Goal: Communication & Community: Answer question/provide support

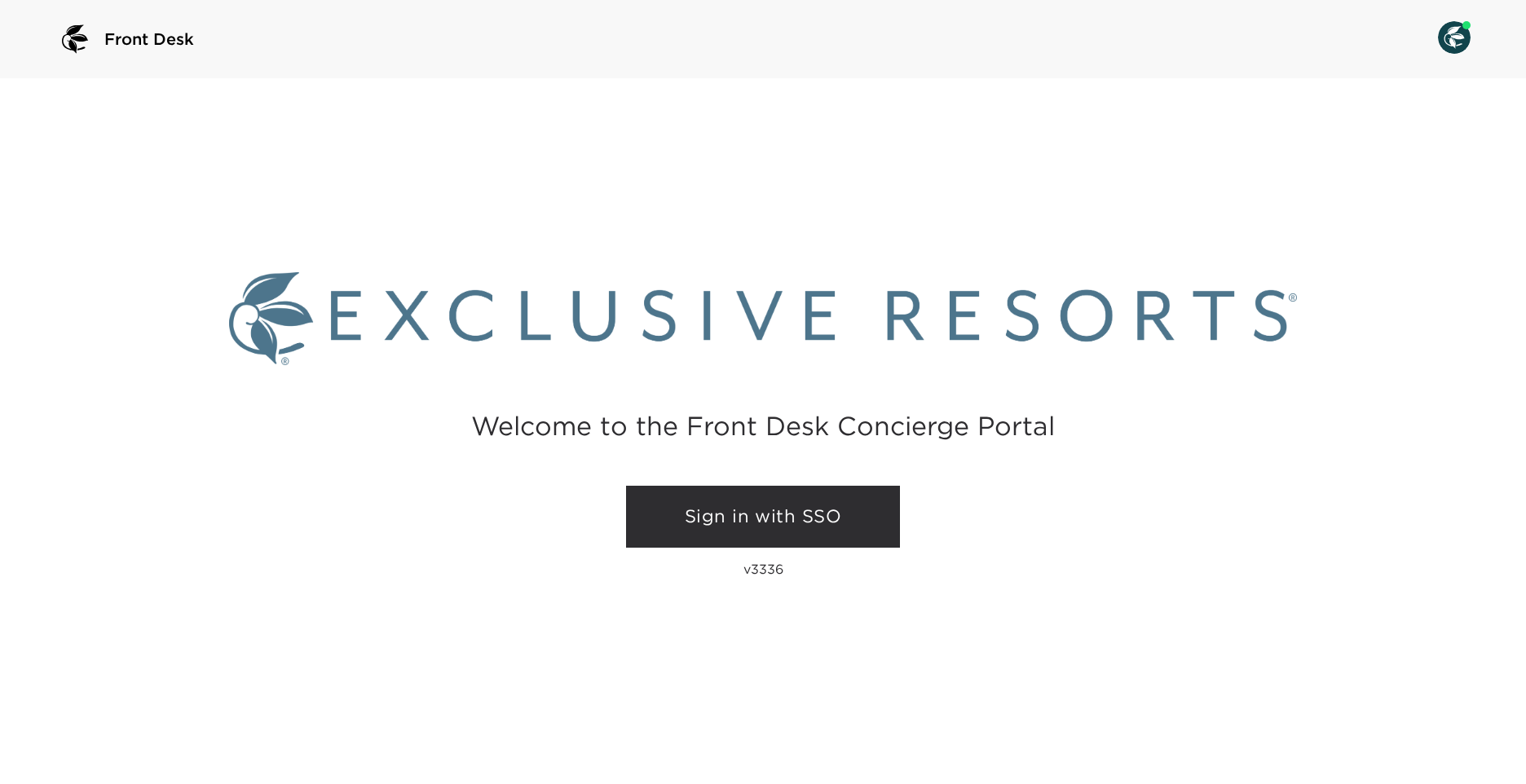
click at [812, 527] on link "Sign in with SSO" at bounding box center [763, 516] width 274 height 62
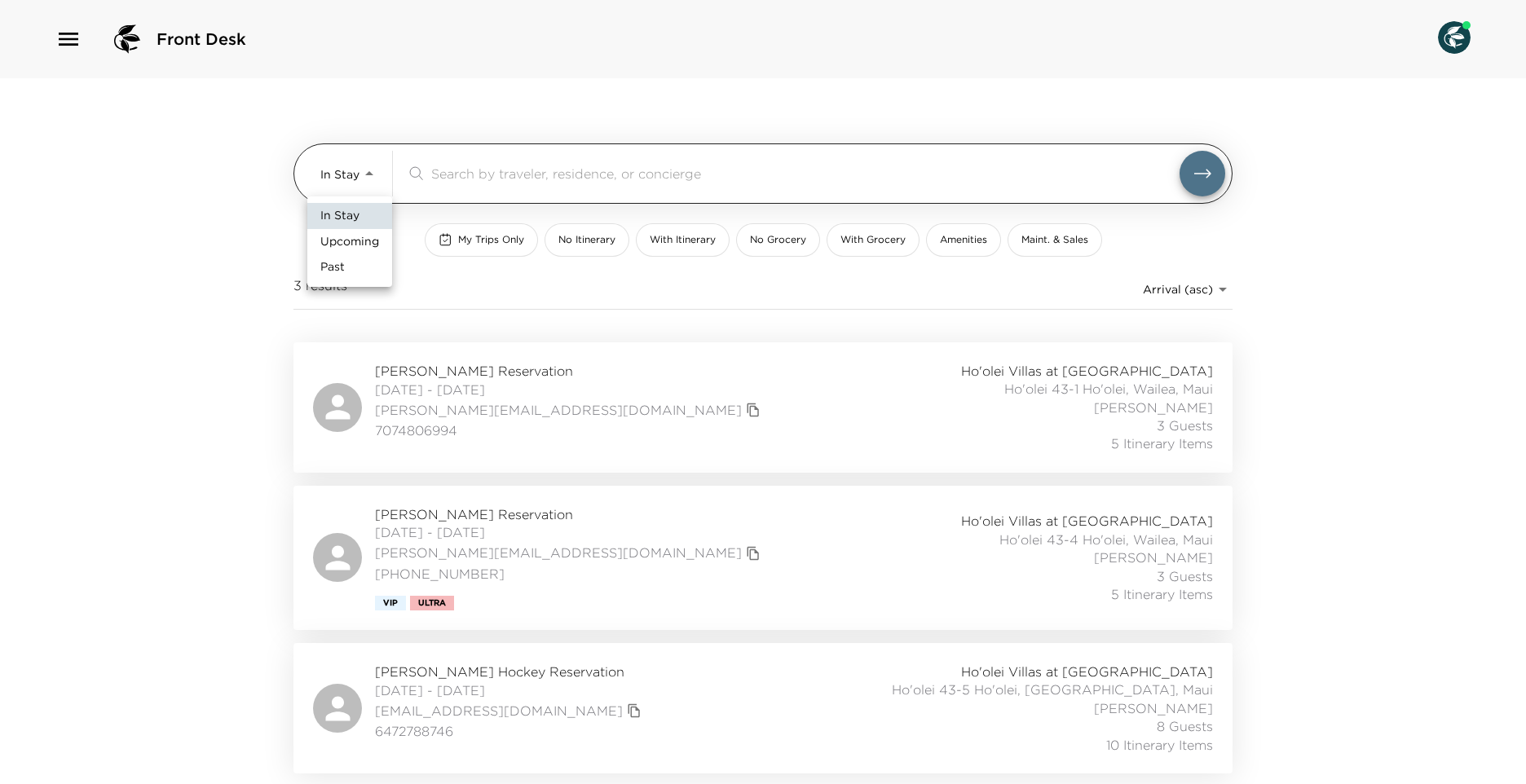
click at [365, 182] on body "Front Desk In Stay In-Stay ​ My Trips Only No Itinerary With Itinerary No Groce…" at bounding box center [763, 392] width 1526 height 784
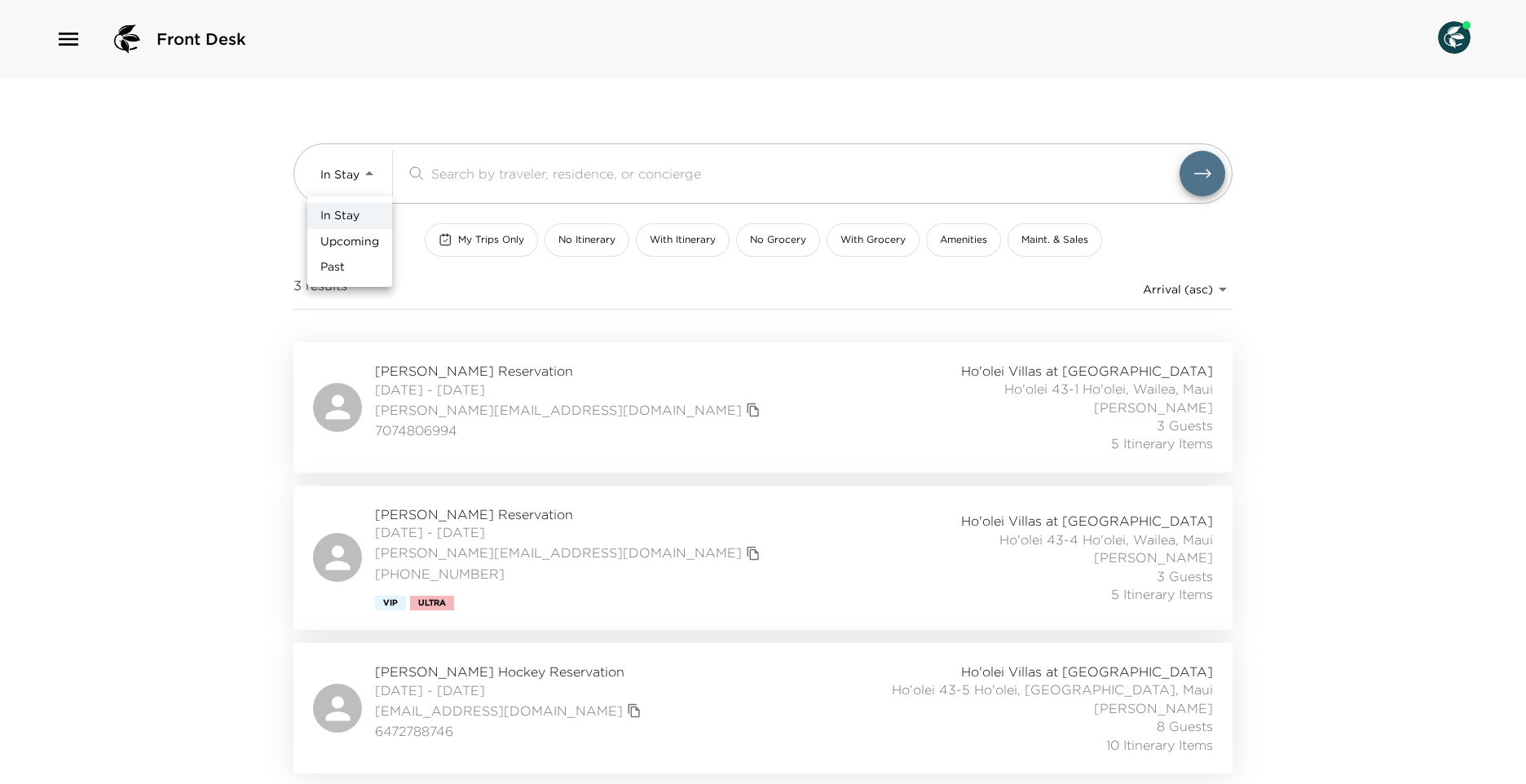
click at [64, 36] on div at bounding box center [763, 392] width 1526 height 784
click at [64, 36] on icon "button" at bounding box center [68, 38] width 26 height 26
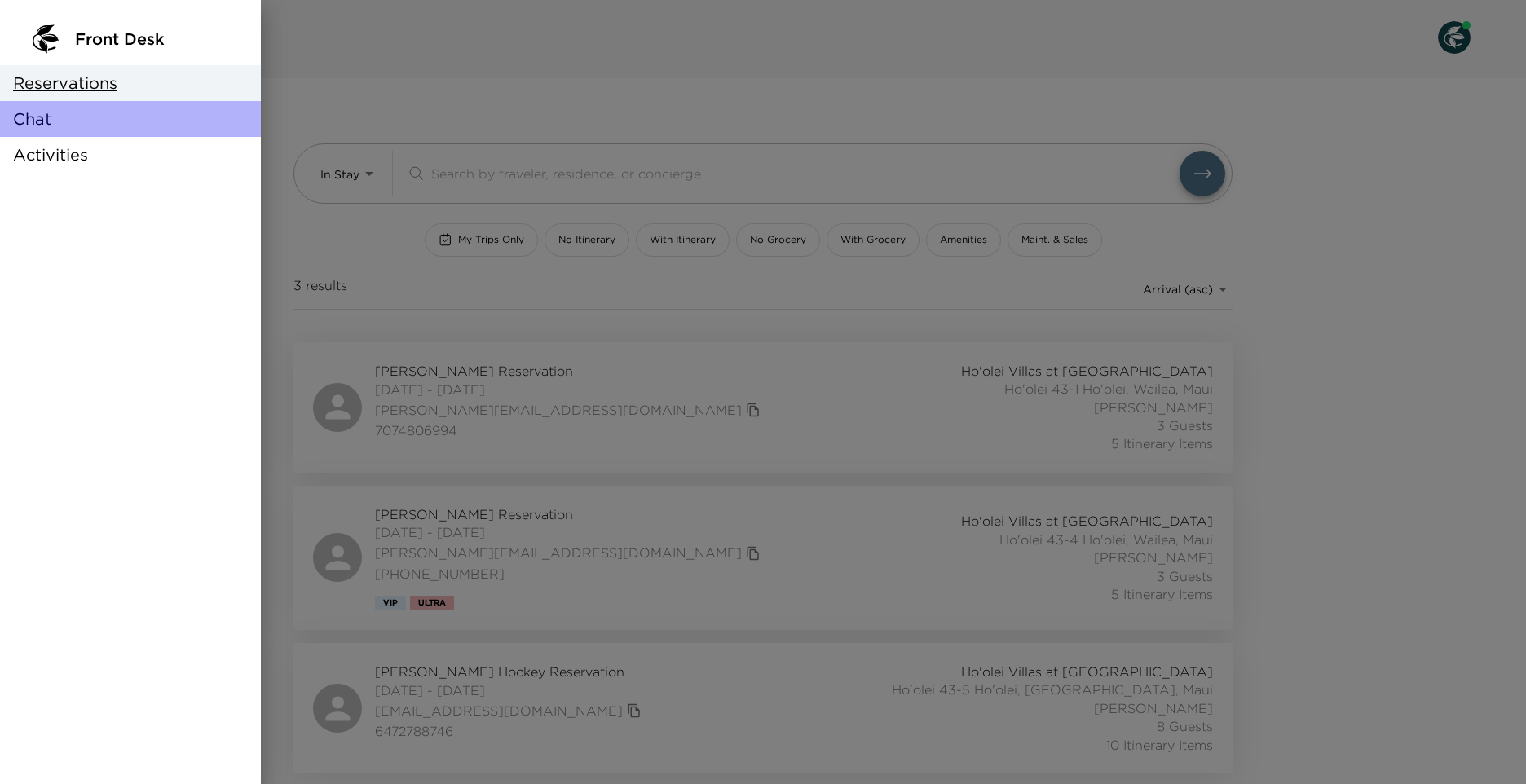
click at [54, 124] on div "Chat" at bounding box center [130, 119] width 261 height 36
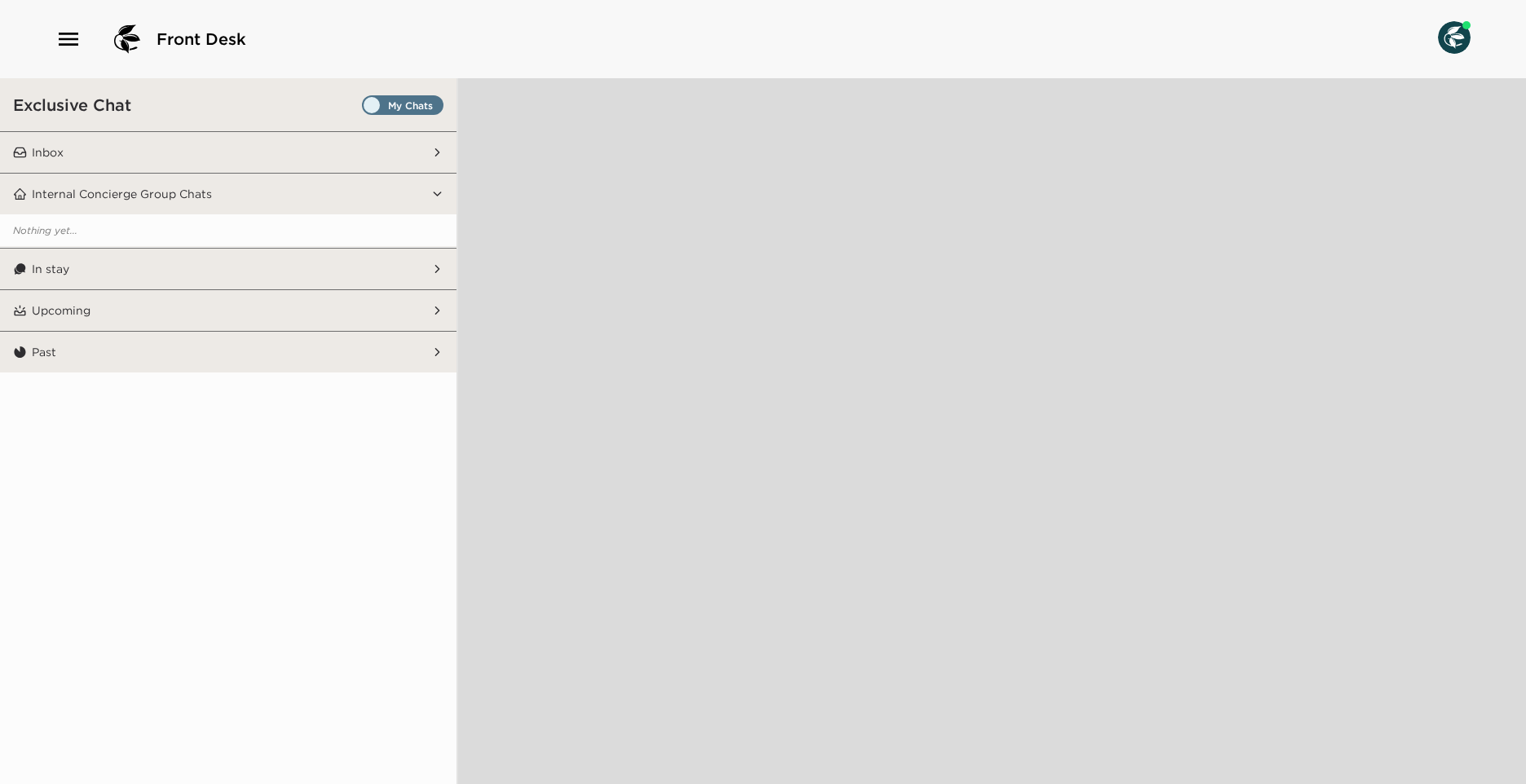
click at [367, 100] on span "Set all destinations" at bounding box center [403, 109] width 82 height 20
click at [365, 108] on input "Set all destinations" at bounding box center [365, 108] width 0 height 0
click at [92, 151] on button "Inbox" at bounding box center [229, 153] width 405 height 41
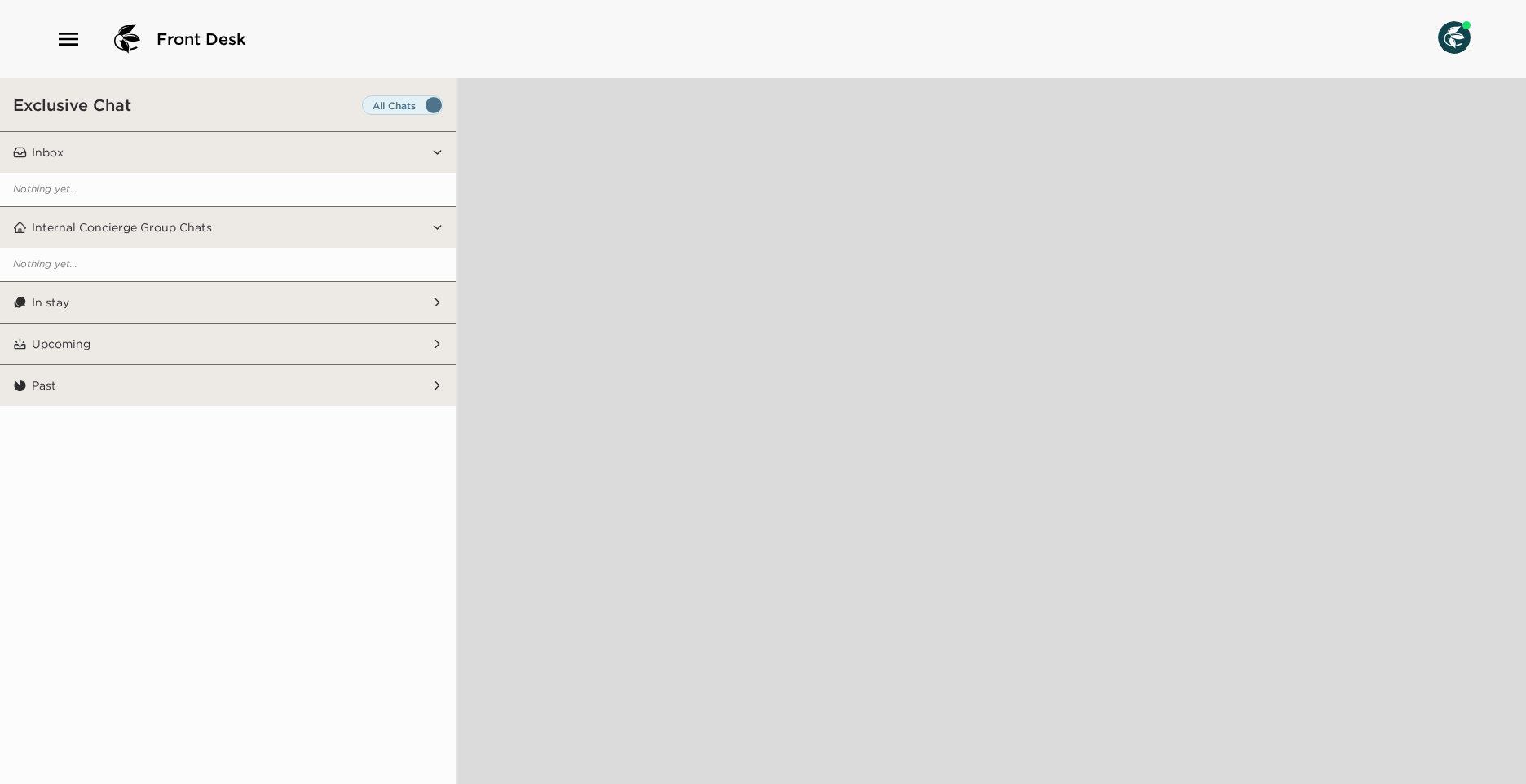
click at [117, 296] on button "In stay" at bounding box center [229, 302] width 405 height 41
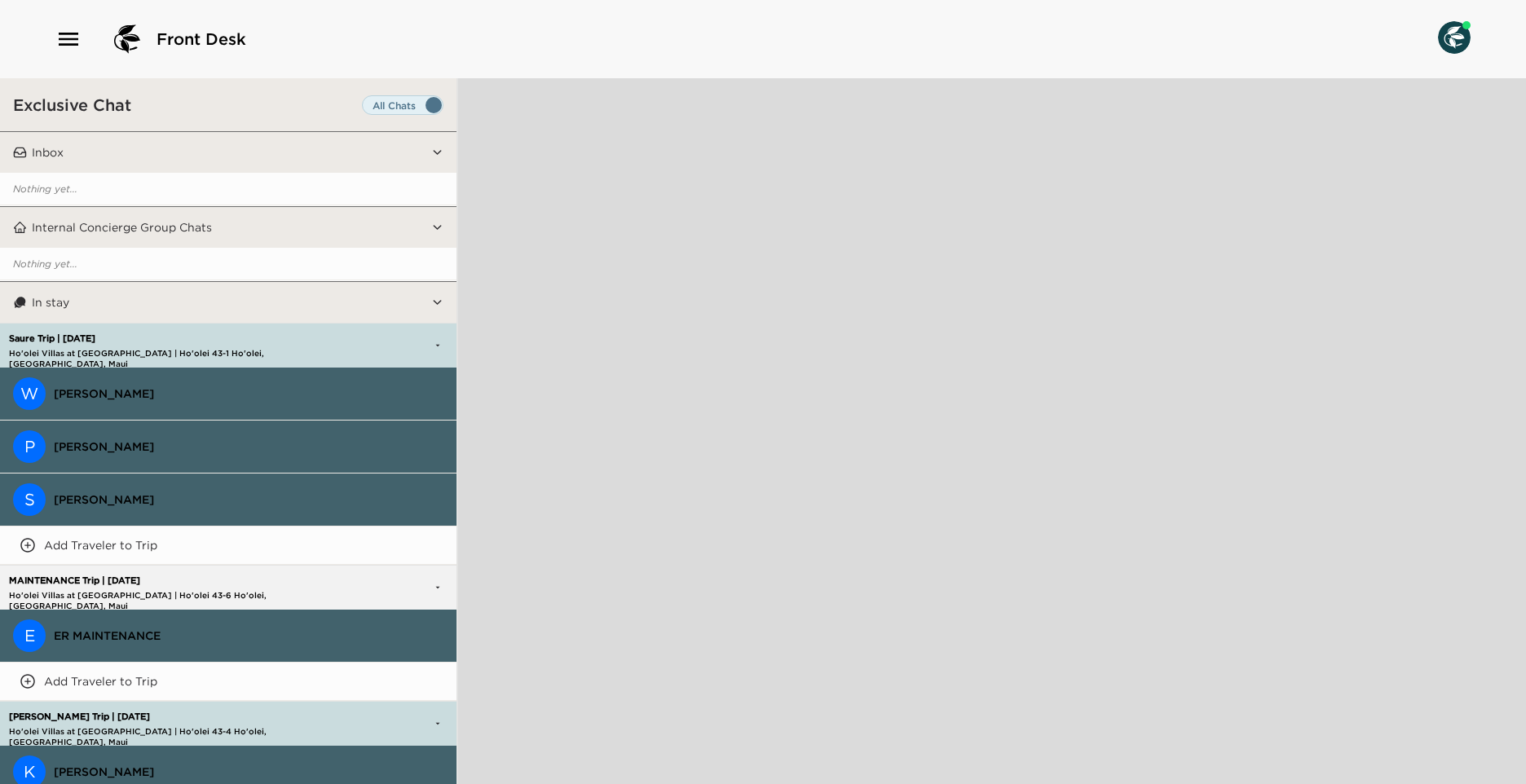
click at [200, 372] on button "W Wendy Saure" at bounding box center [228, 394] width 456 height 53
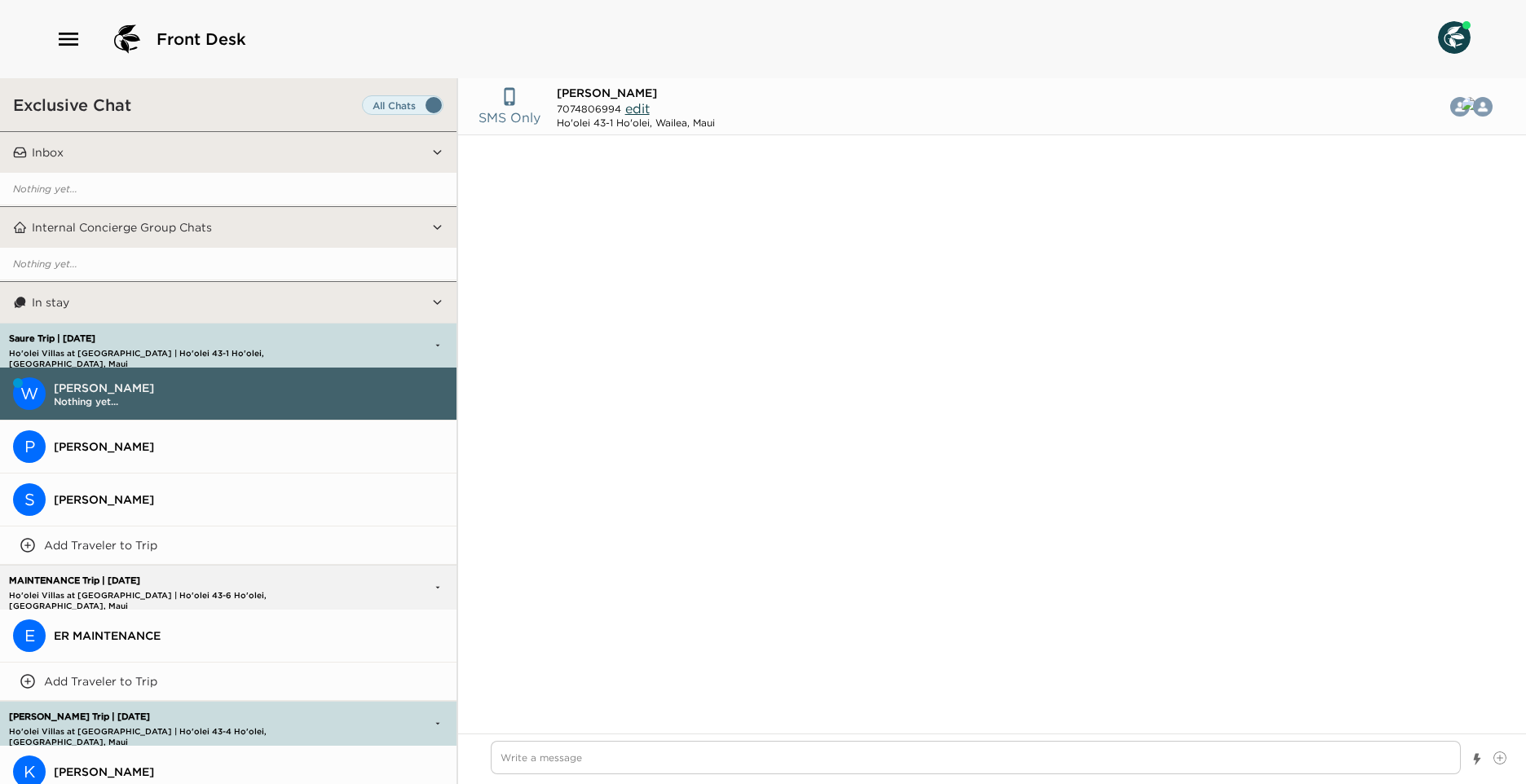
scroll to position [1180, 0]
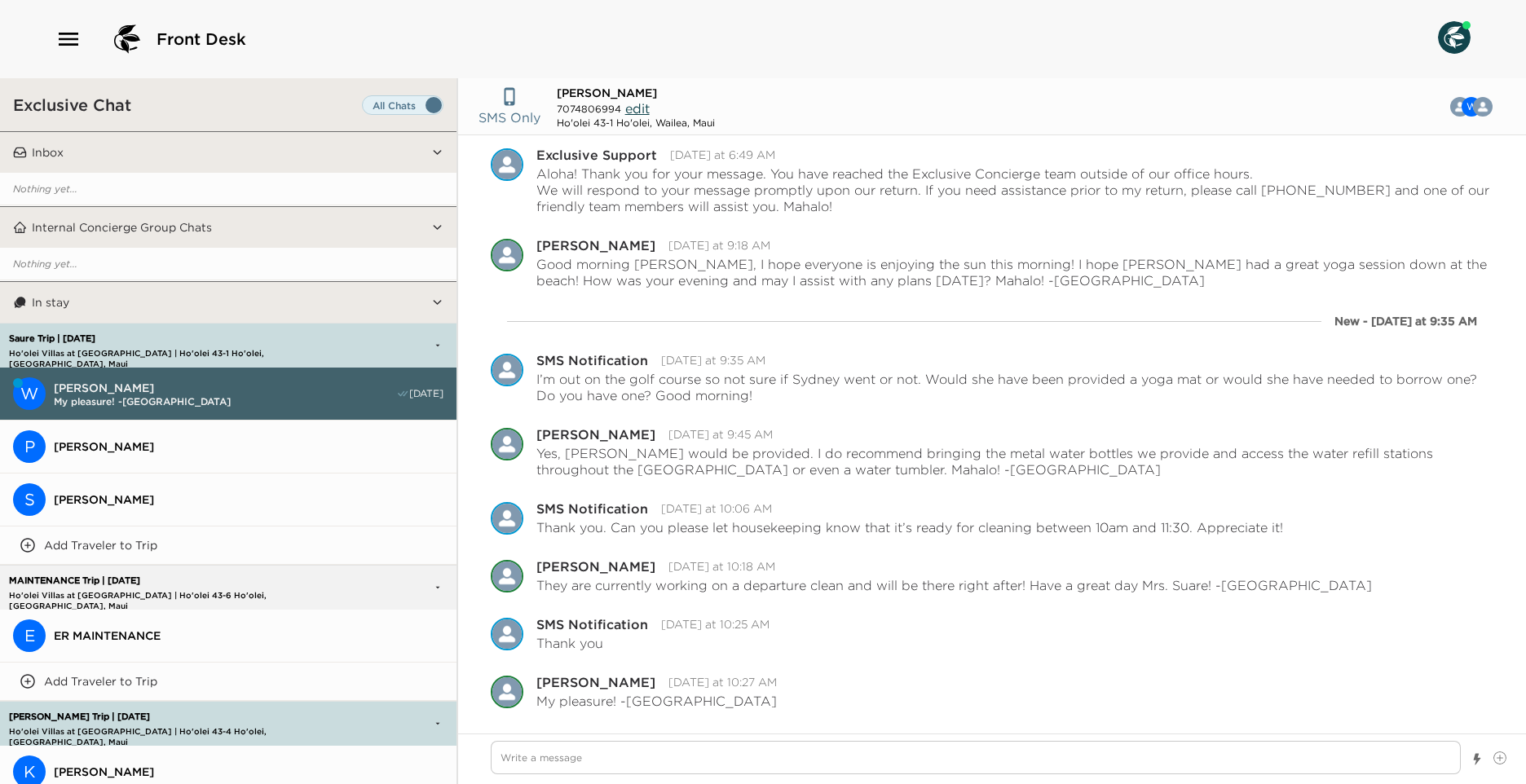
click at [229, 409] on button "W [PERSON_NAME] My pleasure! -Casy [DATE]" at bounding box center [228, 394] width 456 height 53
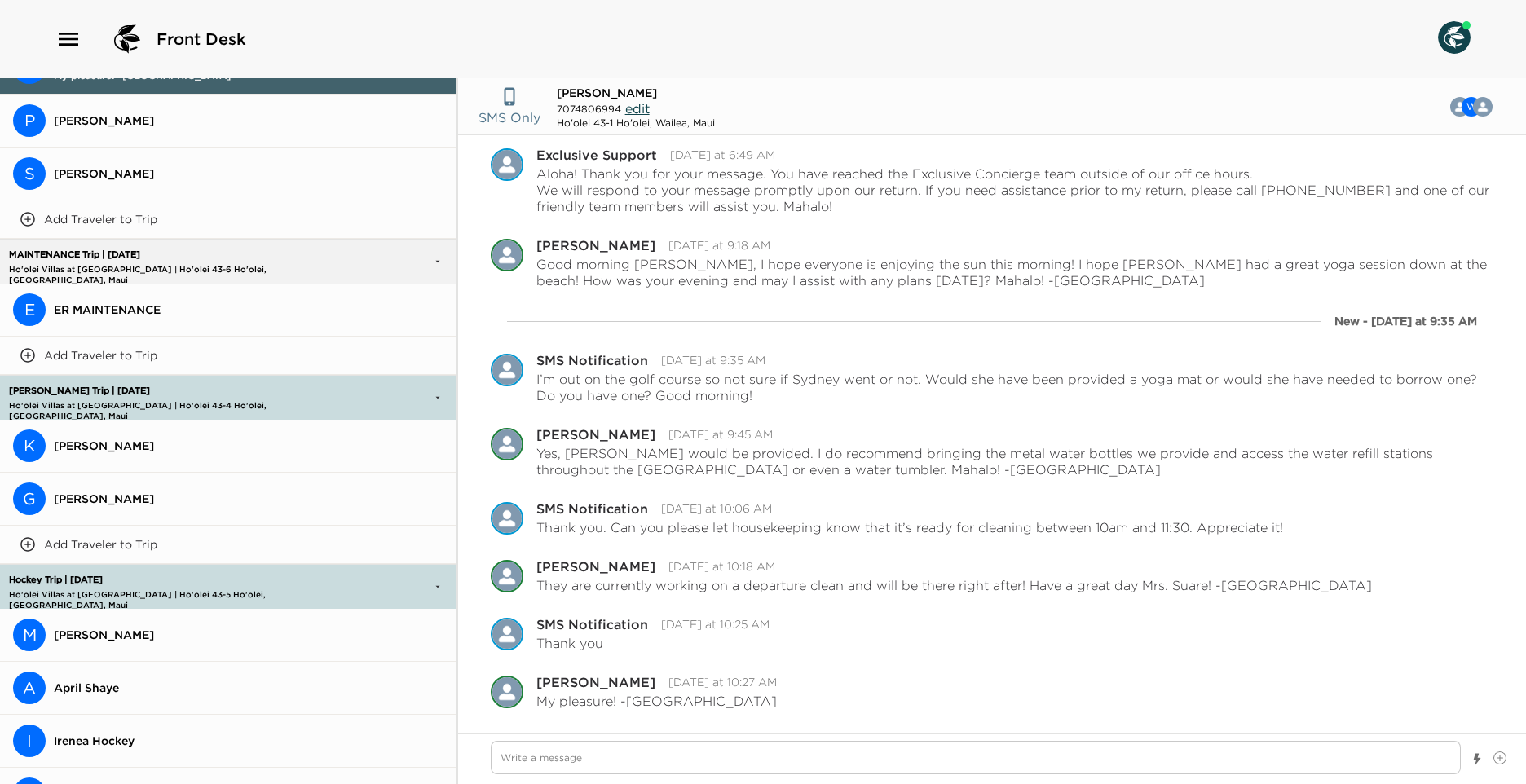
click at [57, 443] on span "[PERSON_NAME]" at bounding box center [249, 445] width 390 height 15
click at [57, 444] on span "[PERSON_NAME]" at bounding box center [249, 445] width 390 height 15
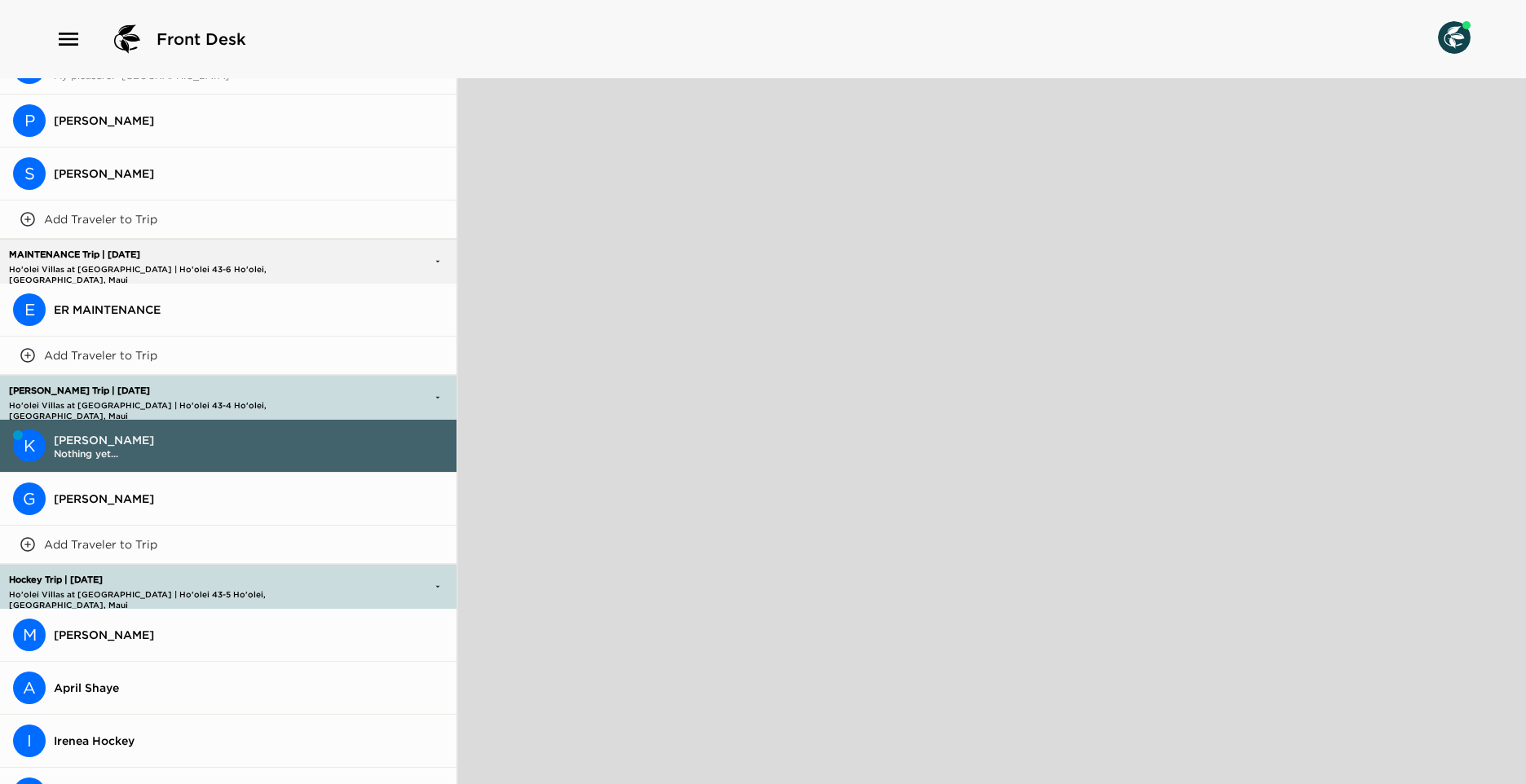
click at [142, 436] on span "[PERSON_NAME]" at bounding box center [249, 440] width 390 height 15
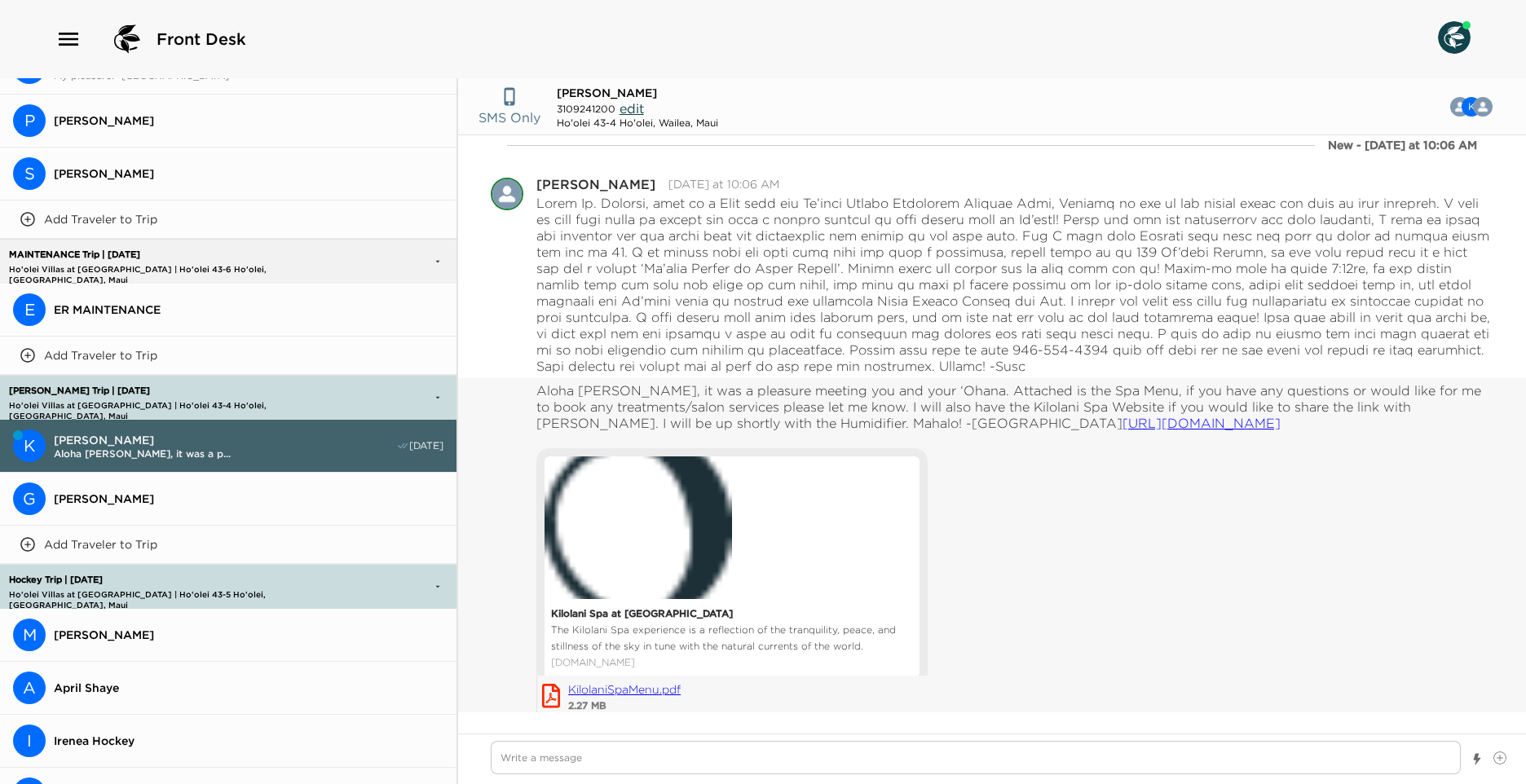
scroll to position [9092, 0]
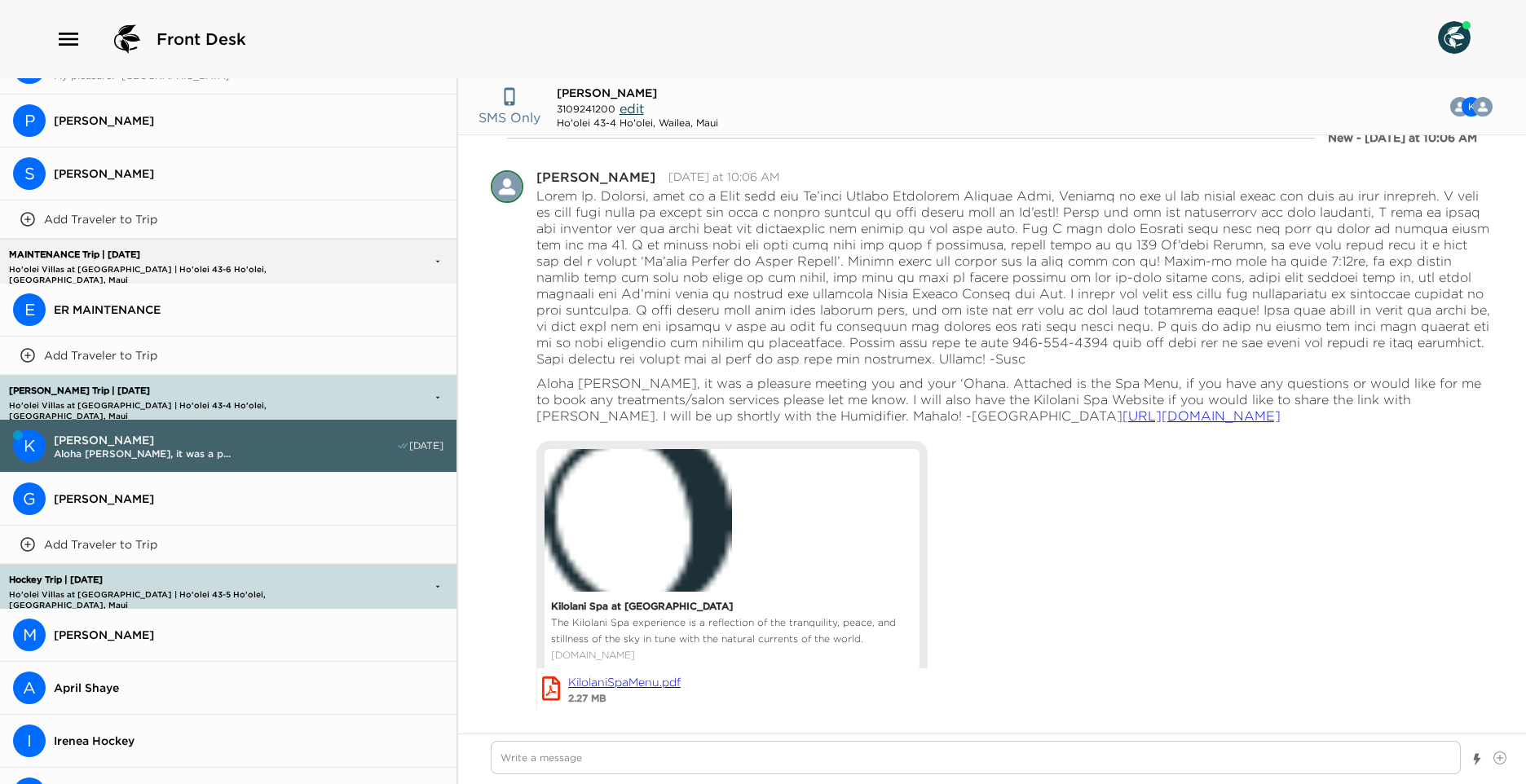
click at [124, 621] on button "M Mathias Hockey" at bounding box center [228, 636] width 456 height 53
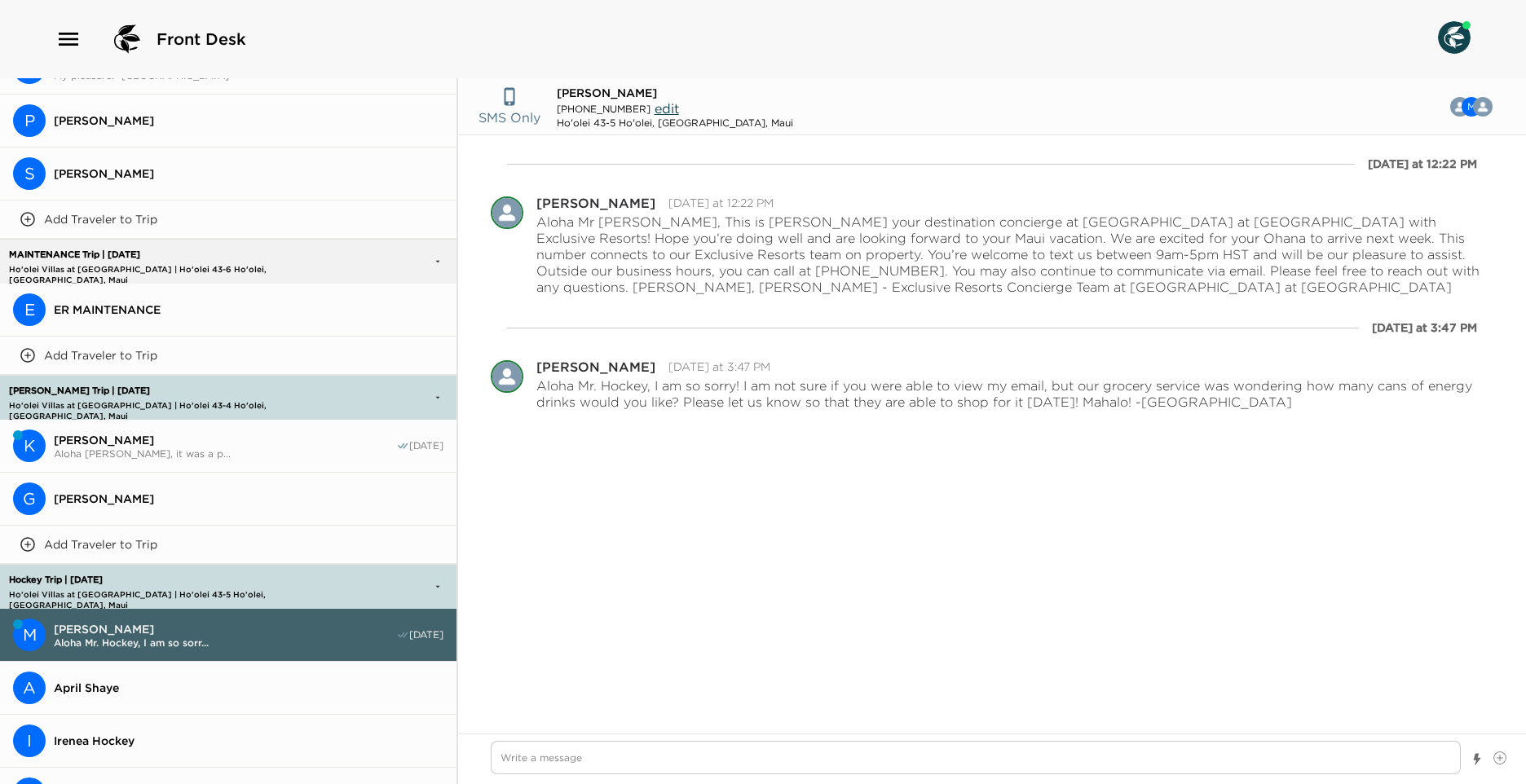
scroll to position [489, 0]
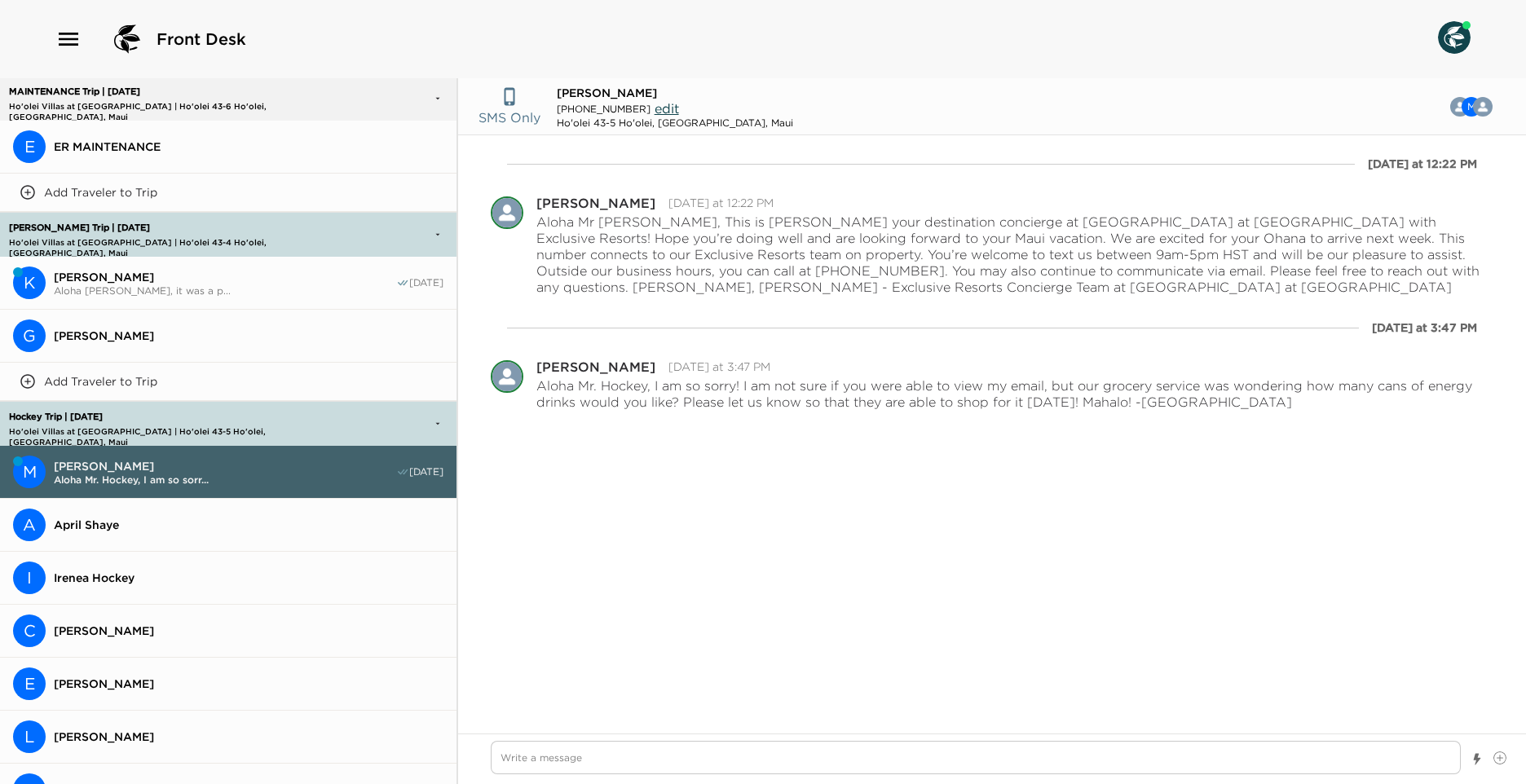
click at [141, 573] on span "Irenea Hockey" at bounding box center [249, 578] width 390 height 15
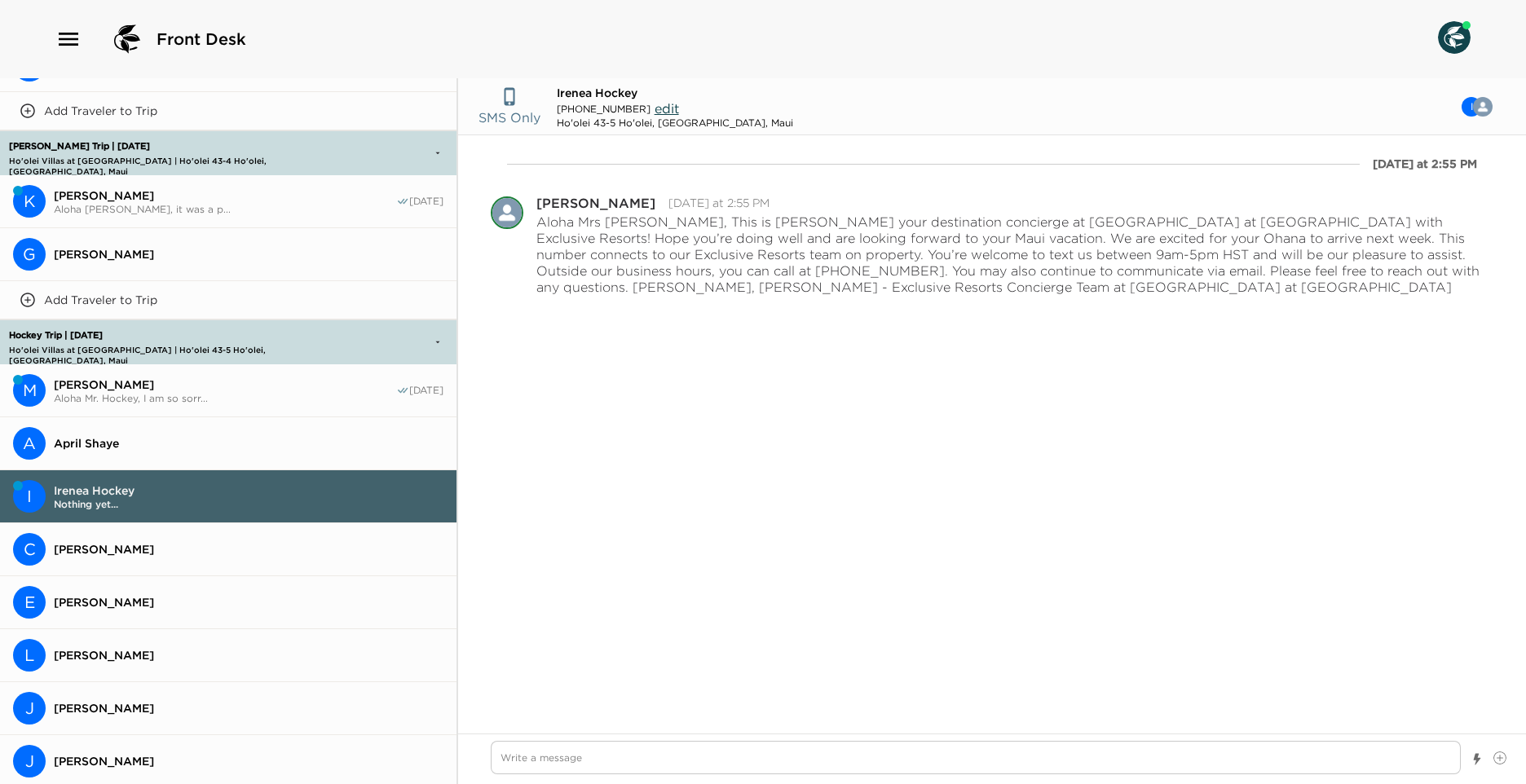
scroll to position [690, 0]
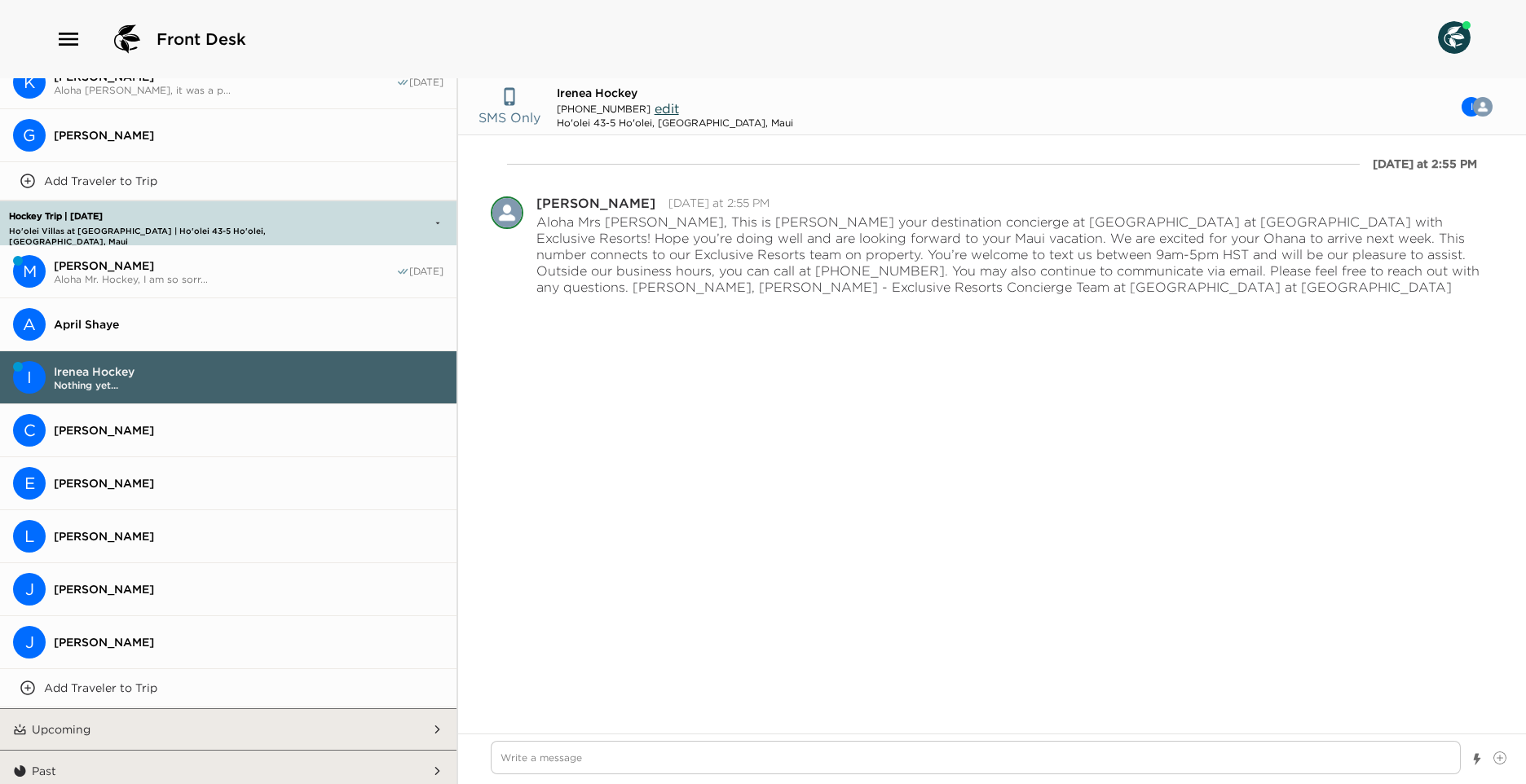
click at [116, 711] on button "Upcoming" at bounding box center [229, 730] width 405 height 41
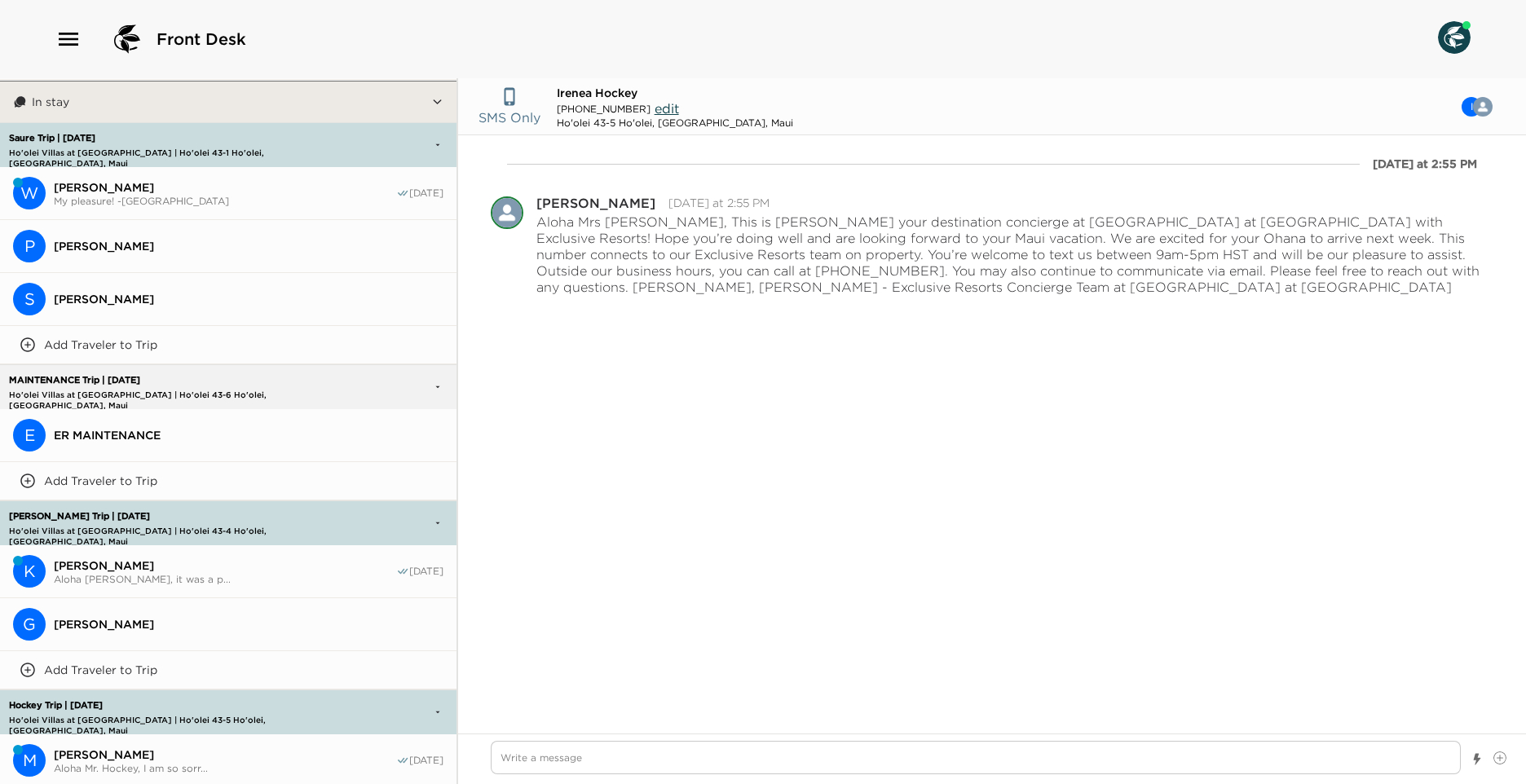
scroll to position [0, 0]
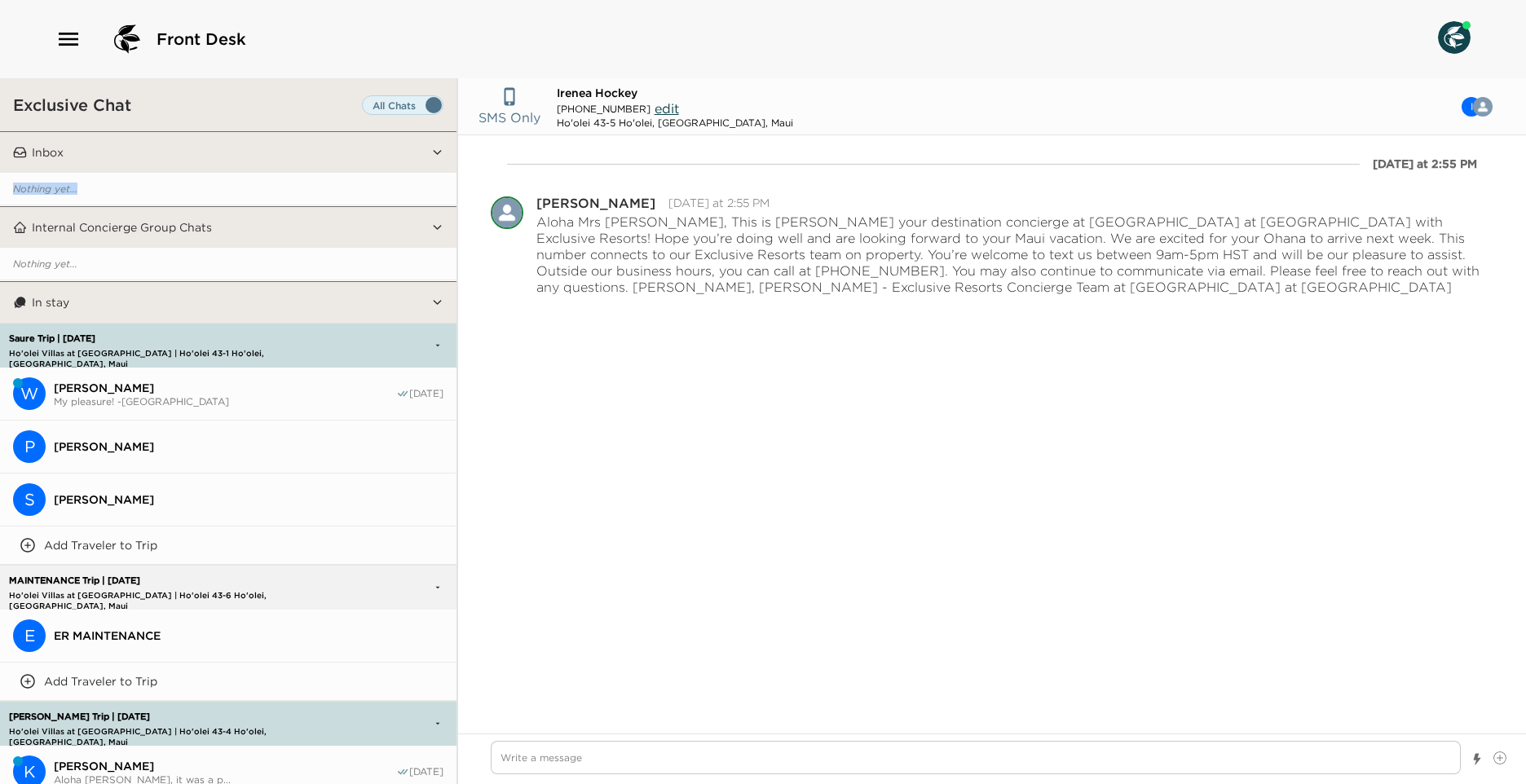
click at [133, 172] on p "Nothing yet..." at bounding box center [228, 188] width 456 height 33
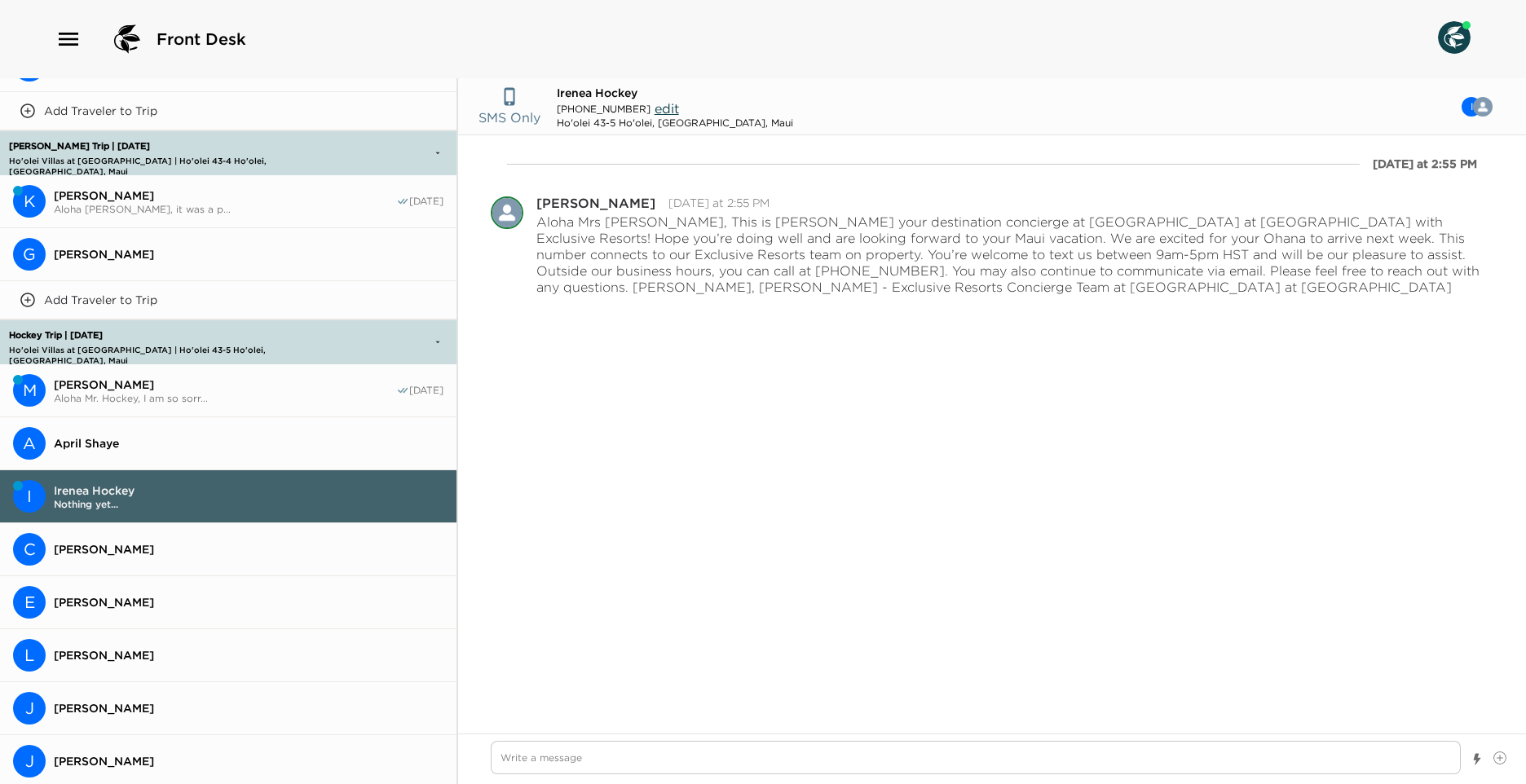
scroll to position [733, 0]
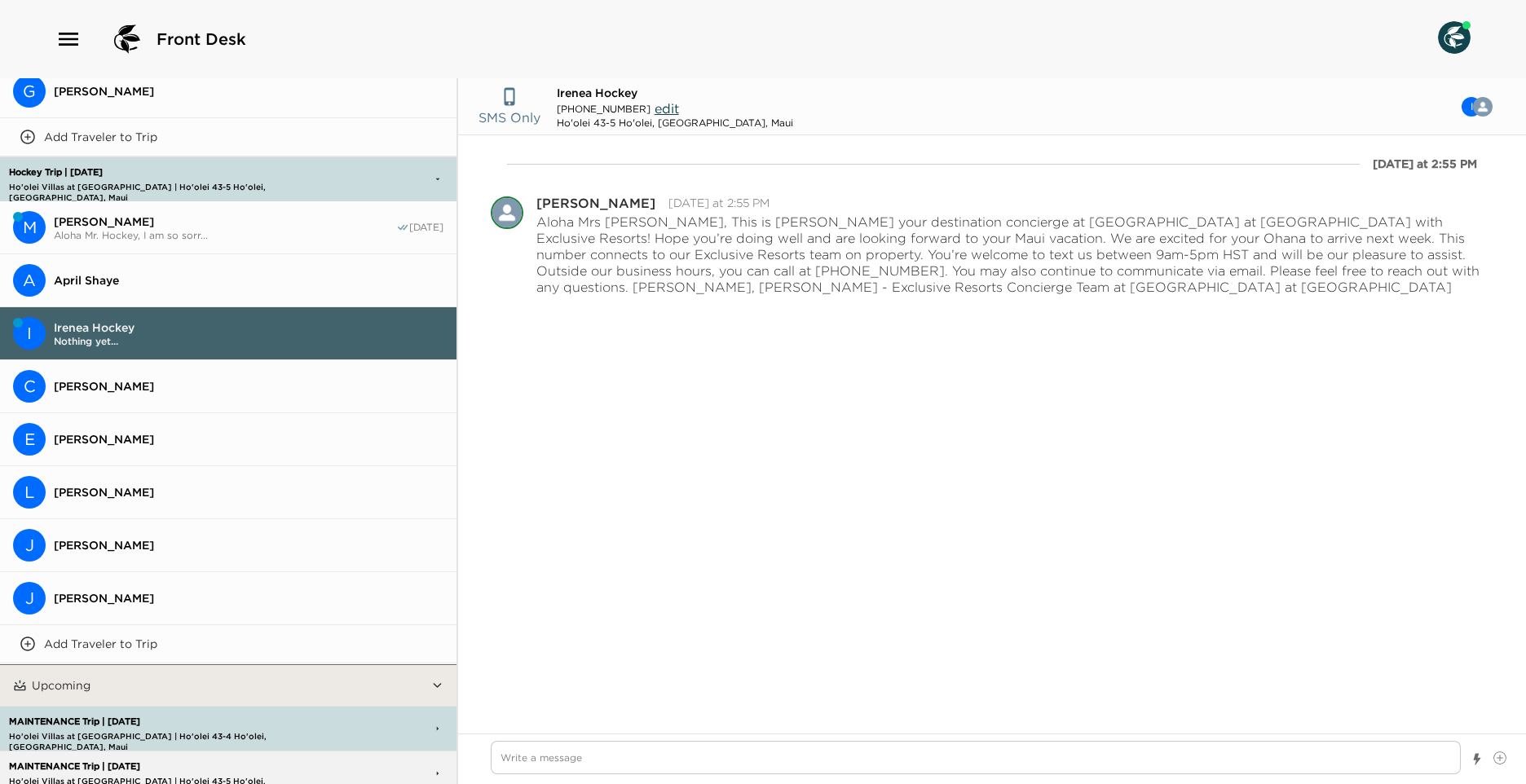
click at [140, 439] on span "[PERSON_NAME]" at bounding box center [249, 439] width 390 height 15
click at [135, 432] on span "[PERSON_NAME]" at bounding box center [249, 439] width 390 height 15
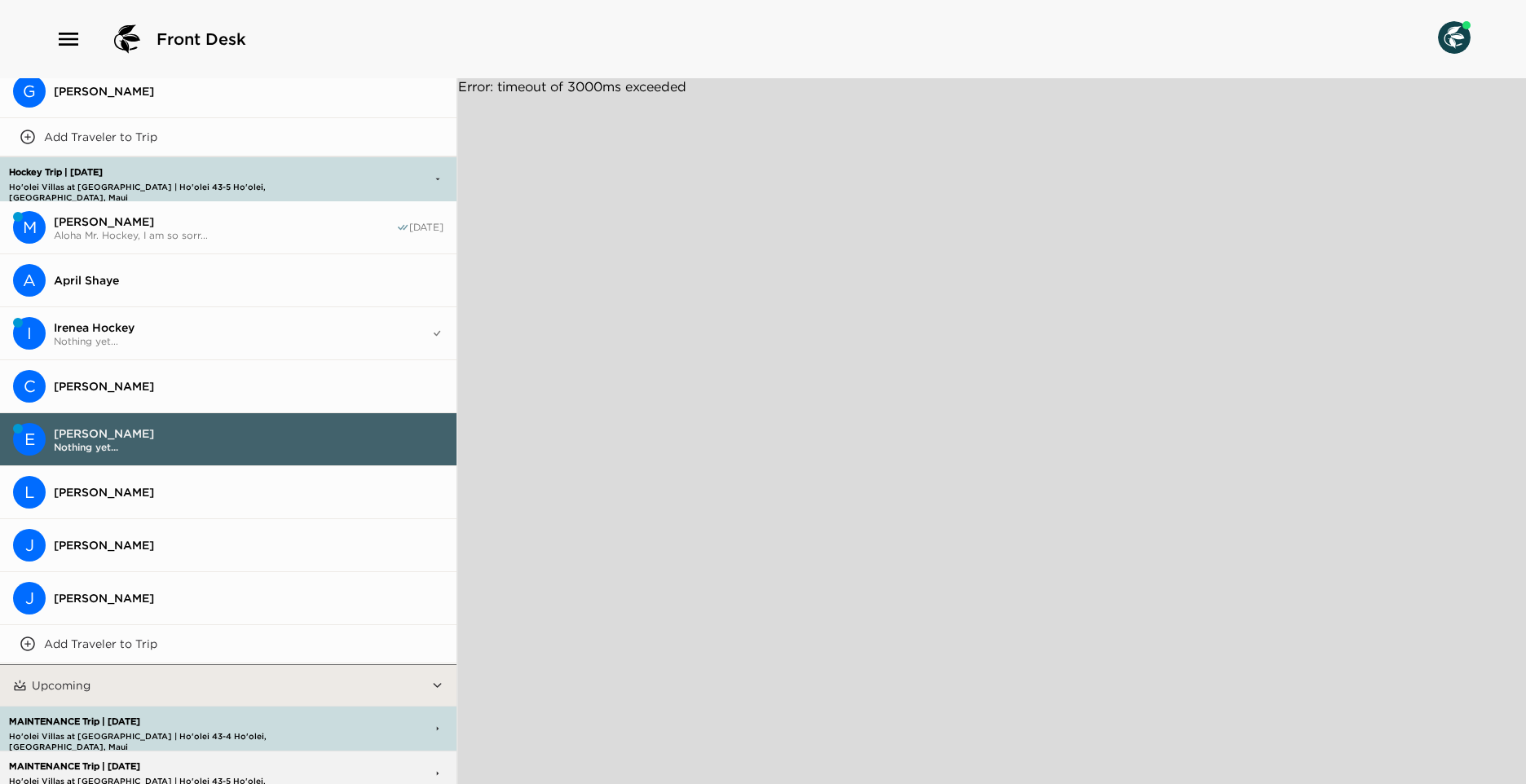
click at [152, 413] on button "E [PERSON_NAME] Nothing yet..." at bounding box center [228, 440] width 456 height 53
click at [117, 466] on button "L [PERSON_NAME]" at bounding box center [228, 492] width 456 height 53
click at [110, 491] on span "[PERSON_NAME]" at bounding box center [249, 492] width 390 height 15
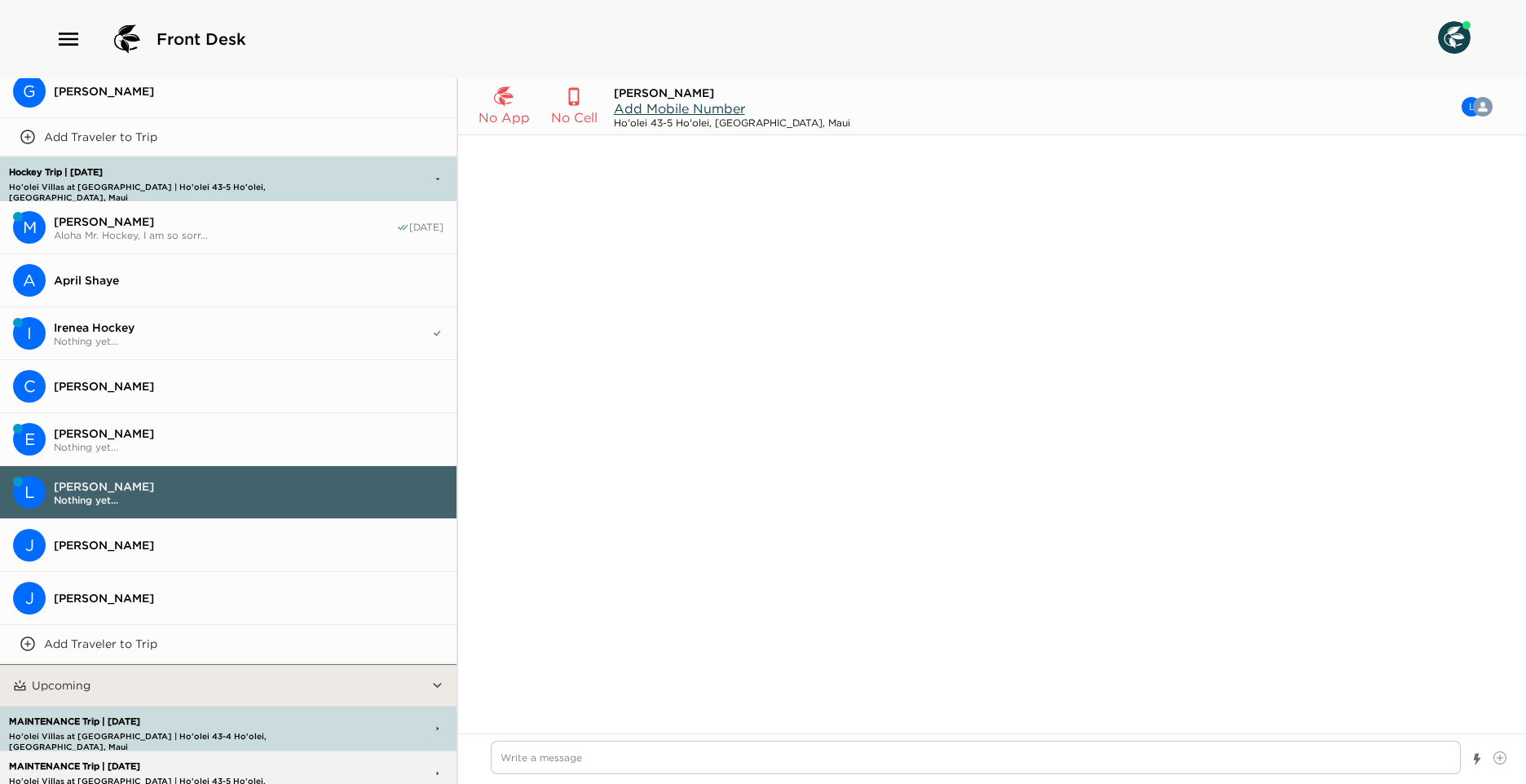
click at [76, 413] on button "E [PERSON_NAME] Nothing yet..." at bounding box center [228, 440] width 456 height 53
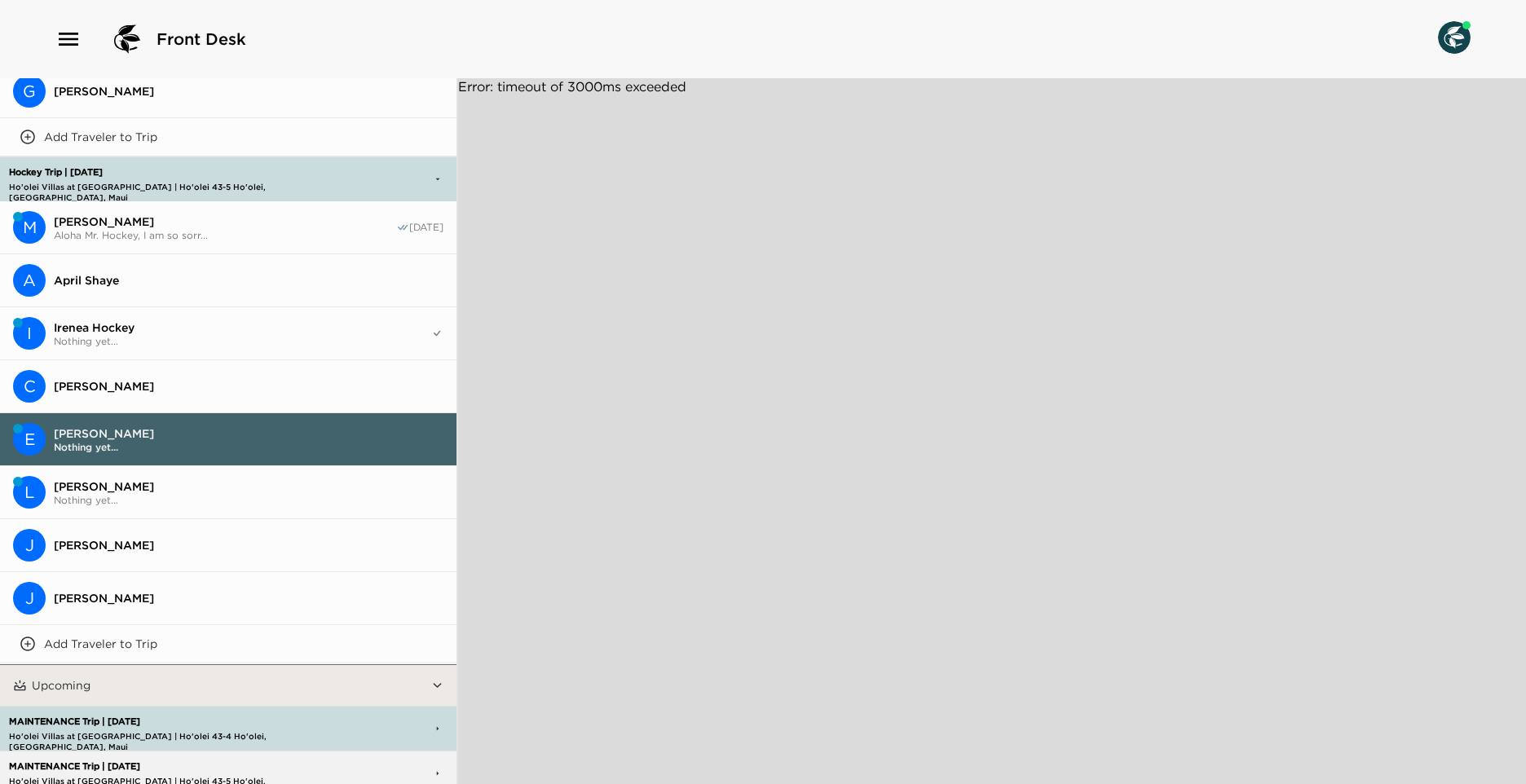
click at [133, 441] on span "Nothing yet..." at bounding box center [249, 447] width 390 height 12
click at [149, 342] on button "I Irenea Hockey Nothing yet..." at bounding box center [228, 334] width 456 height 53
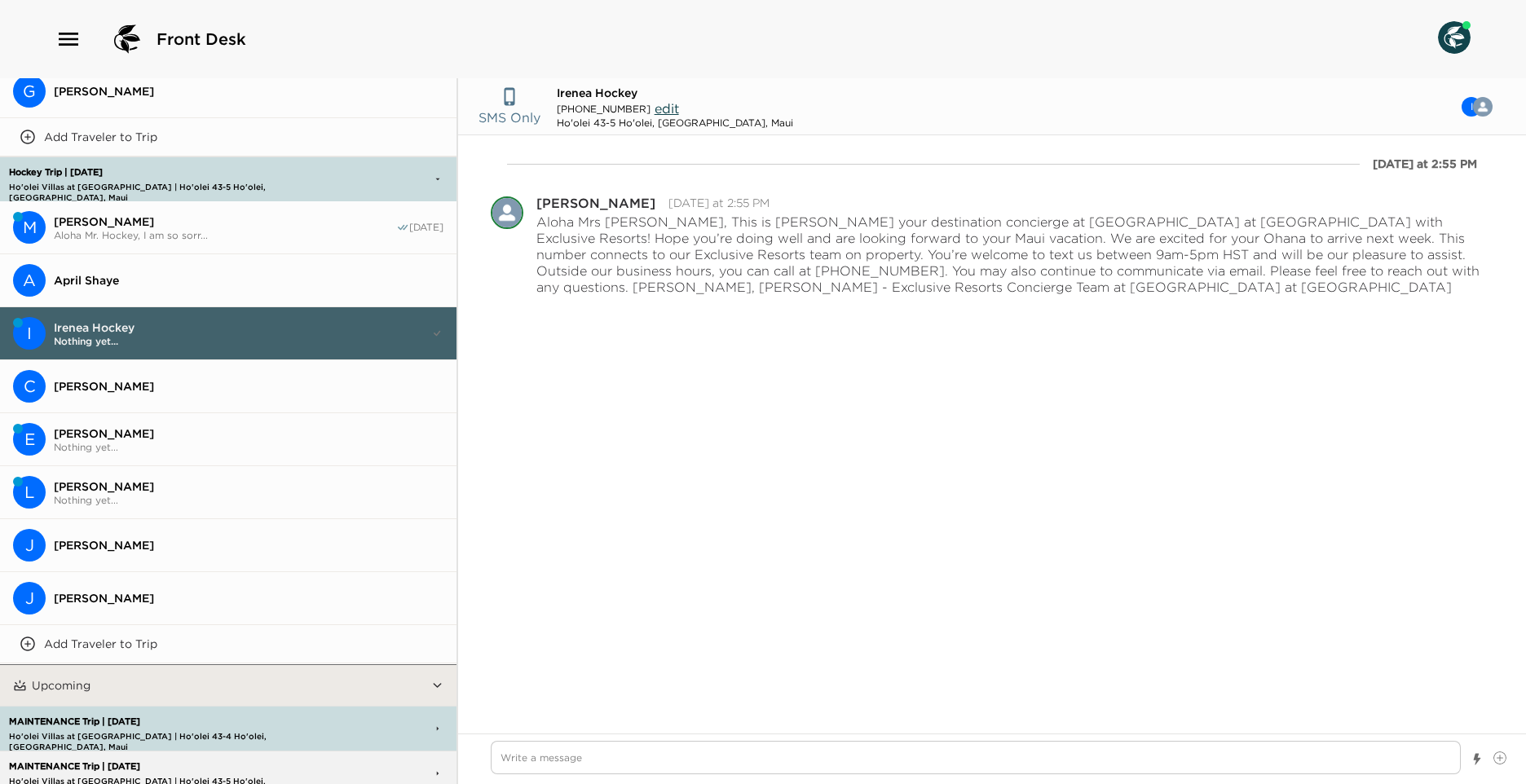
click at [136, 379] on span "[PERSON_NAME]" at bounding box center [249, 386] width 390 height 15
click at [111, 381] on span "[PERSON_NAME]" at bounding box center [249, 386] width 390 height 15
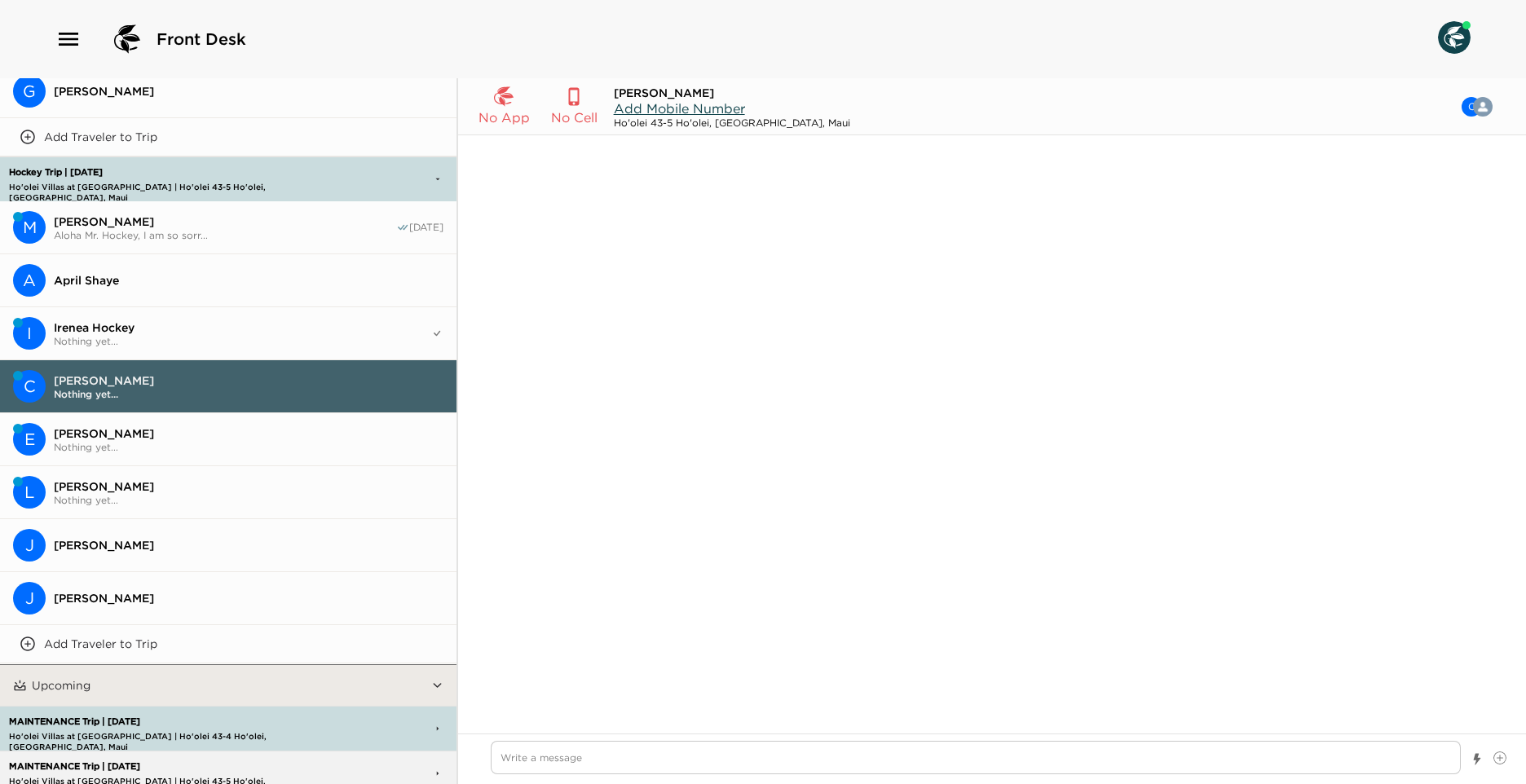
click at [133, 485] on span "[PERSON_NAME]" at bounding box center [249, 486] width 390 height 15
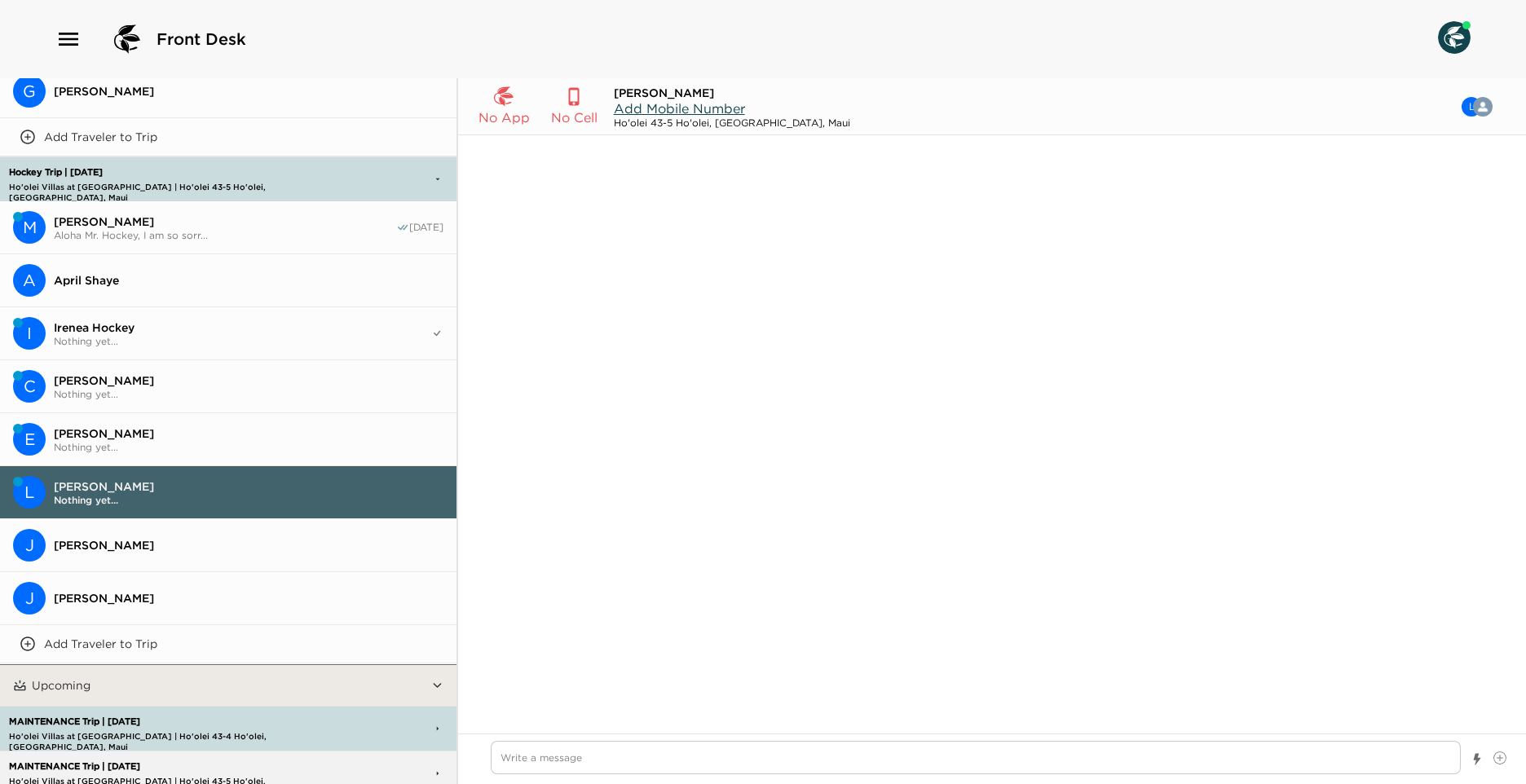
click at [97, 538] on span "[PERSON_NAME]" at bounding box center [249, 545] width 390 height 15
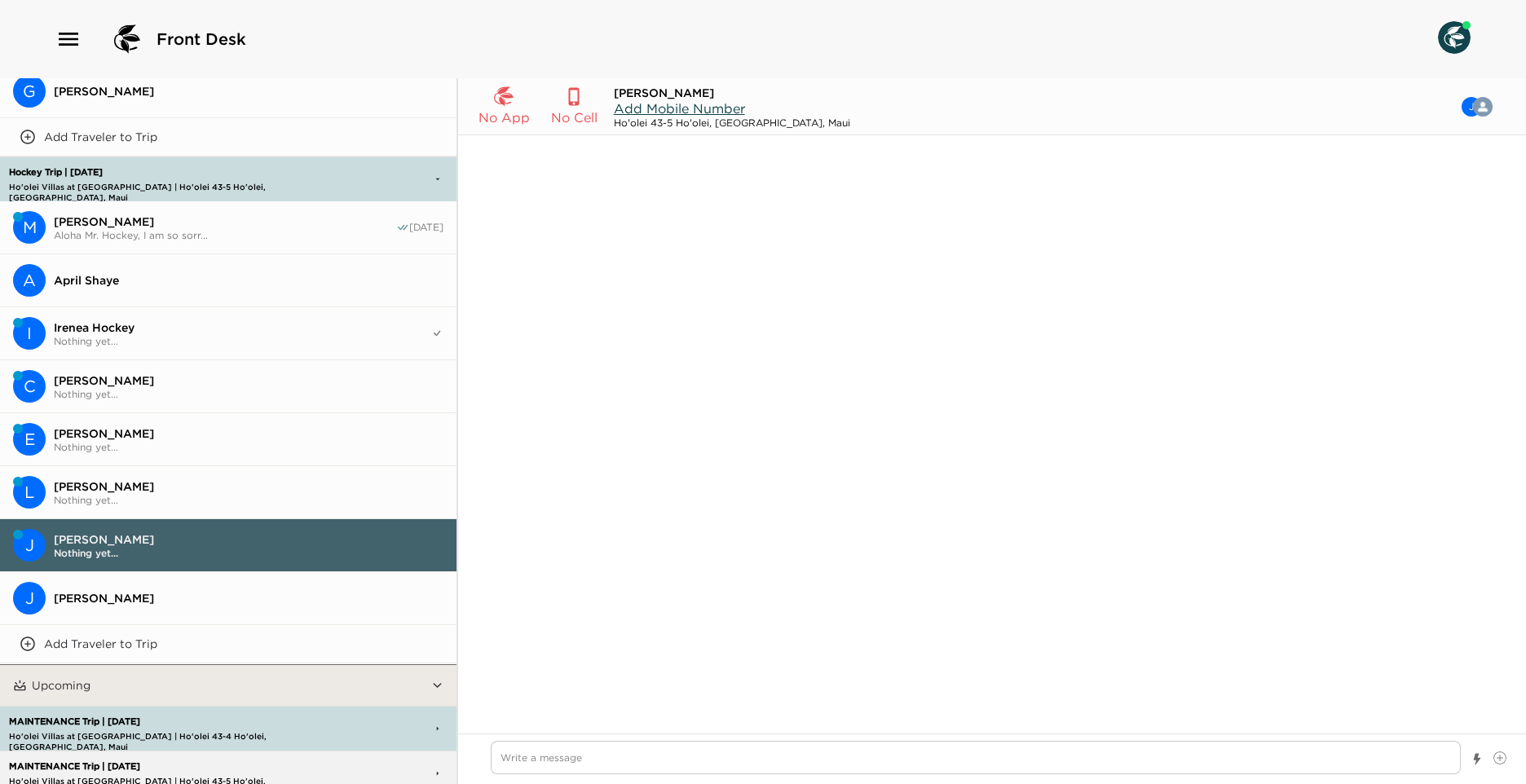
click at [80, 547] on span "Nothing yet..." at bounding box center [249, 553] width 390 height 12
click at [110, 638] on p "Add Traveler to Trip" at bounding box center [100, 644] width 113 height 15
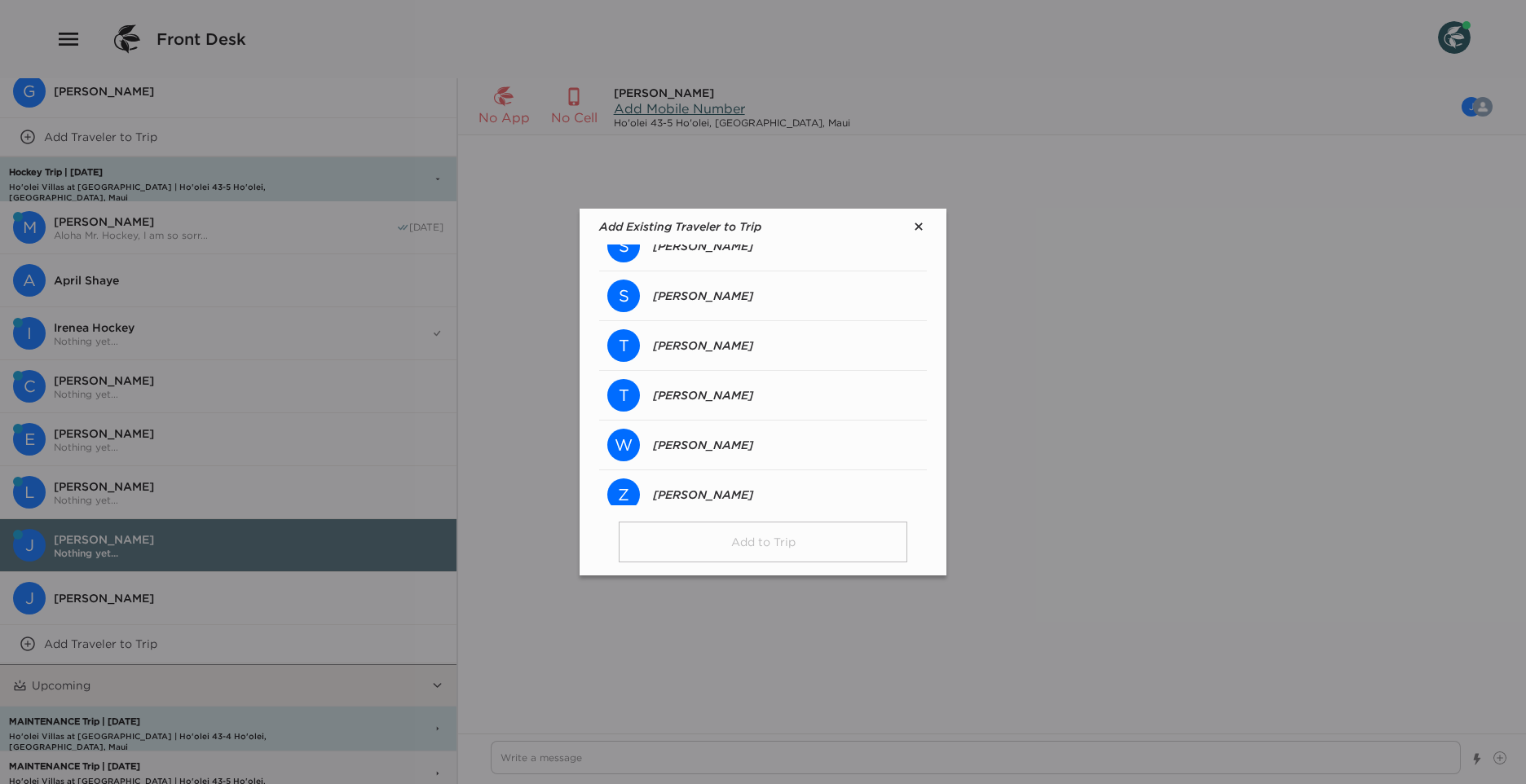
scroll to position [2672, 0]
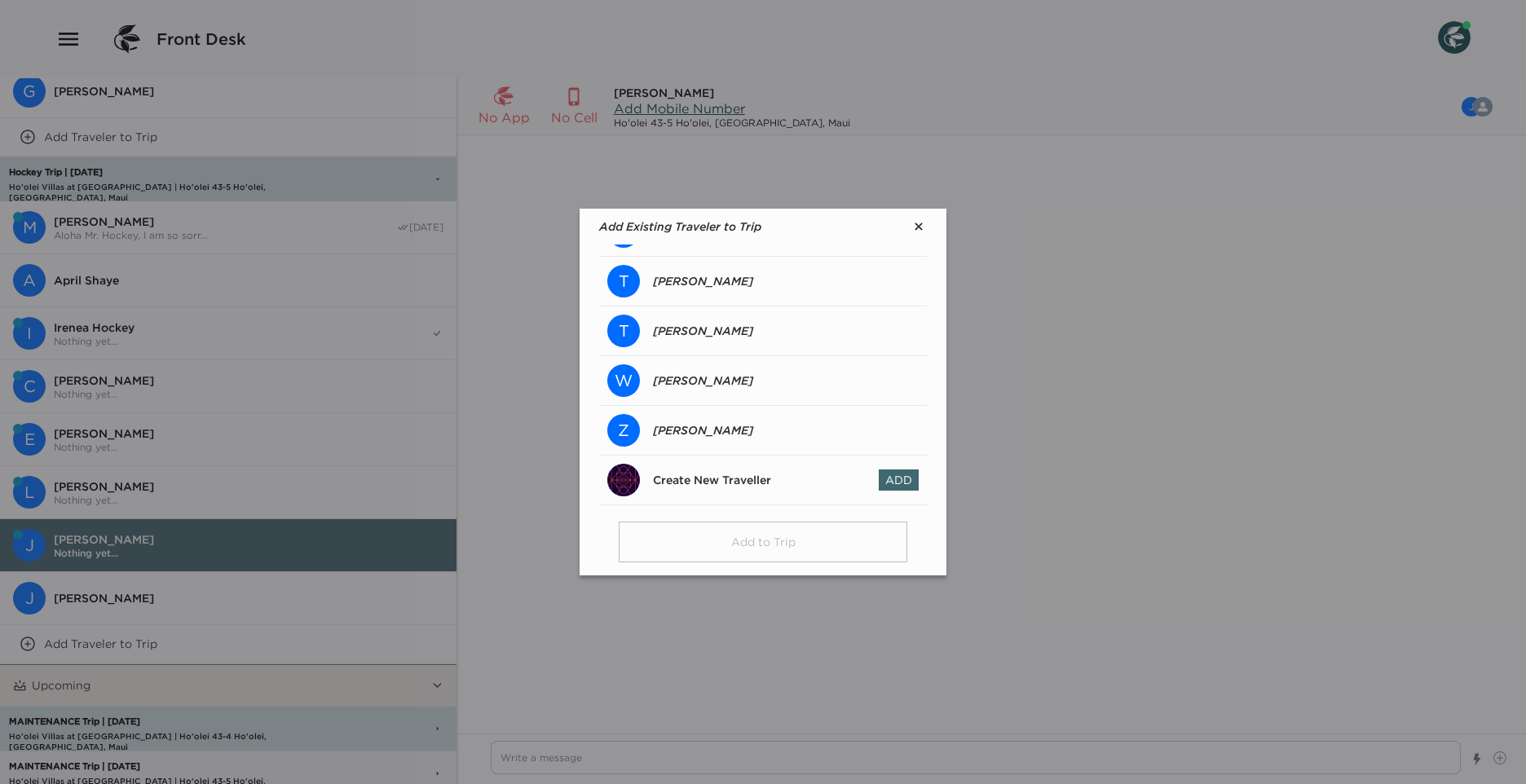
click at [879, 468] on button "Create New Traveller Add" at bounding box center [763, 481] width 328 height 50
type textarea "x"
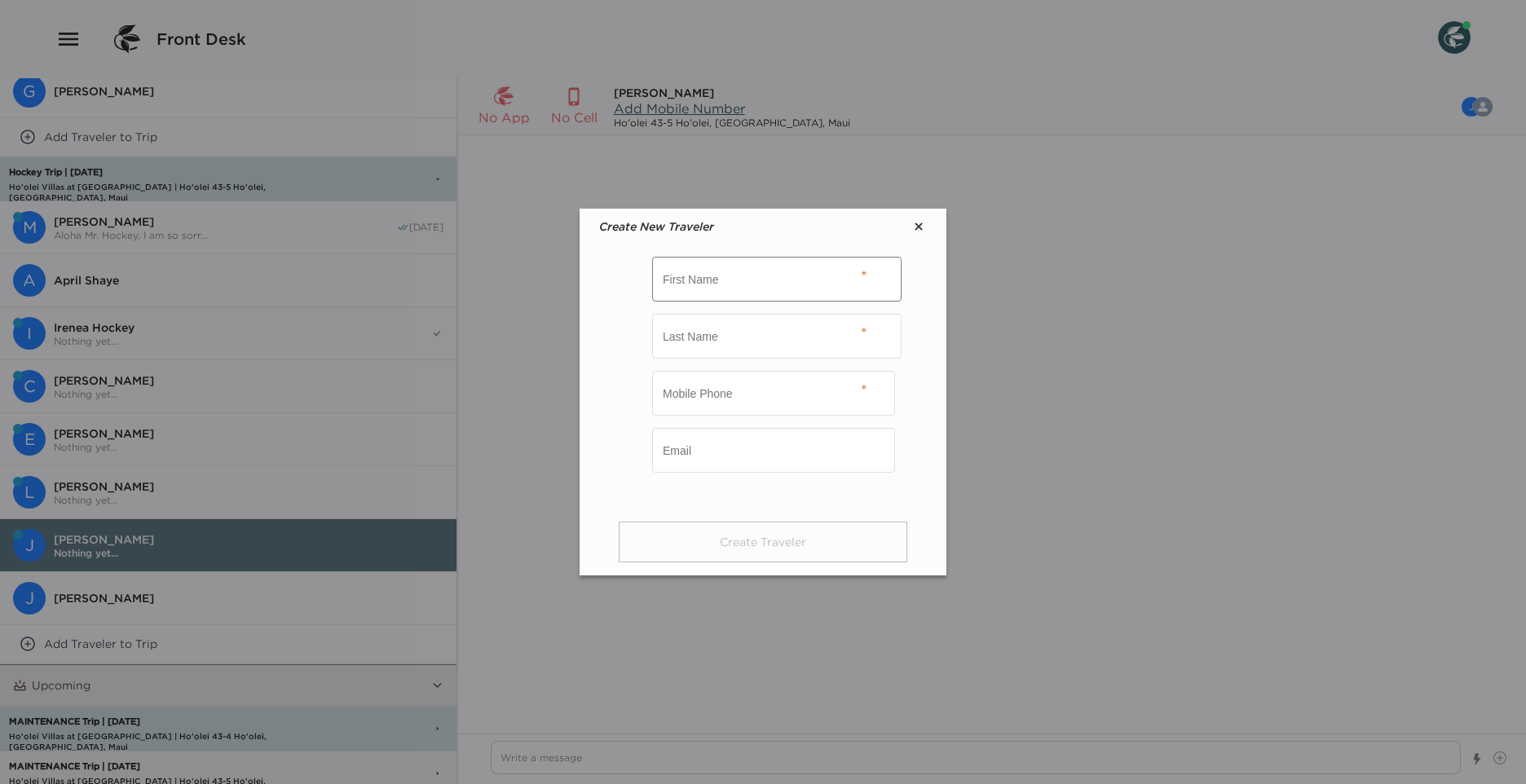
click at [701, 276] on input "text" at bounding box center [776, 279] width 250 height 44
type input "Everett"
type input "P"
paste input "[PHONE_NUMBER]"
type input "[PHONE_NUMBER]"
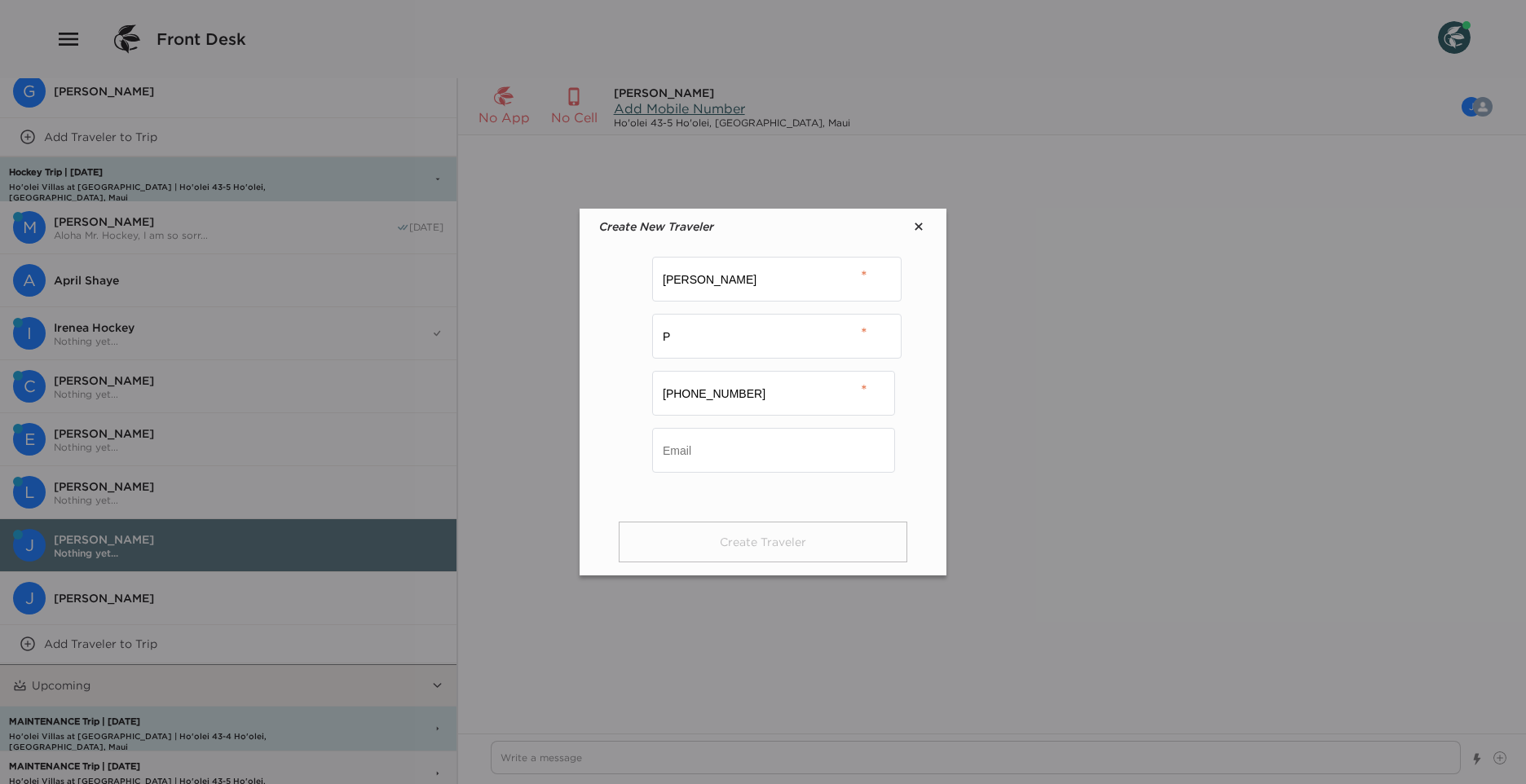
click at [920, 534] on footer "Create Traveler" at bounding box center [763, 537] width 328 height 65
click at [772, 328] on input "P" at bounding box center [776, 336] width 250 height 44
click at [711, 426] on div "[PHONE_NUMBER]" at bounding box center [762, 399] width 221 height 57
click at [716, 466] on input "email" at bounding box center [773, 450] width 243 height 44
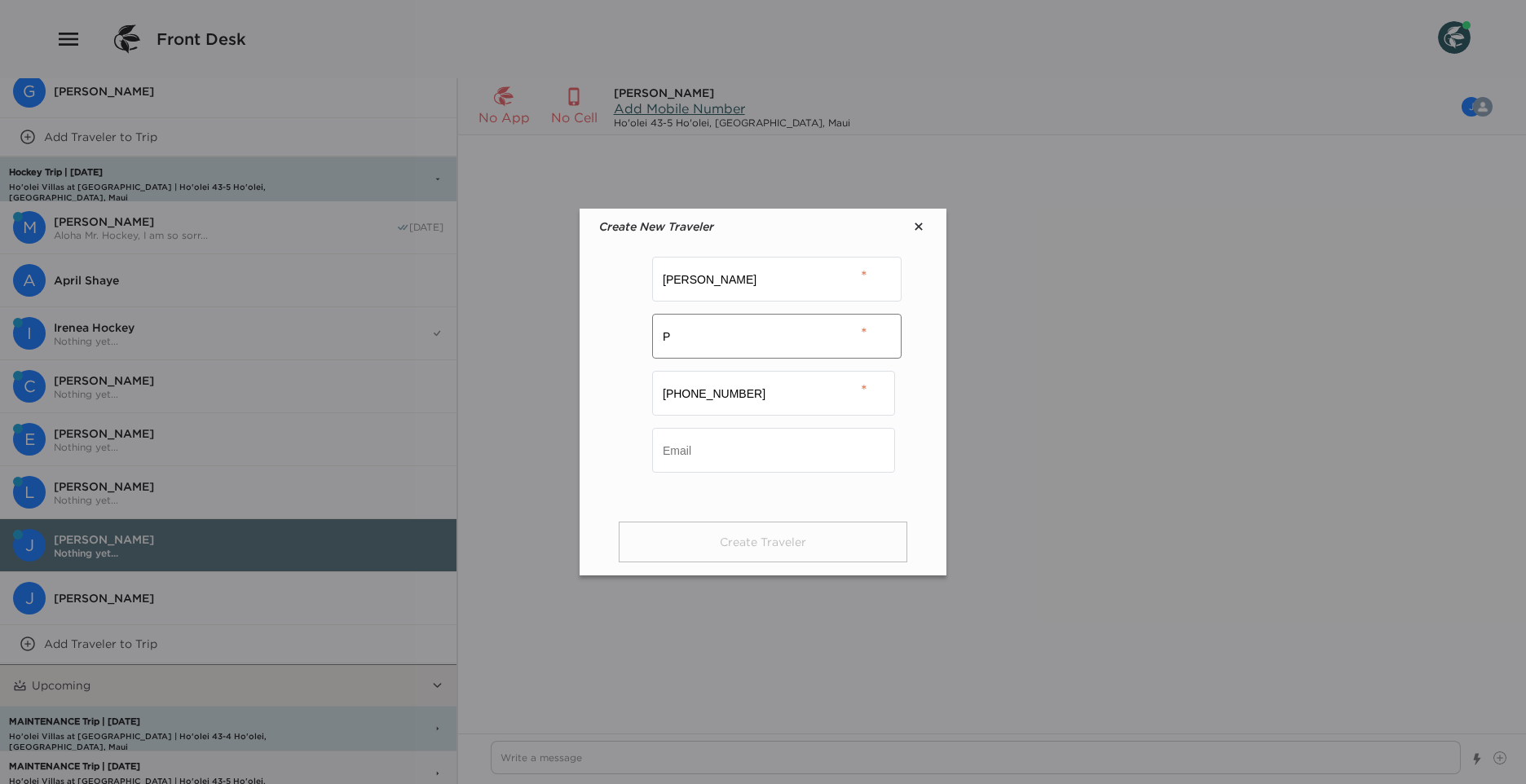
click at [750, 328] on input "P" at bounding box center [776, 336] width 250 height 44
click at [678, 345] on input "P" at bounding box center [776, 336] width 250 height 44
type input "P"
click at [792, 536] on button "Create Traveler" at bounding box center [763, 542] width 289 height 41
type textarea "x"
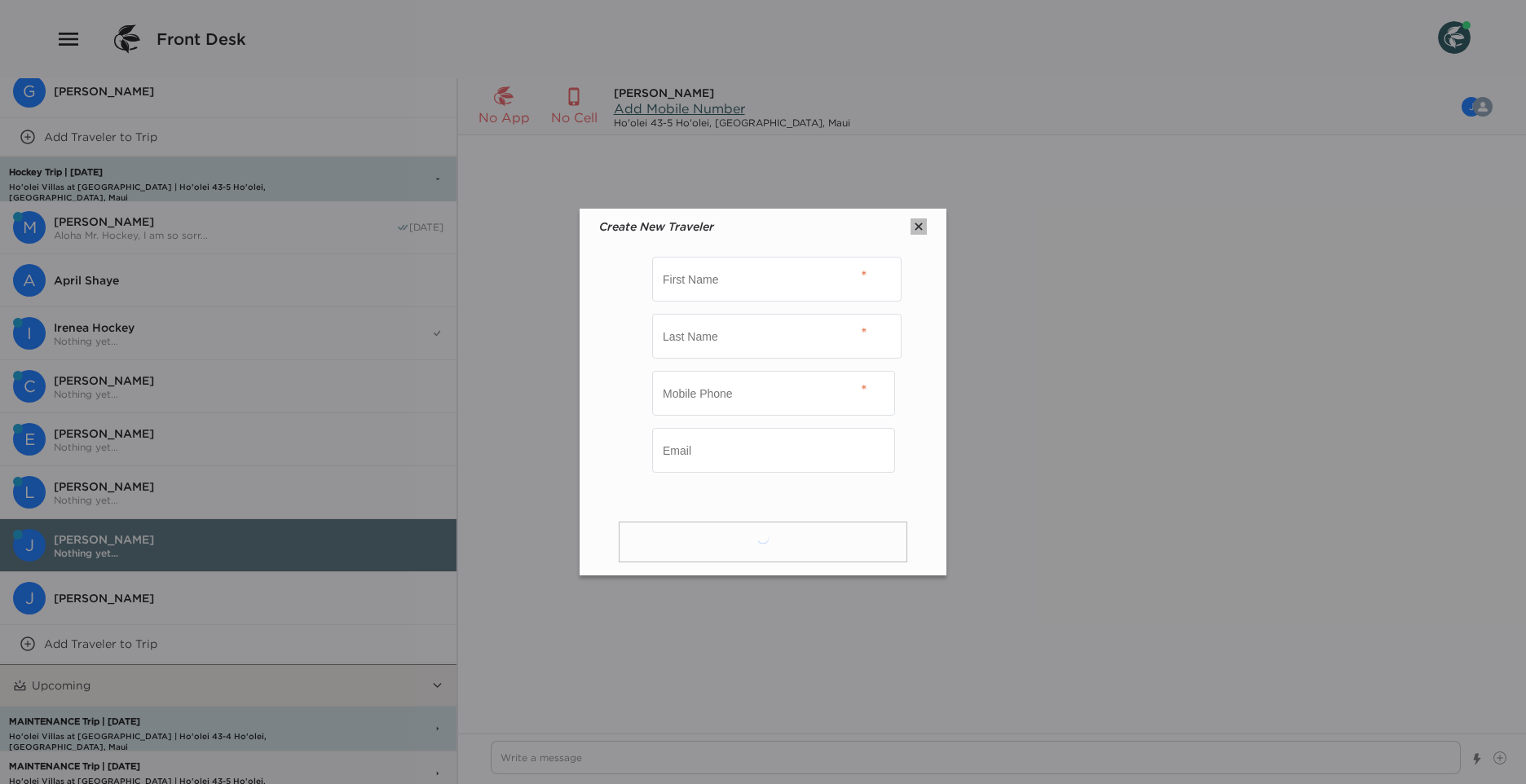
click at [917, 228] on icon "button" at bounding box center [919, 227] width 16 height 16
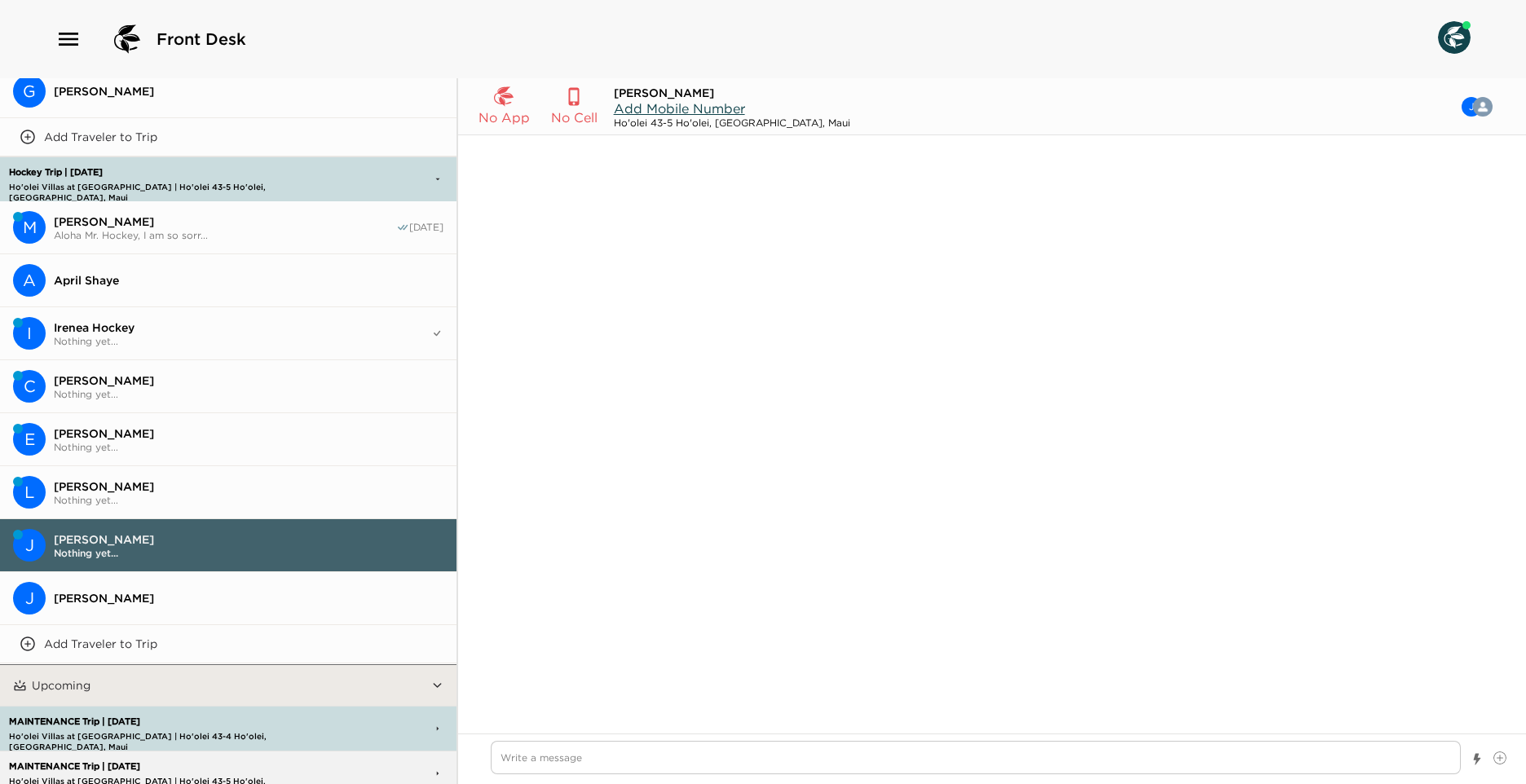
click at [184, 581] on button "J [PERSON_NAME]" at bounding box center [228, 599] width 456 height 53
click at [179, 373] on span "[PERSON_NAME]" at bounding box center [249, 380] width 390 height 15
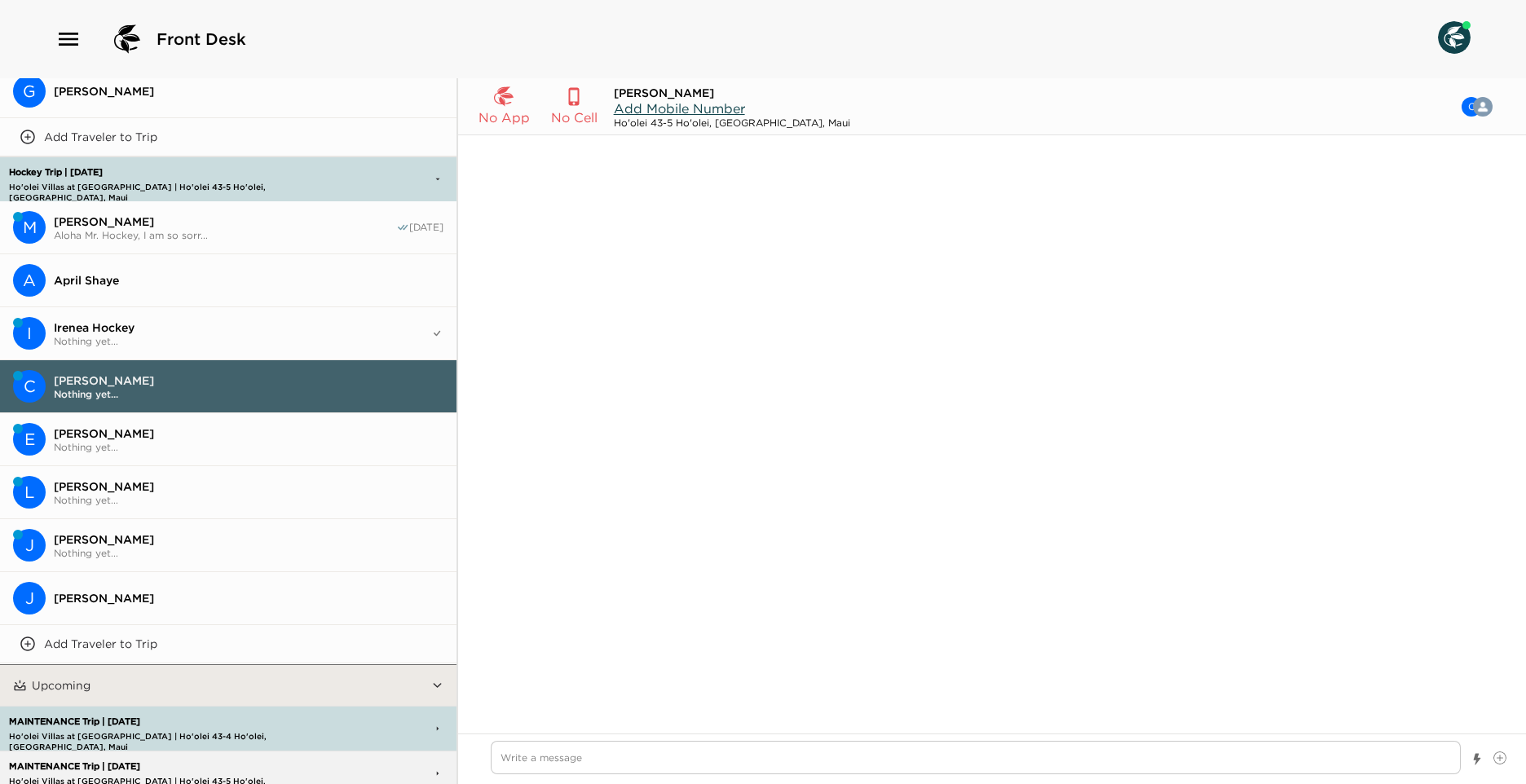
type textarea "x"
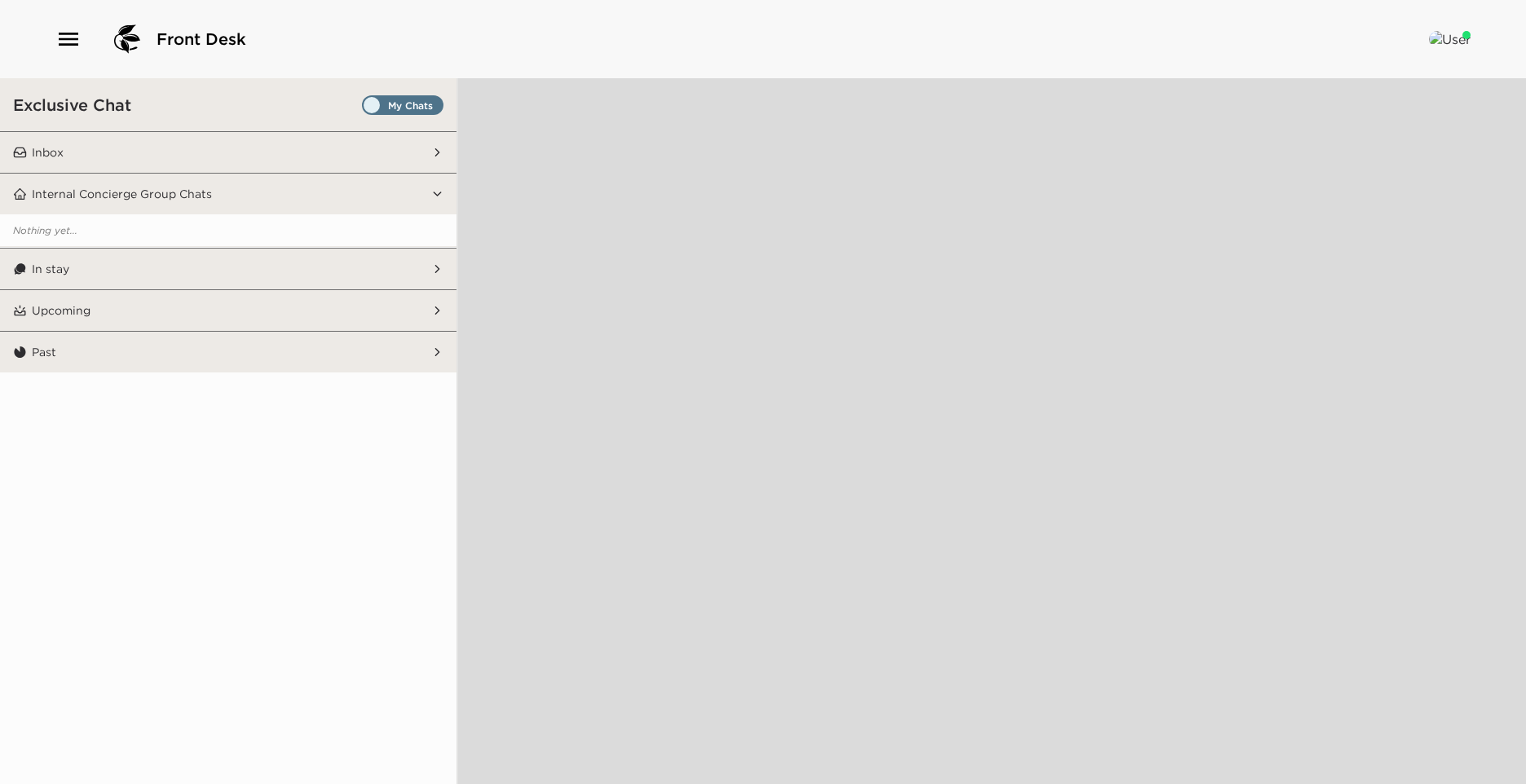
click at [374, 111] on span "Set all destinations" at bounding box center [403, 109] width 82 height 20
click at [365, 108] on input "Set all destinations" at bounding box center [365, 108] width 0 height 0
click at [335, 138] on button "Inbox" at bounding box center [229, 153] width 405 height 41
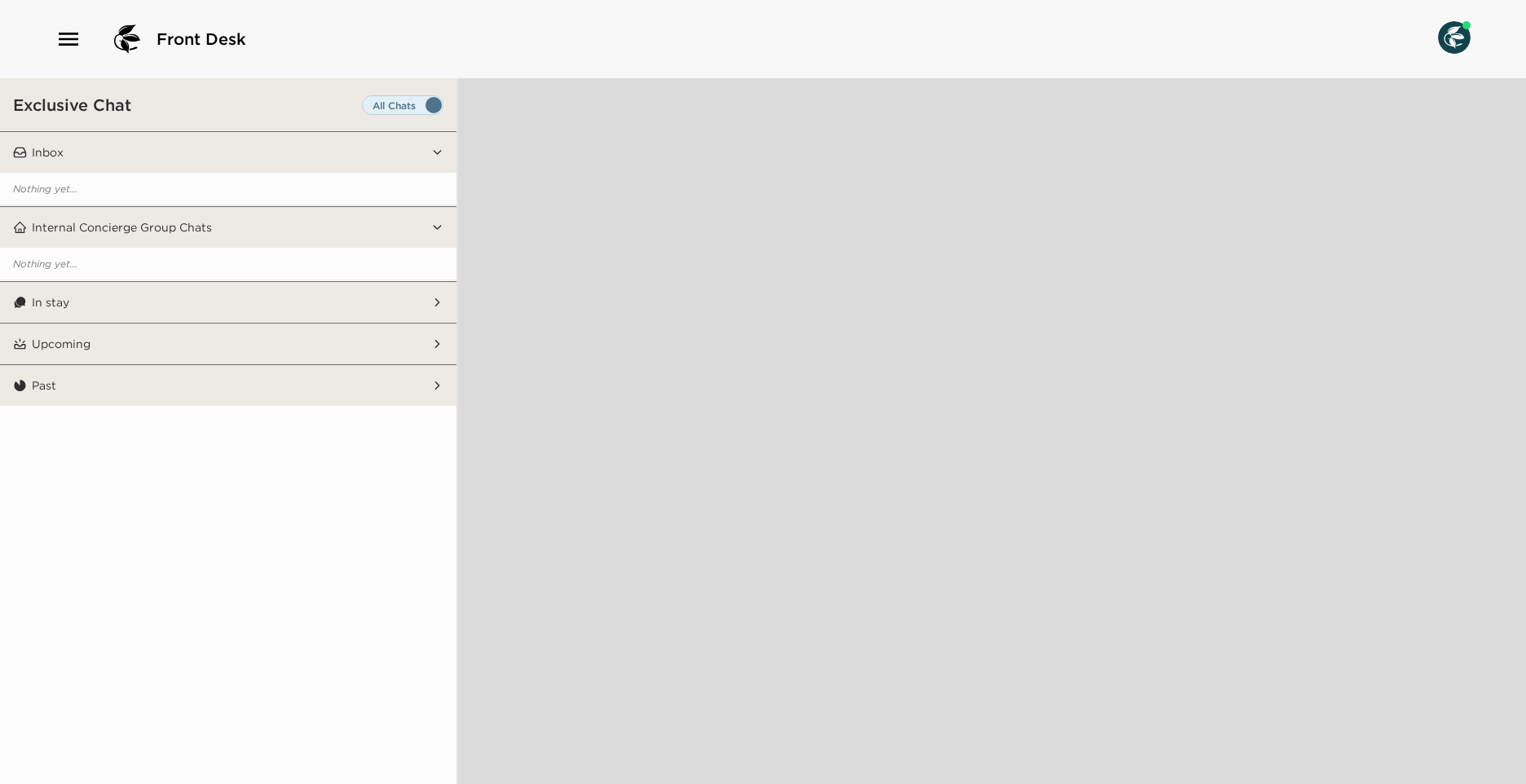
click at [155, 287] on button "In stay" at bounding box center [229, 302] width 405 height 41
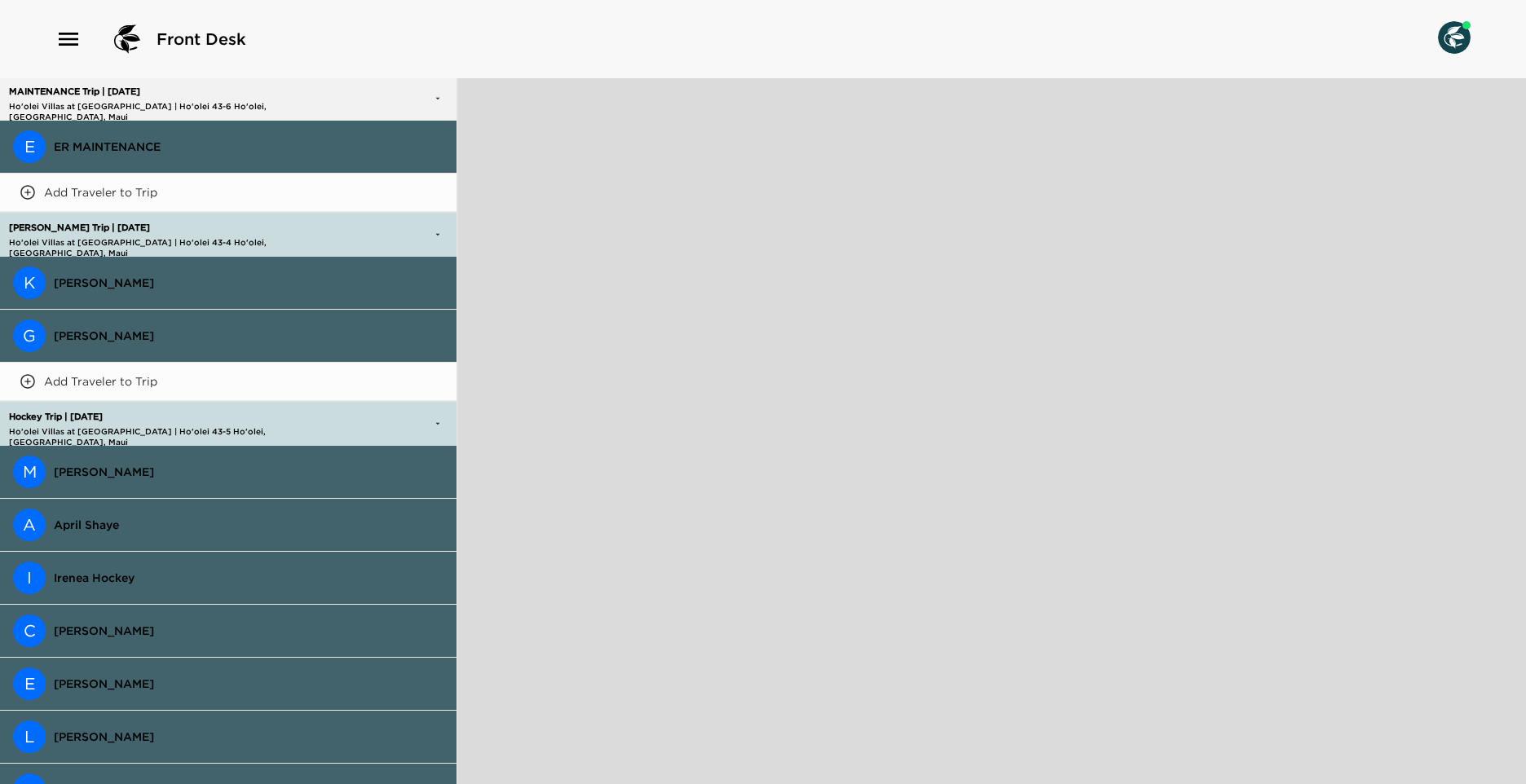
scroll to position [742, 0]
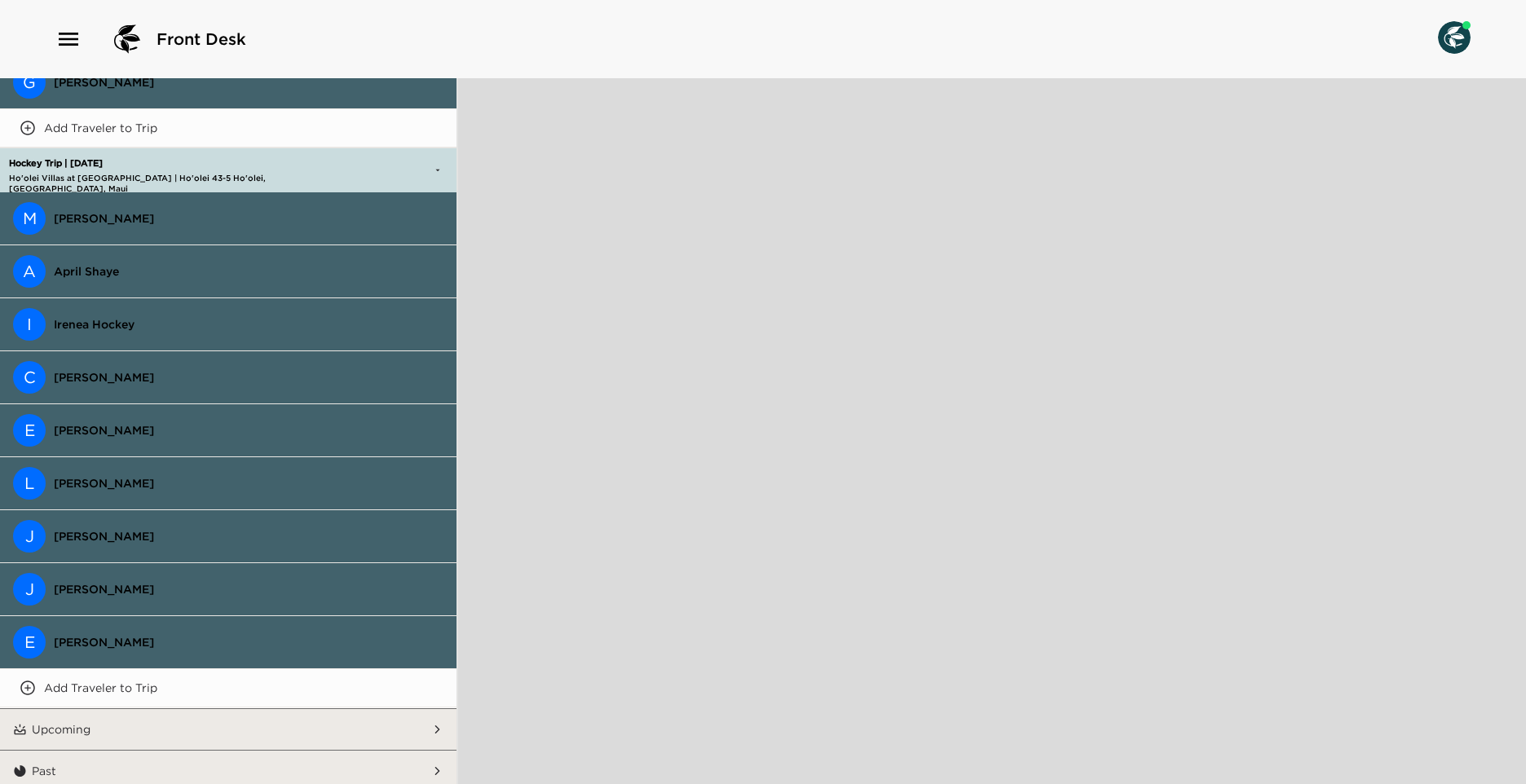
click at [129, 635] on span "[PERSON_NAME]" at bounding box center [249, 642] width 390 height 15
click at [73, 635] on span "[PERSON_NAME]" at bounding box center [249, 642] width 390 height 15
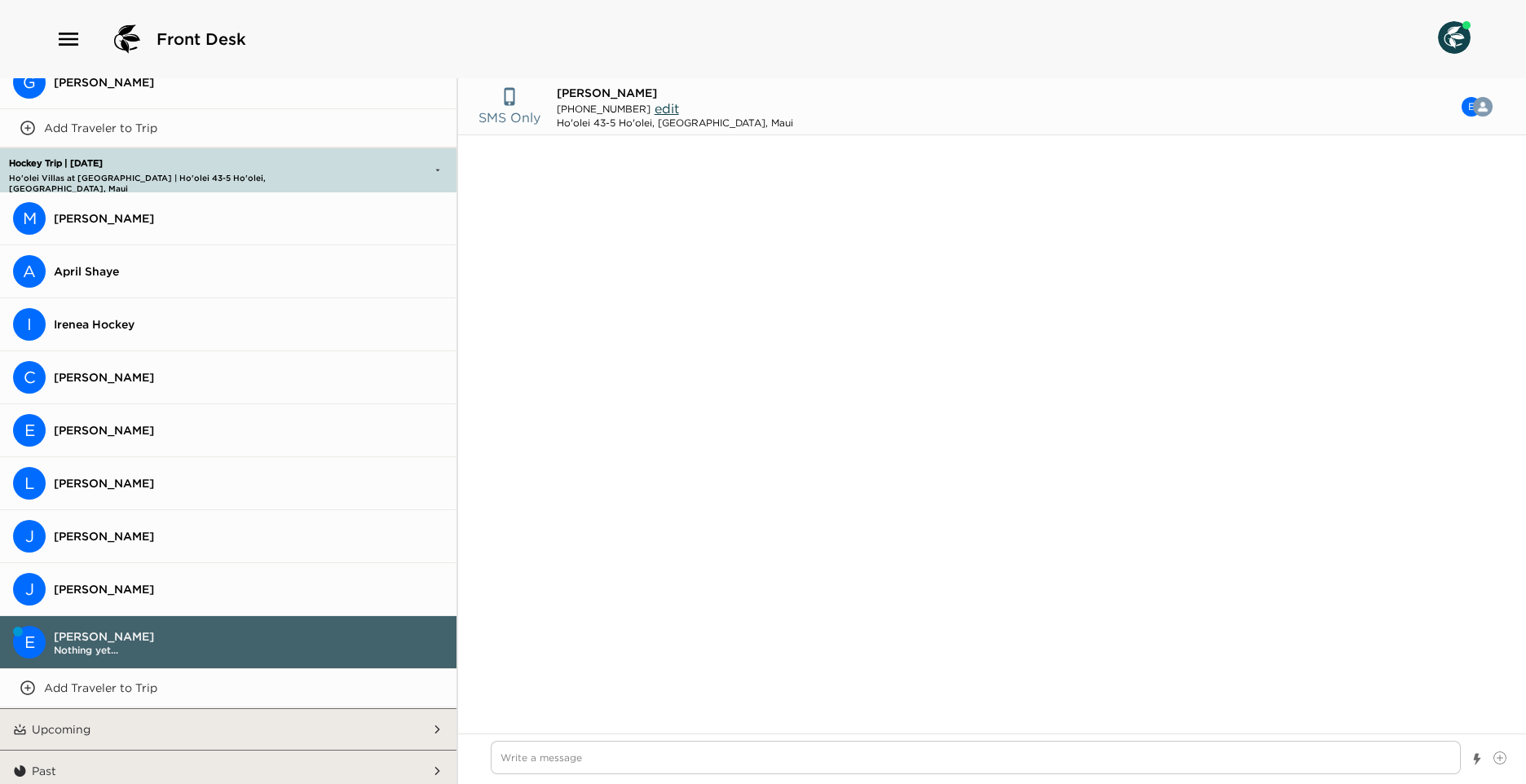
type input "[PHONE_NUMBER]"
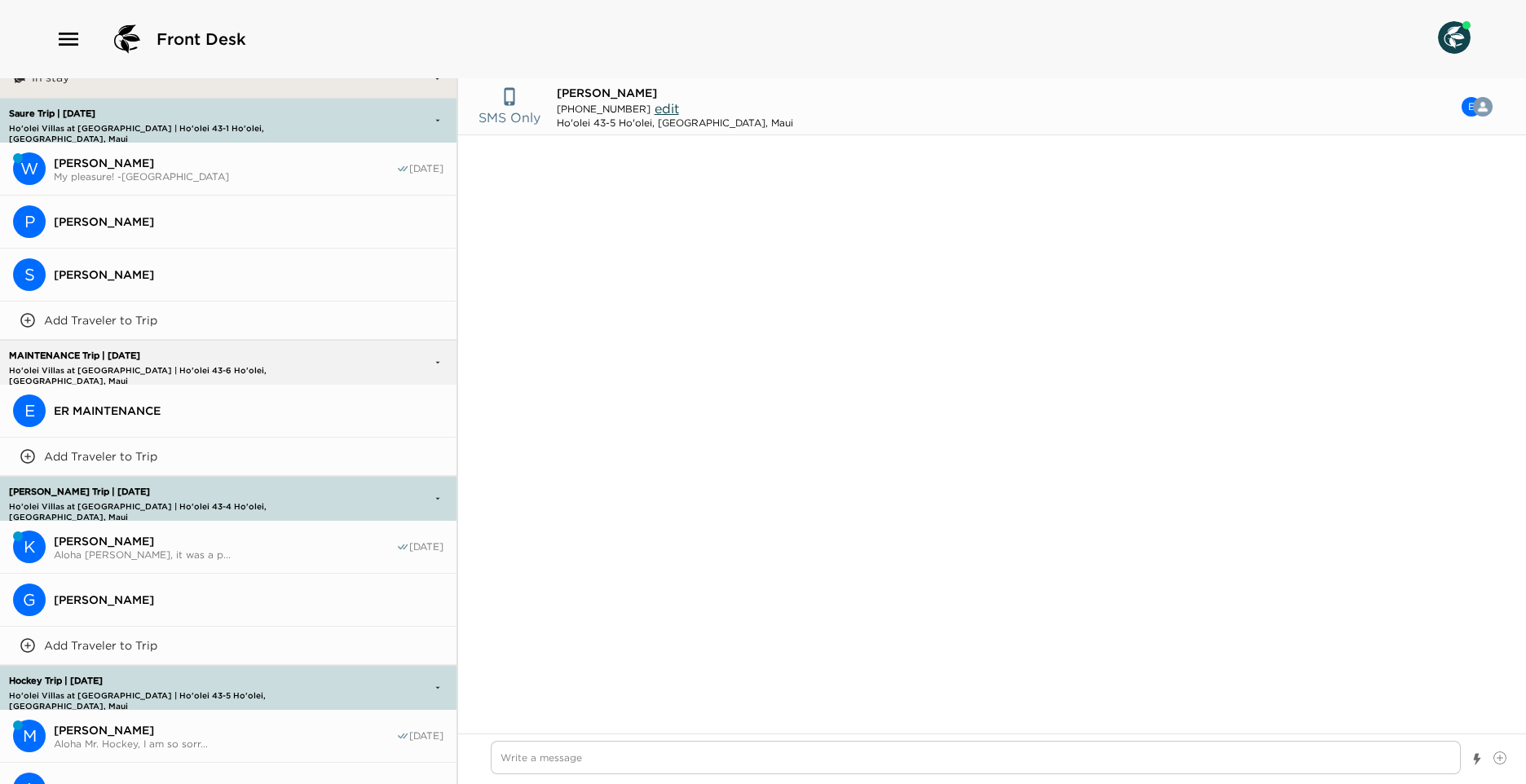
scroll to position [1260, 0]
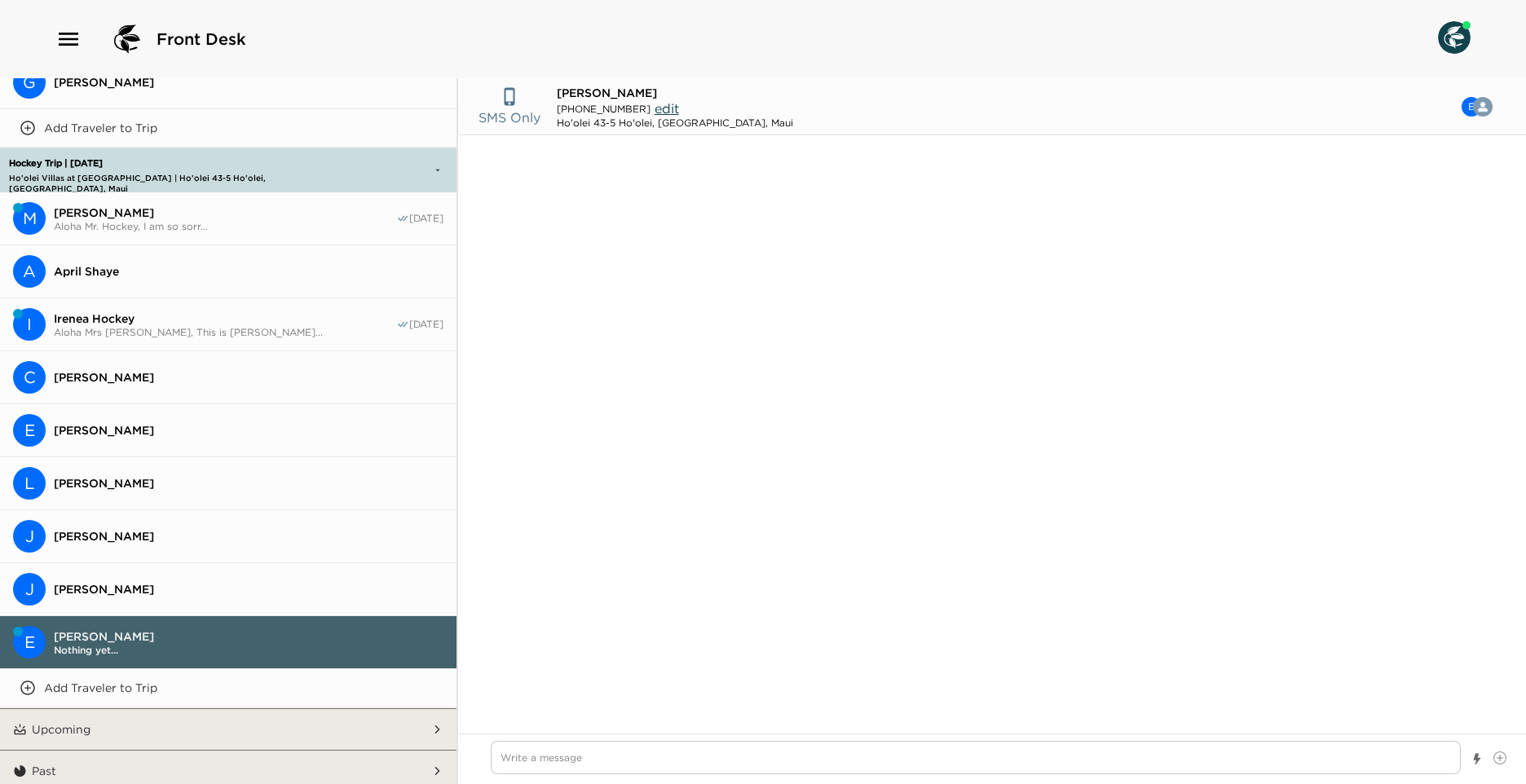
click at [148, 428] on span "[PERSON_NAME]" at bounding box center [249, 430] width 390 height 15
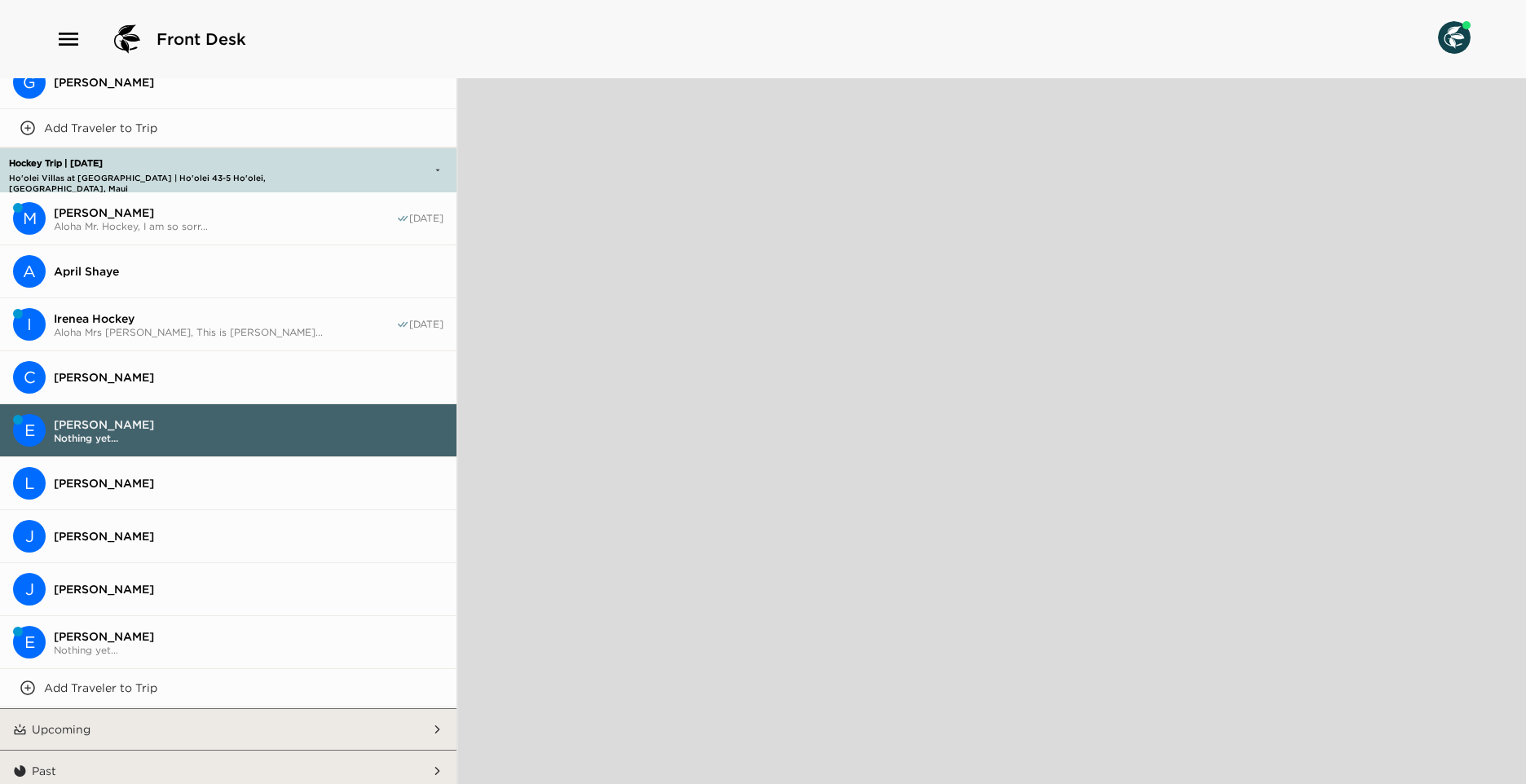
click at [100, 421] on span "[PERSON_NAME]" at bounding box center [249, 424] width 390 height 15
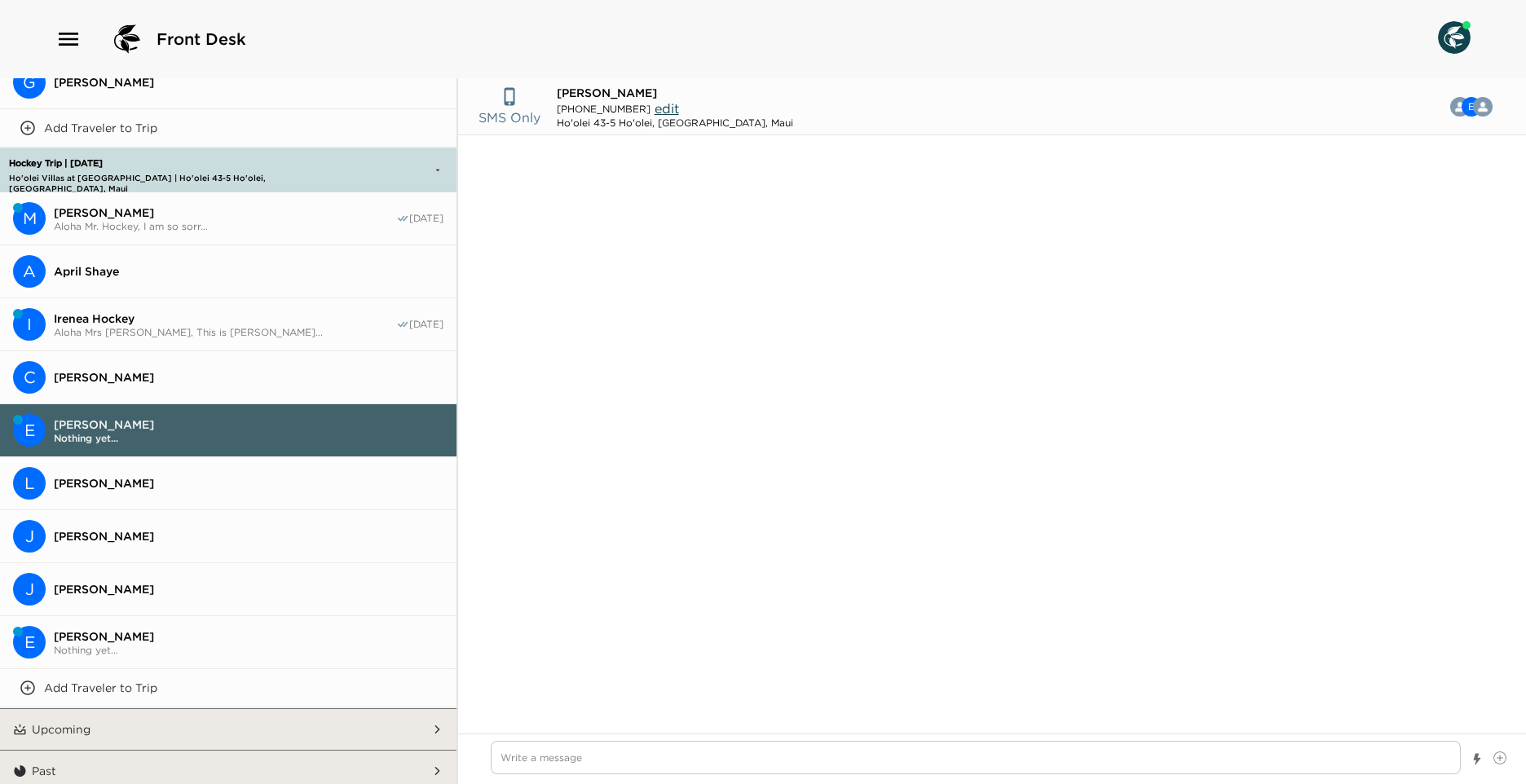
click at [100, 421] on span "[PERSON_NAME]" at bounding box center [249, 424] width 390 height 15
click at [103, 634] on span "[PERSON_NAME]" at bounding box center [249, 636] width 390 height 15
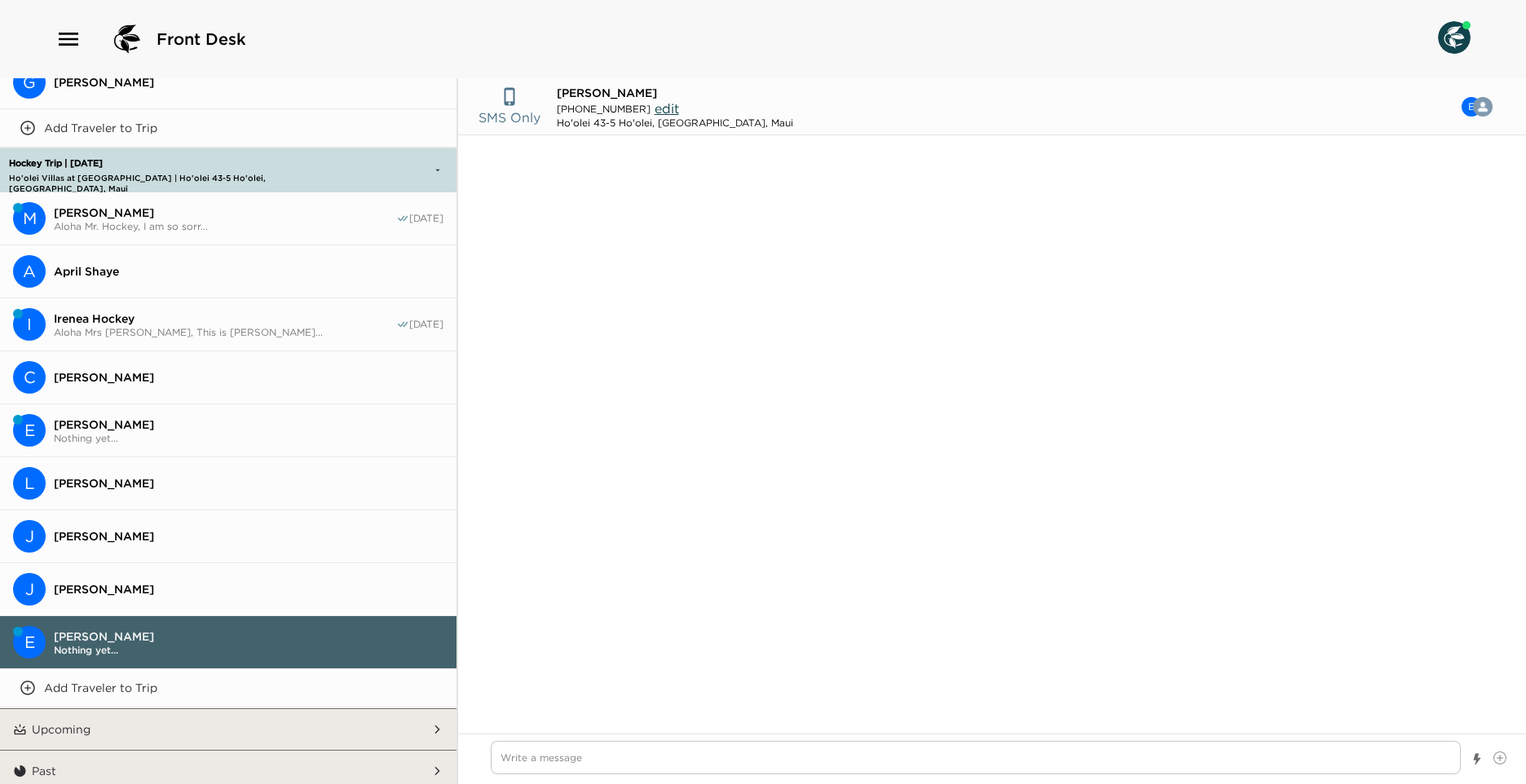
click at [181, 457] on button "L [PERSON_NAME]" at bounding box center [228, 484] width 456 height 53
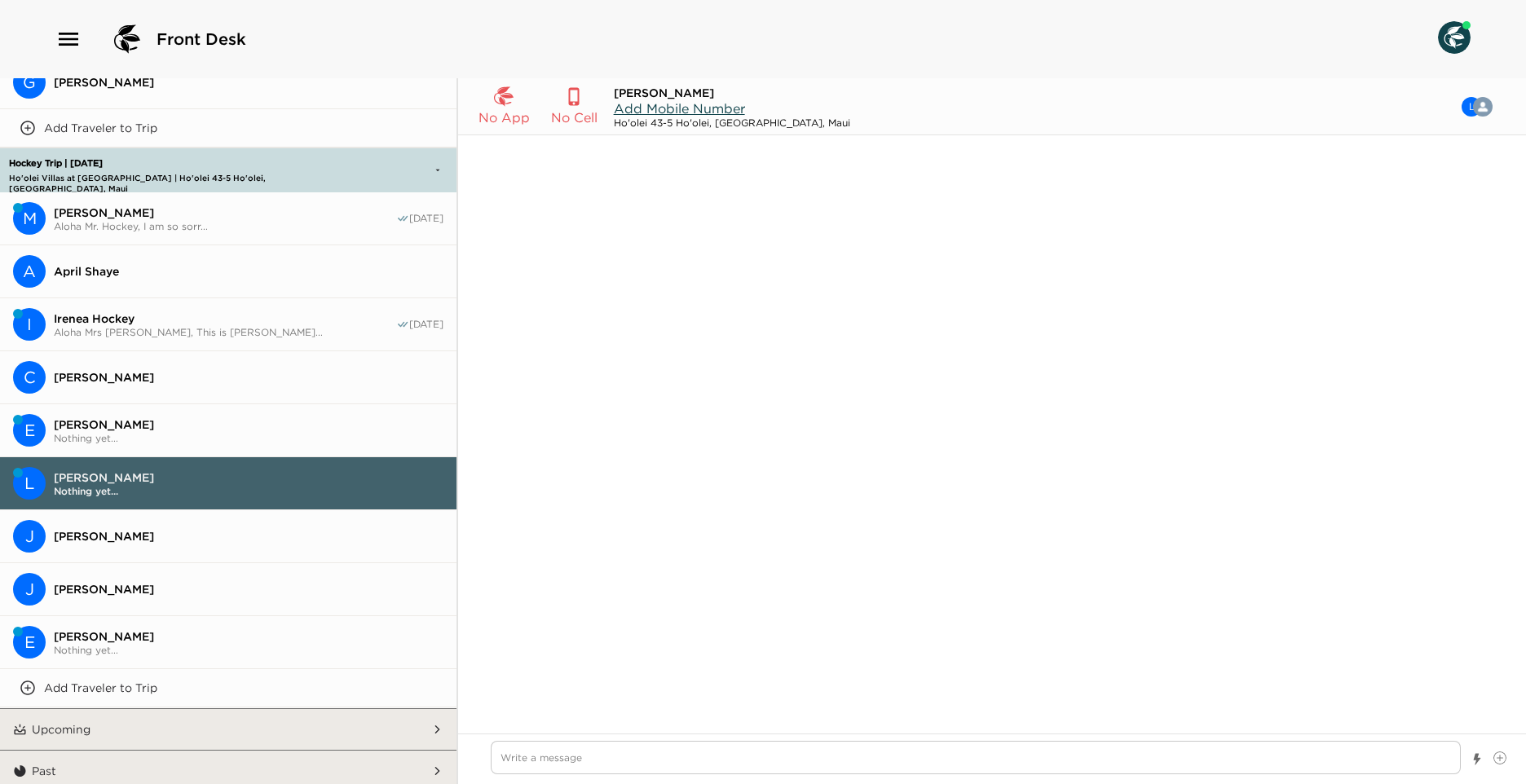
click at [155, 619] on button "E [PERSON_NAME] P Nothing yet..." at bounding box center [228, 643] width 456 height 53
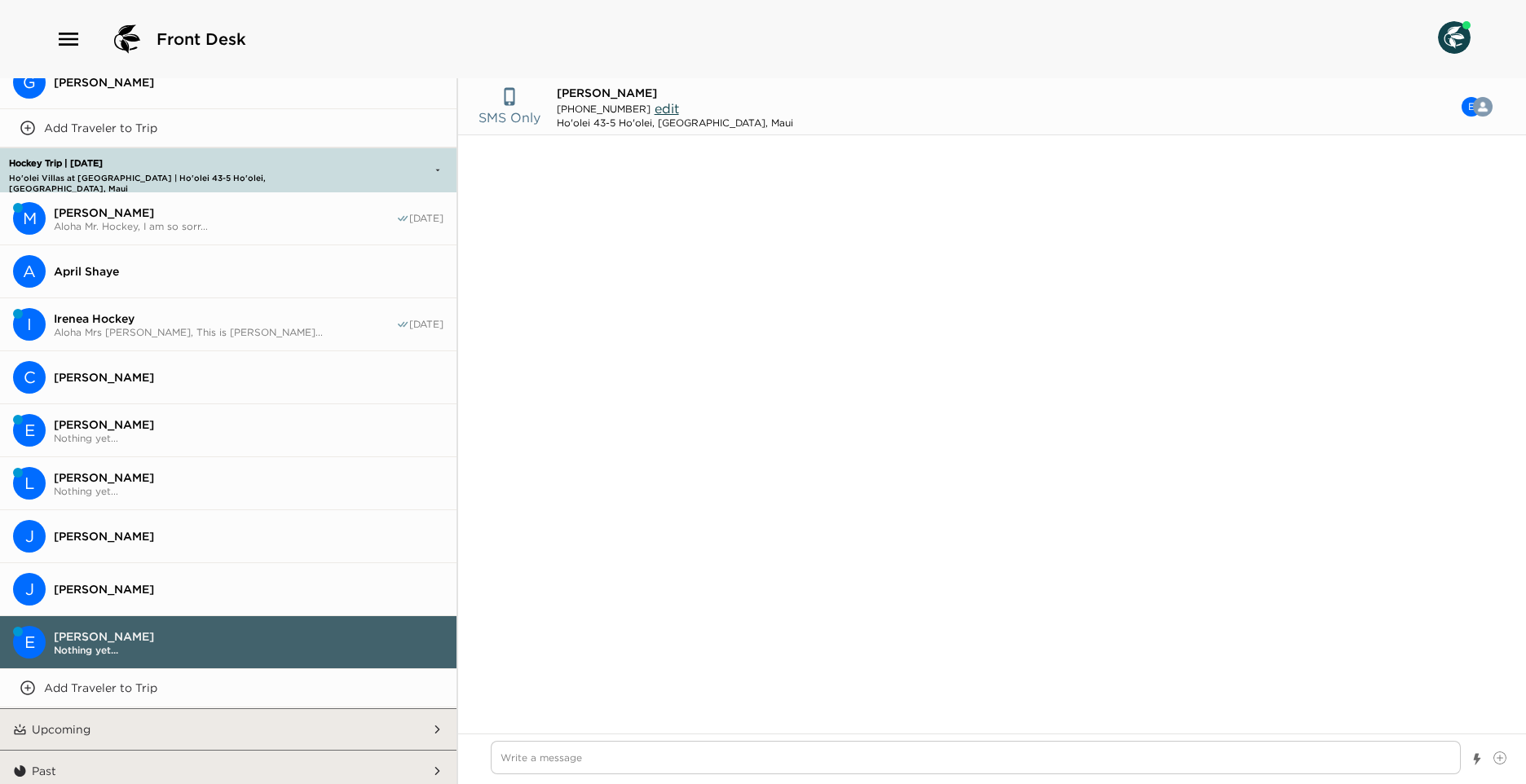
drag, startPoint x: 152, startPoint y: 619, endPoint x: 121, endPoint y: 640, distance: 37.4
click at [121, 644] on span "Nothing yet..." at bounding box center [249, 650] width 390 height 12
click at [167, 618] on button "E [PERSON_NAME] P Nothing yet..." at bounding box center [228, 643] width 456 height 53
click at [162, 620] on button "E [PERSON_NAME] P Nothing yet..." at bounding box center [228, 643] width 456 height 53
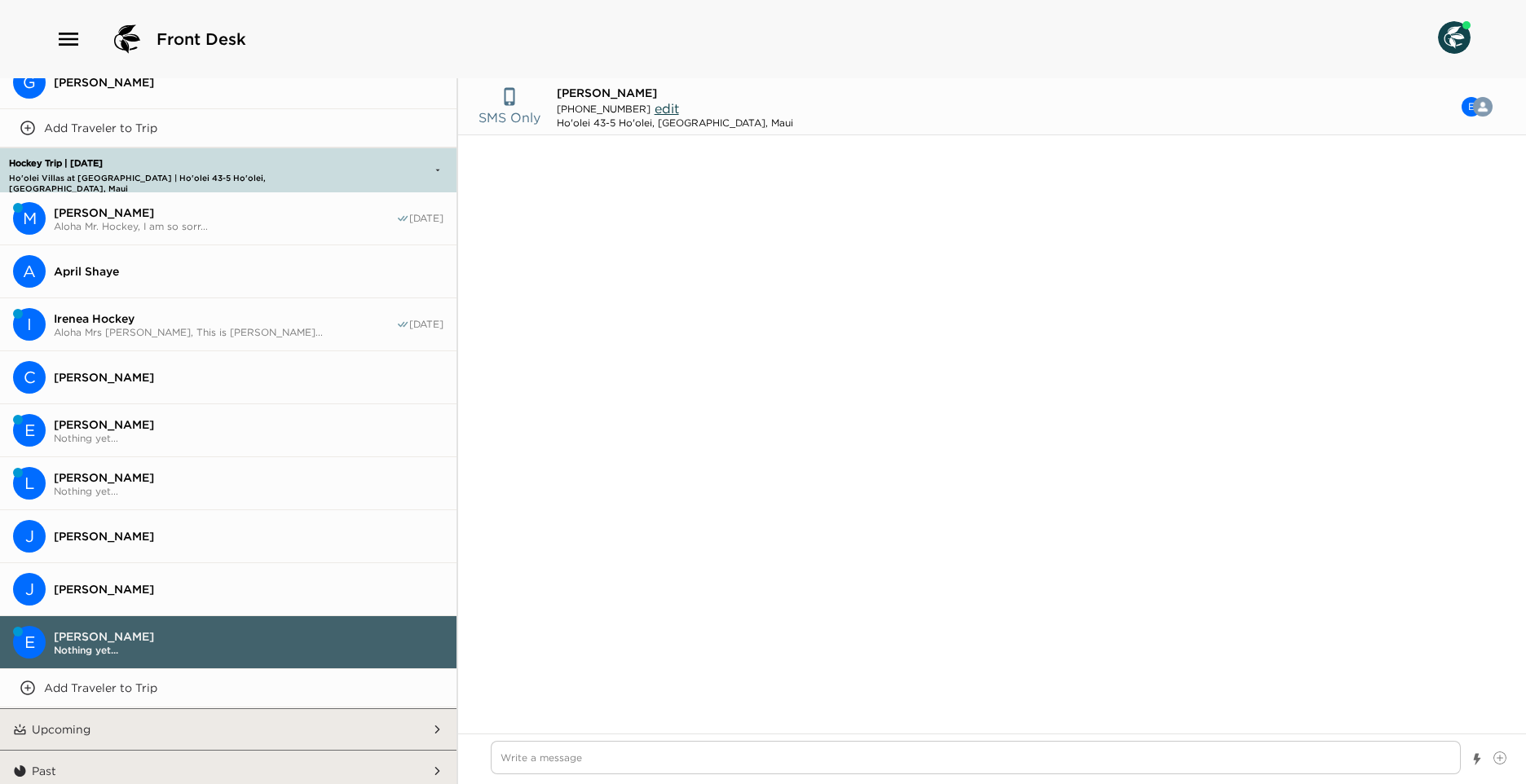
click at [162, 620] on button "E [PERSON_NAME] P Nothing yet..." at bounding box center [228, 643] width 456 height 53
click at [655, 106] on span "edit" at bounding box center [667, 108] width 25 height 16
type textarea "x"
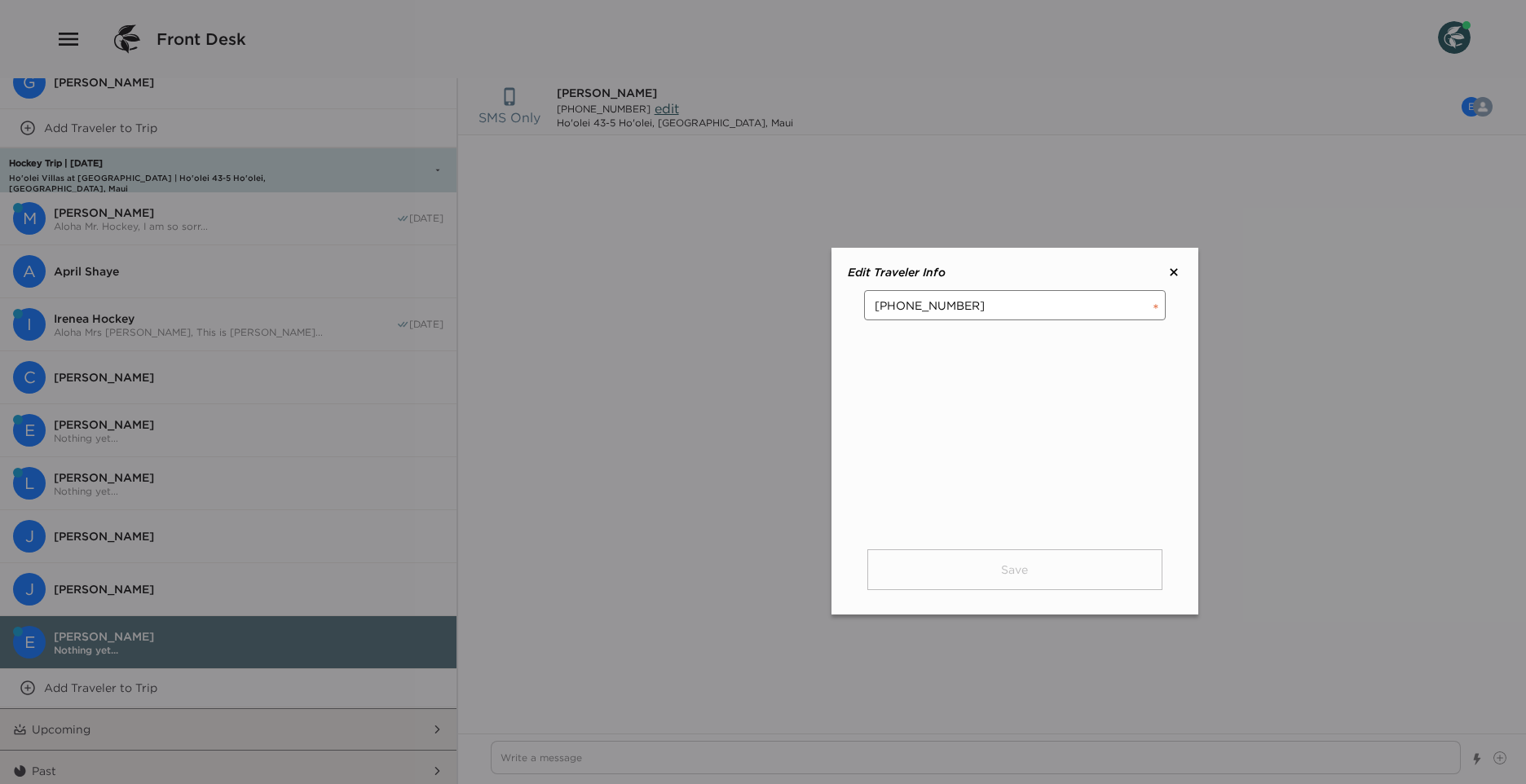
drag, startPoint x: 972, startPoint y: 307, endPoint x: 683, endPoint y: 283, distance: 290.0
click at [683, 283] on div "SMS Only [PERSON_NAME] P [PHONE_NUMBER] edit Ho'olei 43-5 Ho'olei, Wailea, Maui…" at bounding box center [992, 431] width 1068 height 706
click at [876, 300] on input "tel" at bounding box center [1015, 305] width 301 height 30
drag, startPoint x: 953, startPoint y: 299, endPoint x: 721, endPoint y: 305, distance: 232.1
click at [705, 316] on div "SMS Only [PERSON_NAME] P [PHONE_NUMBER] edit Ho'olei 43-5 Ho'olei, Wailea, Maui…" at bounding box center [992, 431] width 1068 height 706
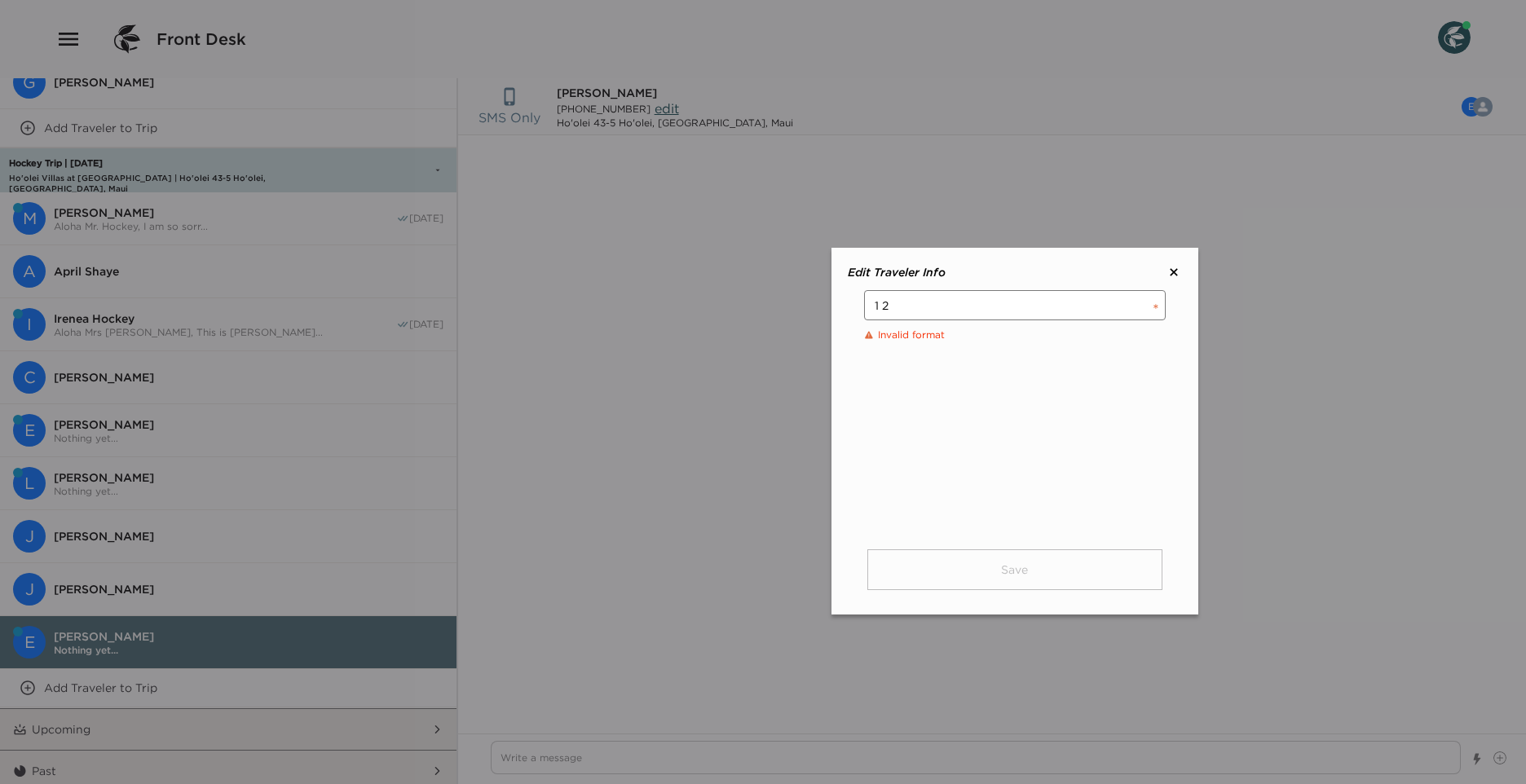
type input "1"
type input "6"
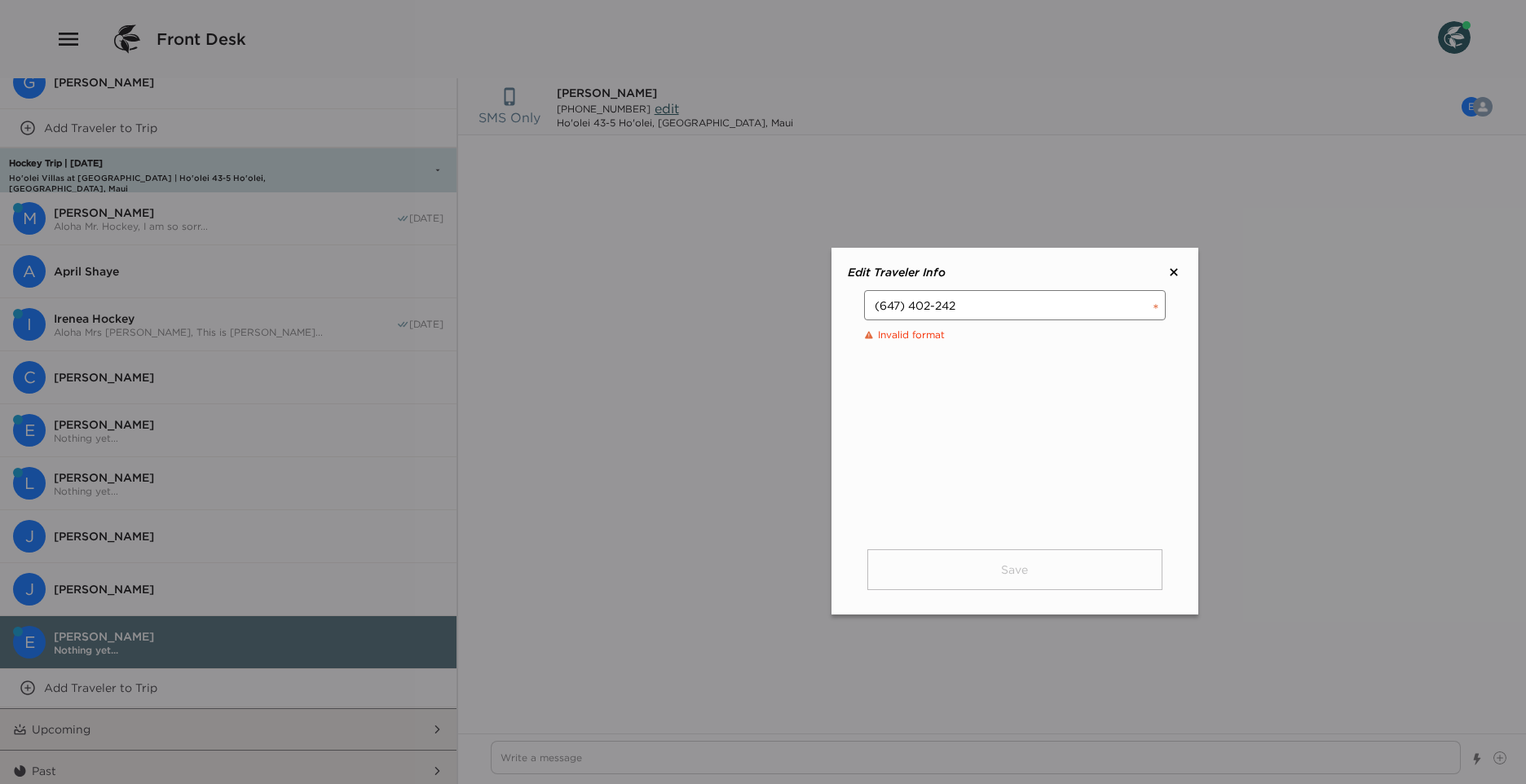
drag, startPoint x: 1001, startPoint y: 308, endPoint x: 726, endPoint y: 328, distance: 275.7
click at [726, 328] on div "SMS Only [PERSON_NAME] P [PHONE_NUMBER] edit Ho'olei 43-5 Ho'olei, Wailea, Maui…" at bounding box center [992, 431] width 1068 height 706
drag, startPoint x: 1072, startPoint y: 316, endPoint x: 1063, endPoint y: 318, distance: 9.2
click at [1070, 316] on input "00000000056" at bounding box center [1015, 305] width 301 height 30
drag, startPoint x: 1063, startPoint y: 318, endPoint x: 696, endPoint y: 321, distance: 367.0
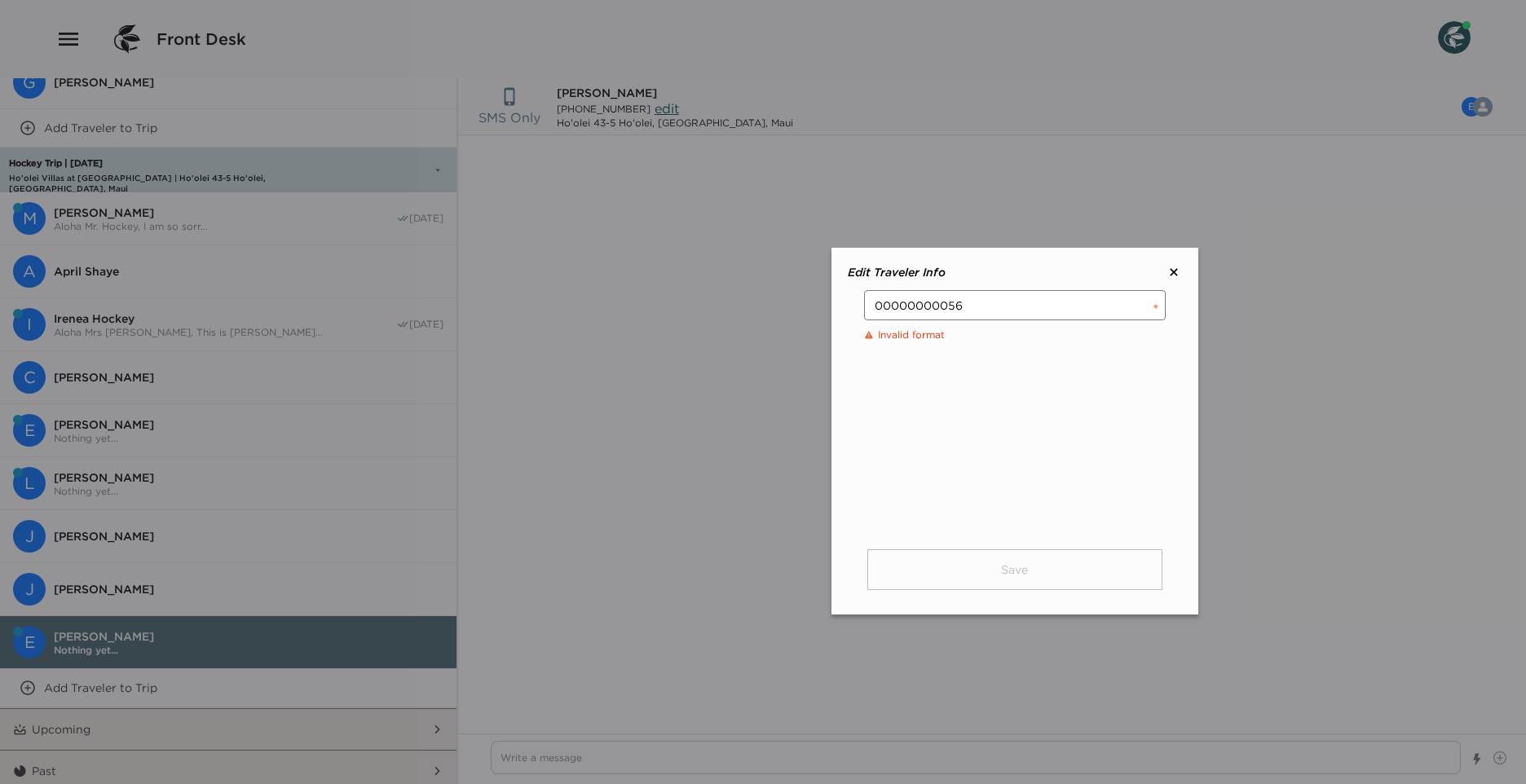
click at [696, 322] on div "SMS Only [PERSON_NAME] P [PHONE_NUMBER] edit Ho'olei 43-5 Ho'olei, Wailea, Maui…" at bounding box center [992, 431] width 1068 height 706
click at [976, 300] on input "011 234 56 789" at bounding box center [1015, 305] width 301 height 30
click at [960, 305] on input "011 234 56 789" at bounding box center [1015, 305] width 301 height 30
drag, startPoint x: 960, startPoint y: 306, endPoint x: 806, endPoint y: 316, distance: 154.3
click at [806, 316] on div "SMS Only [PERSON_NAME] P [PHONE_NUMBER] edit Ho'olei 43-5 Ho'olei, Wailea, Maui…" at bounding box center [992, 431] width 1068 height 706
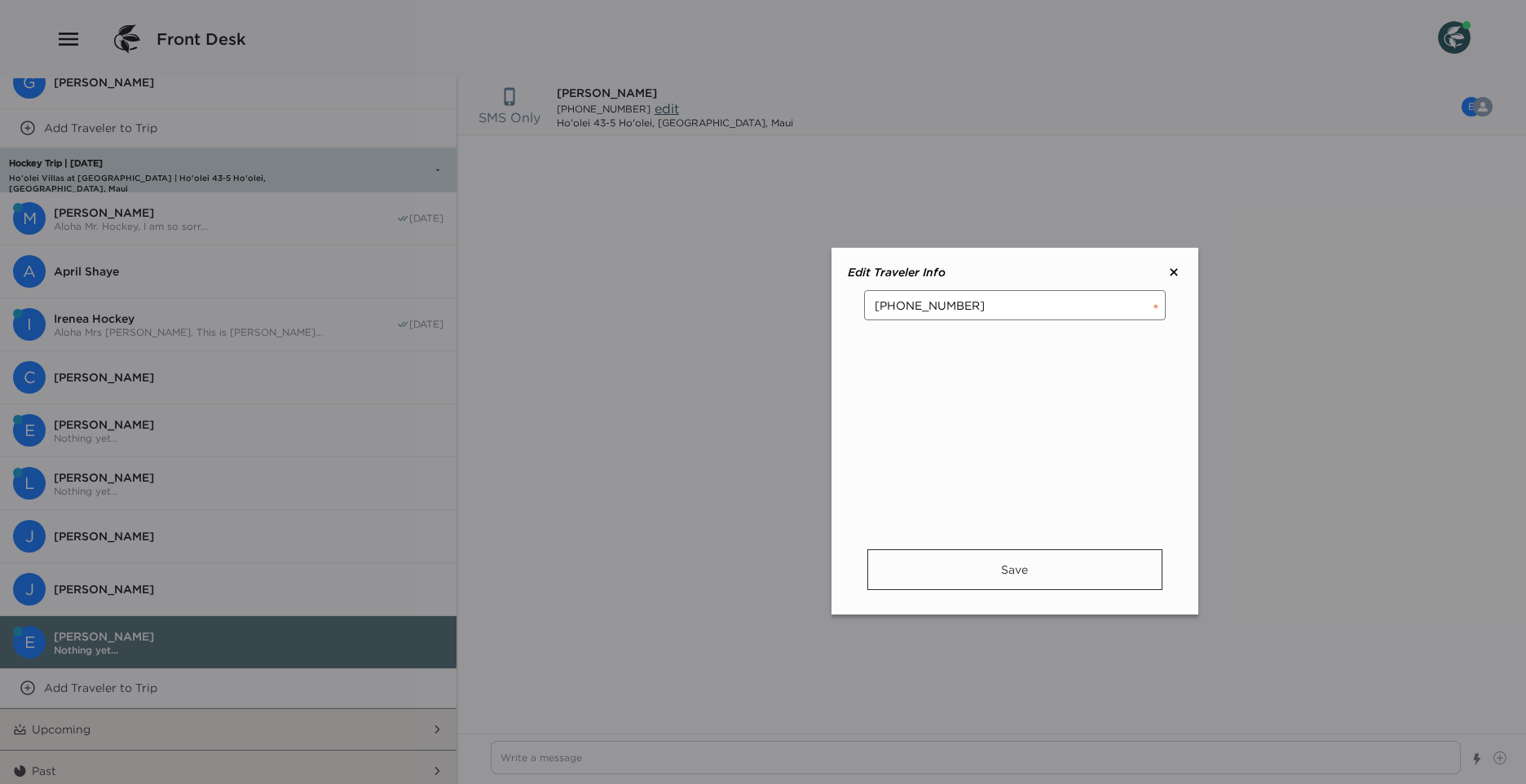
drag, startPoint x: 976, startPoint y: 305, endPoint x: 958, endPoint y: 308, distance: 18.2
click at [958, 308] on input "[PHONE_NUMBER]" at bounding box center [1015, 305] width 301 height 30
type input "[PHONE_NUMBER]"
click at [1055, 569] on button "Save" at bounding box center [1016, 570] width 295 height 41
drag, startPoint x: 1175, startPoint y: 268, endPoint x: 1217, endPoint y: 289, distance: 47.0
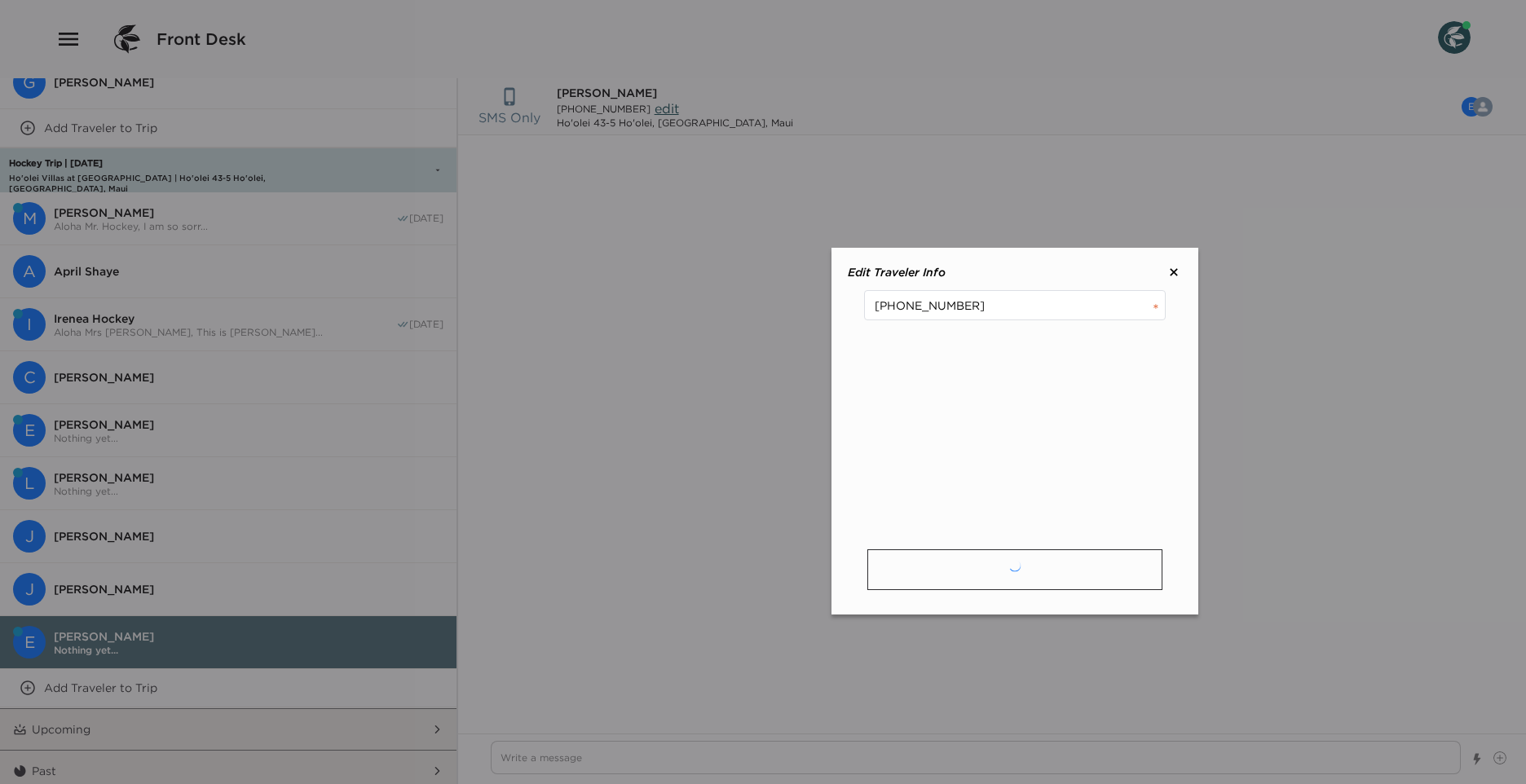
click at [1175, 267] on icon at bounding box center [1174, 272] width 16 height 16
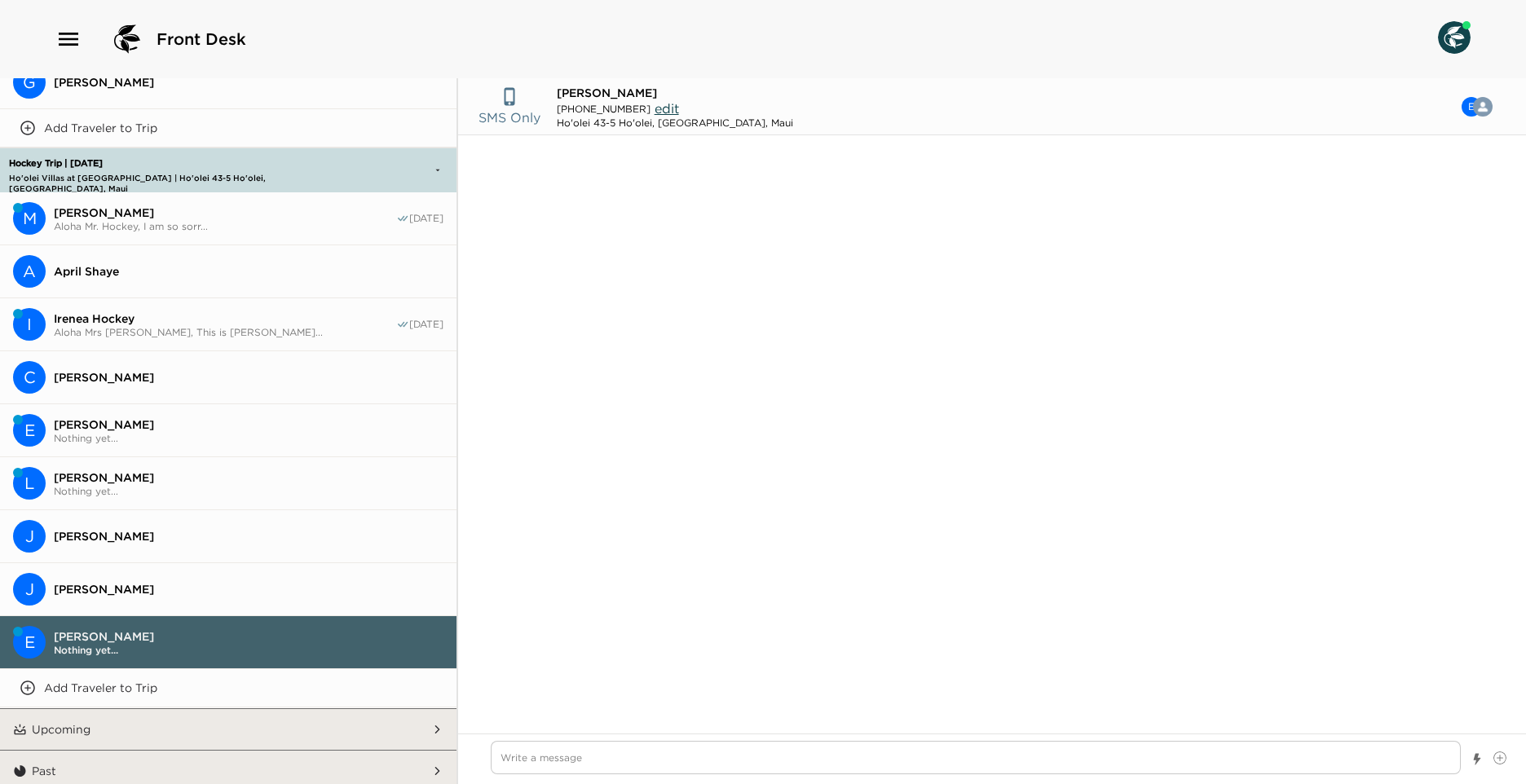
click at [229, 220] on span "Aloha Mr. Hockey, I am so sorr..." at bounding box center [225, 227] width 342 height 12
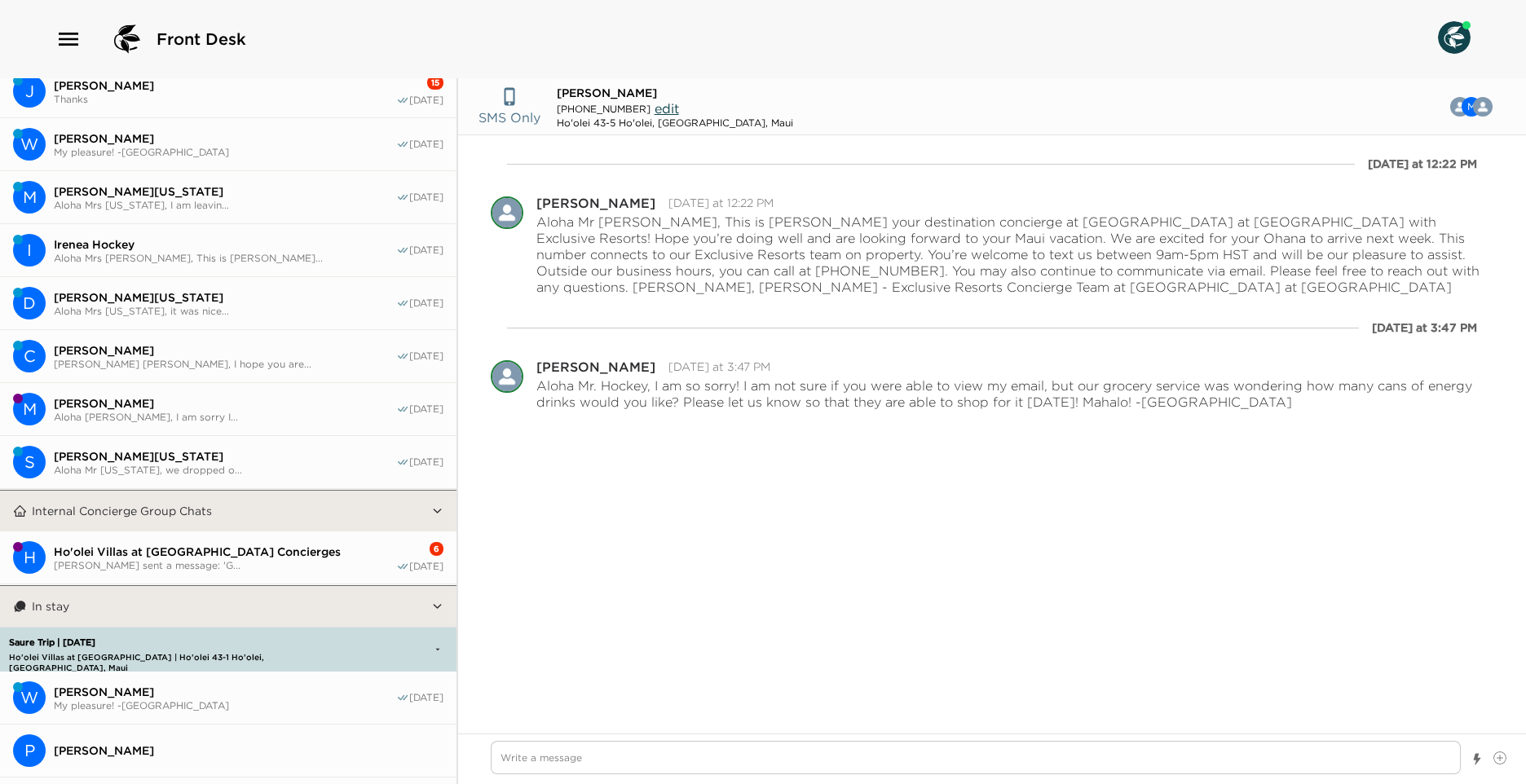
scroll to position [0, 0]
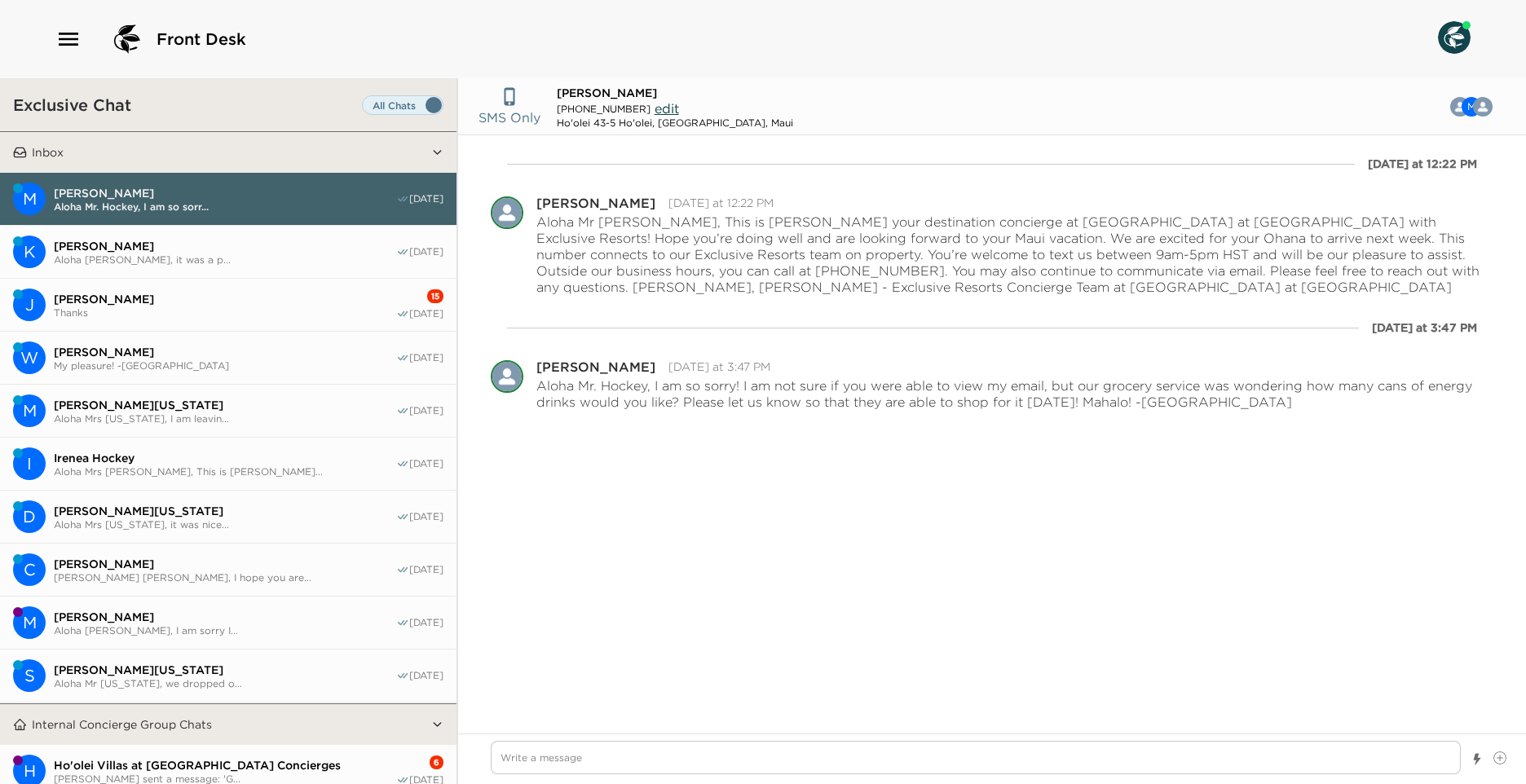
click at [268, 315] on span "Thanks" at bounding box center [225, 313] width 342 height 12
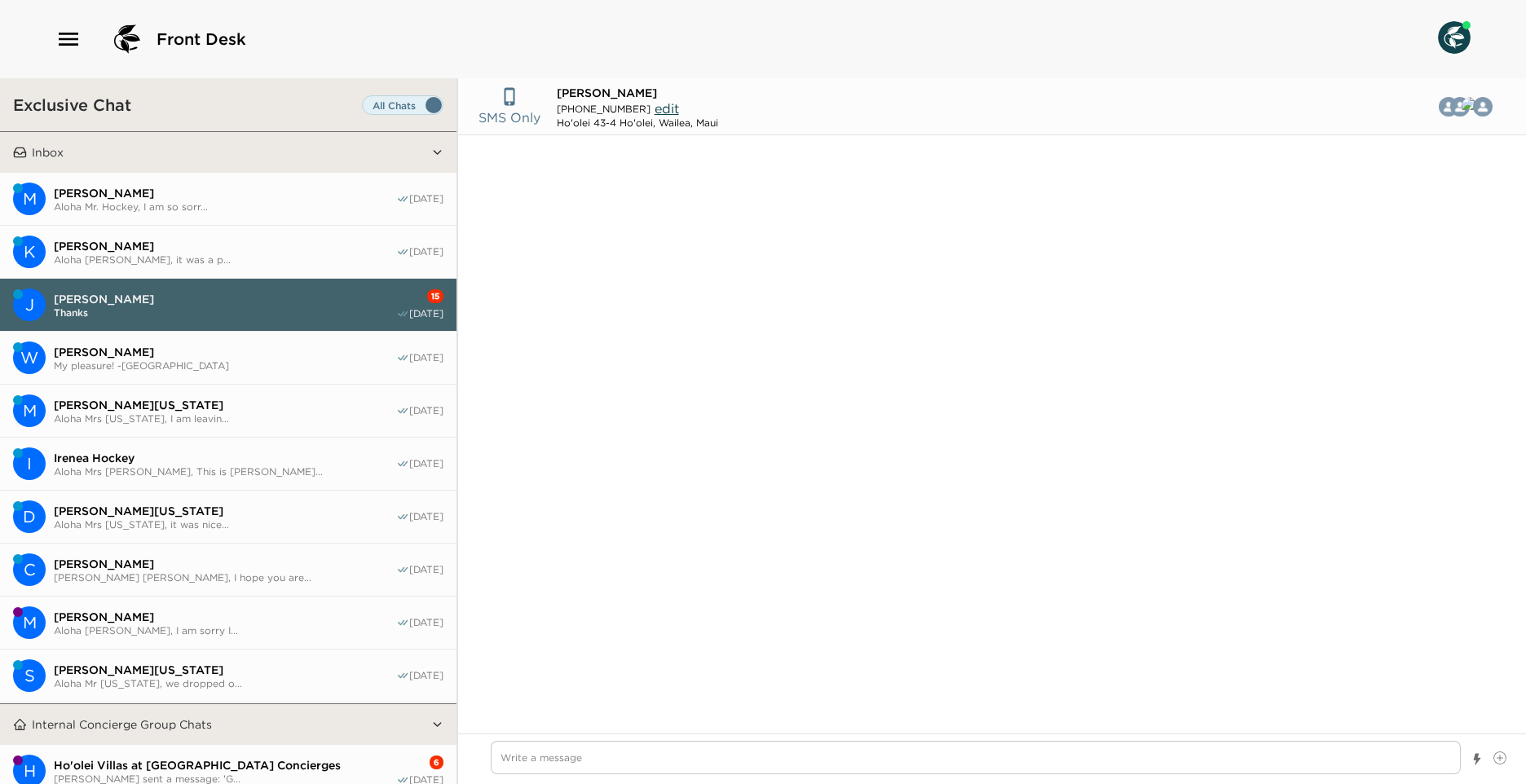
scroll to position [1083, 0]
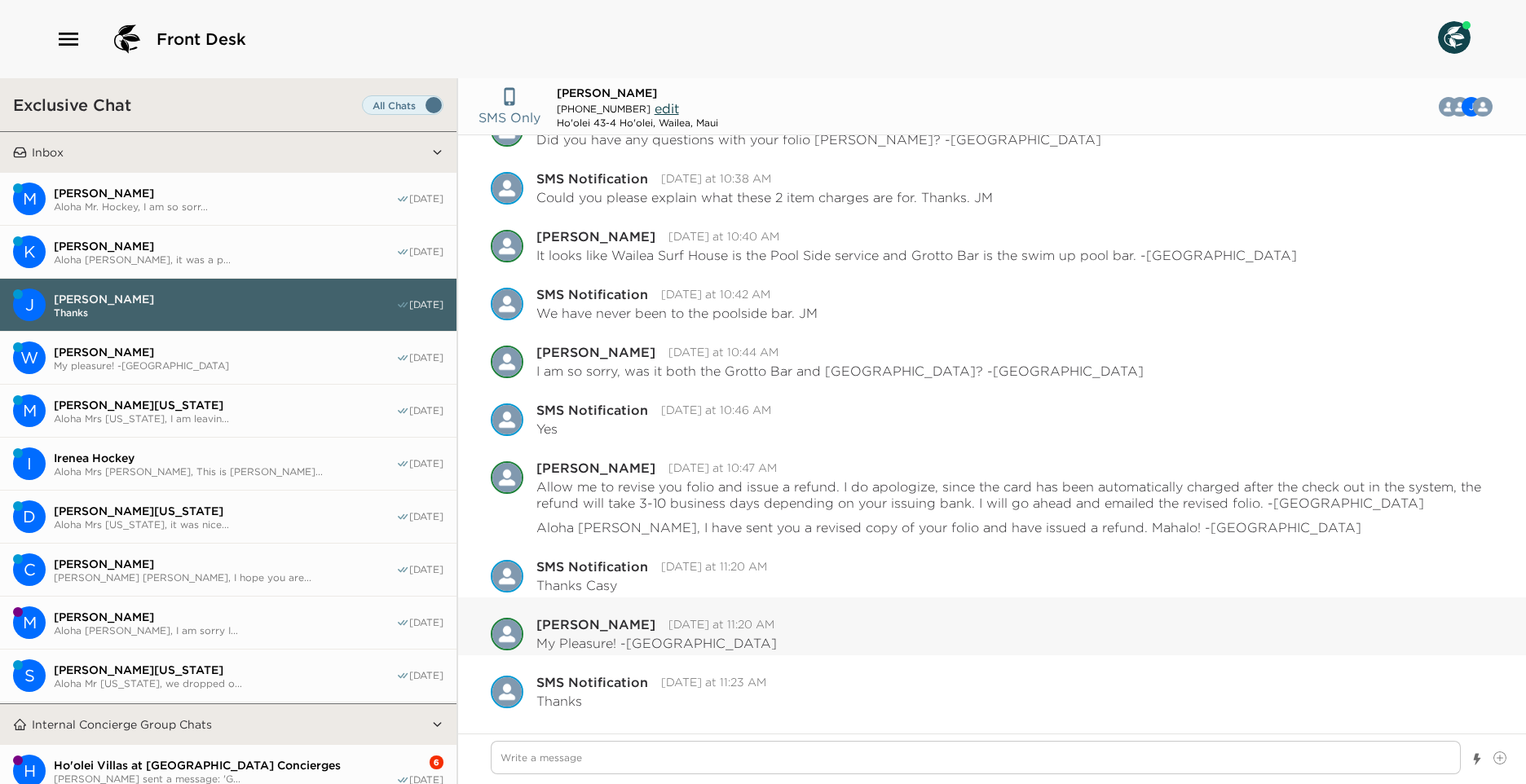
type textarea "x"
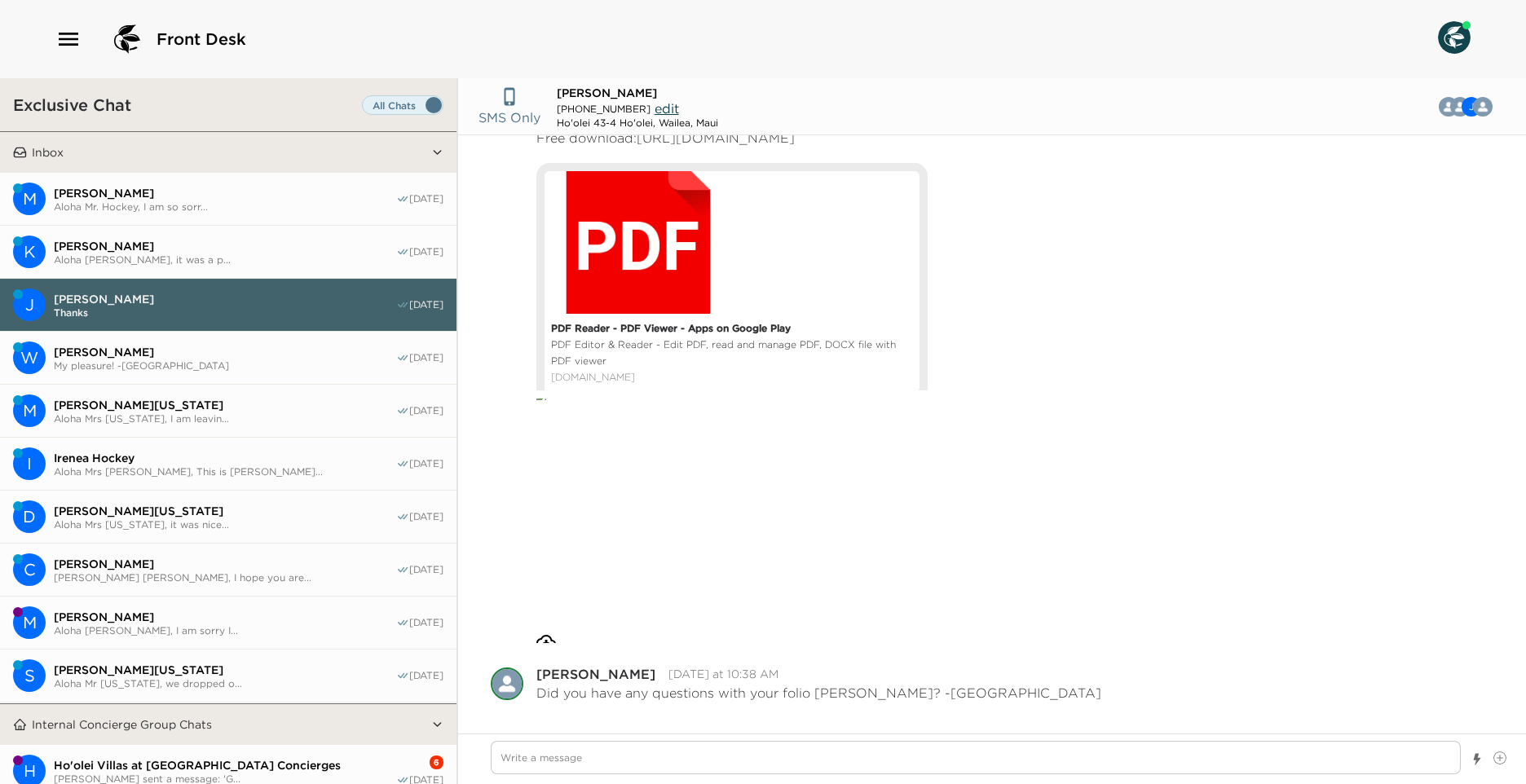
scroll to position [642, 0]
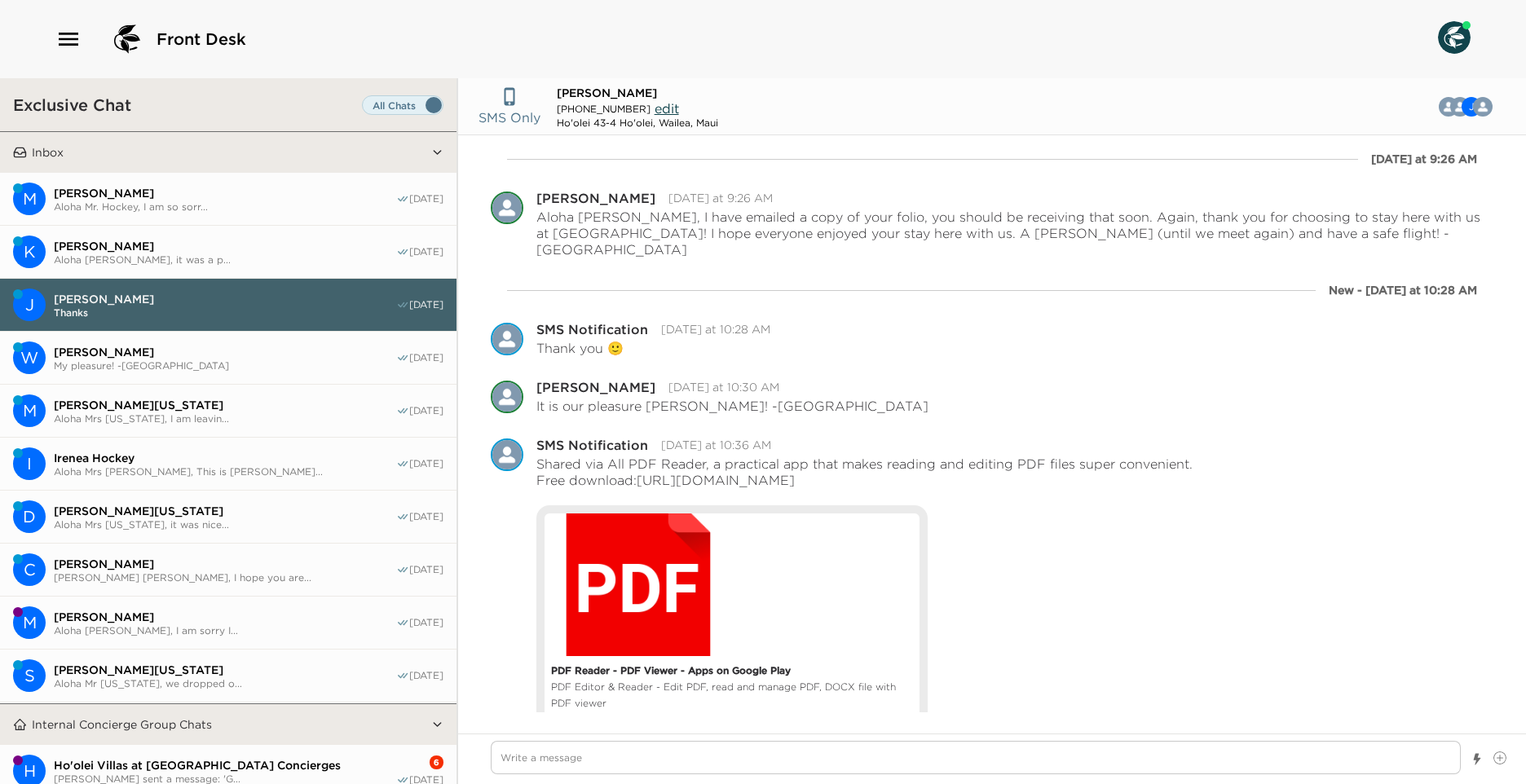
click at [265, 755] on button "H Ho'olei Villas at [GEOGRAPHIC_DATA] Concierges [PERSON_NAME] sent a message: …" at bounding box center [228, 772] width 456 height 53
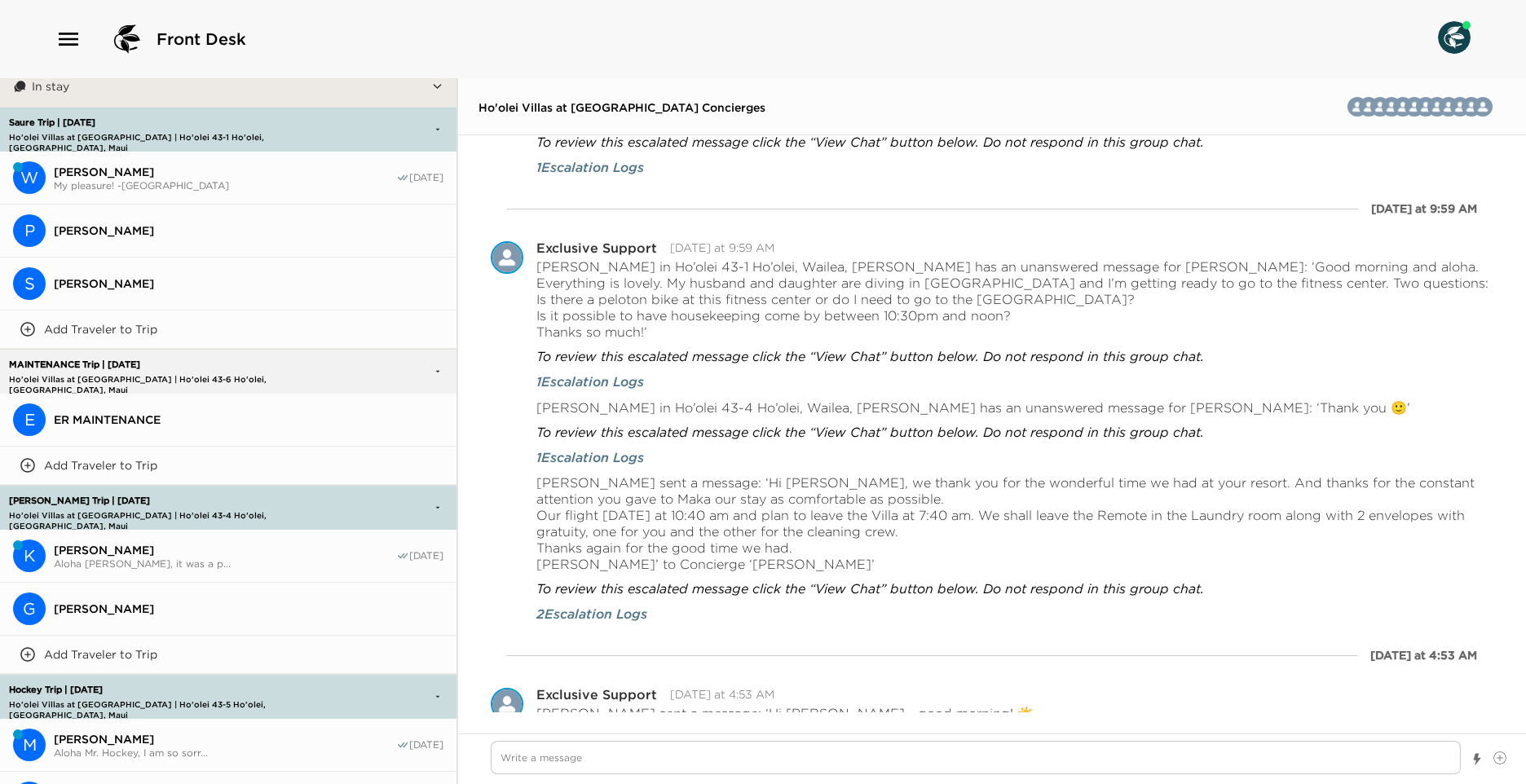
scroll to position [1141, 0]
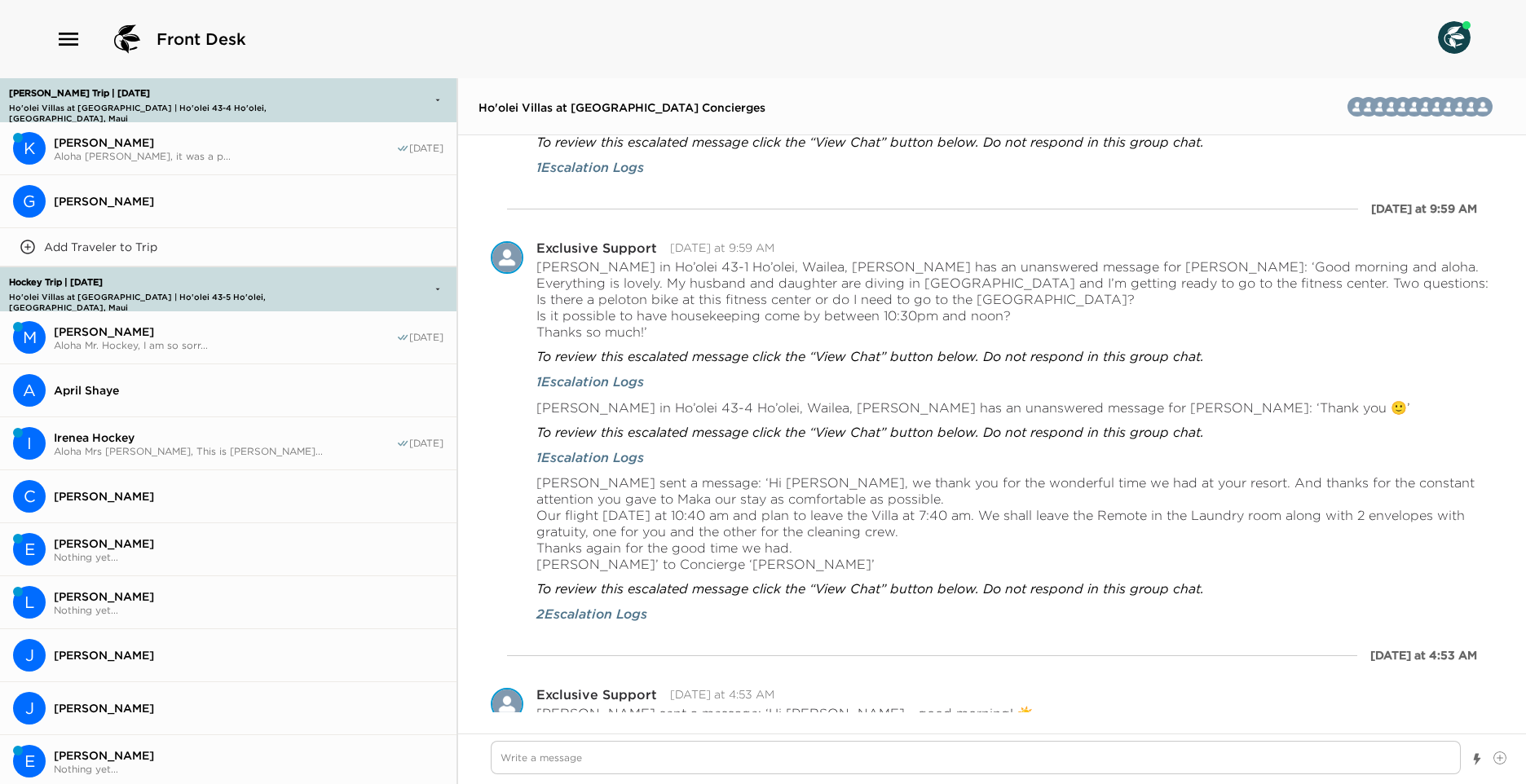
click at [269, 339] on span "Aloha Mr. Hockey, I am so sorr..." at bounding box center [225, 345] width 342 height 12
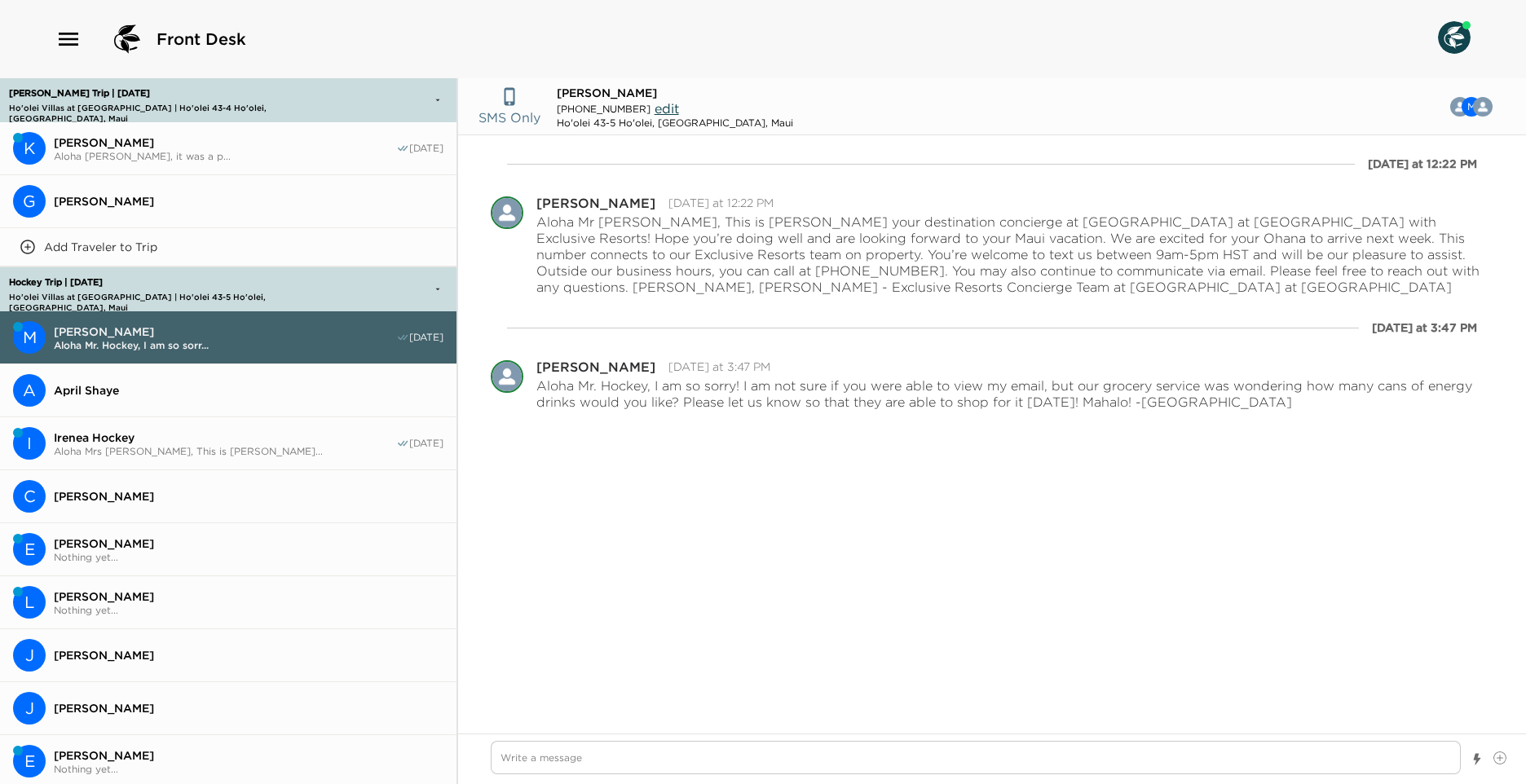
click at [143, 430] on span "Irenea Hockey" at bounding box center [225, 437] width 342 height 15
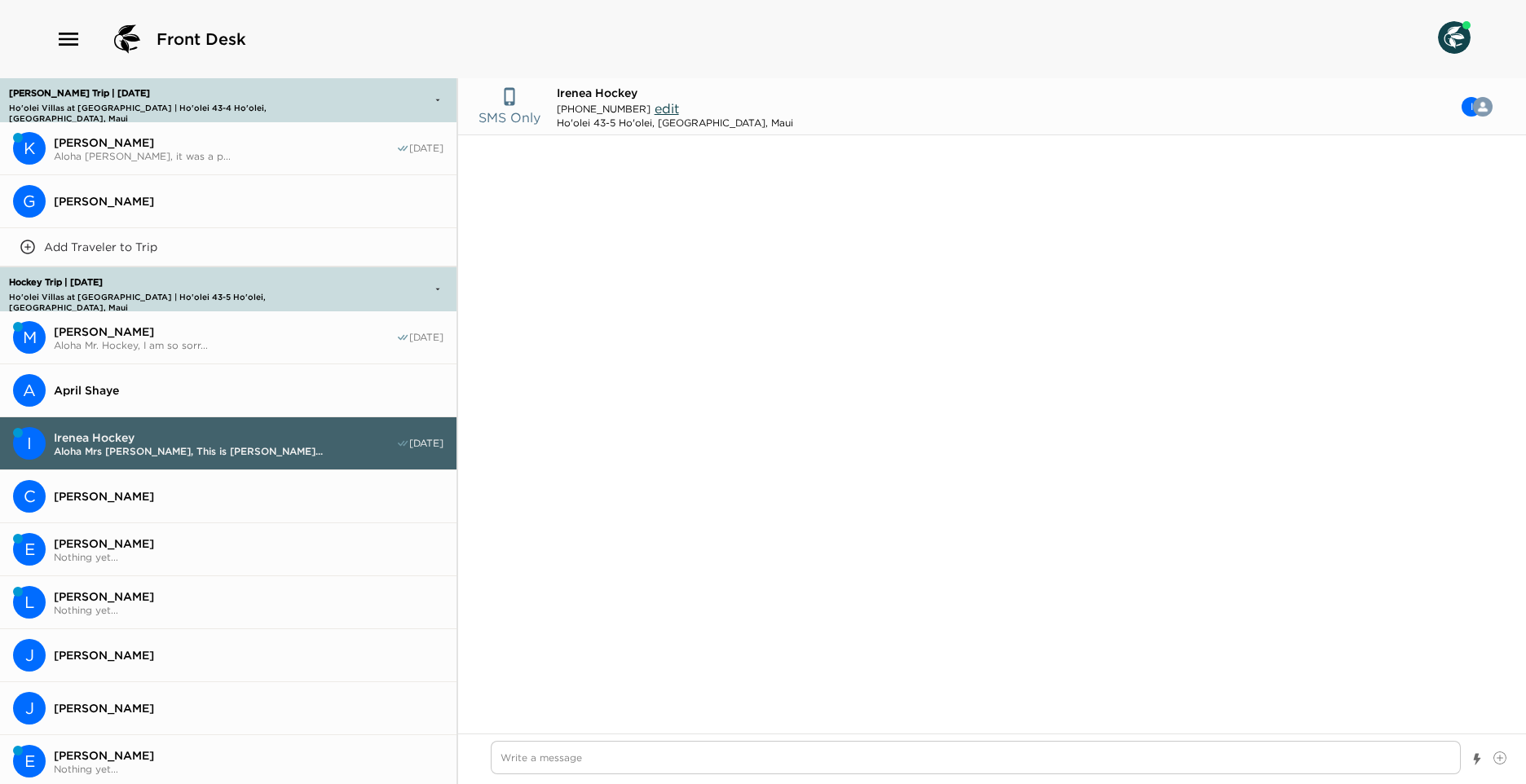
type textarea "x"
type input "[PHONE_NUMBER]"
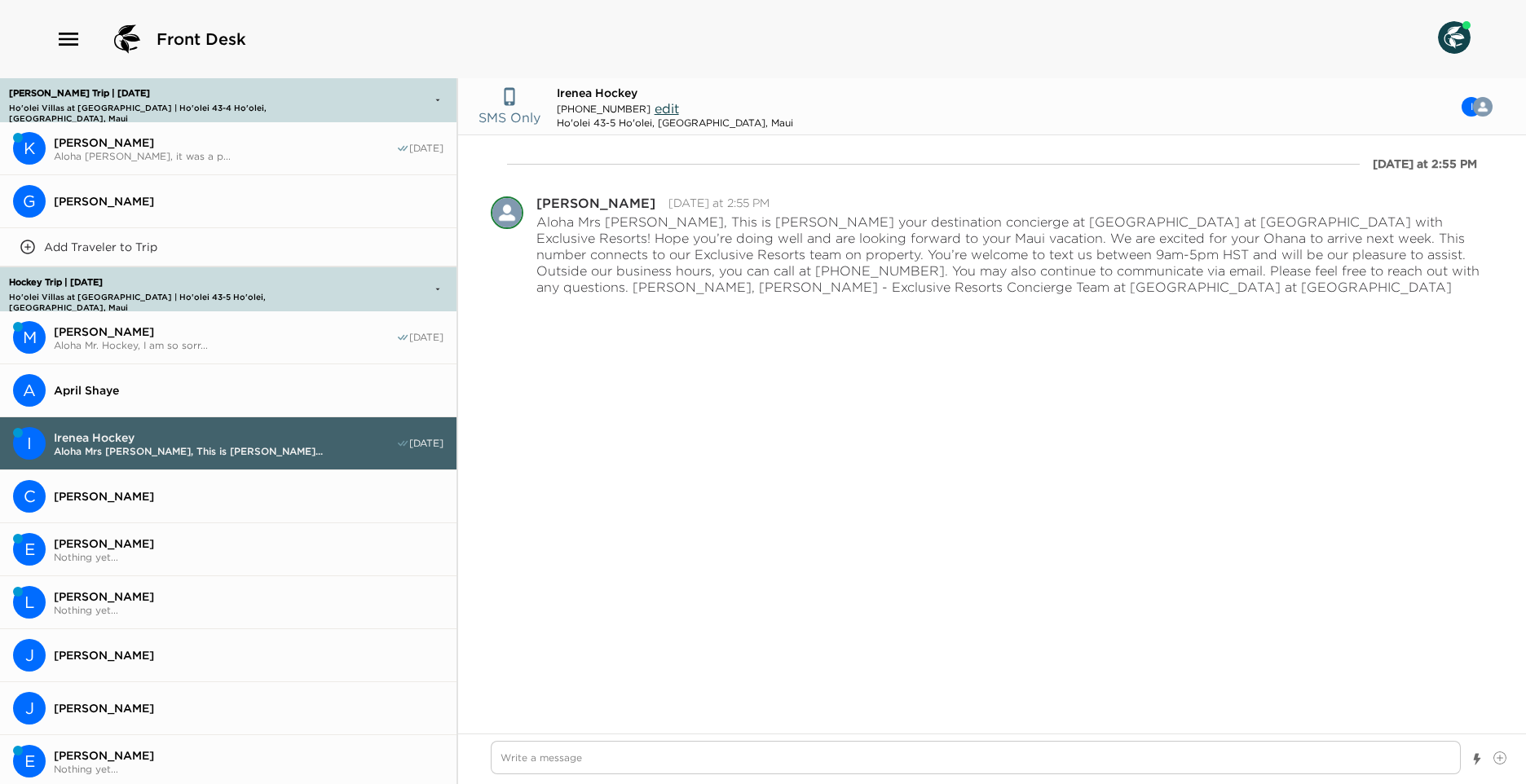
click at [234, 583] on button "L [PERSON_NAME] Nothing yet..." at bounding box center [228, 603] width 456 height 53
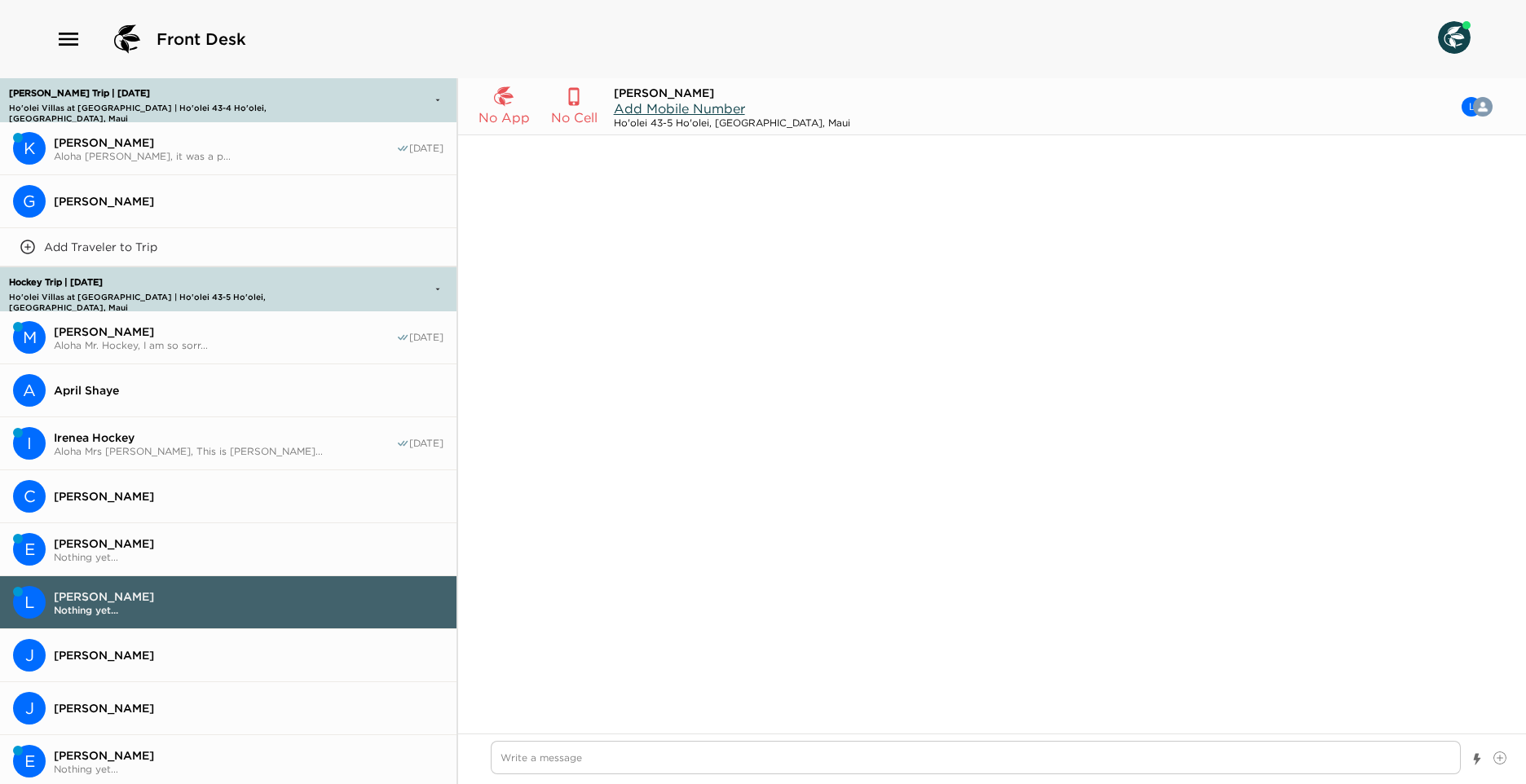
click at [165, 524] on button "E [PERSON_NAME] Nothing yet..." at bounding box center [228, 550] width 456 height 53
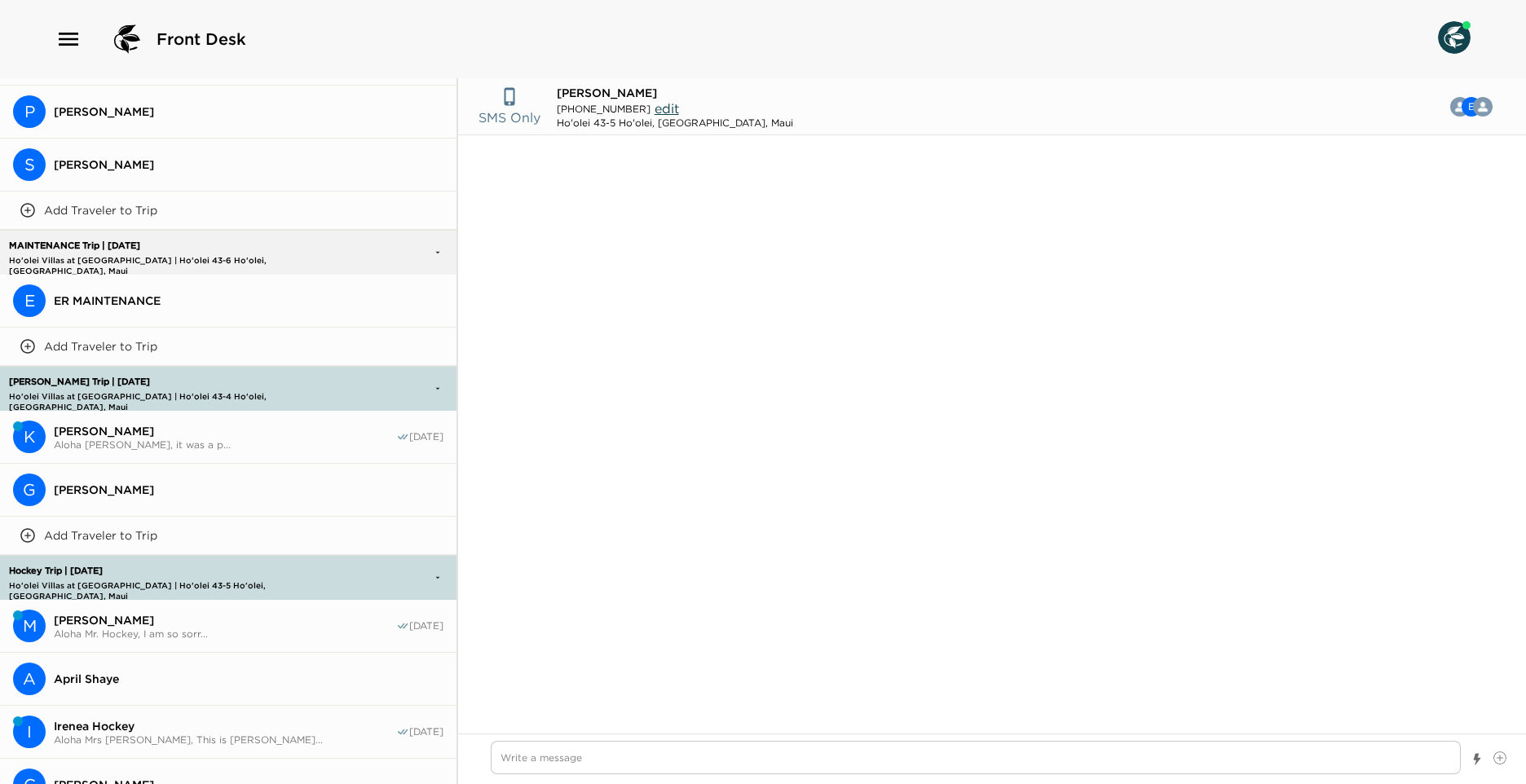
scroll to position [1260, 0]
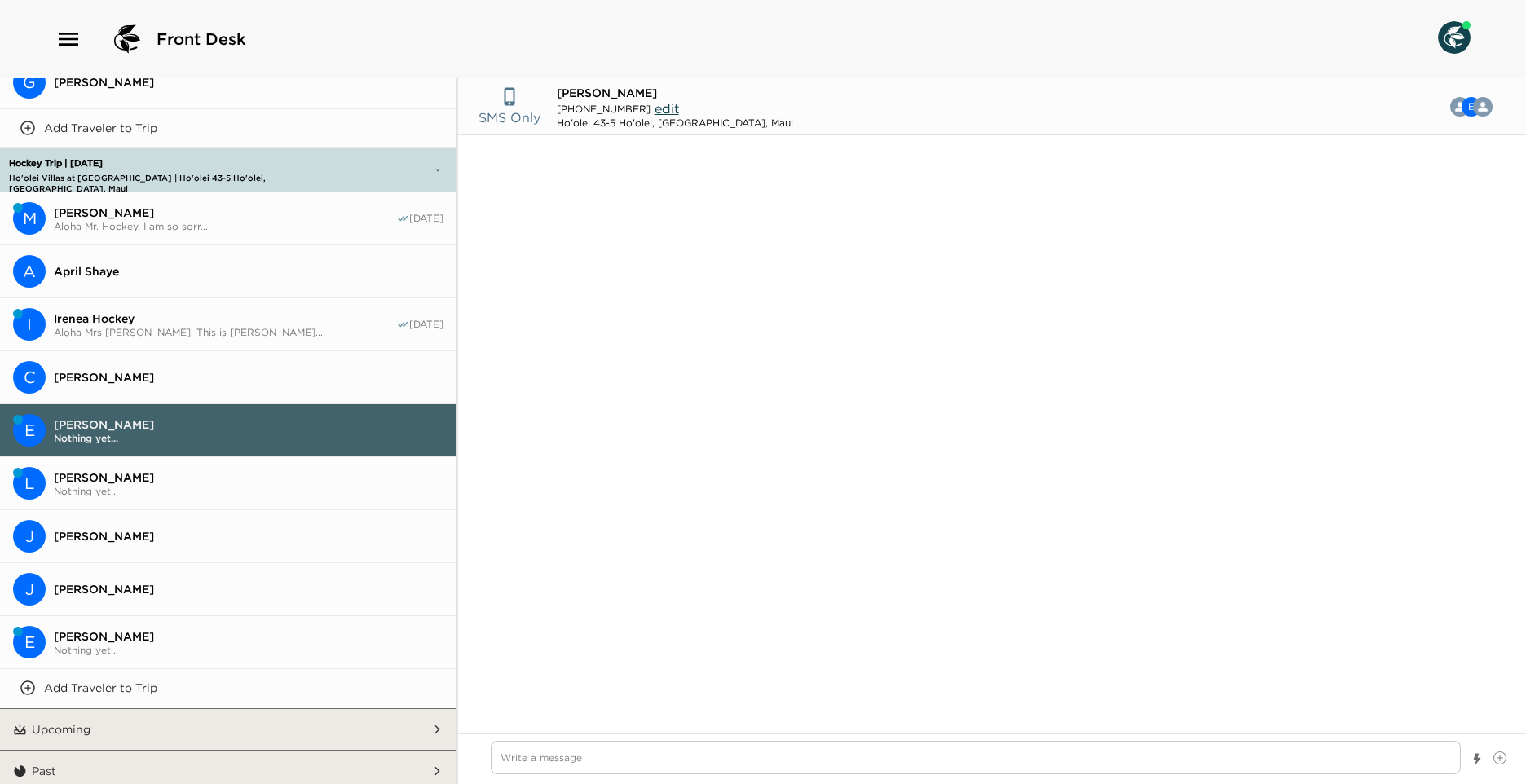
click at [171, 719] on button "Upcoming" at bounding box center [229, 730] width 405 height 41
click at [581, 756] on textarea "Write a message" at bounding box center [976, 757] width 970 height 34
type textarea "x"
type textarea "A"
type textarea "x"
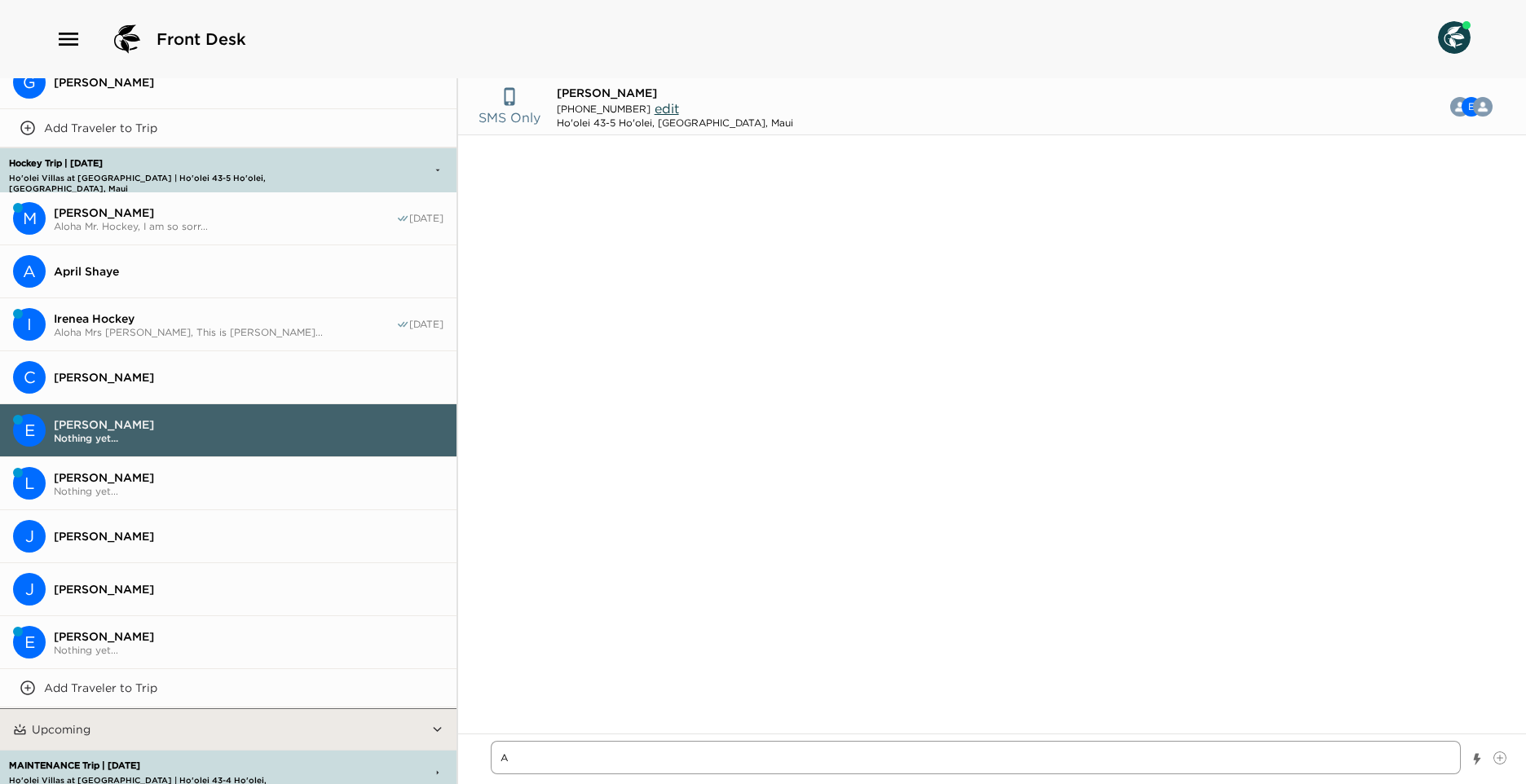
type textarea "Al"
type textarea "x"
type textarea "Alo"
type textarea "x"
type textarea "Aloh"
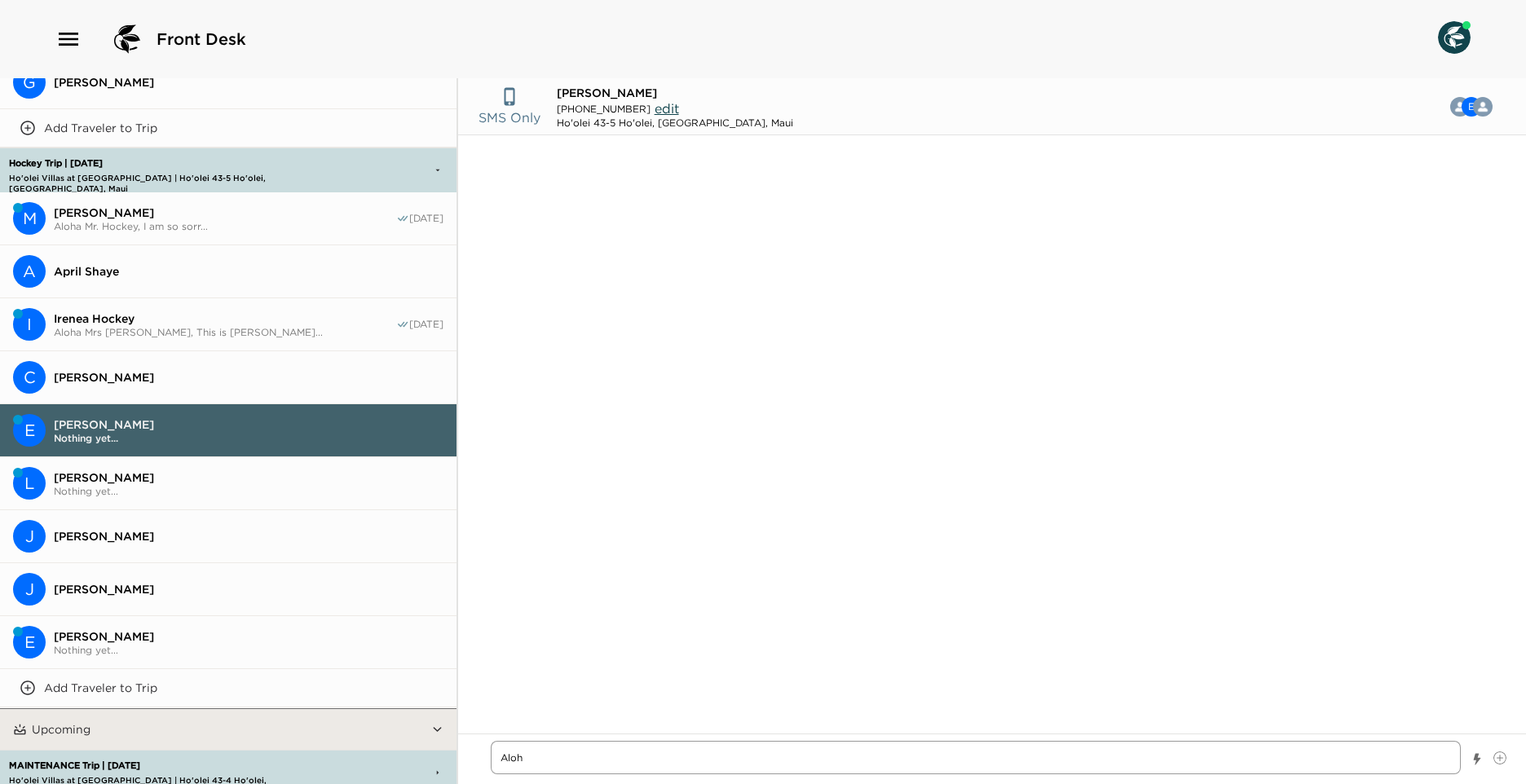
type textarea "x"
type textarea "Aloha"
type textarea "x"
type textarea "Aloha"
type textarea "x"
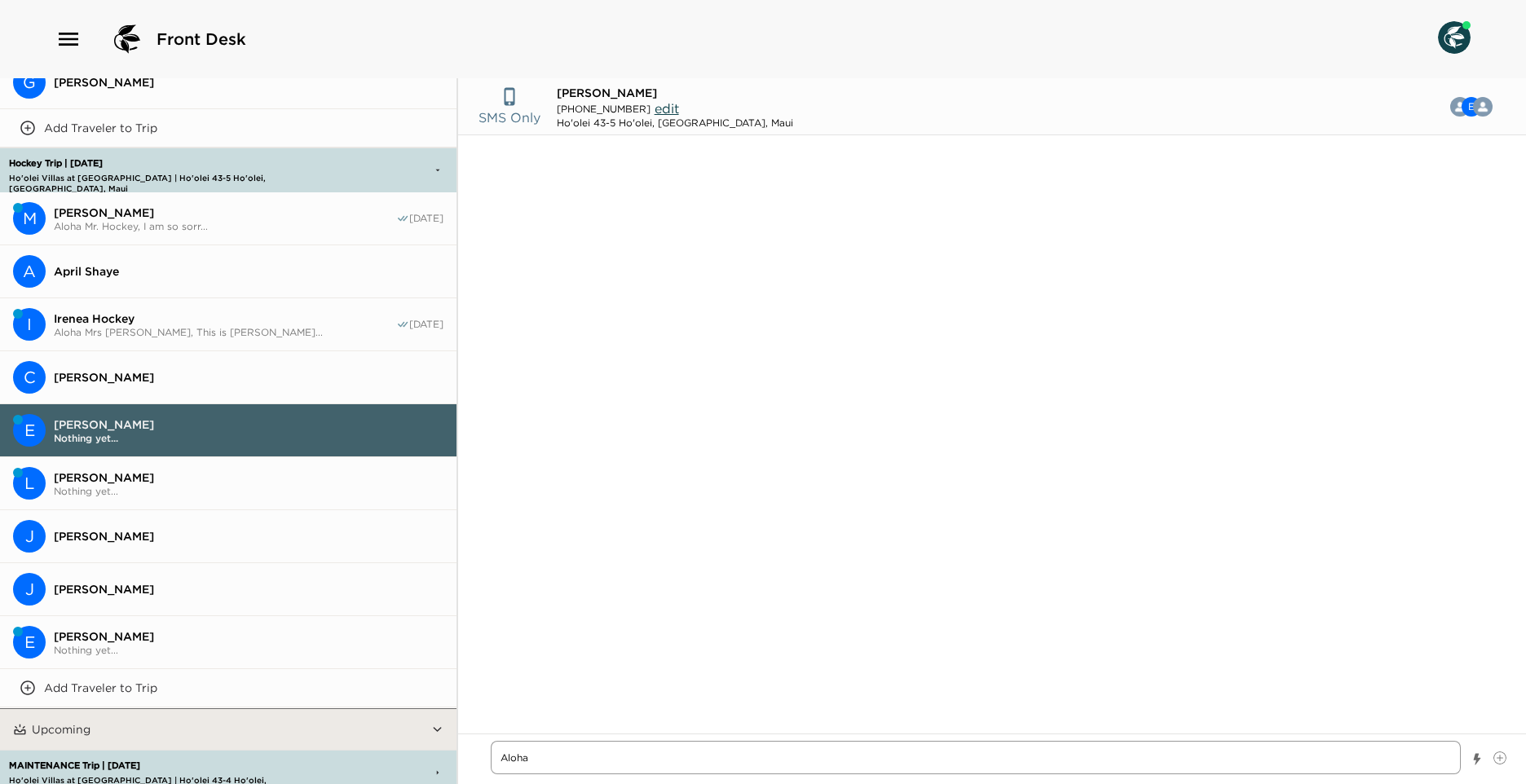
type textarea "Aloha M"
type textarea "x"
type textarea "Aloha Mr"
type textarea "x"
type textarea "Aloha Mr"
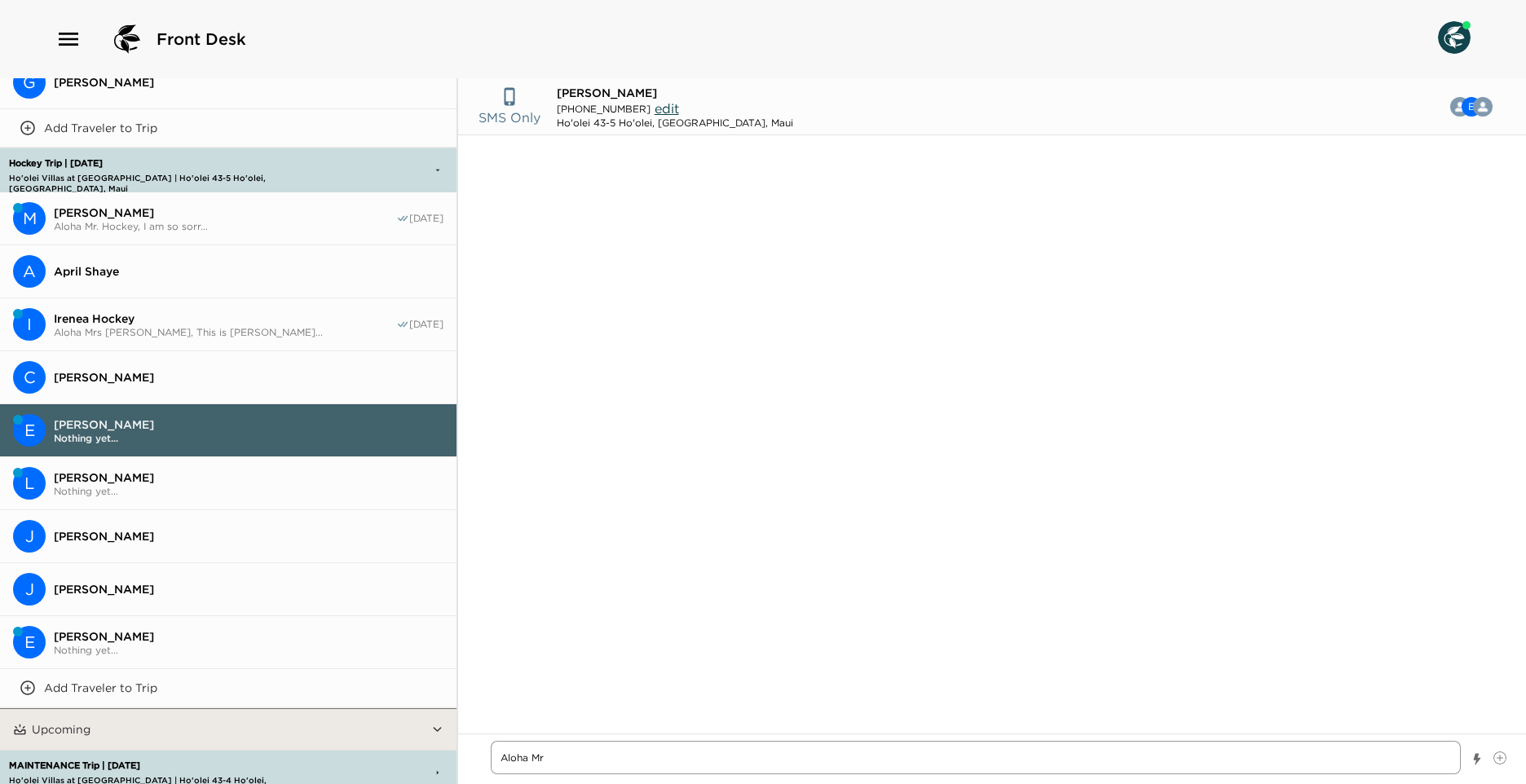
type textarea "x"
type textarea "Aloha Mr P"
type textarea "x"
type textarea "Aloha Mr [PERSON_NAME]"
type textarea "x"
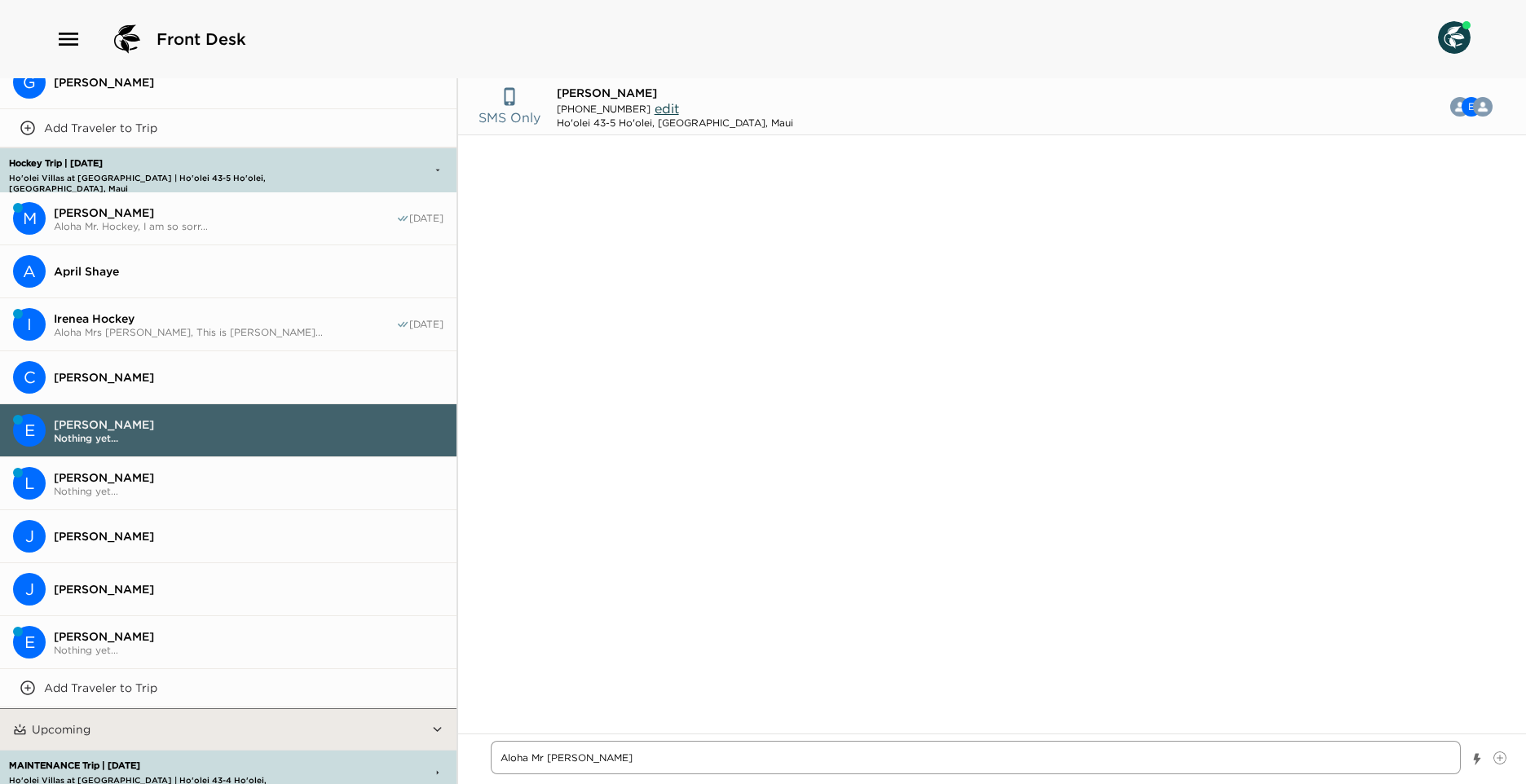
type textarea "Aloha Mr [PERSON_NAME]"
type textarea "x"
type textarea "Aloha Mr [PERSON_NAME]"
type textarea "x"
type textarea "Aloha [PERSON_NAME]"
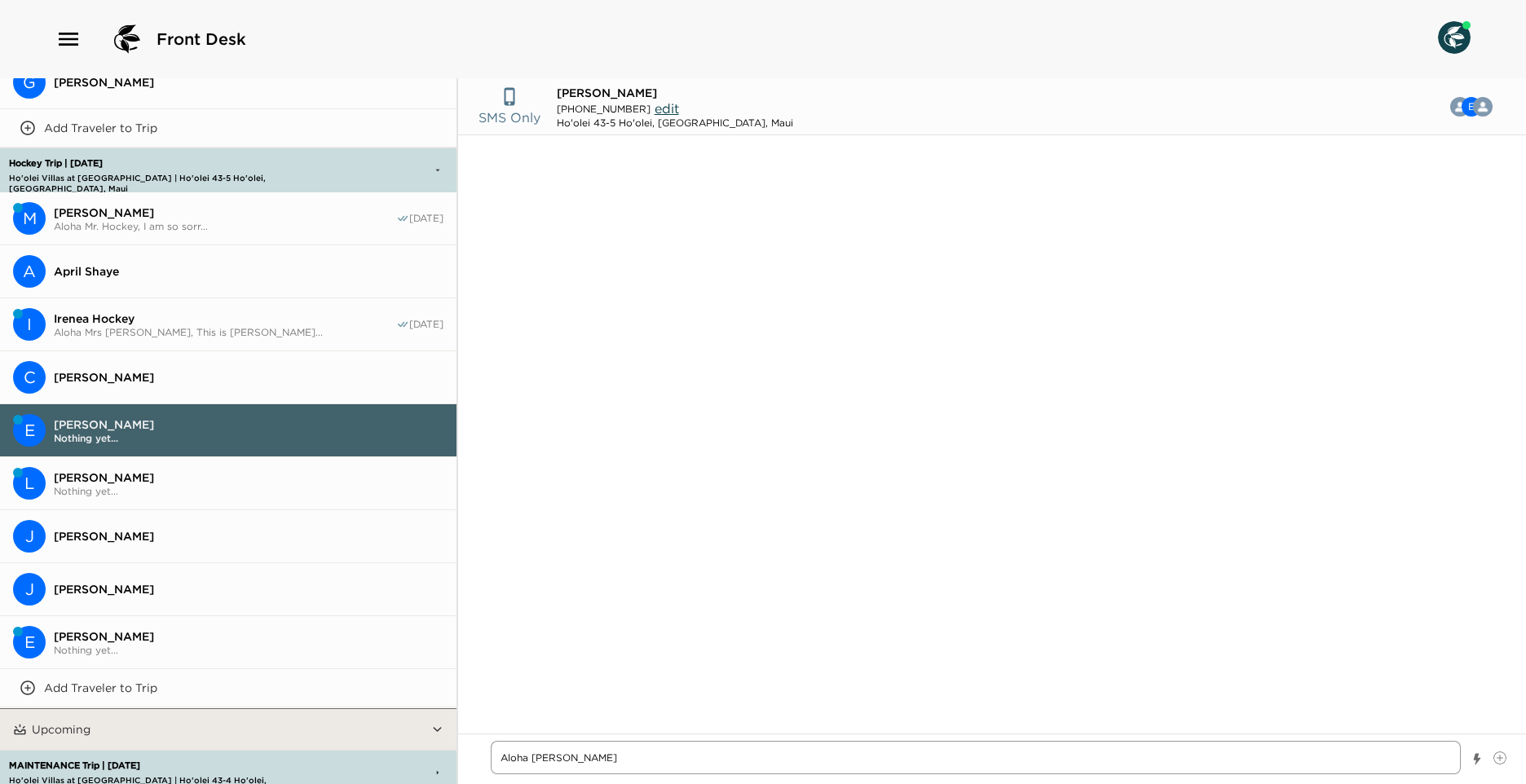
type textarea "x"
type textarea "Aloha [PERSON_NAME]"
type textarea "x"
type textarea "Aloha [PERSON_NAME]"
type textarea "x"
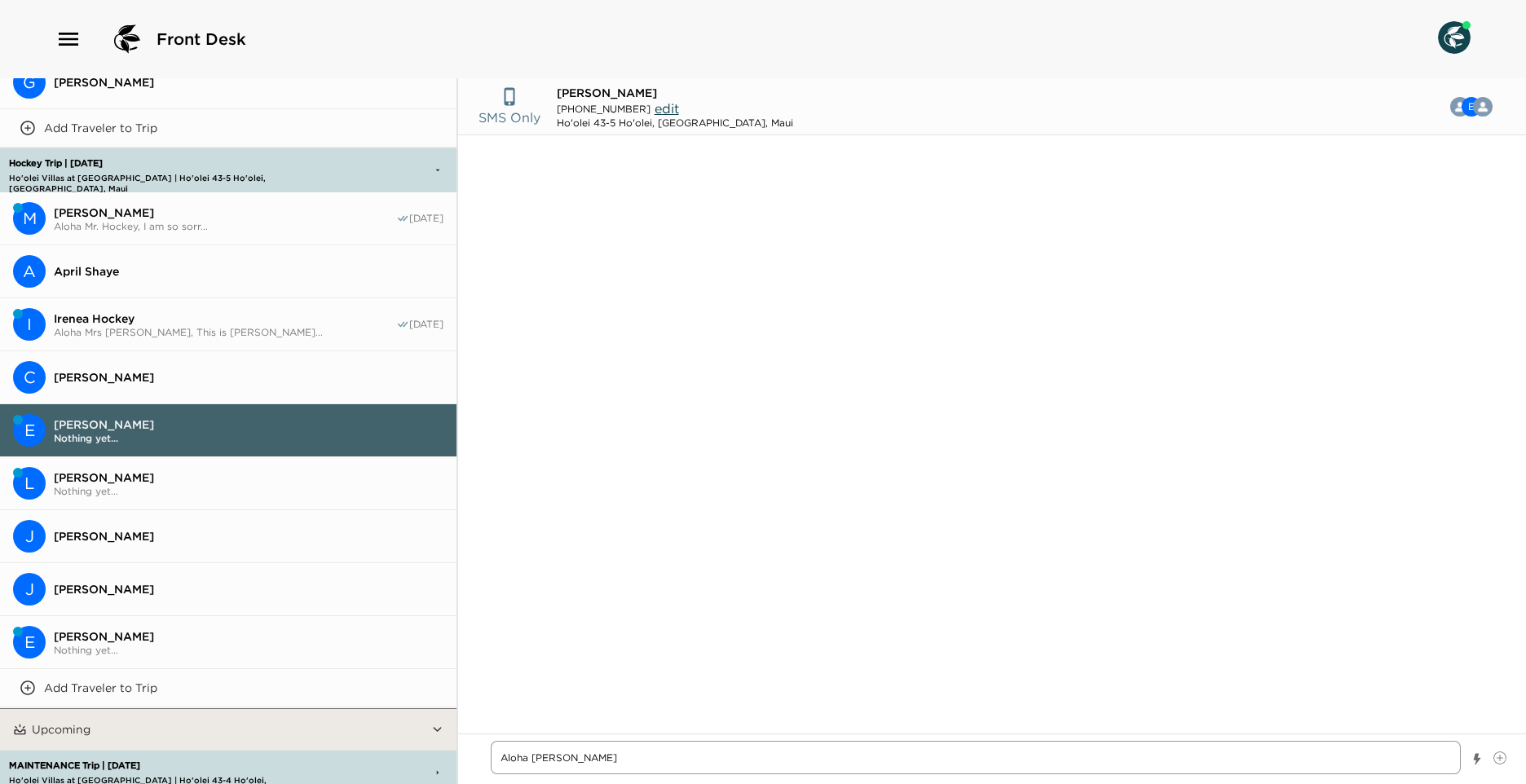
type textarea "Aloha Mr [PERSON_NAME]"
type textarea "x"
type textarea "Aloha Mr [PERSON_NAME]"
type textarea "x"
type textarea "Aloha Mr [PERSON_NAME]"
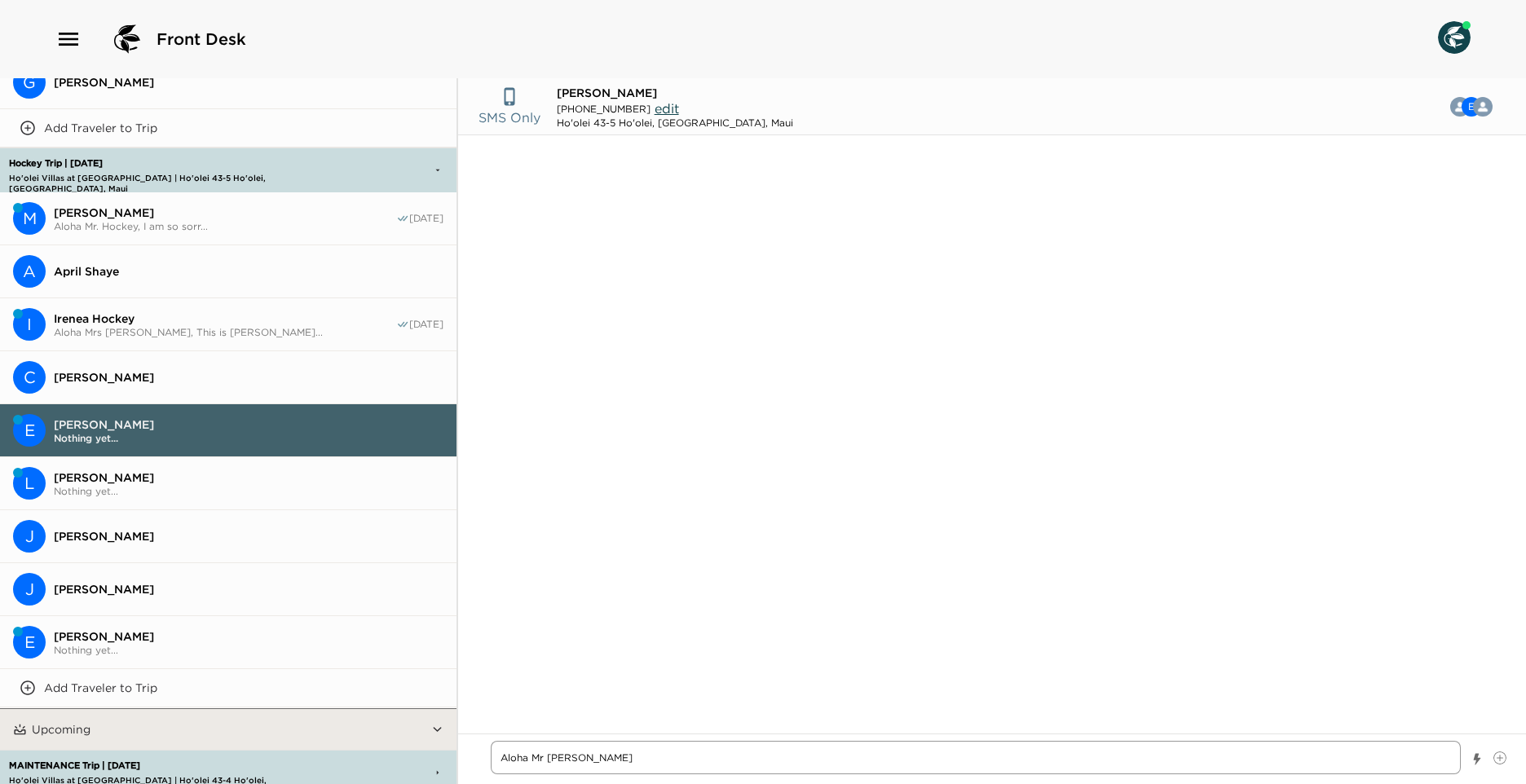
type textarea "x"
type textarea "Aloha Mr [PERSON_NAME]"
type textarea "x"
type textarea "Aloha Mr [PERSON_NAME],"
type textarea "x"
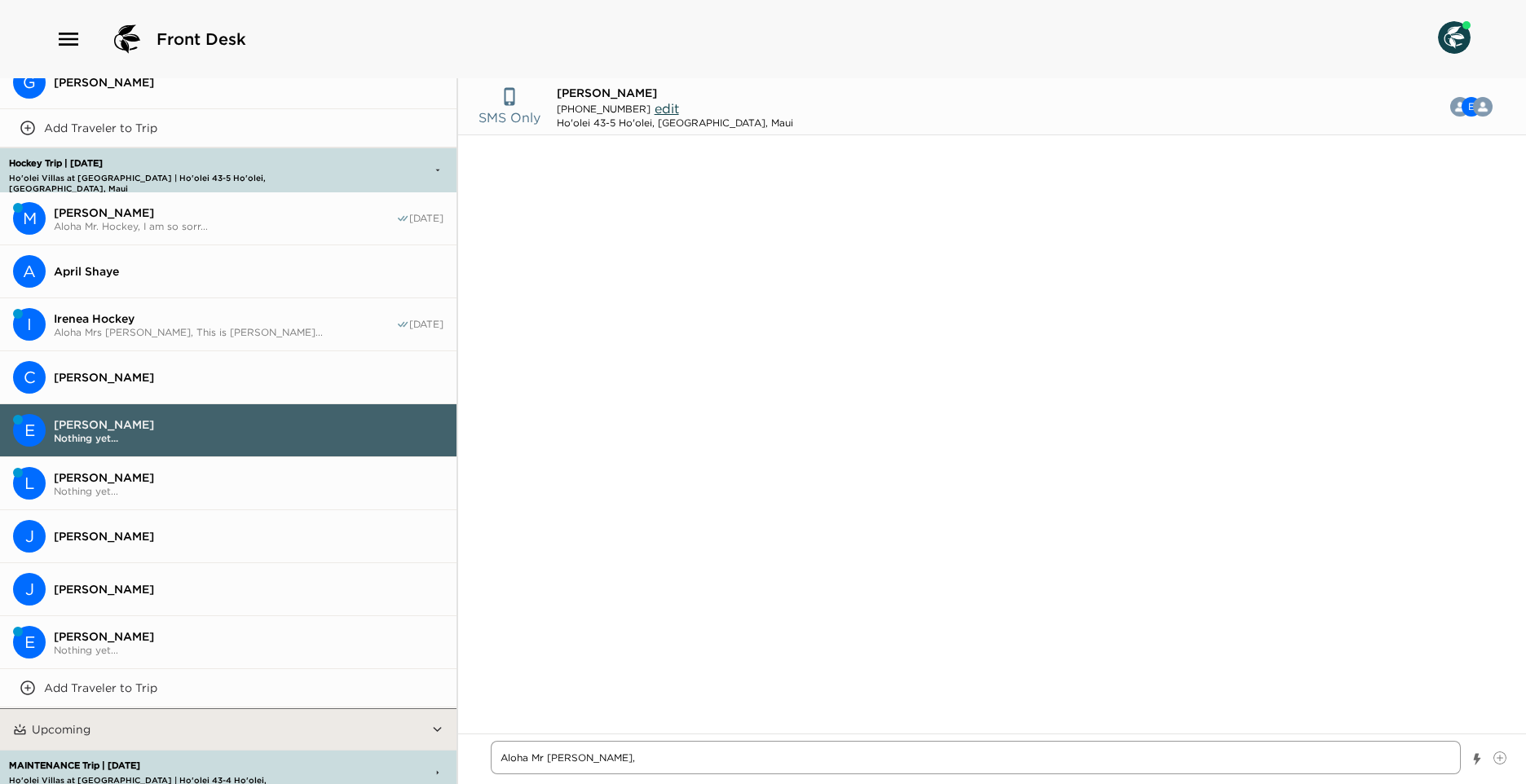
type textarea "Aloha Mr [PERSON_NAME],"
type textarea "x"
type textarea "Aloha Mr [PERSON_NAME], t"
type textarea "x"
type textarea "Aloha Mr [PERSON_NAME], th"
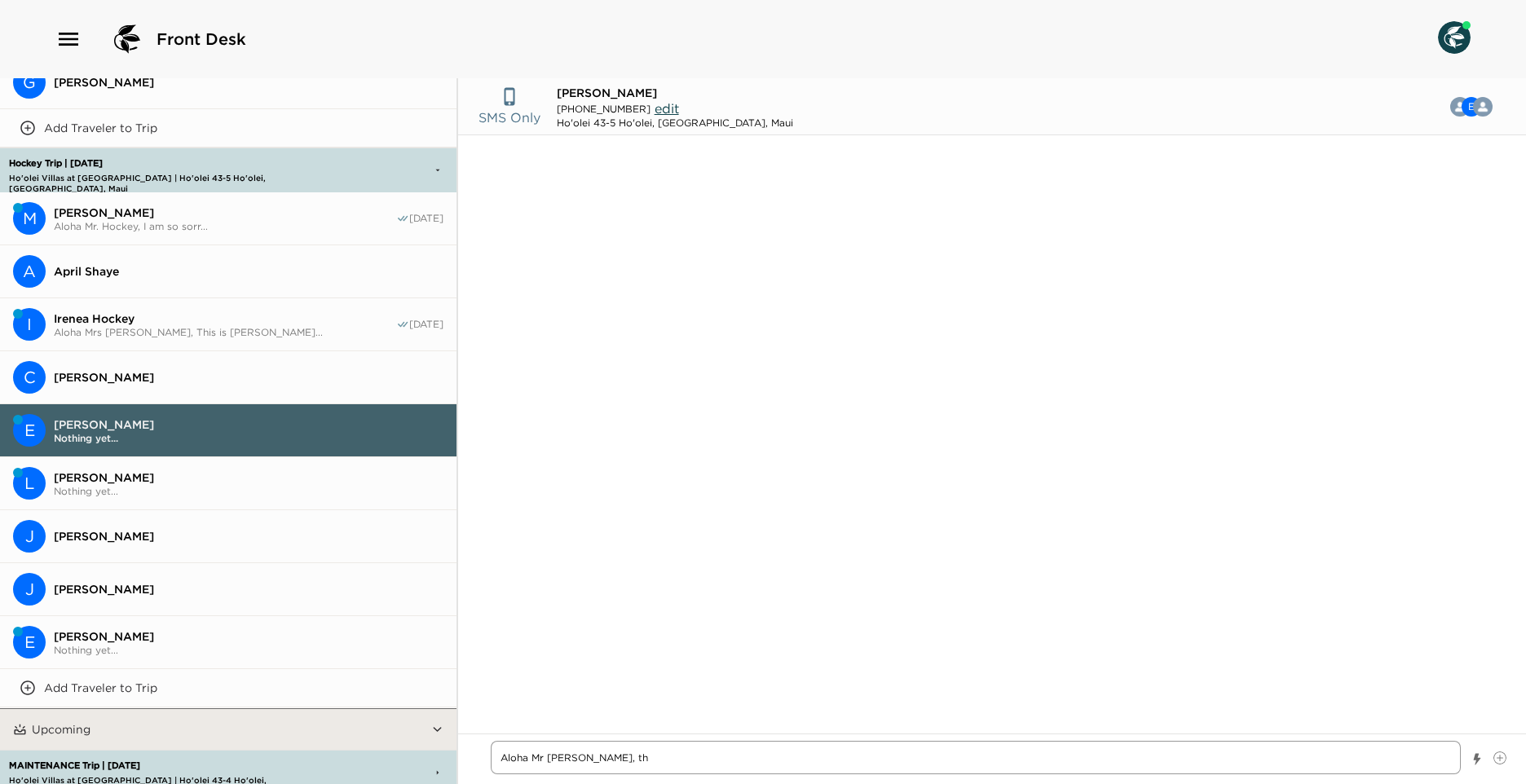
type textarea "x"
type textarea "Aloha Mr [PERSON_NAME], thi"
type textarea "x"
type textarea "Aloha Mr [PERSON_NAME], this"
type textarea "x"
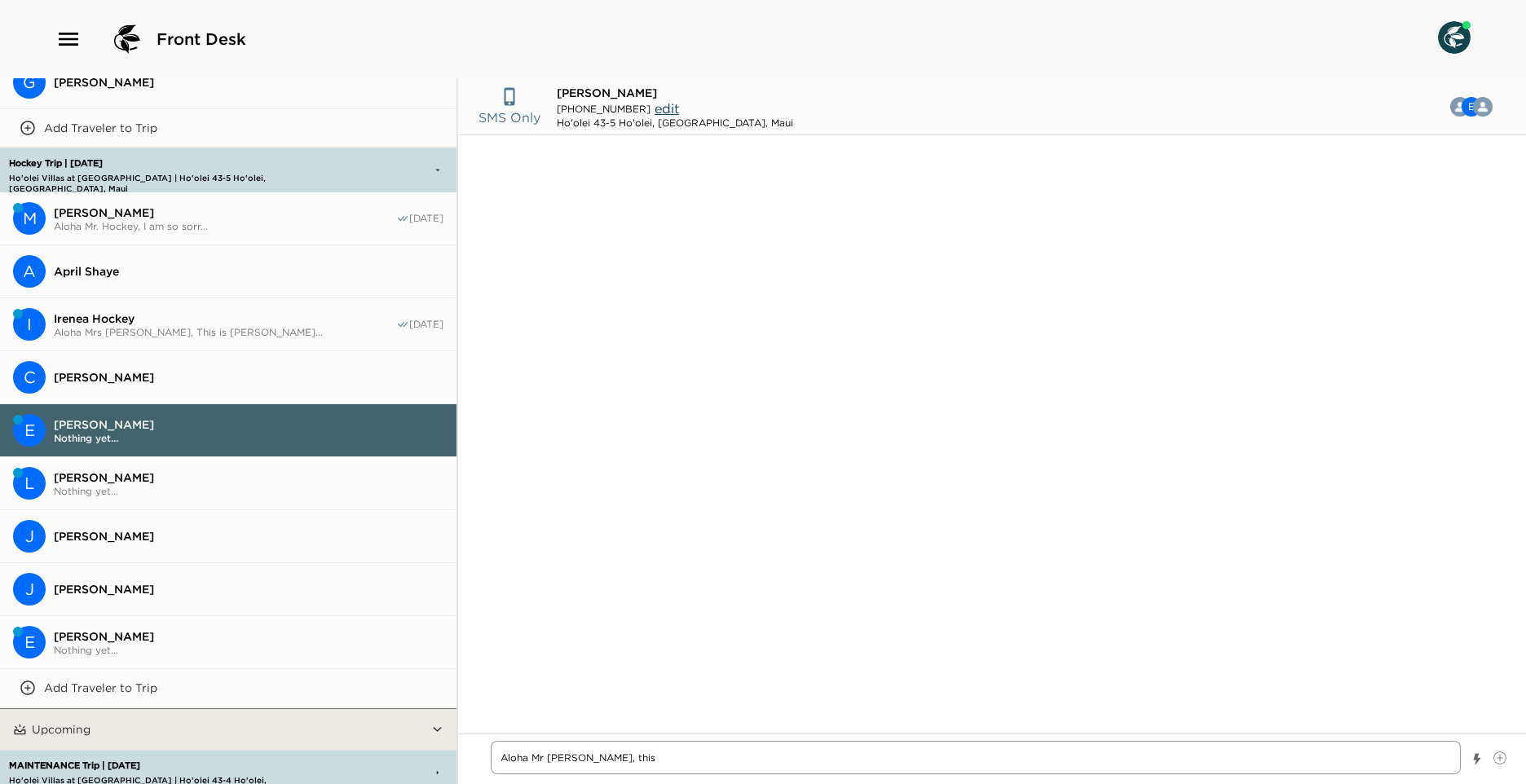
type textarea "Aloha Mr [PERSON_NAME], this"
type textarea "x"
type textarea "Aloha Mr [PERSON_NAME], this"
type textarea "x"
type textarea "Aloha Mr [PERSON_NAME], thi"
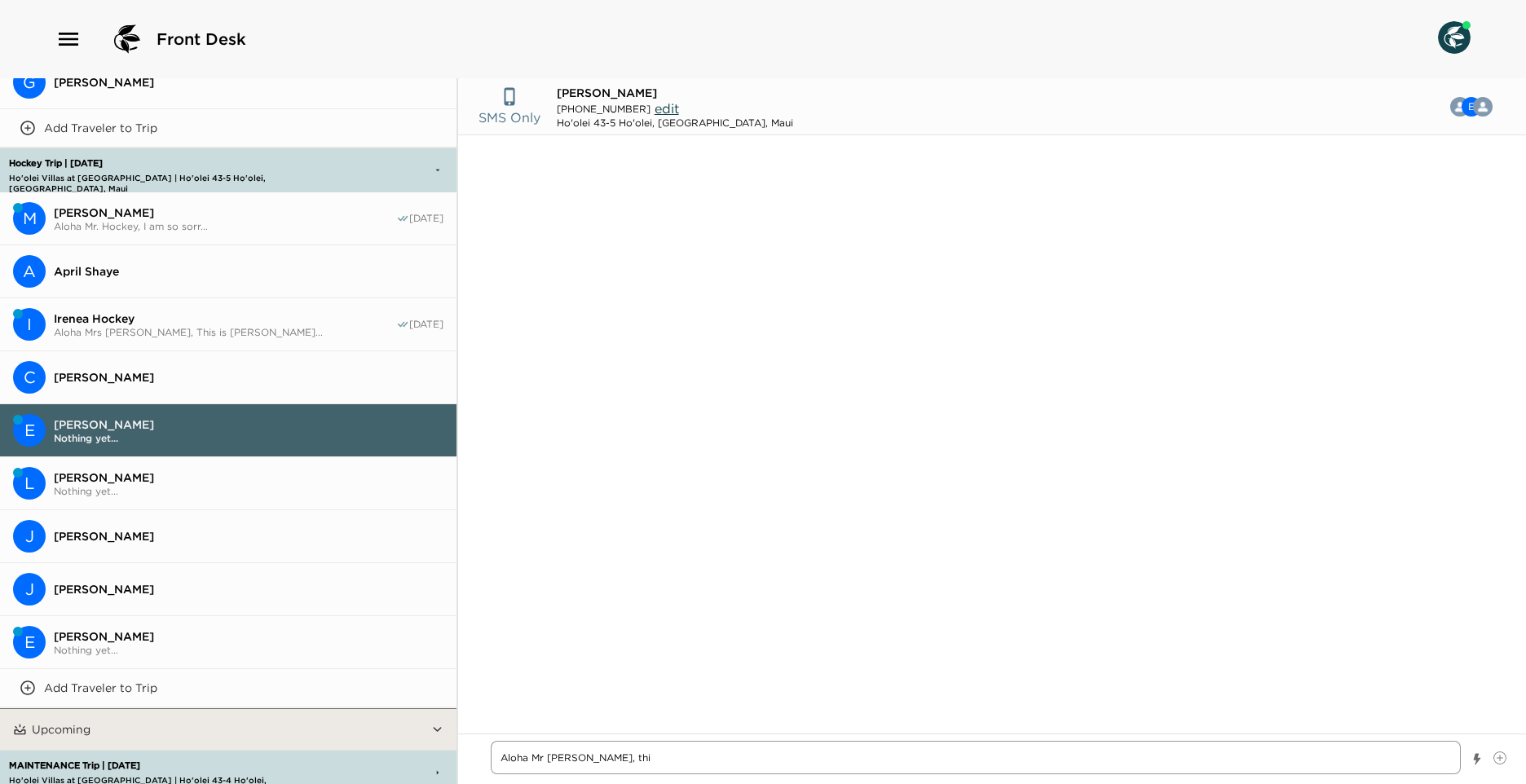
type textarea "x"
type textarea "Aloha Mr [PERSON_NAME], th"
type textarea "x"
type textarea "Aloha Mr [PERSON_NAME], t"
type textarea "x"
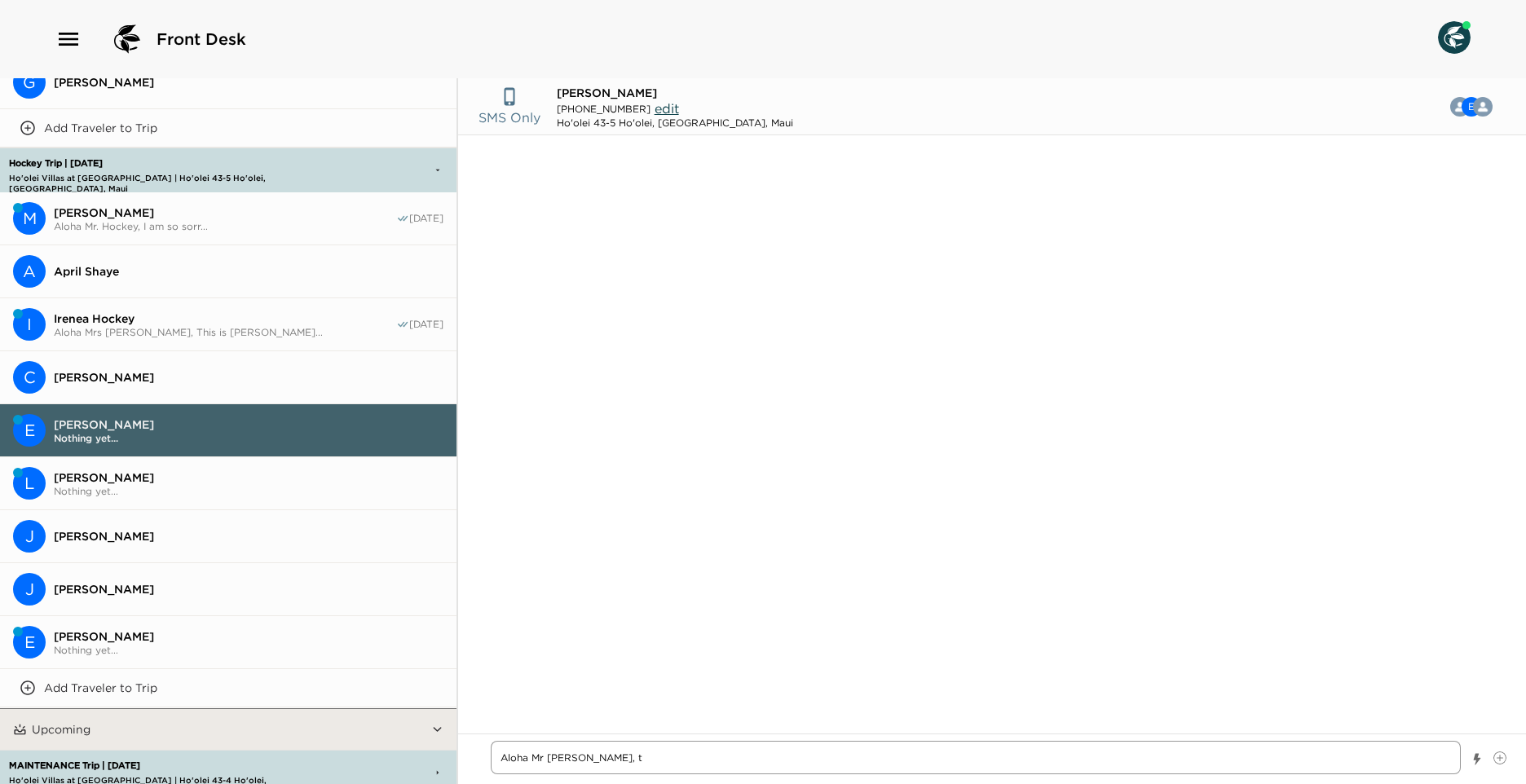
type textarea "Aloha Mr [PERSON_NAME],"
type textarea "x"
type textarea "Aloha Mr [PERSON_NAME],"
type textarea "x"
type textarea "Aloha Mr [PERSON_NAME]"
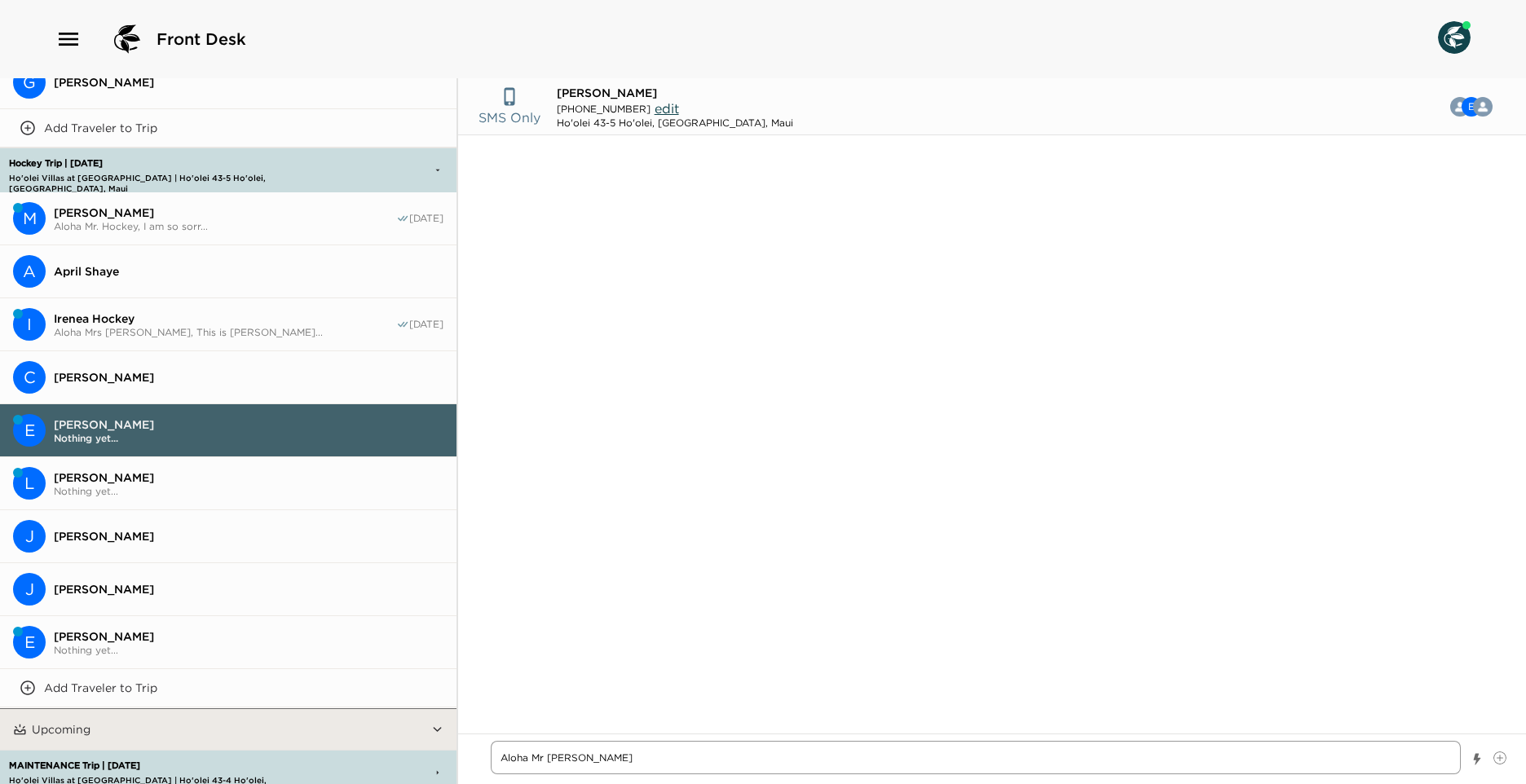
type textarea "x"
type textarea "Aloha Mr [PERSON_NAME]"
type textarea "x"
type textarea "Aloha [PERSON_NAME]"
type textarea "x"
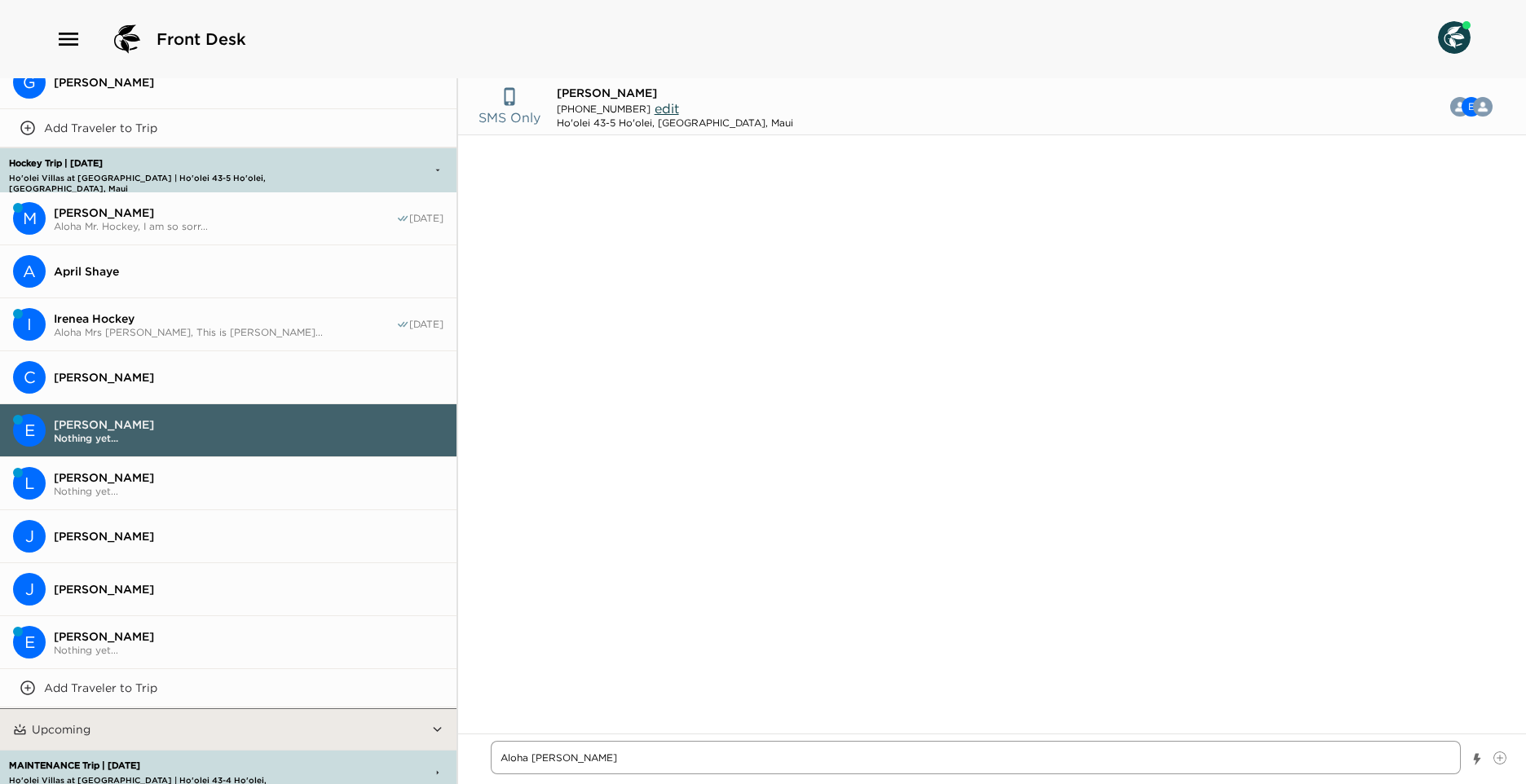
type textarea "Aloha [PERSON_NAME],"
type textarea "x"
type textarea "Aloha [PERSON_NAME],"
type textarea "x"
type textarea "Aloha [PERSON_NAME], t"
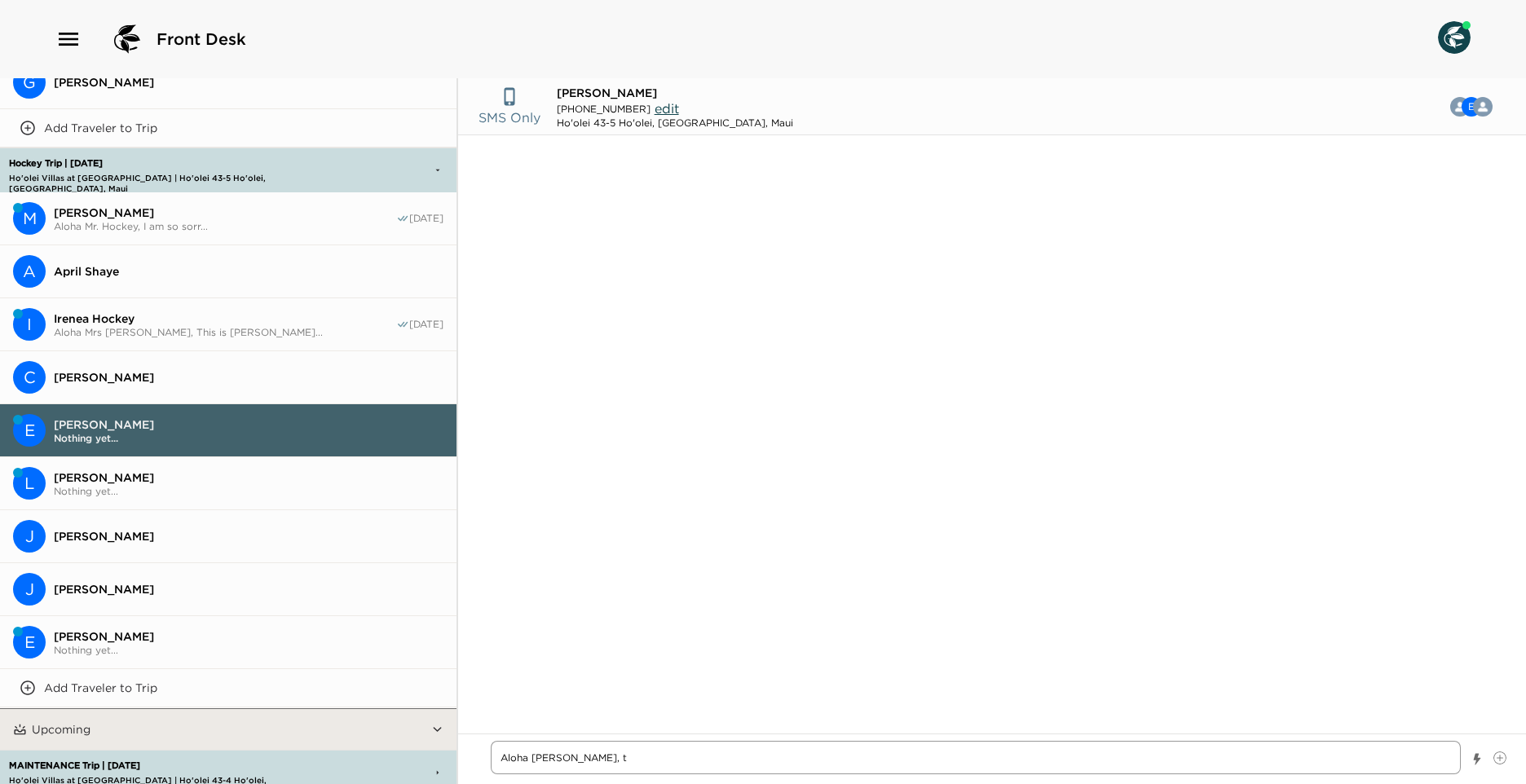
type textarea "x"
type textarea "Aloha [PERSON_NAME], th"
type textarea "x"
type textarea "Aloha [PERSON_NAME], thi"
type textarea "x"
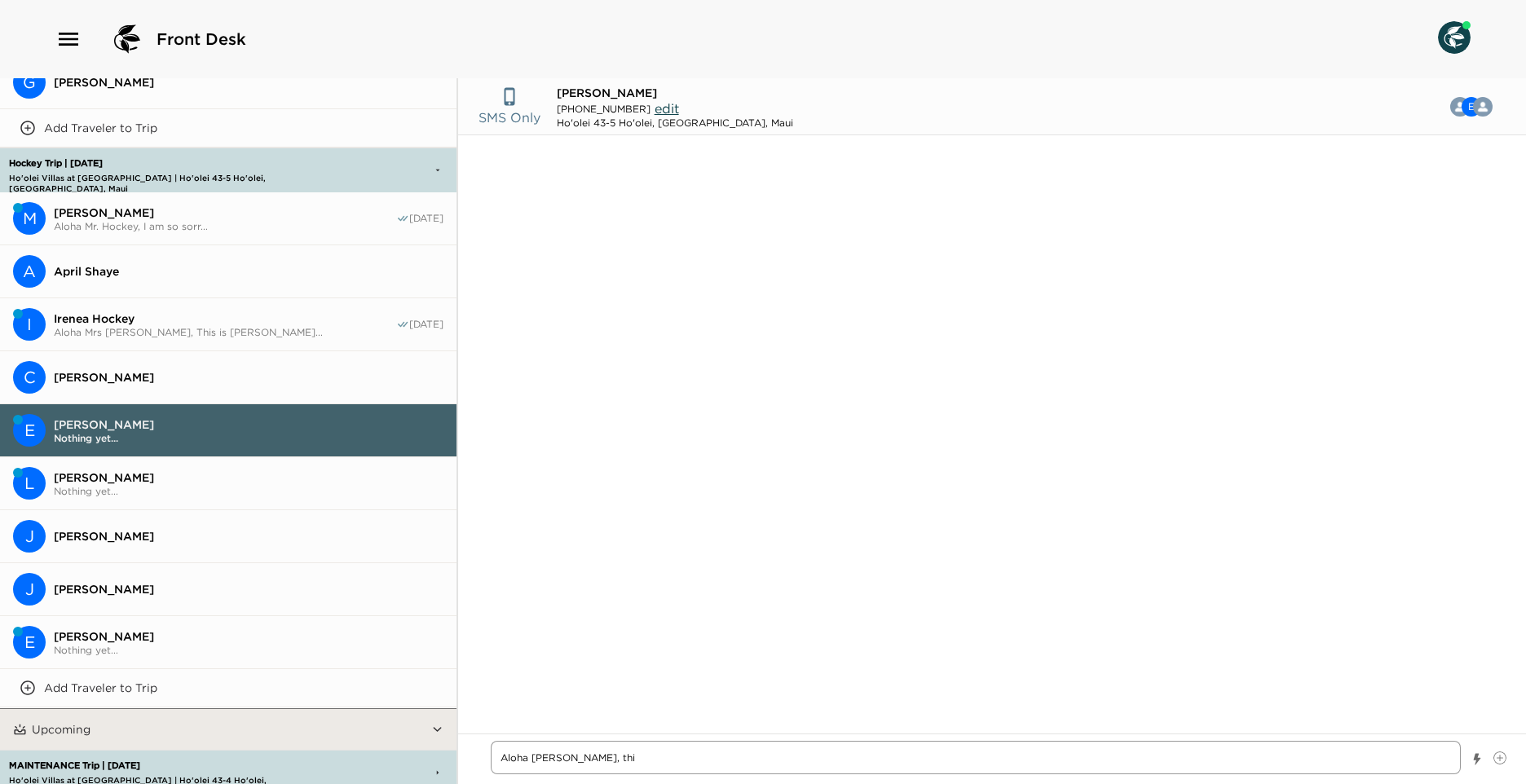
type textarea "Aloha [PERSON_NAME], this"
type textarea "x"
type textarea "Aloha [PERSON_NAME], this"
type textarea "x"
type textarea "Aloha [PERSON_NAME], this i"
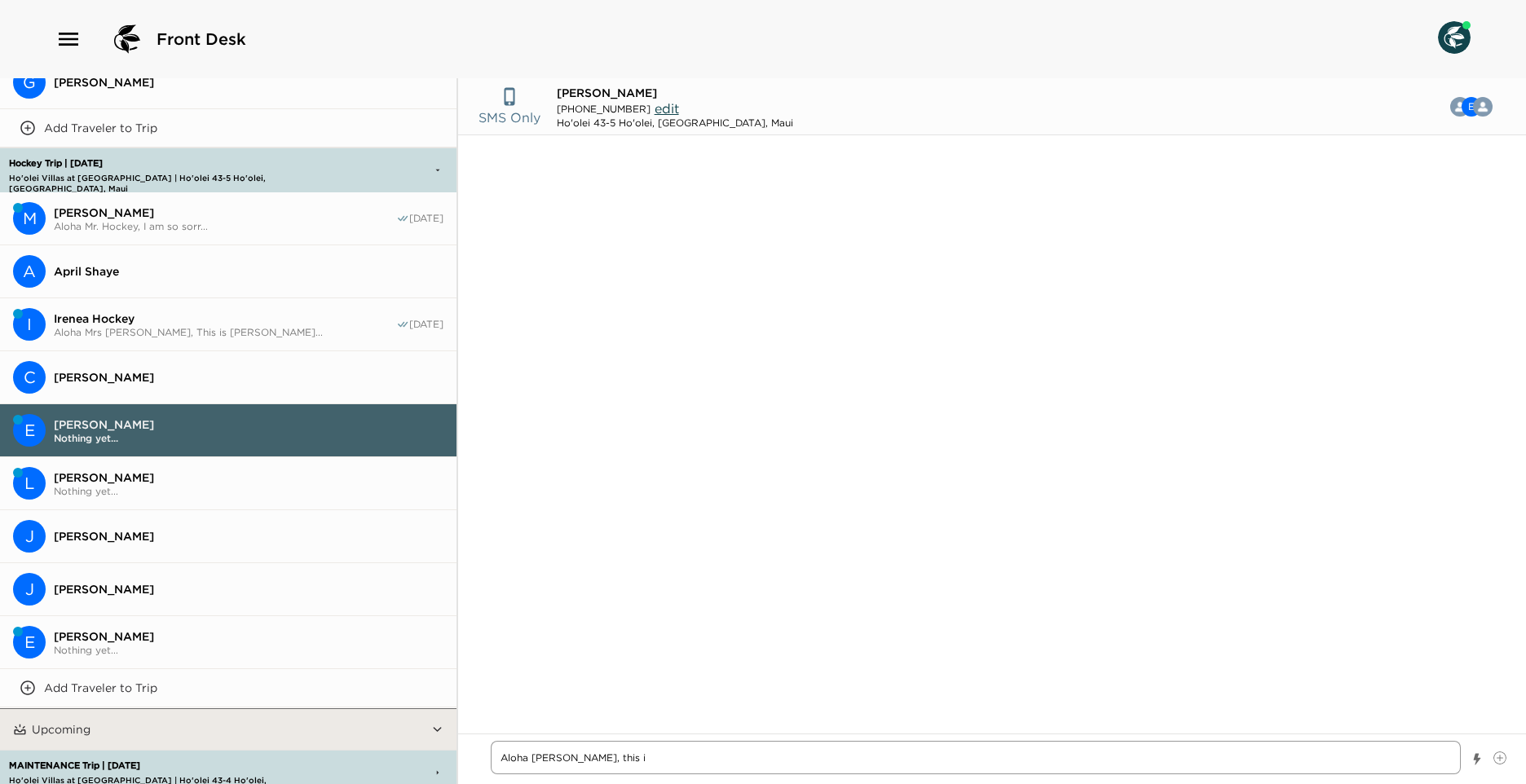
type textarea "x"
type textarea "Aloha [PERSON_NAME], this is"
type textarea "x"
type textarea "Aloha [PERSON_NAME], this is"
type textarea "x"
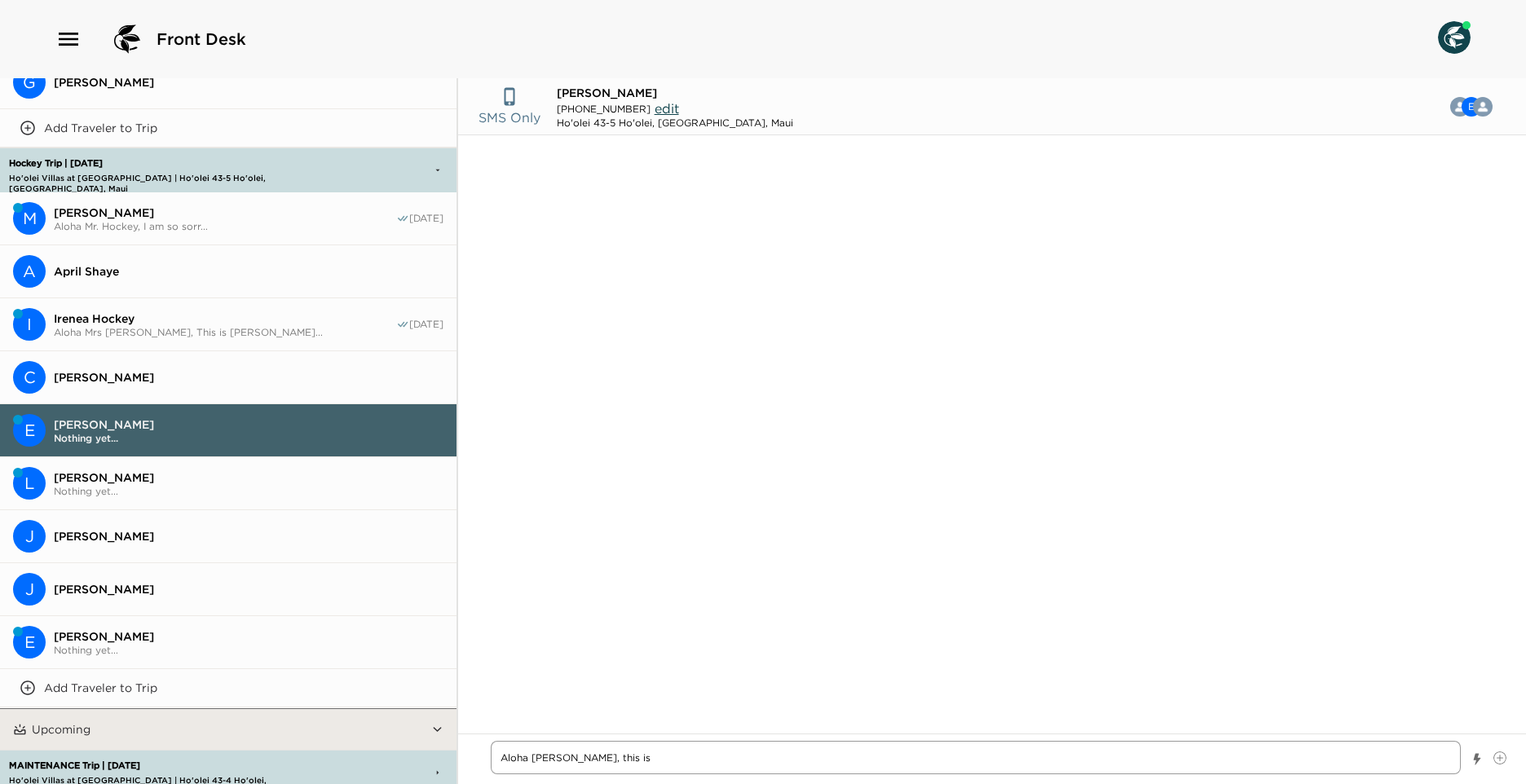
type textarea "Aloha [PERSON_NAME], this is M"
type textarea "x"
type textarea "Aloha [PERSON_NAME], this is Me"
type textarea "x"
type textarea "Aloha [PERSON_NAME], this is [PERSON_NAME]"
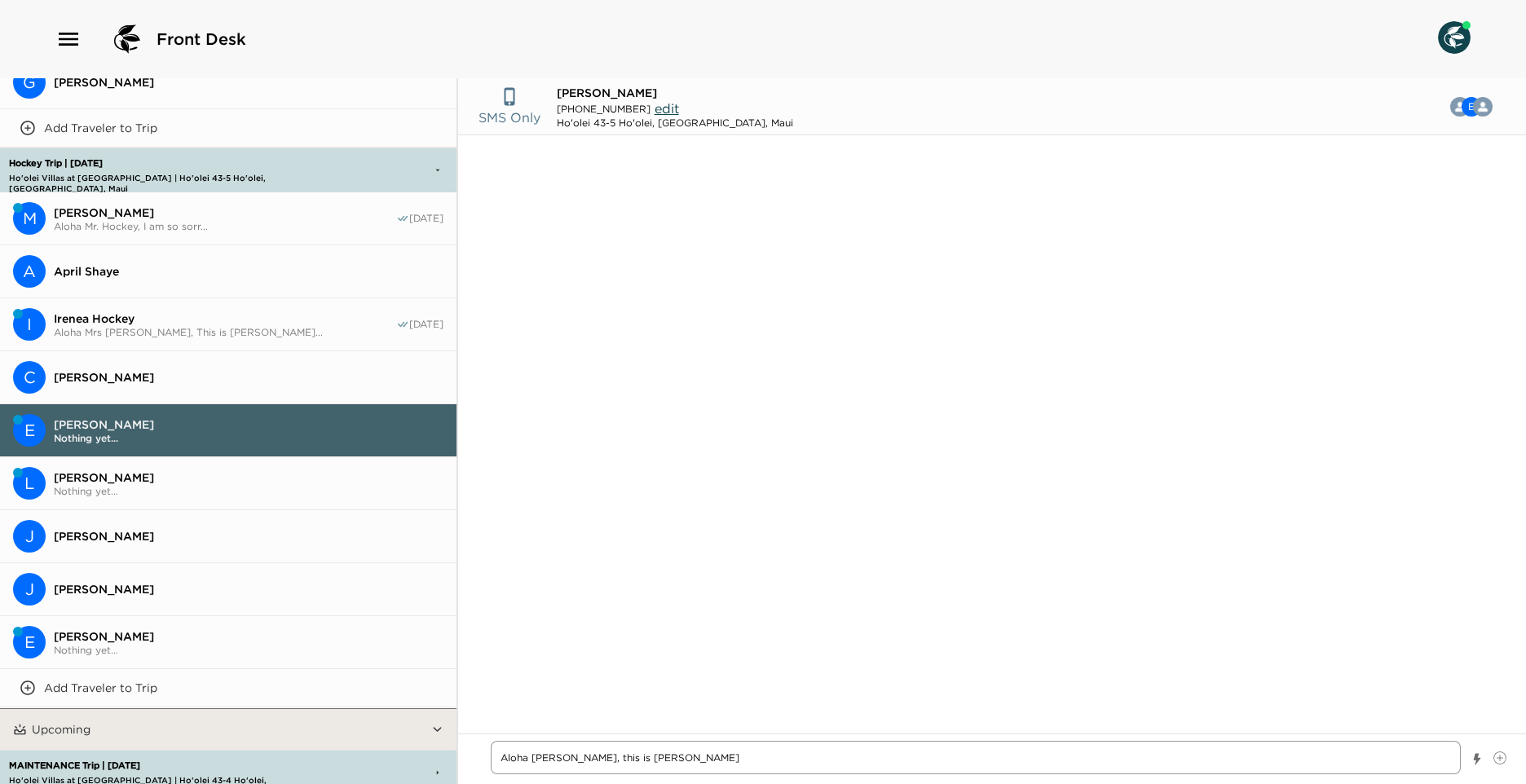
type textarea "x"
type textarea "Aloha [PERSON_NAME], this is [PERSON_NAME]"
type textarea "x"
type textarea "Aloha [PERSON_NAME], this is [PERSON_NAME]"
type textarea "x"
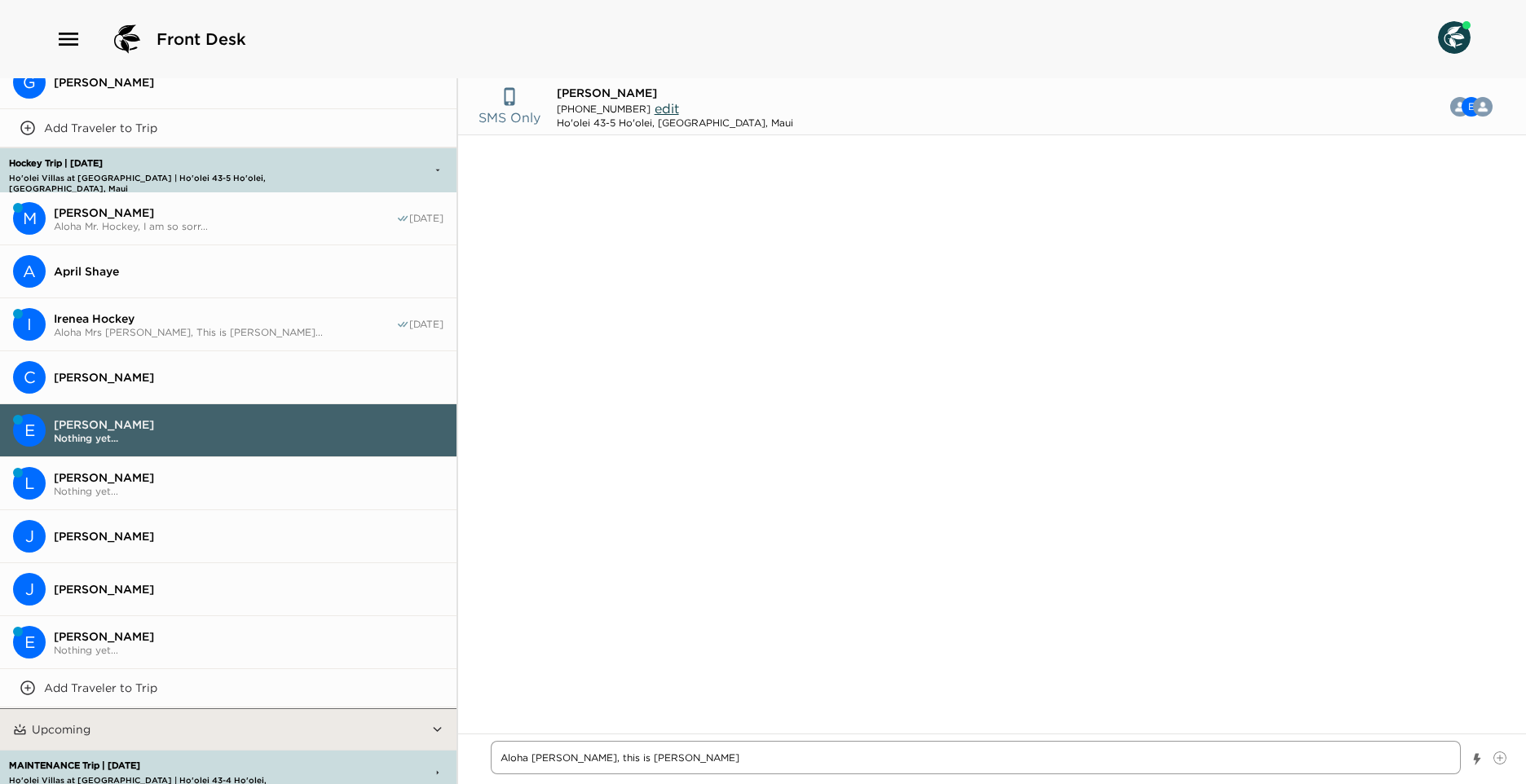
type textarea "Aloha [PERSON_NAME], this is [PERSON_NAME]"
type textarea "x"
type textarea "Aloha [PERSON_NAME], this is [PERSON_NAME]"
type textarea "x"
type textarea "Aloha [PERSON_NAME], this is [PERSON_NAME]"
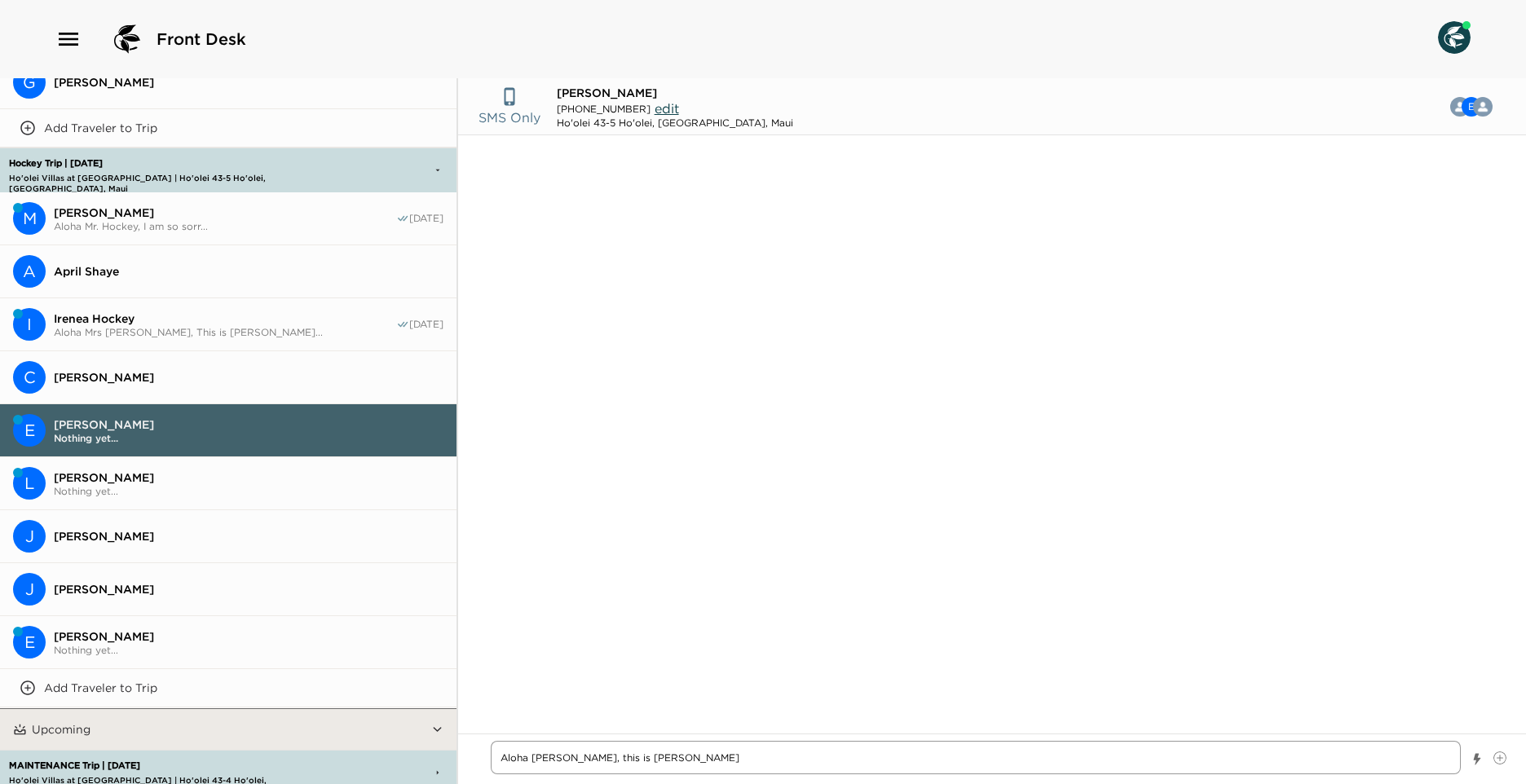
type textarea "x"
type textarea "Aloha [PERSON_NAME], this is [PERSON_NAME] y"
type textarea "x"
type textarea "Aloha [PERSON_NAME], this is [PERSON_NAME]"
type textarea "x"
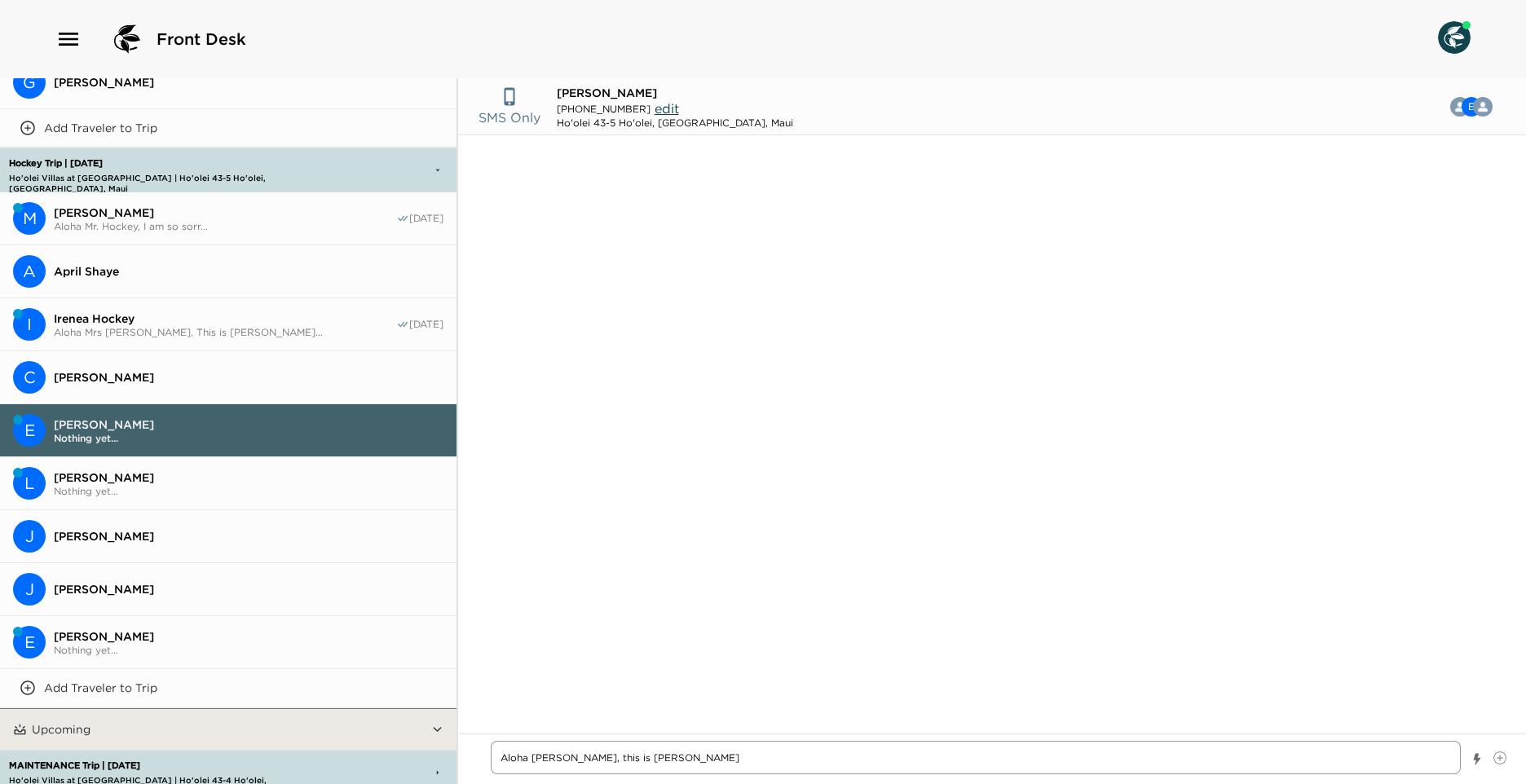
type textarea "Aloha [PERSON_NAME], this is [PERSON_NAME] you"
type textarea "x"
type textarea "Aloha [PERSON_NAME], this is [PERSON_NAME] your"
type textarea "x"
type textarea "Aloha [PERSON_NAME], this is [PERSON_NAME] your"
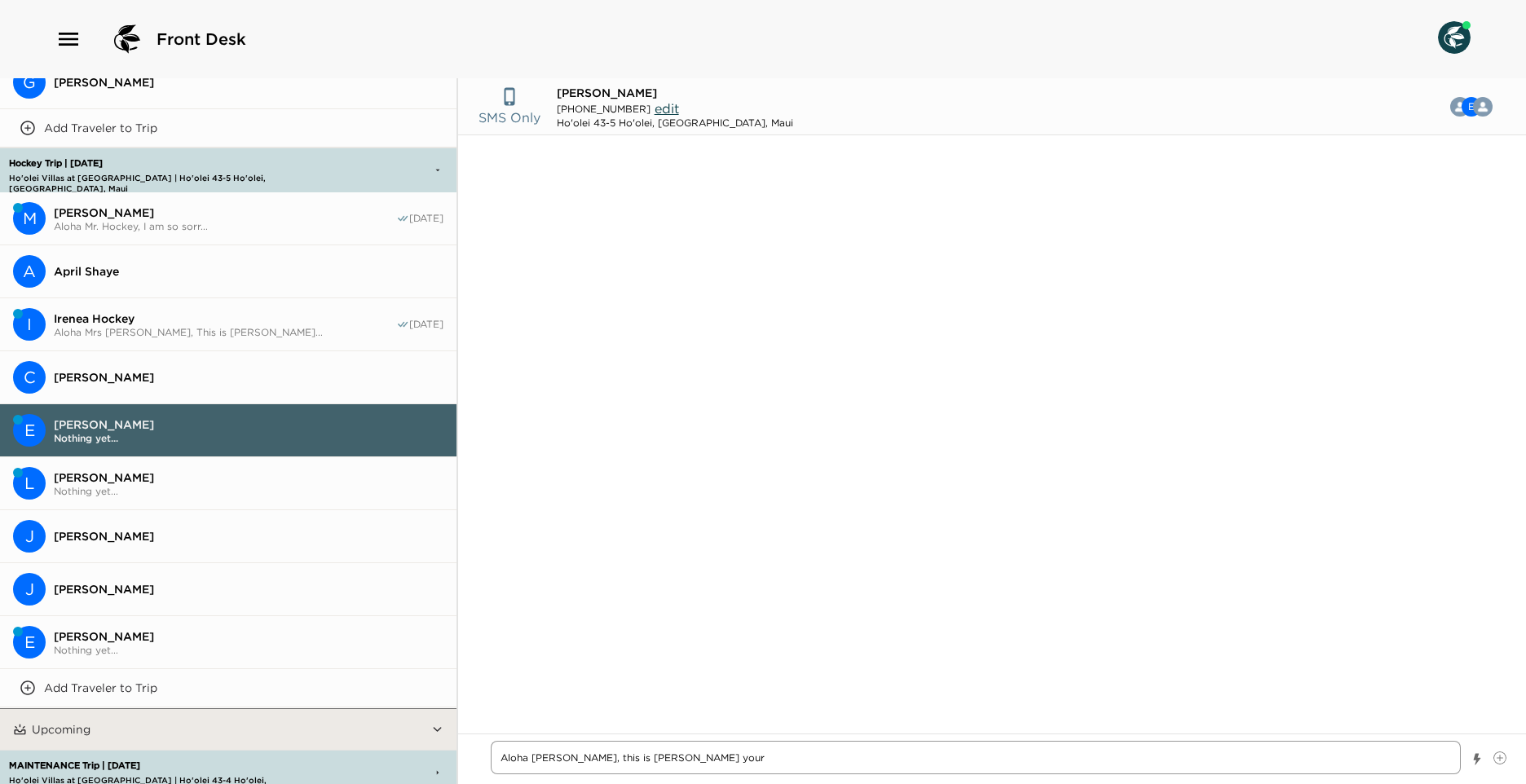
type textarea "x"
type textarea "Aloha [PERSON_NAME], this is [PERSON_NAME] your E"
type textarea "x"
type textarea "Aloha [PERSON_NAME], this is [PERSON_NAME] your Ex"
type textarea "x"
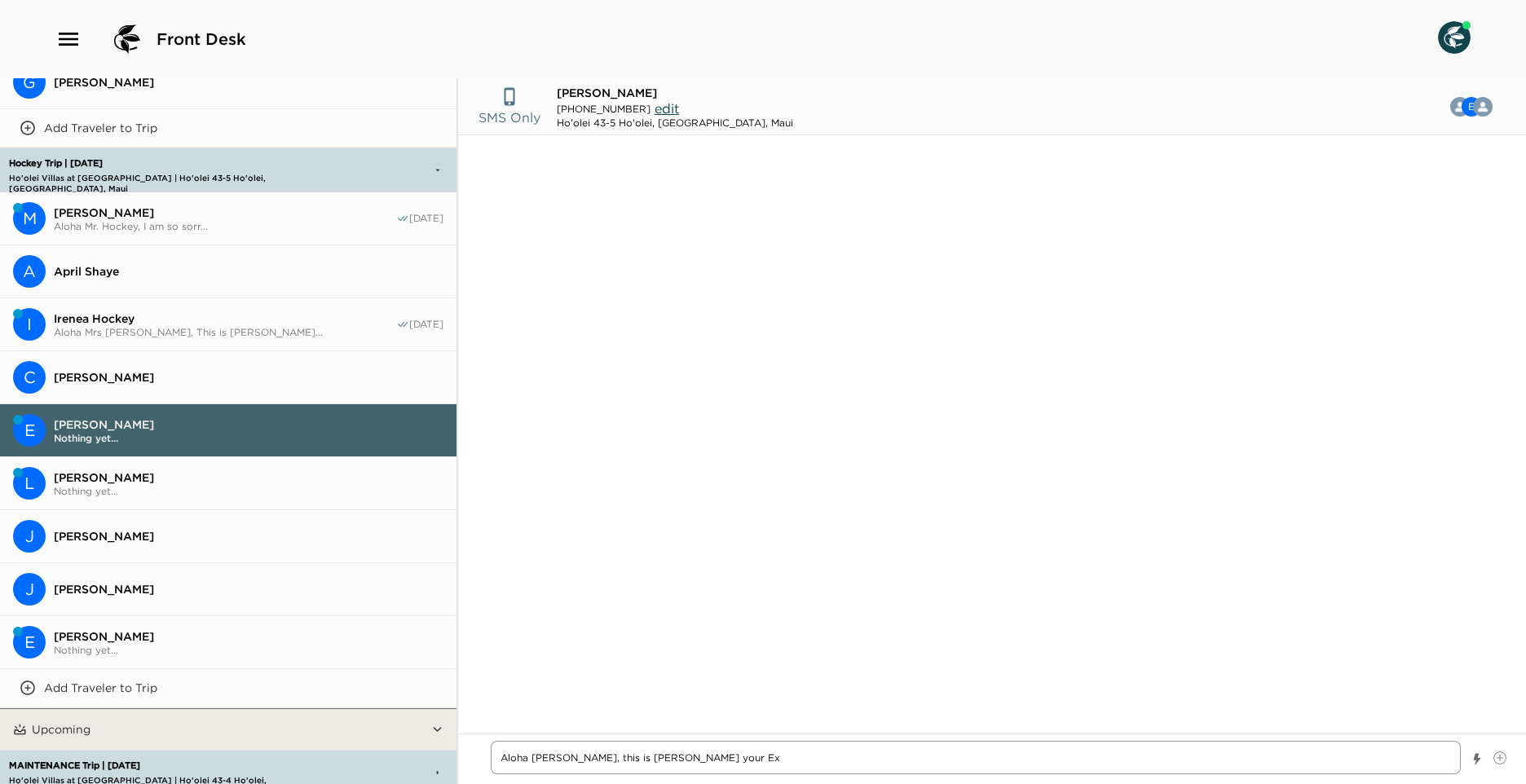
type textarea "Aloha [PERSON_NAME], this is [PERSON_NAME] your Exc"
type textarea "x"
type textarea "Aloha [PERSON_NAME], this is [PERSON_NAME] your Excl"
type textarea "x"
type textarea "Aloha [PERSON_NAME], this is [PERSON_NAME] your Exclu"
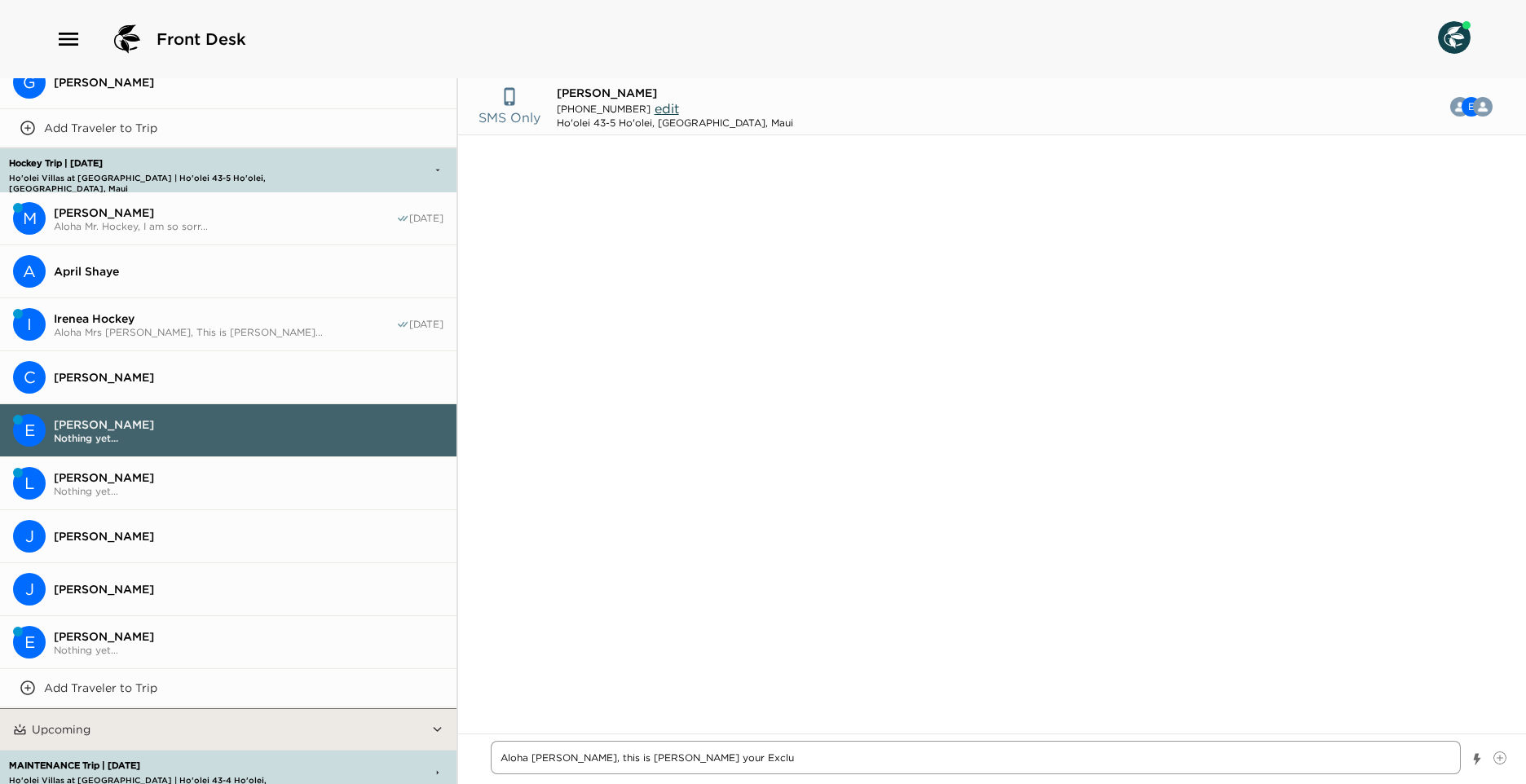
type textarea "x"
type textarea "Aloha [PERSON_NAME], this is [PERSON_NAME] your Exclus"
type textarea "x"
type textarea "Aloha [PERSON_NAME], this is [PERSON_NAME] your Exclusi"
type textarea "x"
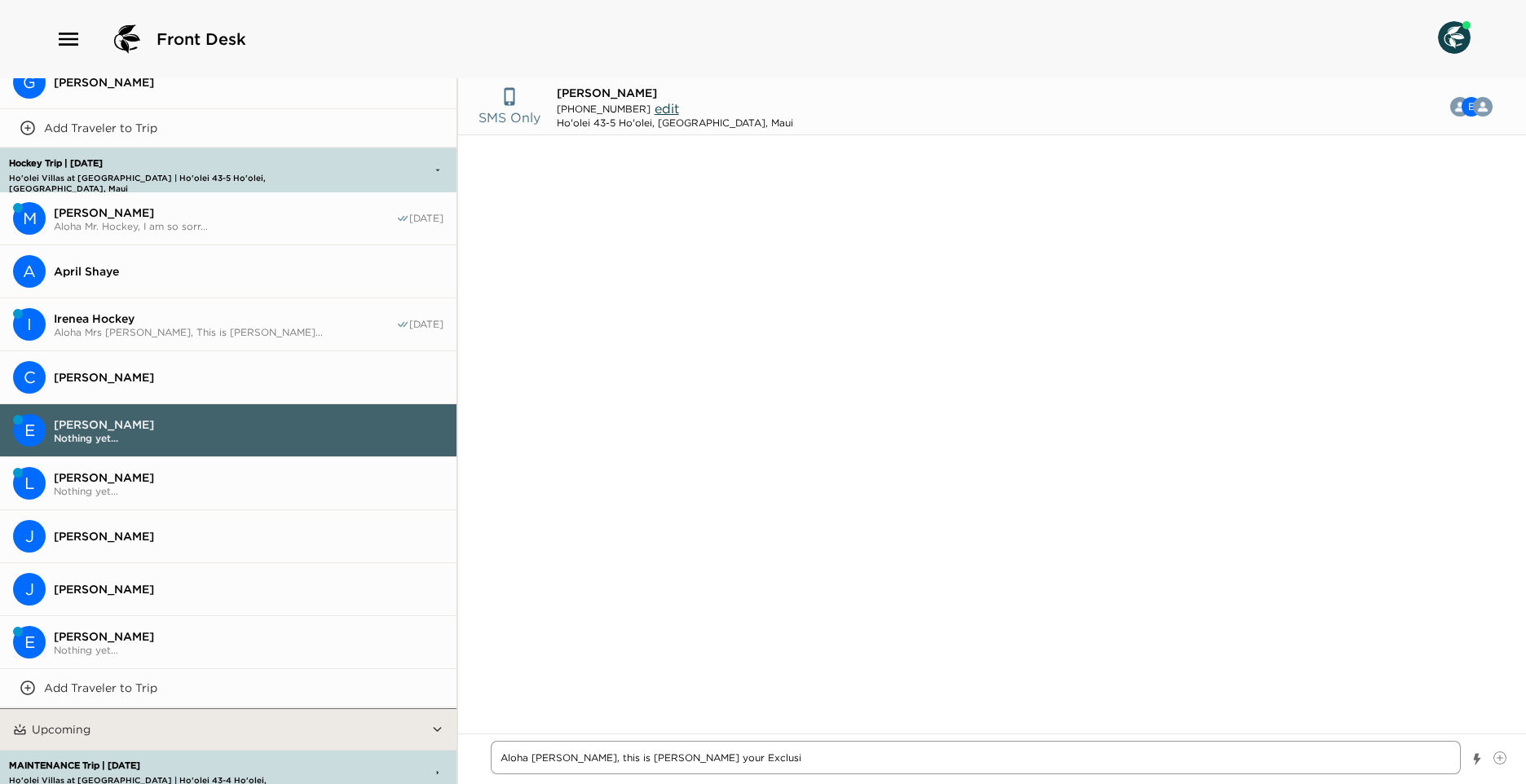
type textarea "Aloha [PERSON_NAME], this is [PERSON_NAME] your Exclusiv"
type textarea "x"
type textarea "Aloha [PERSON_NAME], this is [PERSON_NAME] your Exclusive"
type textarea "x"
type textarea "Aloha [PERSON_NAME], this is [PERSON_NAME] your Exclusive"
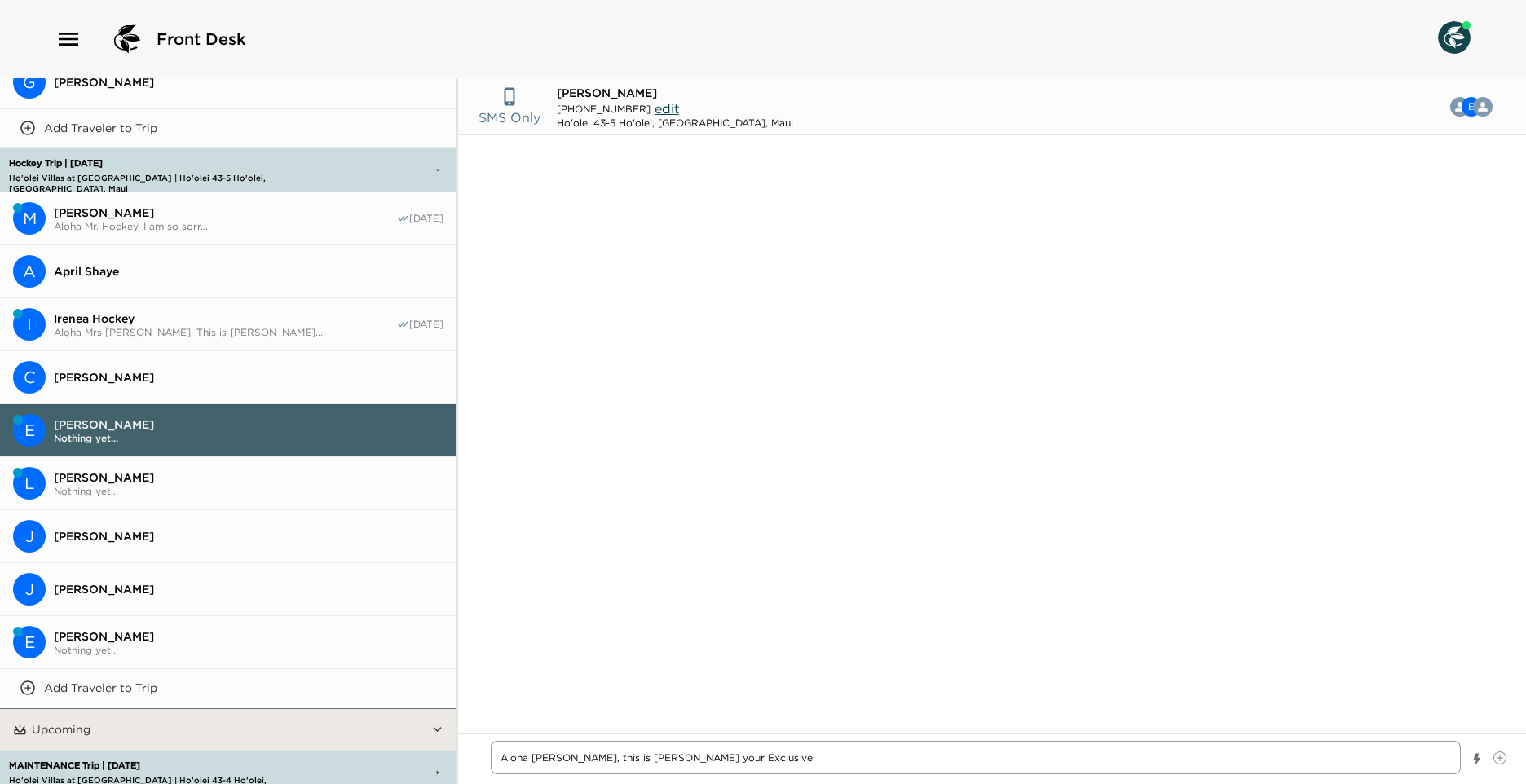
type textarea "x"
type textarea "Aloha [PERSON_NAME], this is [PERSON_NAME] your Exclusive R"
type textarea "x"
type textarea "Aloha [PERSON_NAME], this is [PERSON_NAME] your Exclusive Re"
type textarea "x"
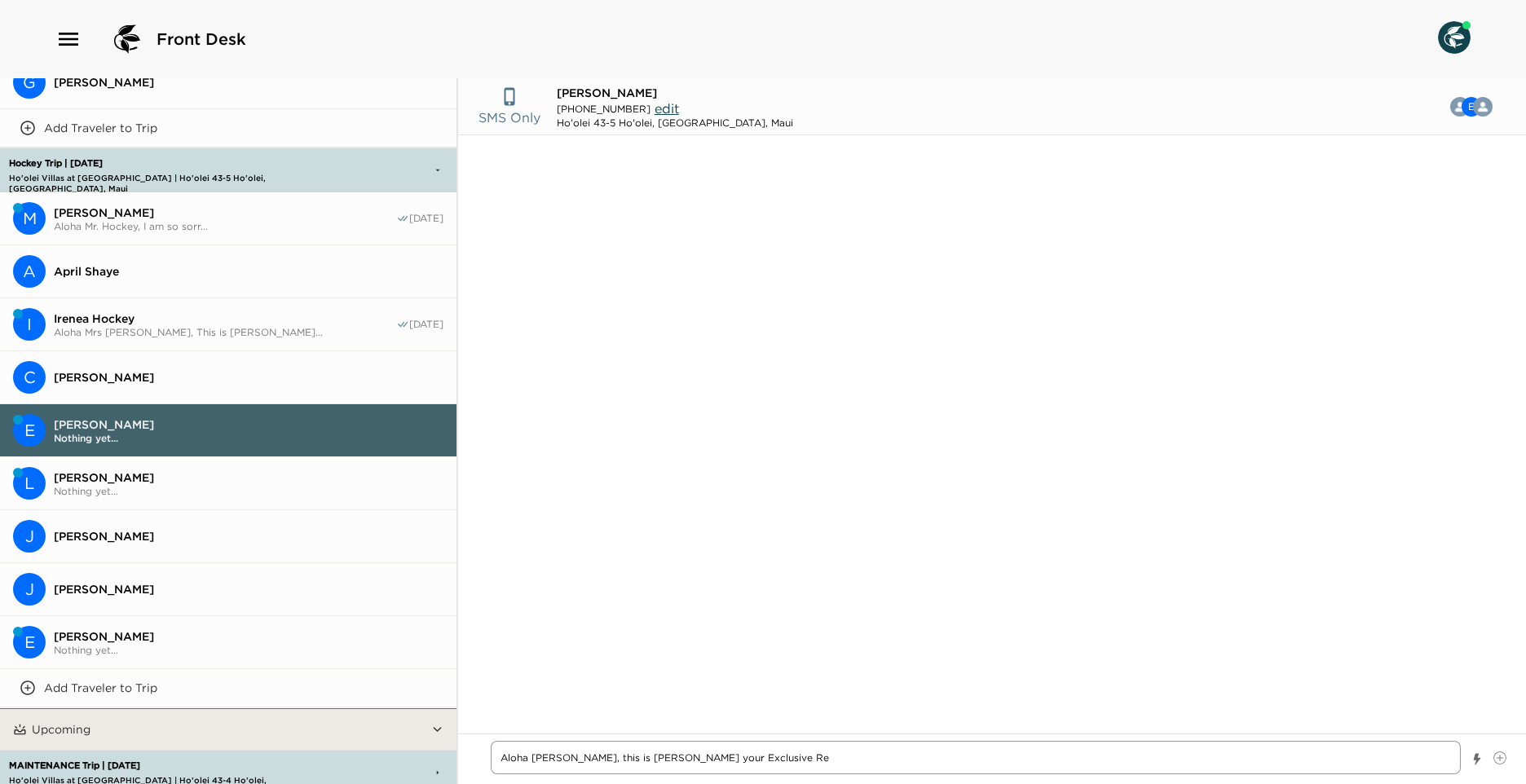
type textarea "Aloha [PERSON_NAME], this is [PERSON_NAME] your Exclusive Res"
type textarea "x"
type textarea "Aloha [PERSON_NAME], this is [PERSON_NAME] your Exclusive Reso"
type textarea "x"
type textarea "Aloha [PERSON_NAME], this is [PERSON_NAME] your Exclusive Resor"
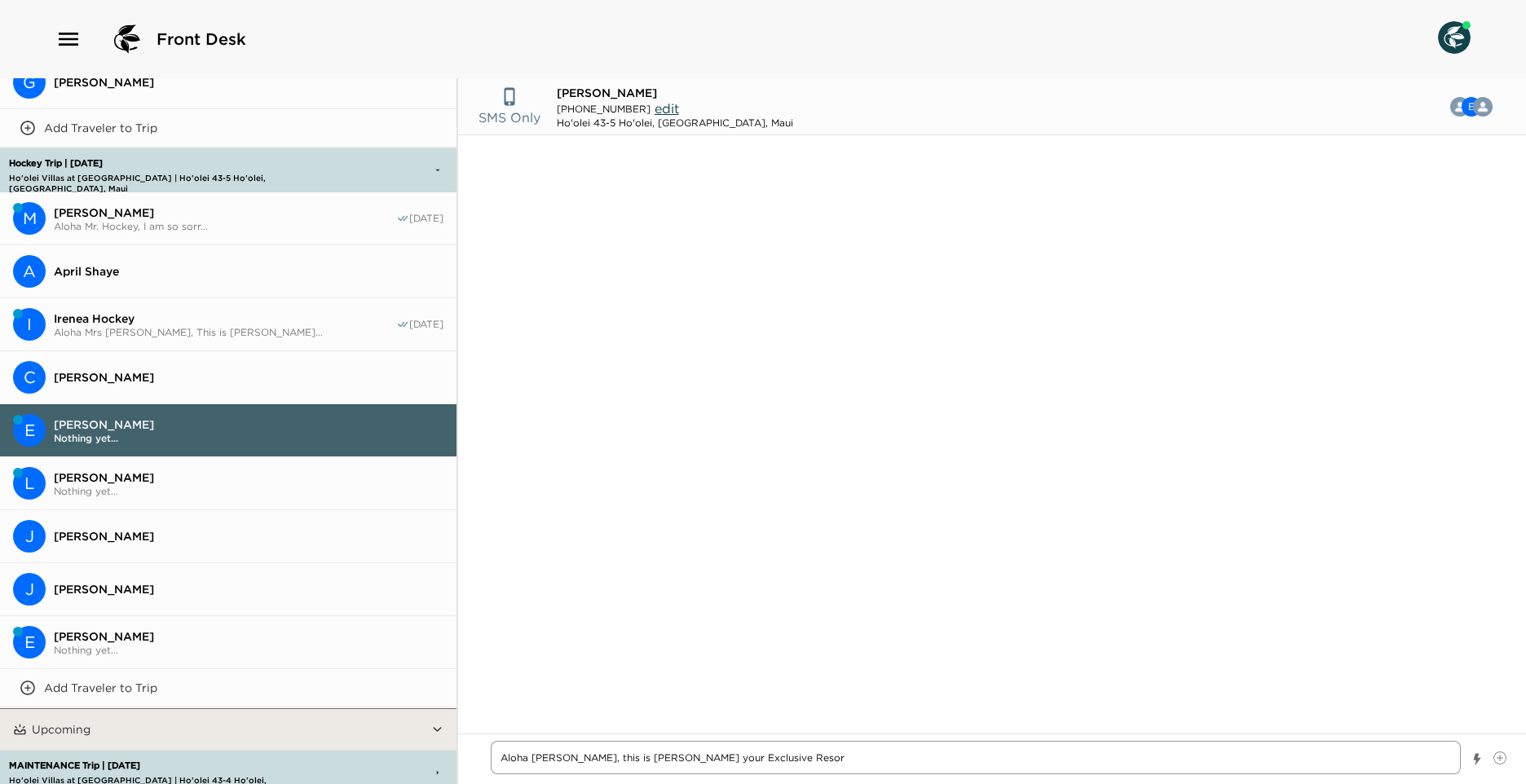
type textarea "x"
type textarea "Aloha [PERSON_NAME], this is [PERSON_NAME] your Exclusive Resort"
type textarea "x"
type textarea "Aloha [PERSON_NAME], this is [PERSON_NAME] your Exclusive Resorts"
type textarea "x"
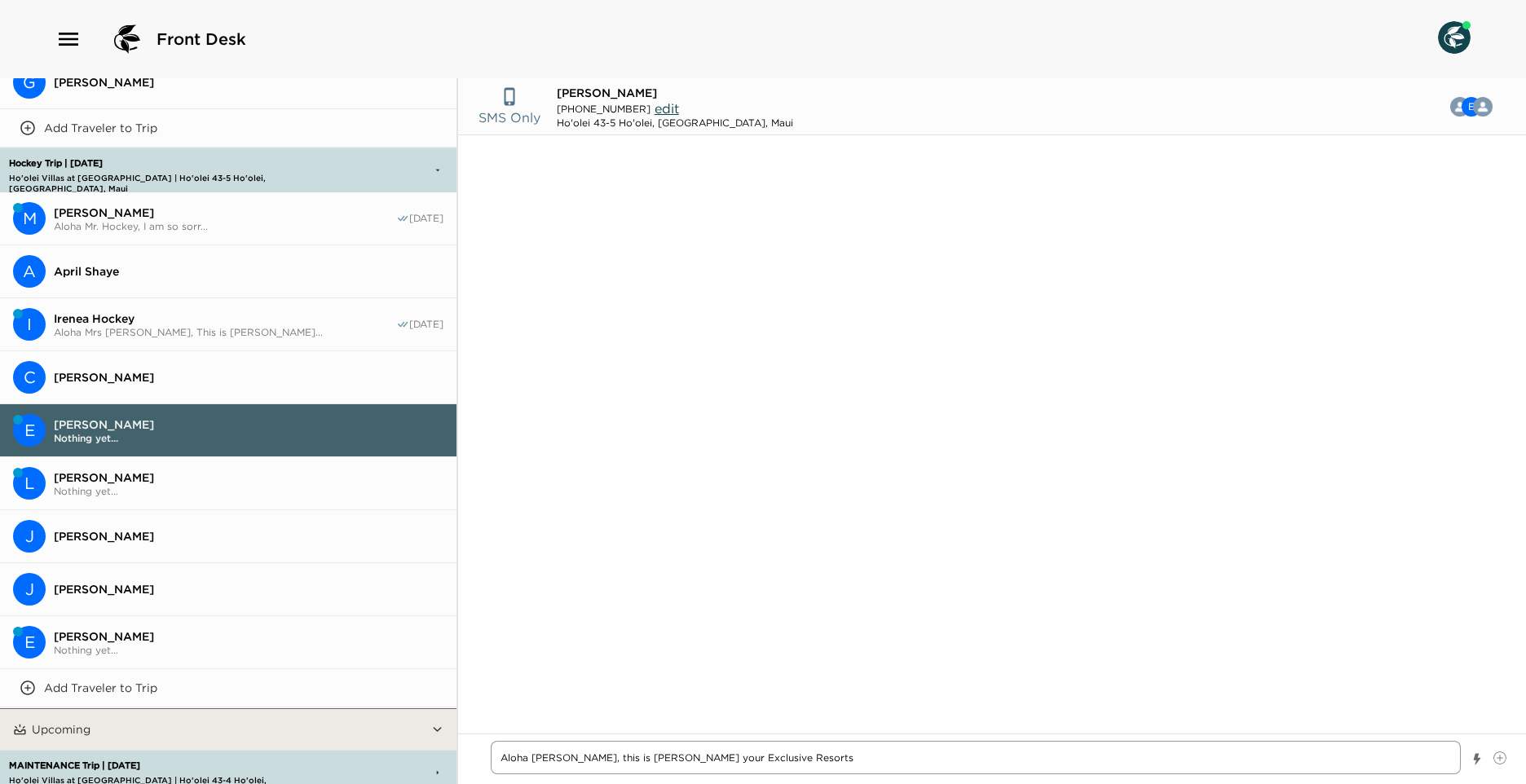
type textarea "Aloha [PERSON_NAME], this is [PERSON_NAME] your Exclusive Resorts"
type textarea "x"
type textarea "Aloha [PERSON_NAME], this is [PERSON_NAME] your Exclusive Resorts c"
type textarea "x"
type textarea "Aloha [PERSON_NAME], this is [PERSON_NAME] your Exclusive Resorts co"
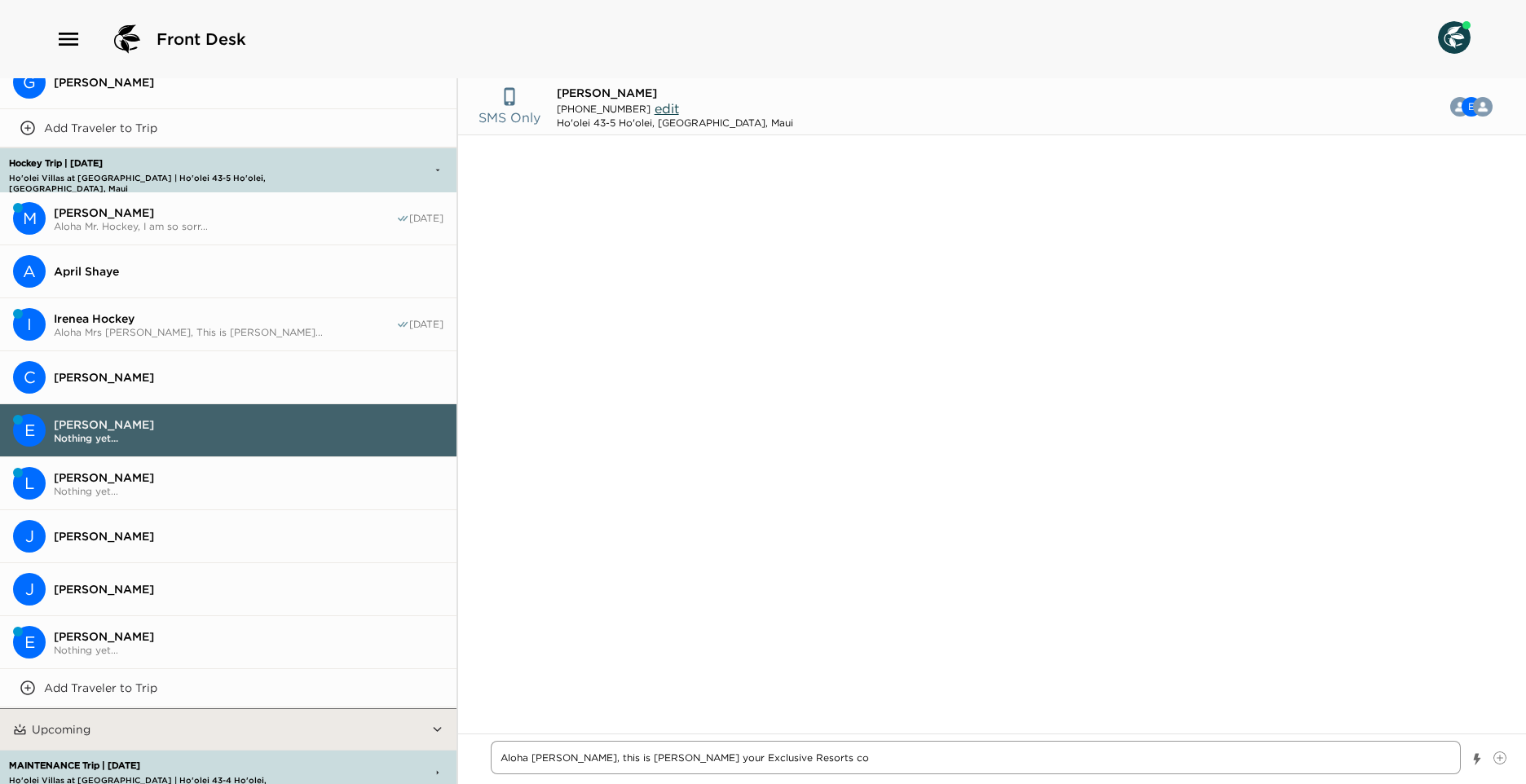
type textarea "x"
type textarea "Aloha [PERSON_NAME], this is [PERSON_NAME] your Exclusive Resorts con"
type textarea "x"
type textarea "Aloha [PERSON_NAME], this is [PERSON_NAME] your Exclusive Resorts conc"
type textarea "x"
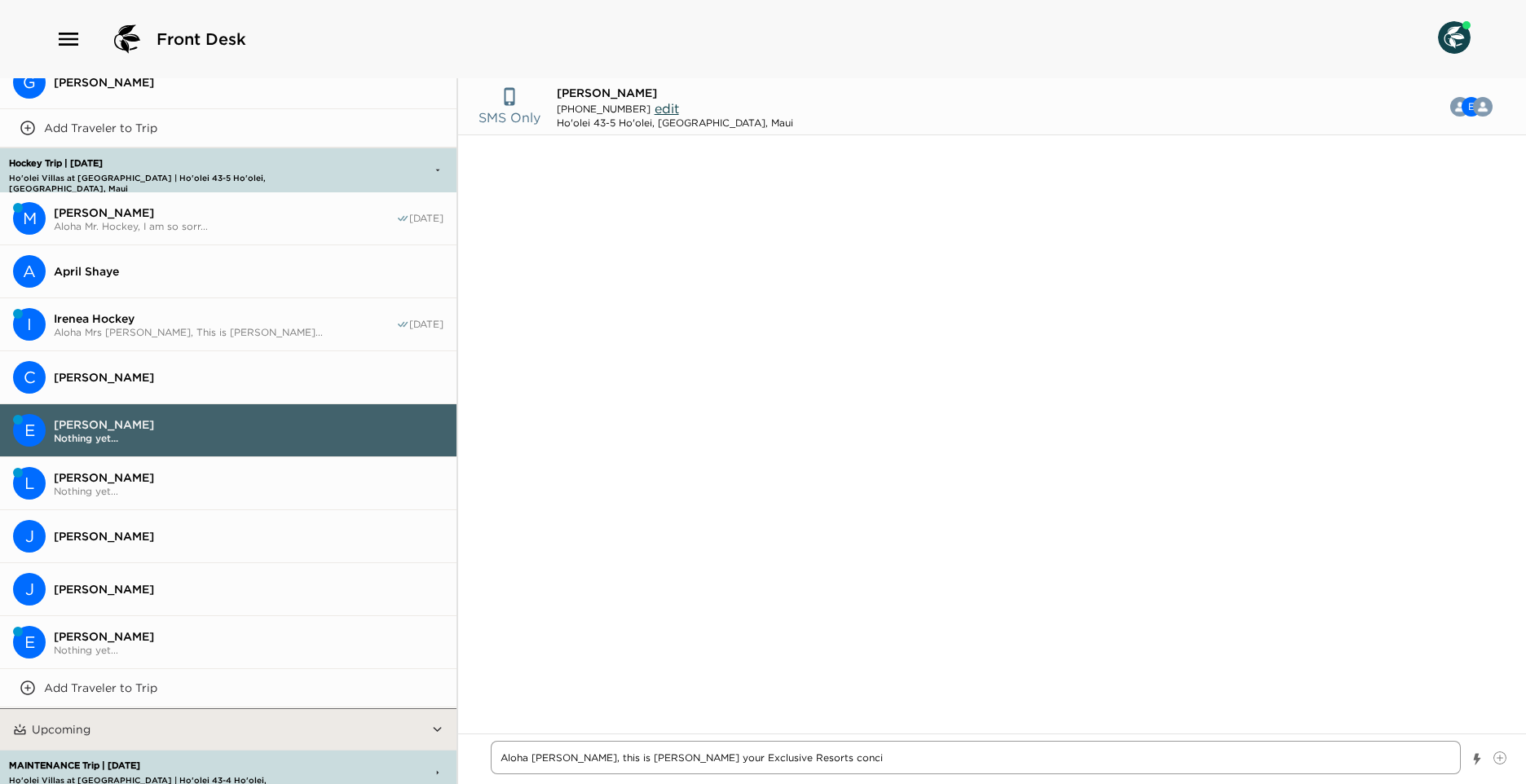
type textarea "Aloha [PERSON_NAME], this is [PERSON_NAME] your Exclusive Resorts concie"
type textarea "x"
type textarea "Aloha [PERSON_NAME], this is [PERSON_NAME] your Exclusive Resorts concier"
type textarea "x"
type textarea "Aloha [PERSON_NAME], this is [PERSON_NAME] your Exclusive Resorts concierg"
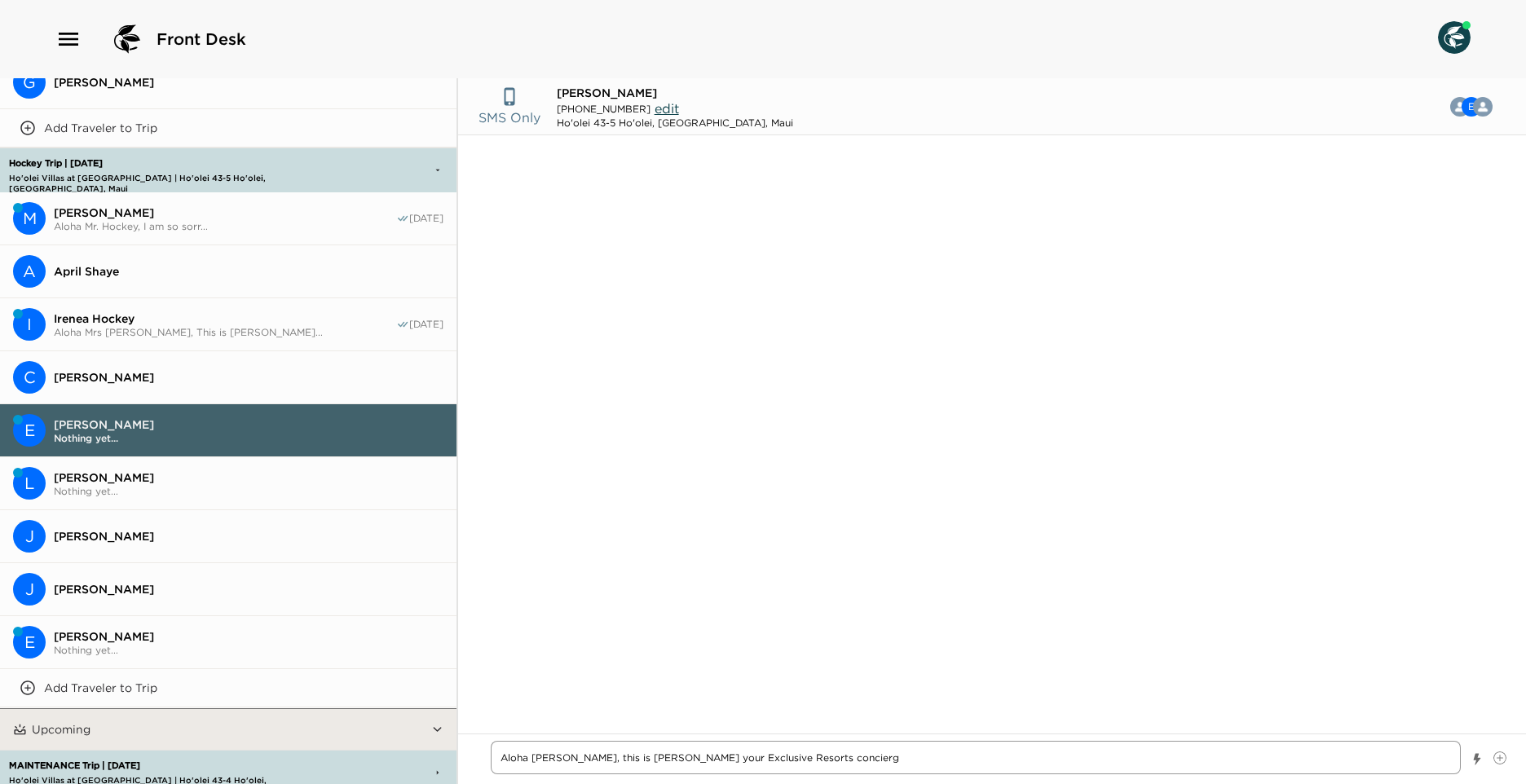
type textarea "x"
type textarea "Aloha [PERSON_NAME], this is [PERSON_NAME] your Exclusive Resorts concierge"
type textarea "x"
type textarea "Aloha [PERSON_NAME], this is [PERSON_NAME] your Exclusive Resorts concierge."
type textarea "x"
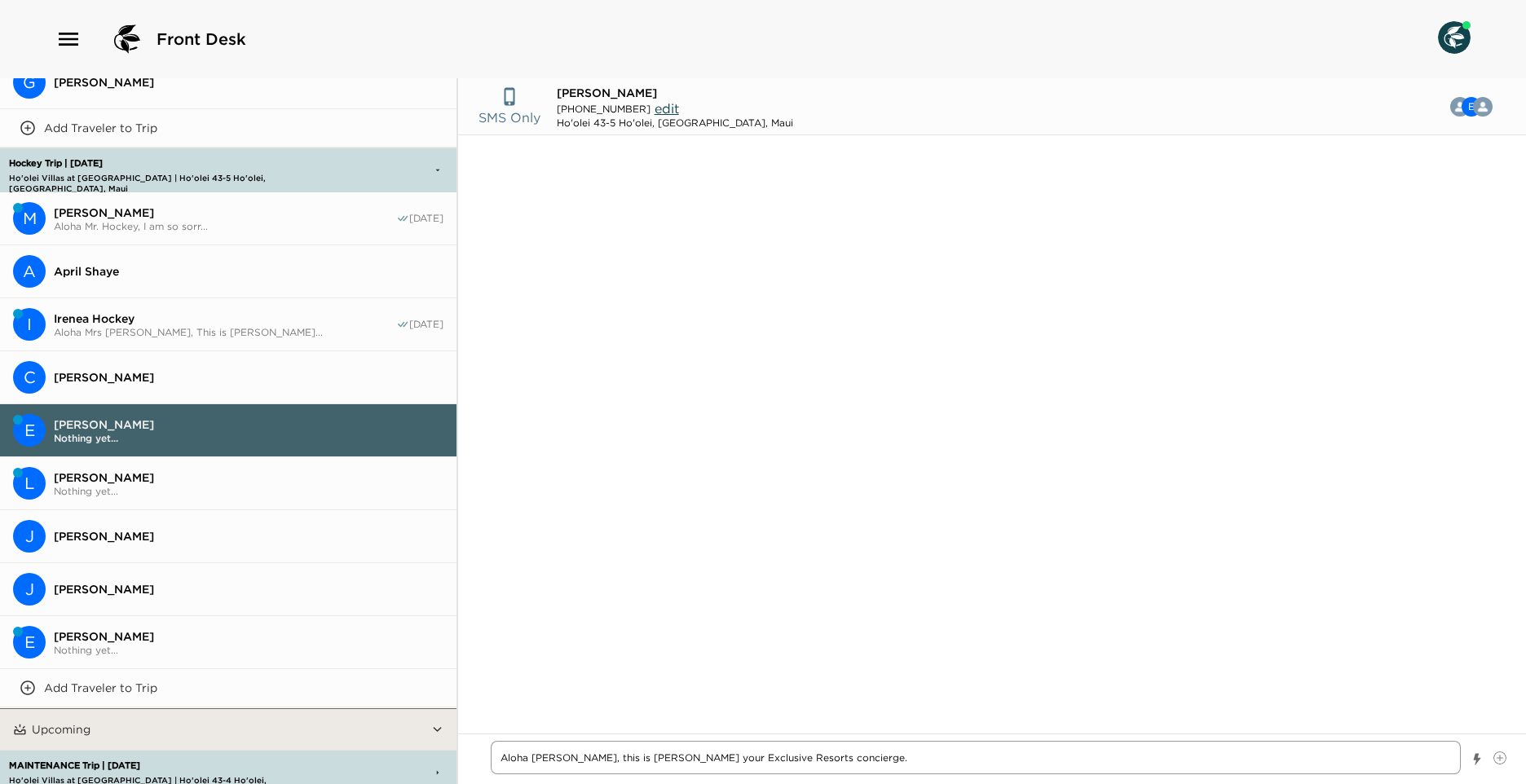
type textarea "Aloha [PERSON_NAME], this is [PERSON_NAME] your Exclusive Resorts concierge."
type textarea "x"
type textarea "Aloha [PERSON_NAME], this is [PERSON_NAME] your Exclusive Resorts concierge."
type textarea "x"
type textarea "Aloha [PERSON_NAME], this is [PERSON_NAME] your Exclusive Resorts concierge. W"
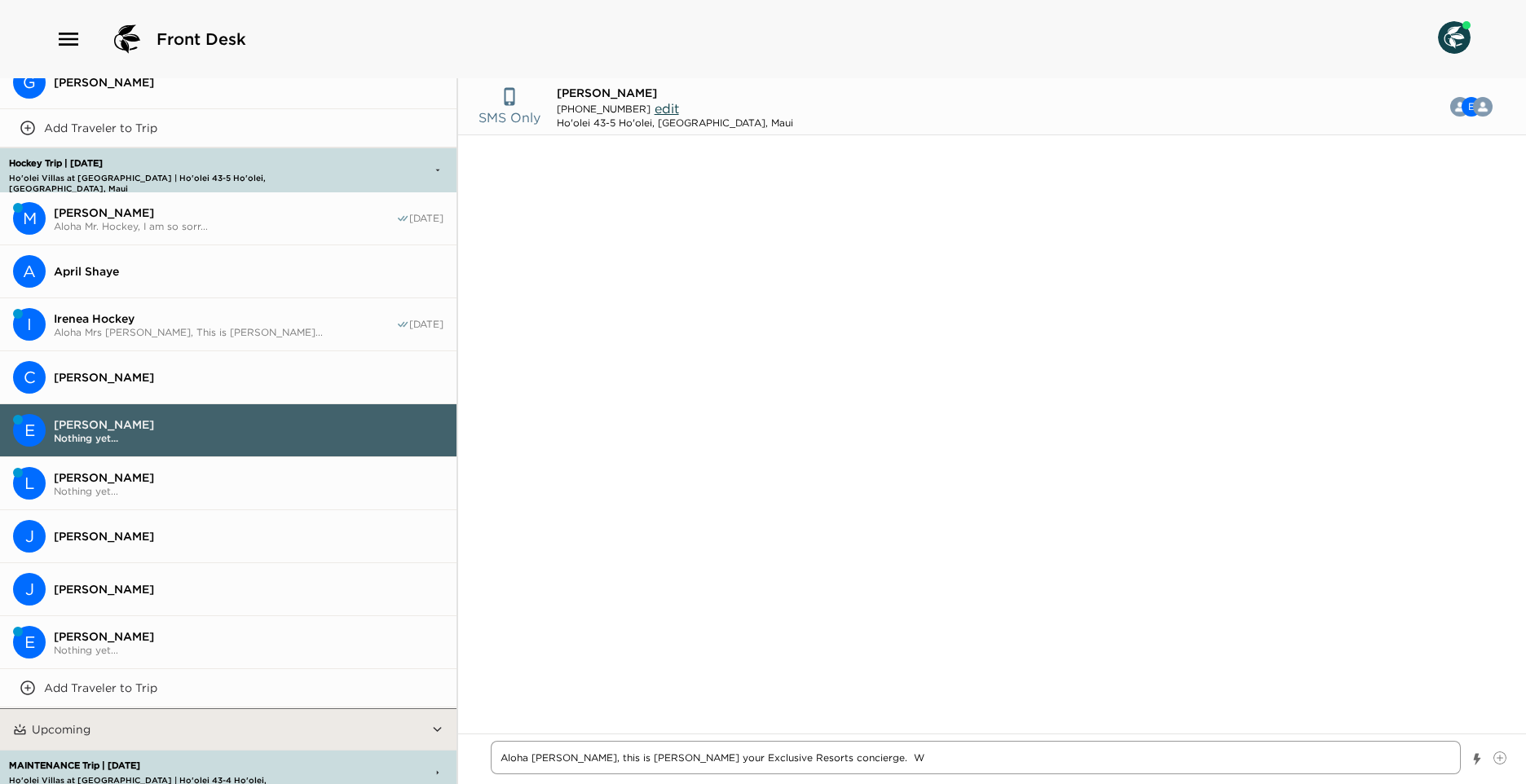
type textarea "x"
type textarea "Aloha [PERSON_NAME], this is [PERSON_NAME] your Exclusive Resorts concierge. We"
type textarea "x"
type textarea "Aloha [PERSON_NAME], this is [PERSON_NAME] your Exclusive Resorts concierge. We"
type textarea "x"
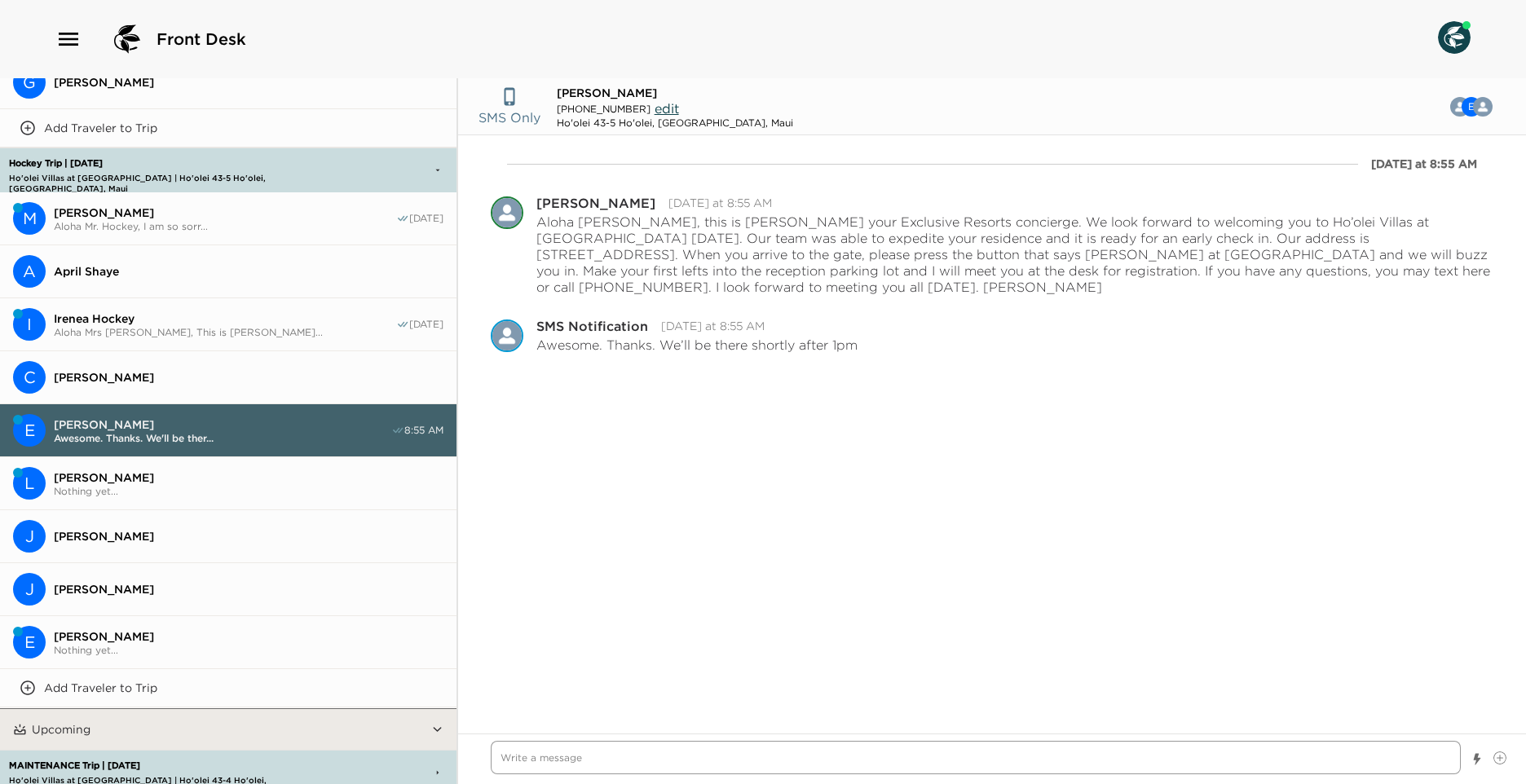
click at [598, 741] on textarea "Write a message" at bounding box center [976, 757] width 970 height 34
drag, startPoint x: 574, startPoint y: 756, endPoint x: 589, endPoint y: 739, distance: 22.7
click at [576, 754] on textarea "Write a message" at bounding box center [976, 757] width 970 height 34
click at [149, 609] on button "J [PERSON_NAME]" at bounding box center [228, 590] width 456 height 53
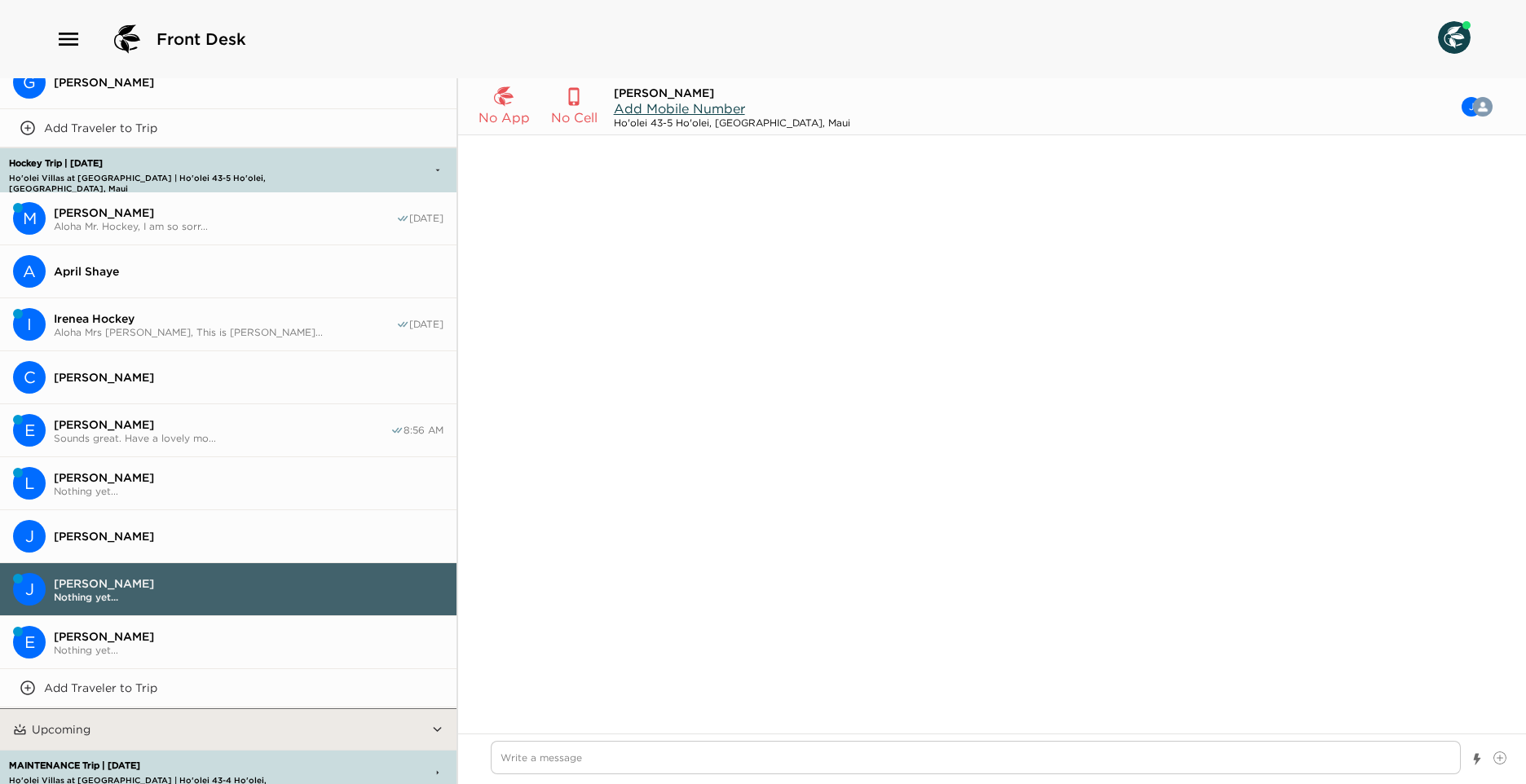
click at [153, 616] on button "E [PERSON_NAME] P Nothing yet..." at bounding box center [228, 643] width 456 height 53
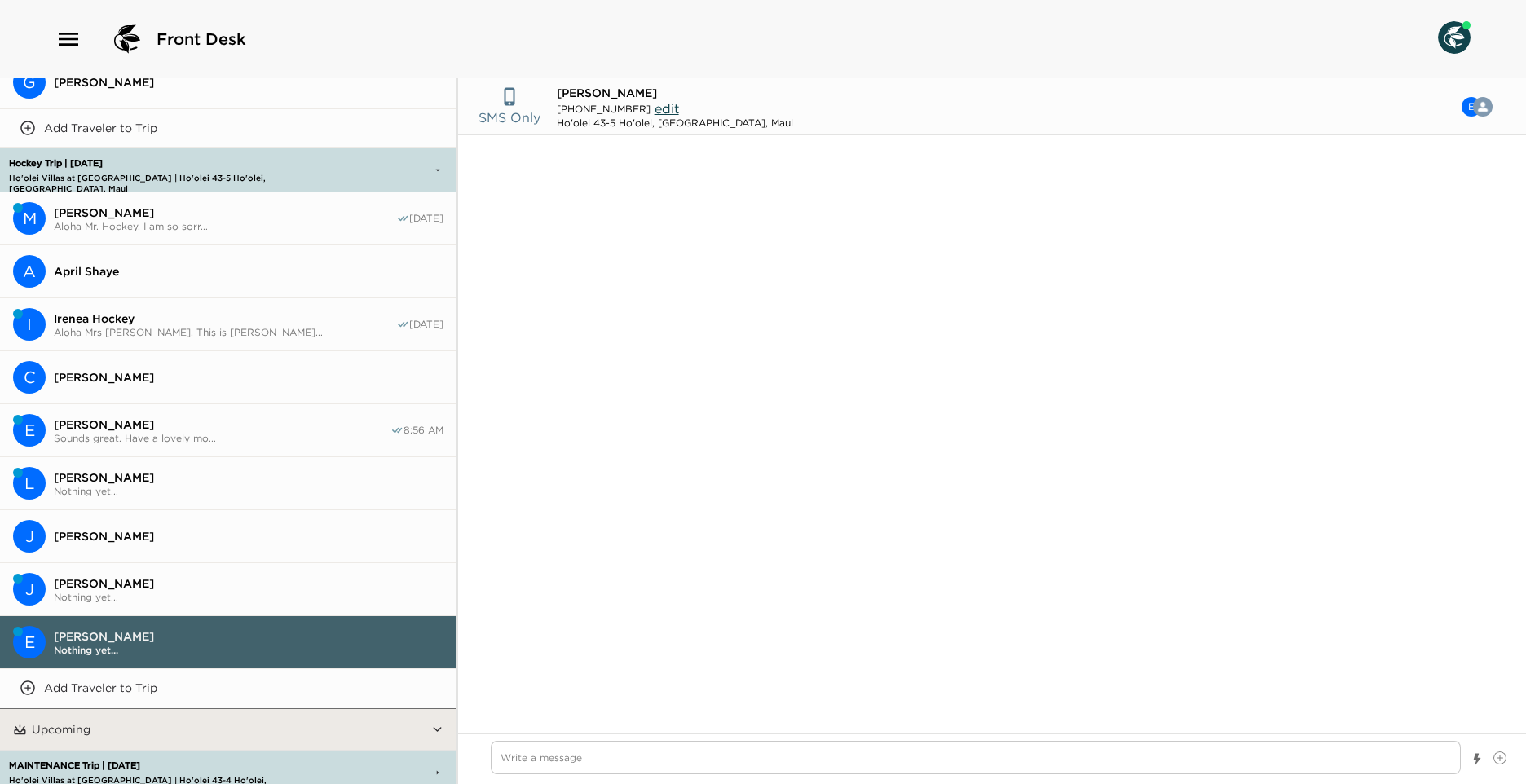
click at [655, 106] on span "edit" at bounding box center [667, 108] width 25 height 16
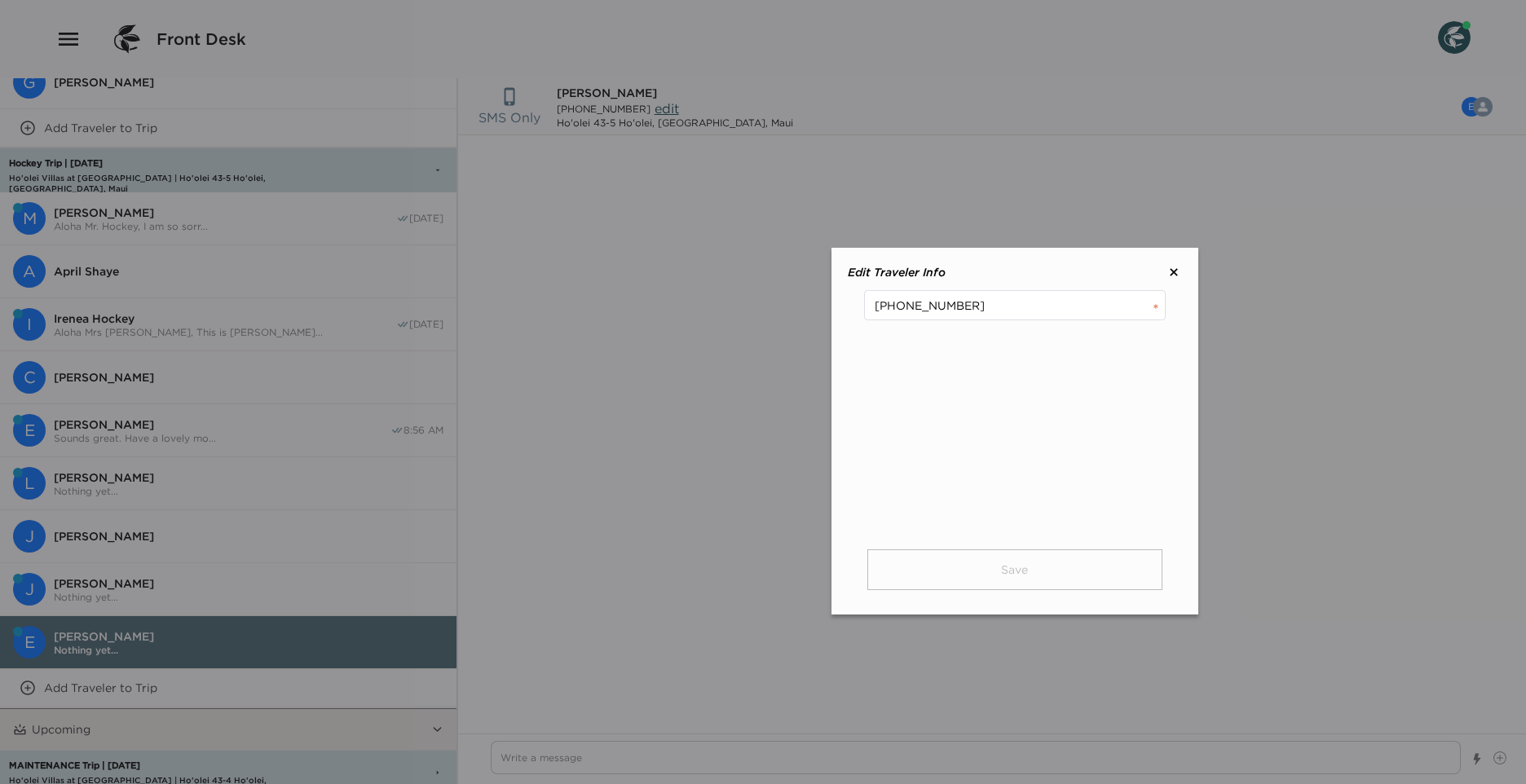
click at [1184, 265] on div "Edit Traveler Info [PHONE_NUMBER] Save" at bounding box center [1015, 431] width 367 height 367
click at [1174, 268] on icon at bounding box center [1174, 272] width 16 height 16
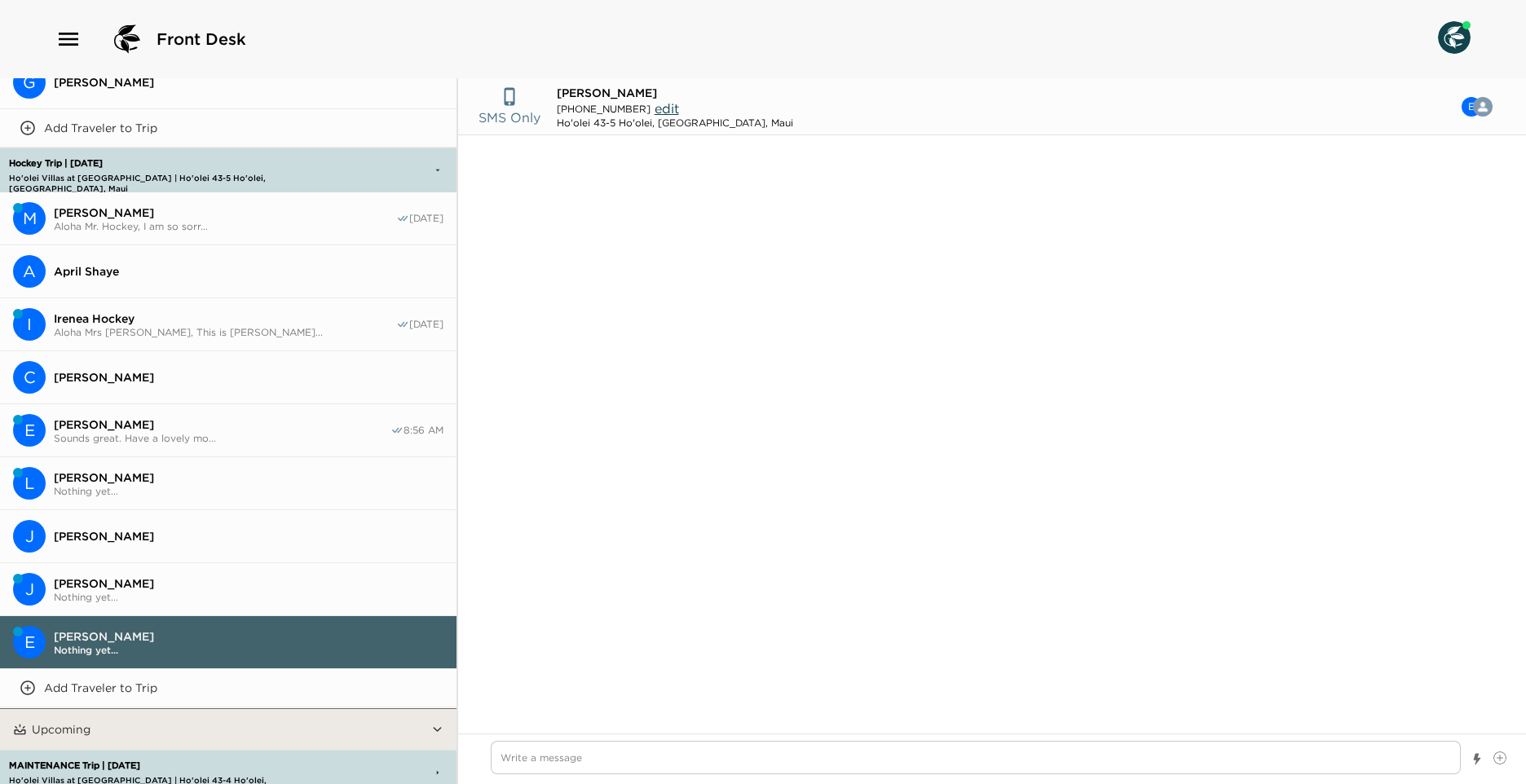
click at [157, 424] on span "[PERSON_NAME]" at bounding box center [222, 424] width 337 height 15
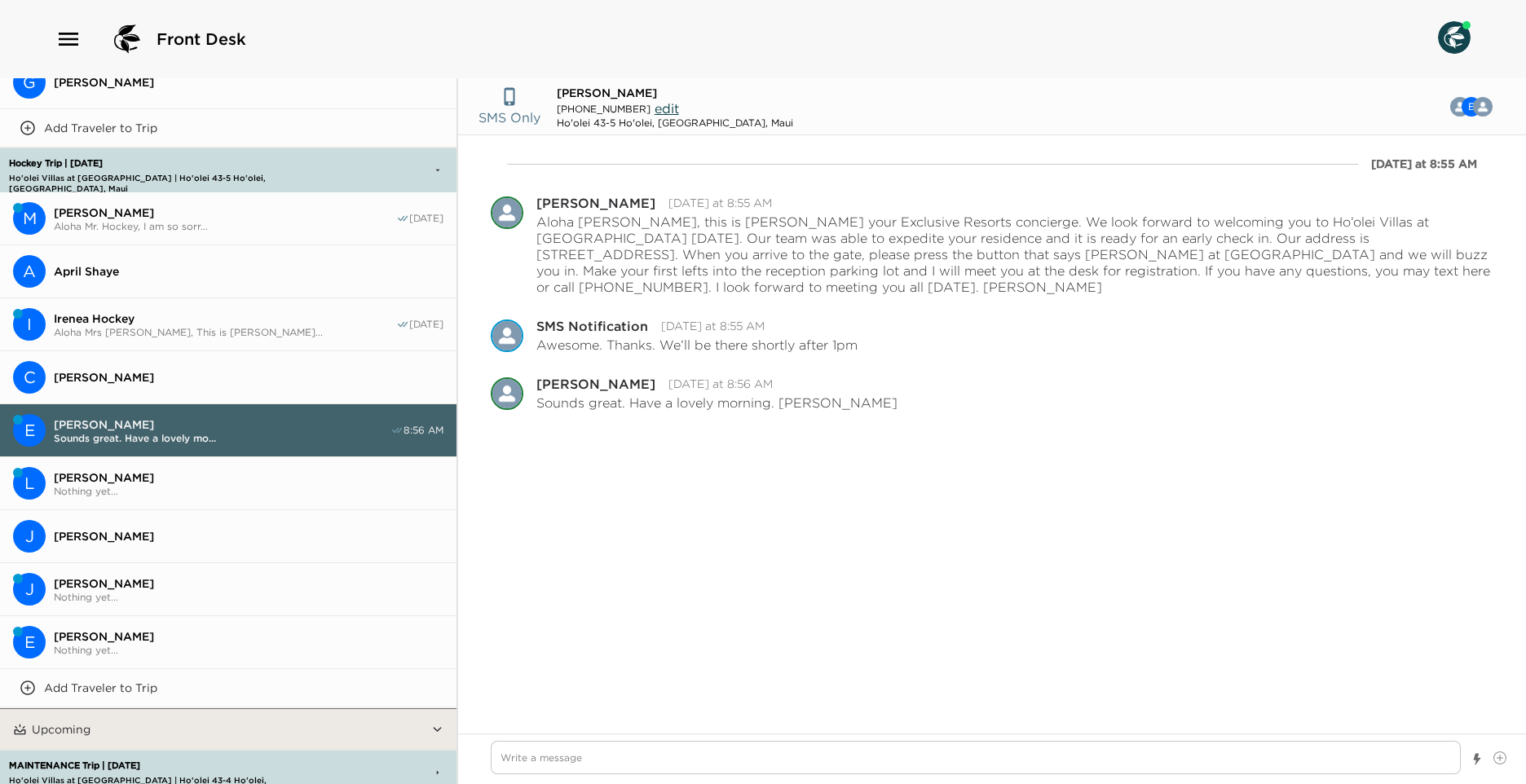
drag, startPoint x: 229, startPoint y: 535, endPoint x: 227, endPoint y: 573, distance: 38.1
click at [230, 535] on span "[PERSON_NAME]" at bounding box center [249, 536] width 390 height 15
click at [197, 631] on span "[PERSON_NAME]" at bounding box center [249, 636] width 390 height 15
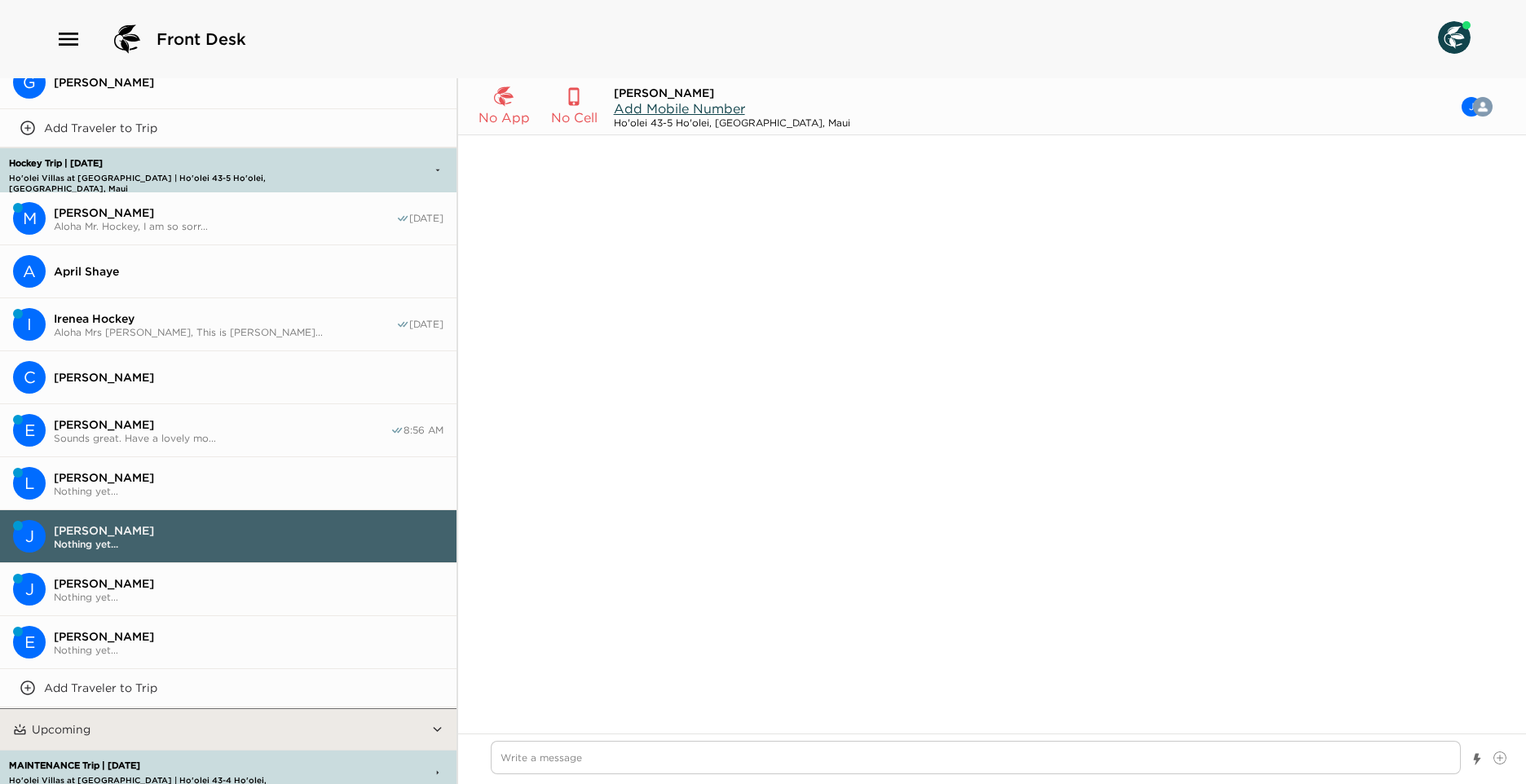
click at [197, 631] on span "[PERSON_NAME]" at bounding box center [249, 636] width 390 height 15
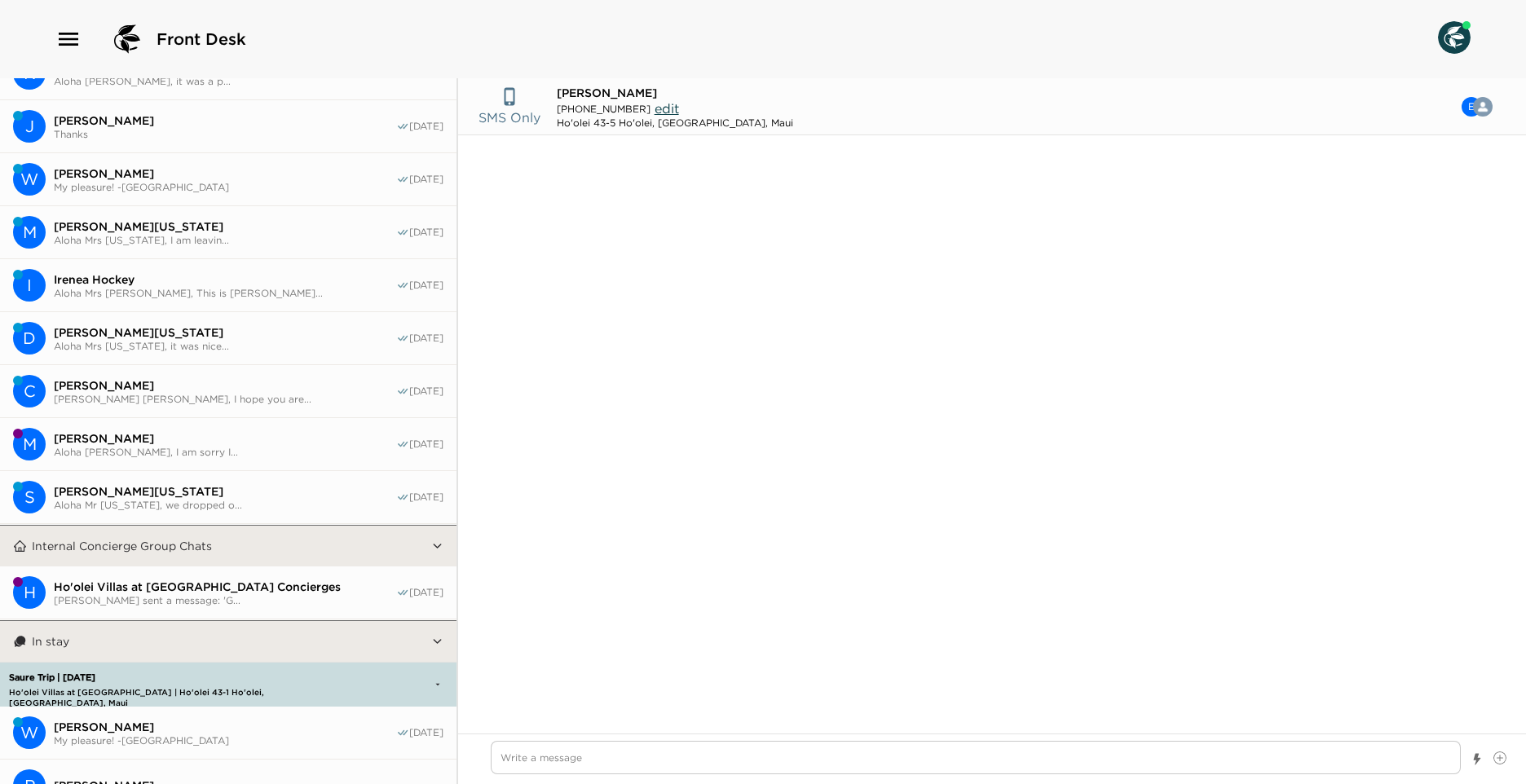
scroll to position [0, 0]
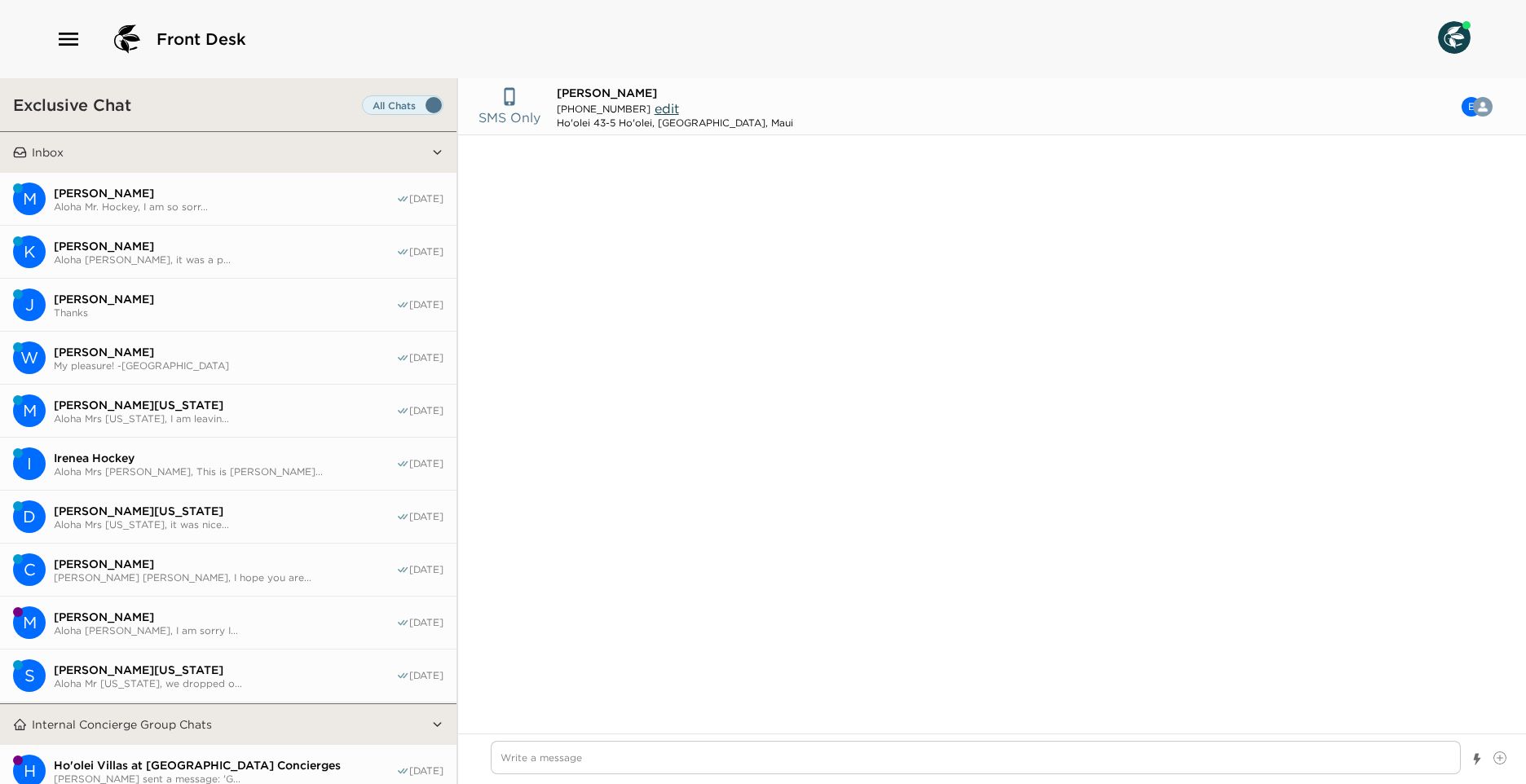
click at [270, 172] on div "Inbox M [PERSON_NAME] Hockey Aloha Mr. Hockey, I am so sorr... [DATE] K [PERSON…" at bounding box center [228, 418] width 456 height 572
click at [219, 201] on span "Aloha Mr. Hockey, I am so sorr..." at bounding box center [225, 207] width 342 height 12
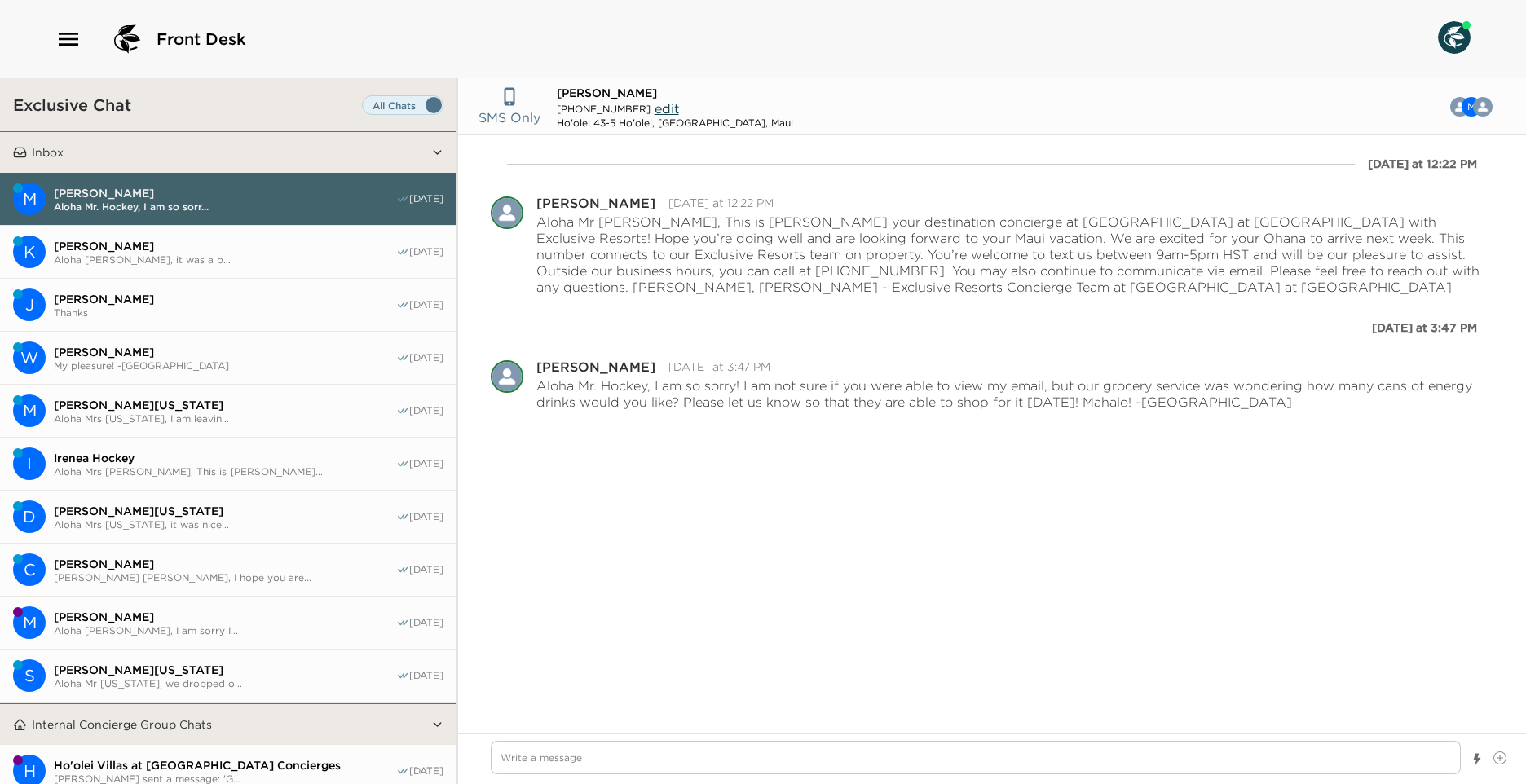
click at [159, 281] on button "J [PERSON_NAME] Thanks [DATE]" at bounding box center [228, 306] width 456 height 53
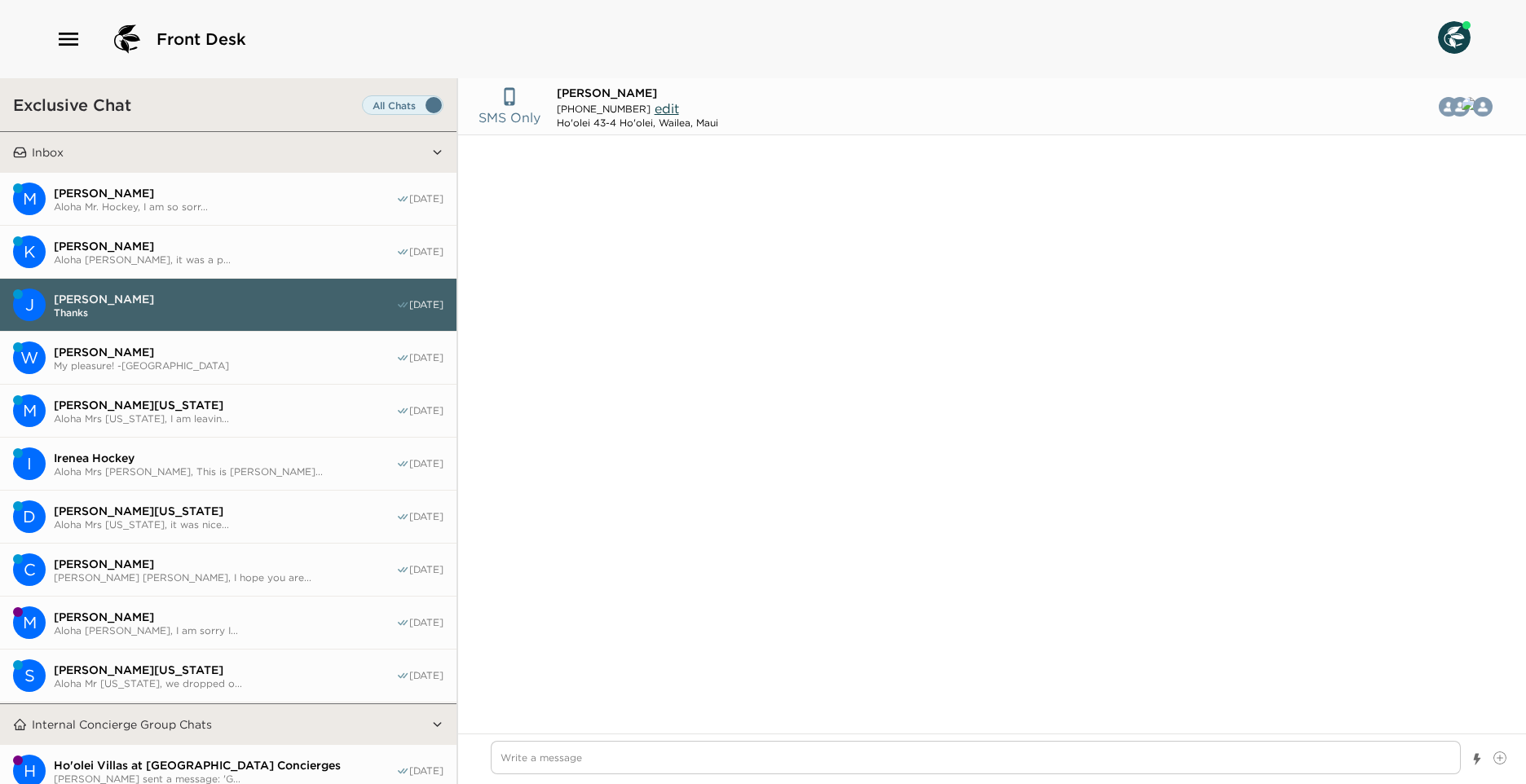
scroll to position [1025, 0]
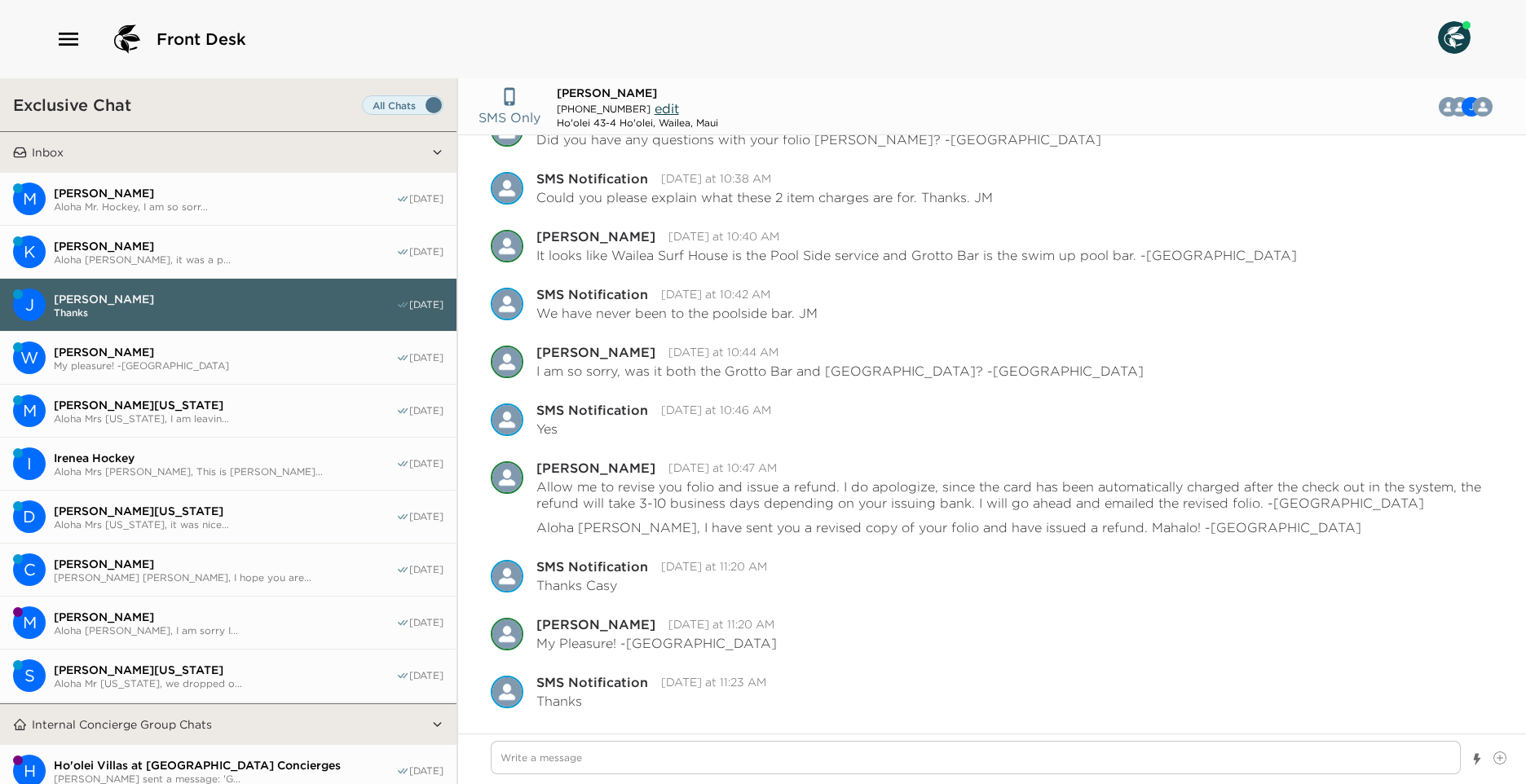
click at [155, 255] on span "Aloha [PERSON_NAME], it was a p..." at bounding box center [225, 260] width 342 height 12
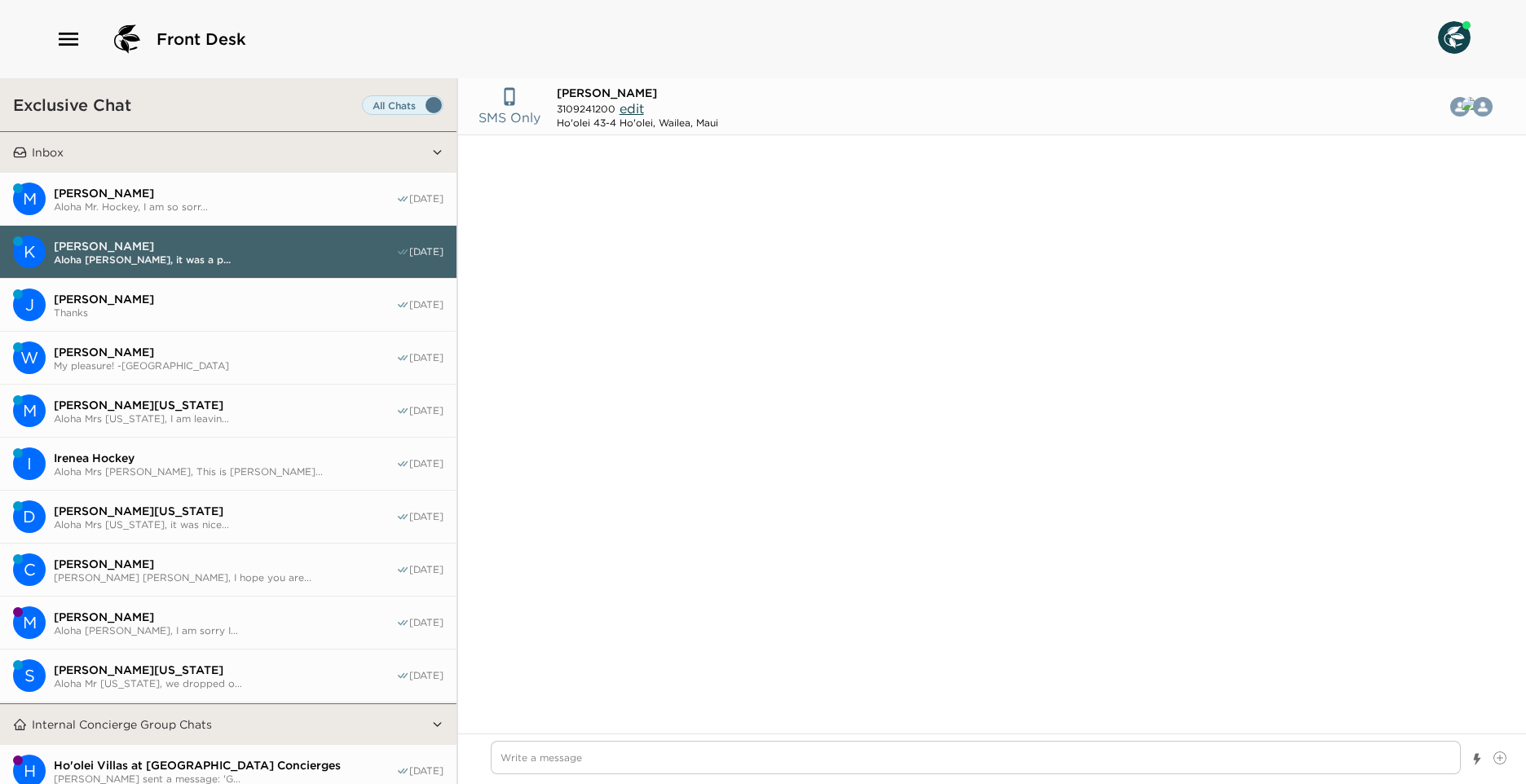
scroll to position [10344, 0]
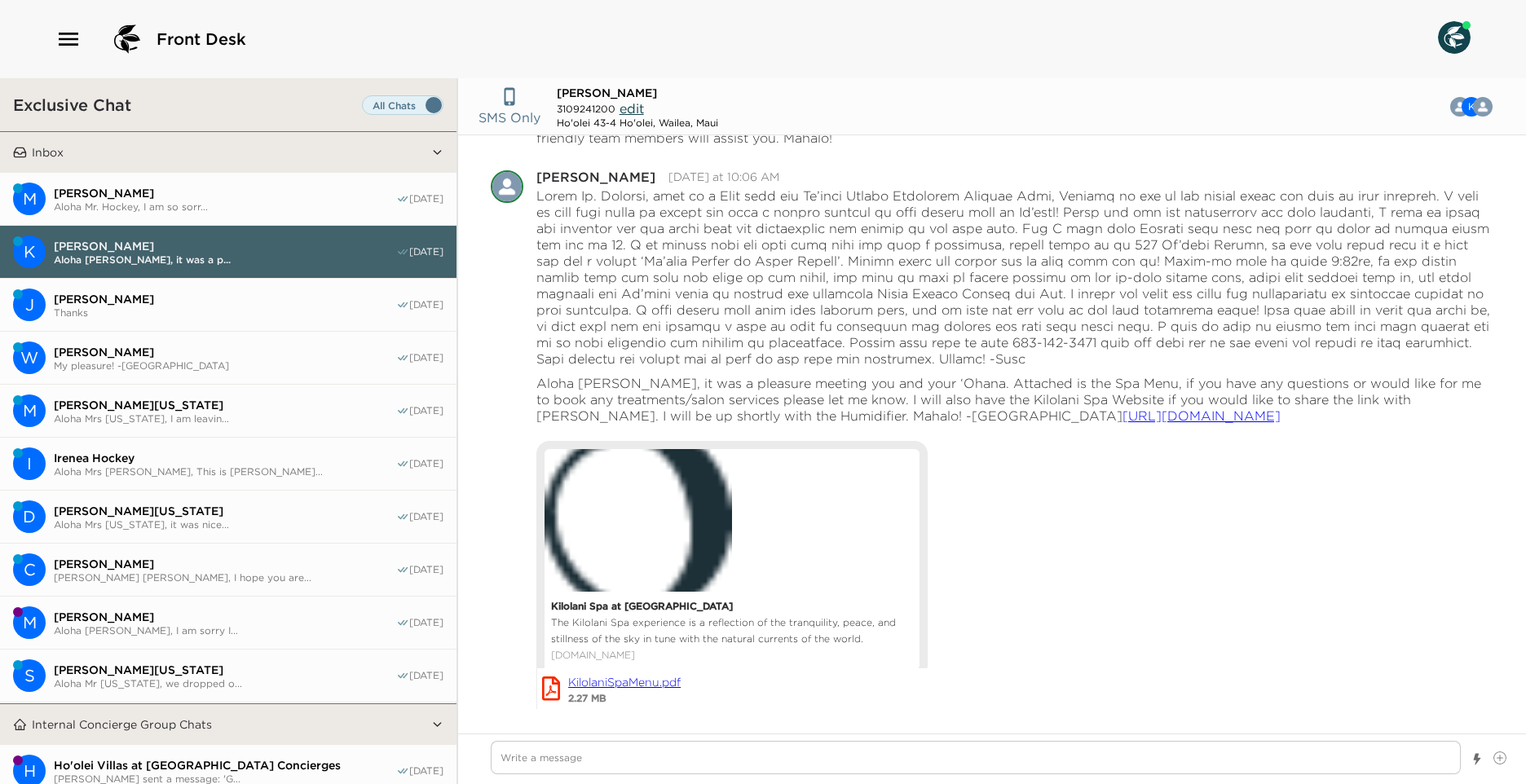
click at [203, 303] on span "[PERSON_NAME]" at bounding box center [225, 299] width 342 height 15
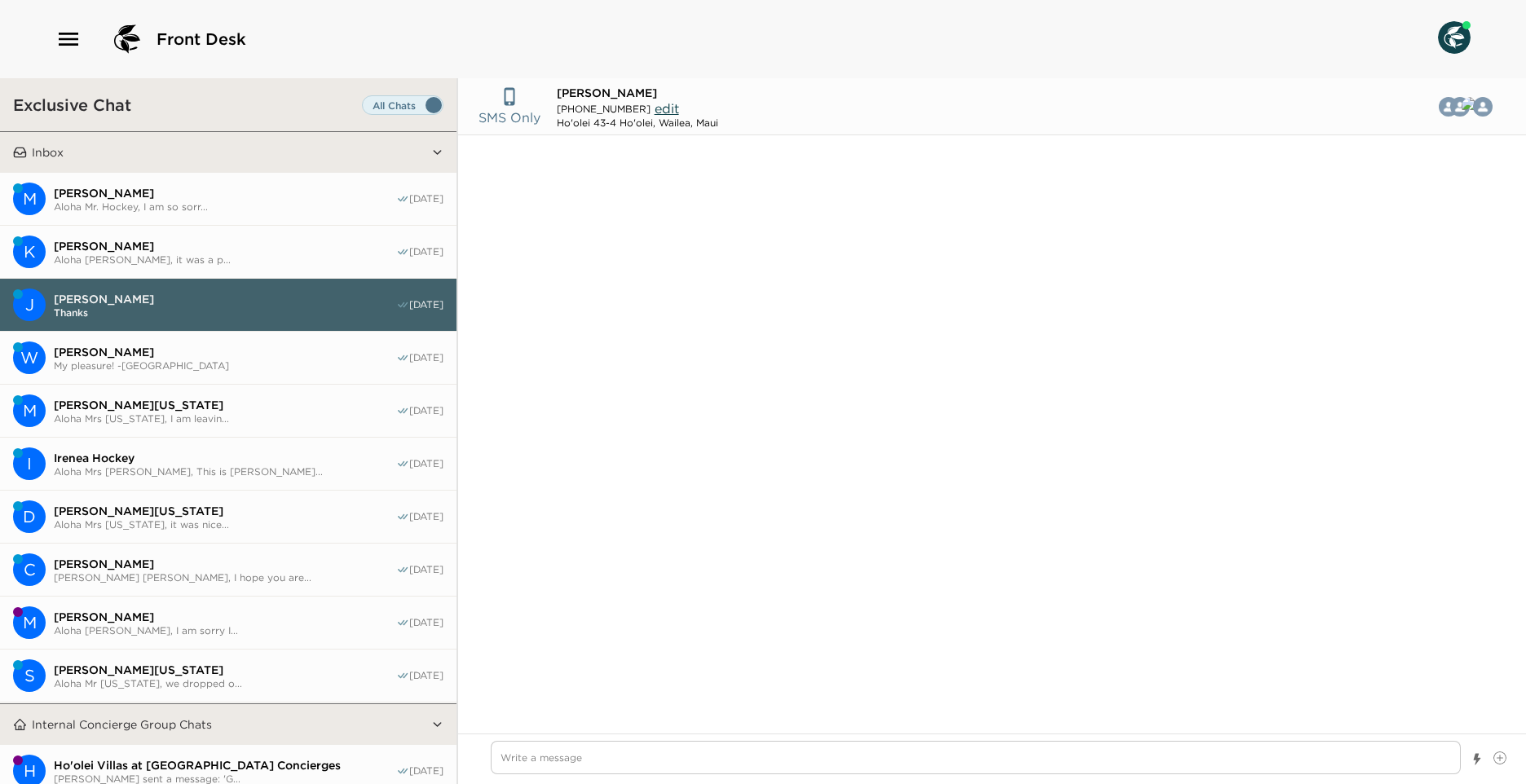
scroll to position [1025, 0]
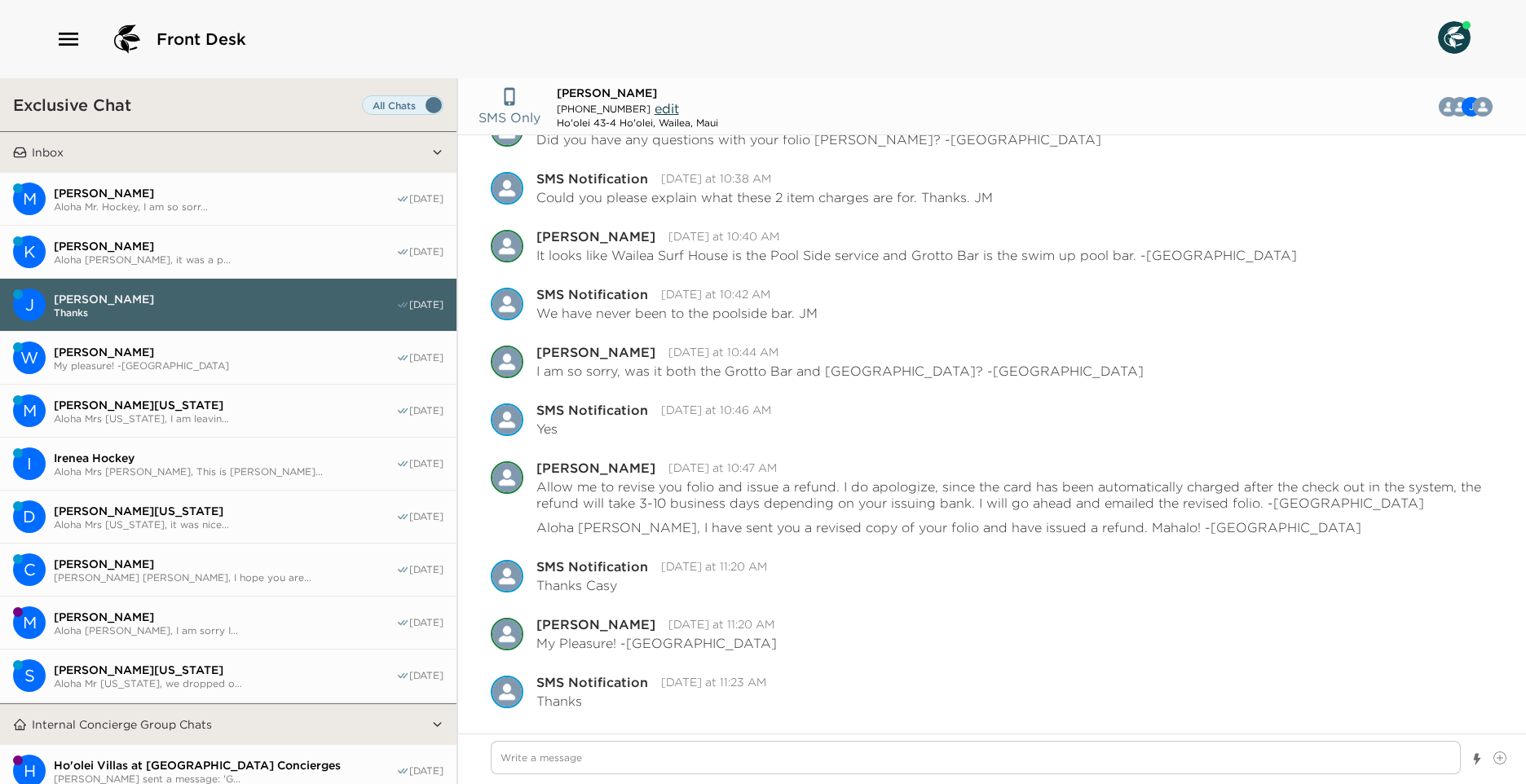
click at [210, 355] on span "[PERSON_NAME]" at bounding box center [225, 352] width 342 height 15
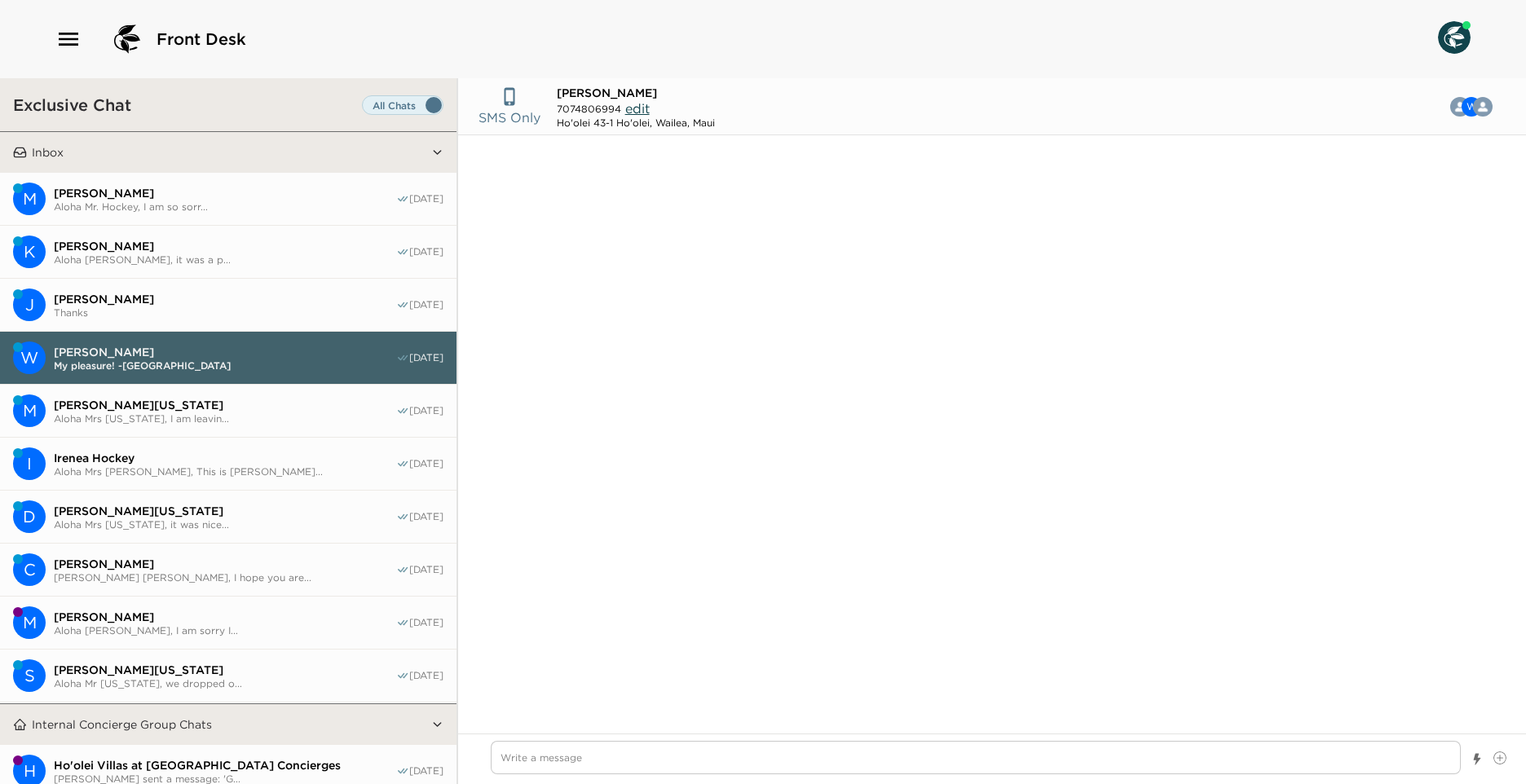
scroll to position [1123, 0]
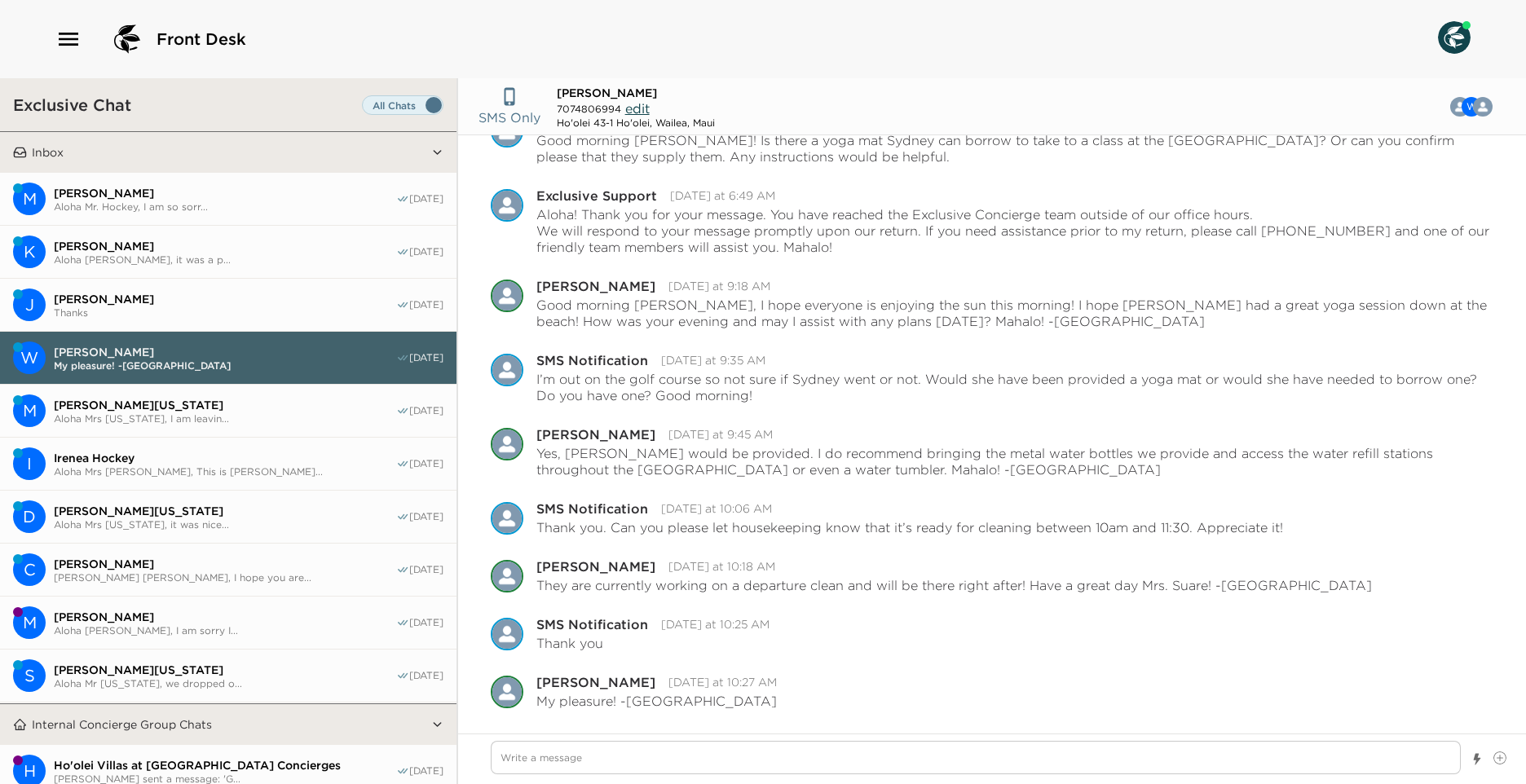
click at [237, 387] on button "M [PERSON_NAME][US_STATE] Mrs [US_STATE], I am leavin... [DATE]" at bounding box center [228, 412] width 456 height 53
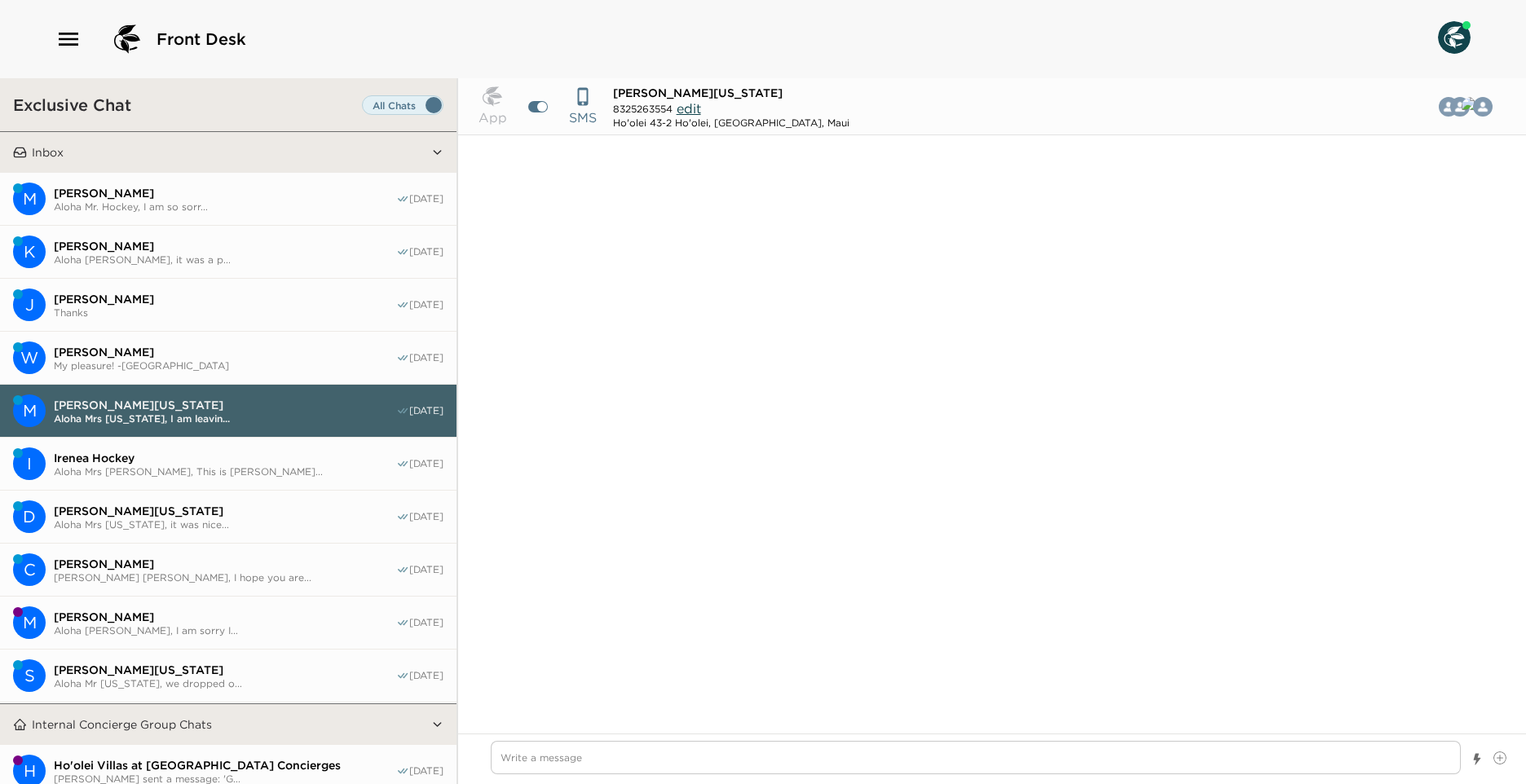
scroll to position [963, 0]
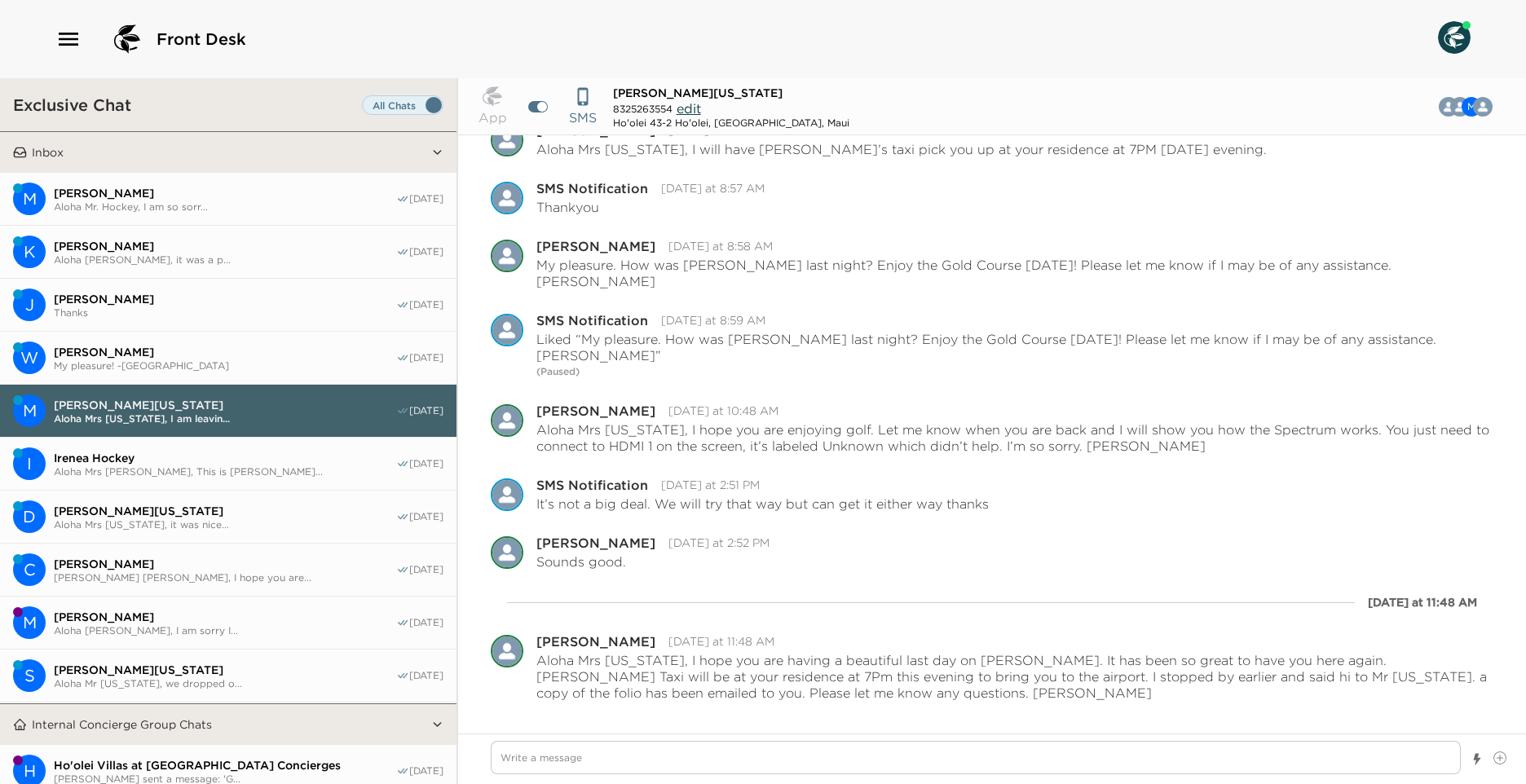
click at [256, 454] on span "Irenea Hockey" at bounding box center [225, 458] width 342 height 15
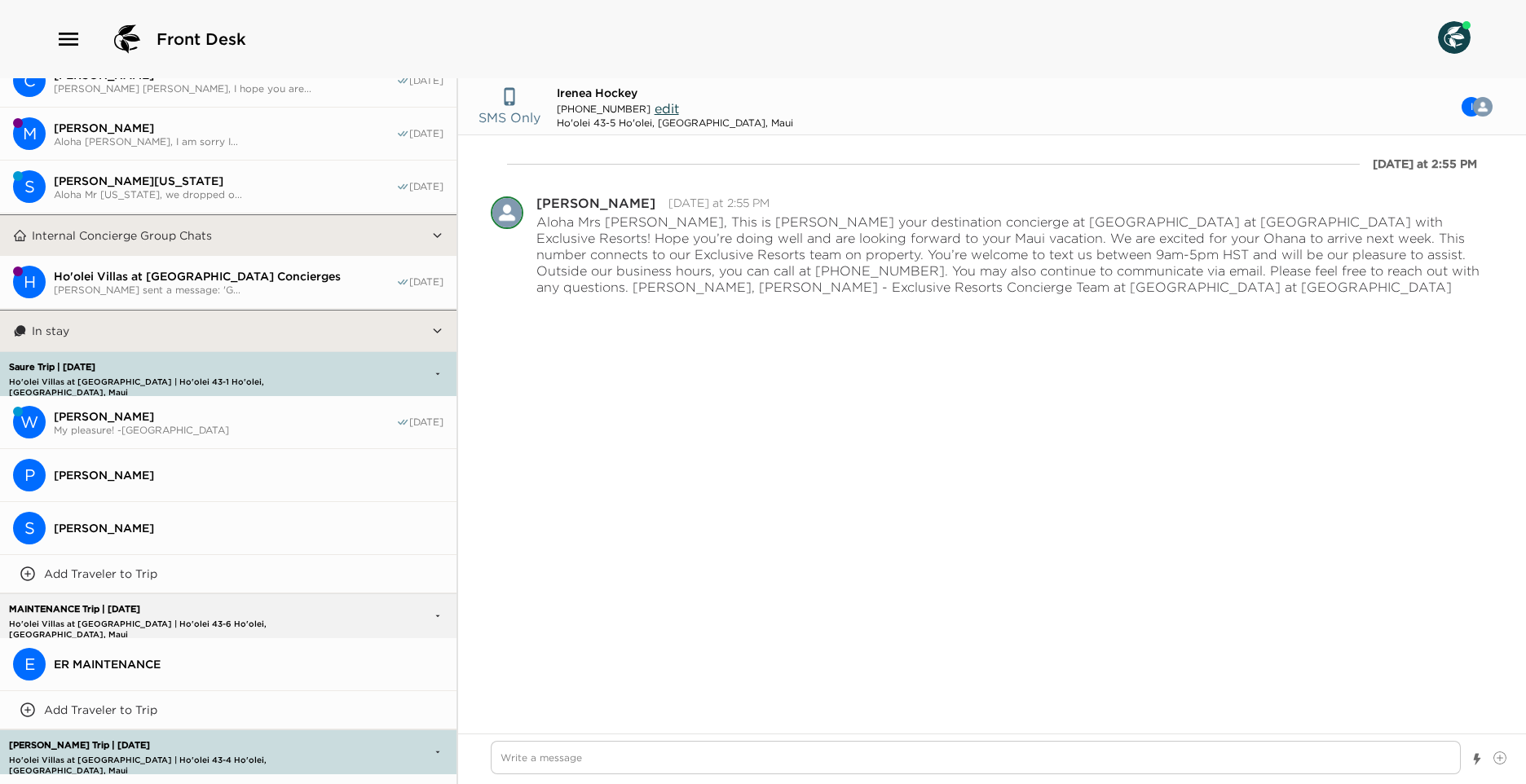
scroll to position [571, 0]
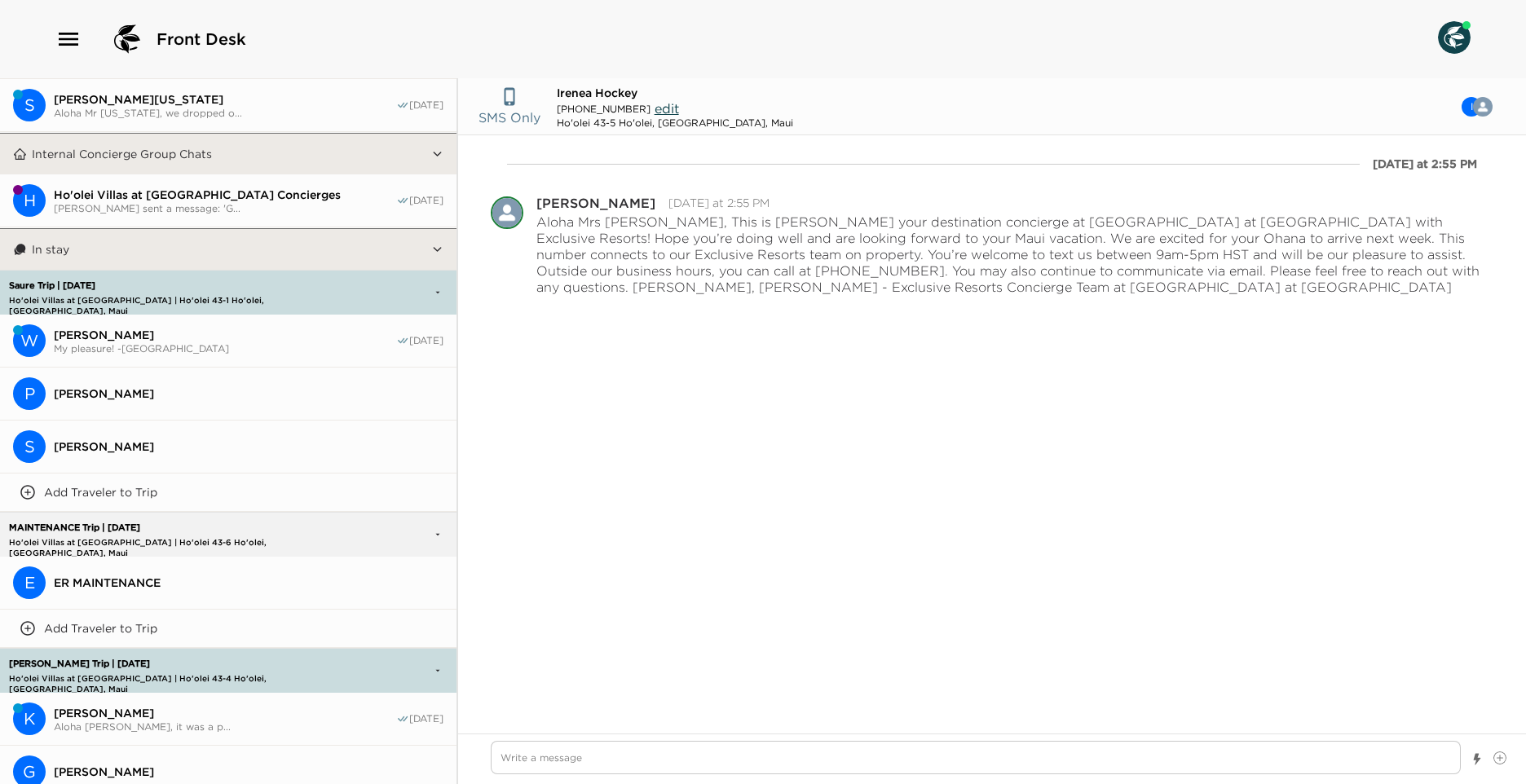
click at [155, 355] on button "W [PERSON_NAME] My pleasure! -Casy [DATE]" at bounding box center [228, 341] width 456 height 53
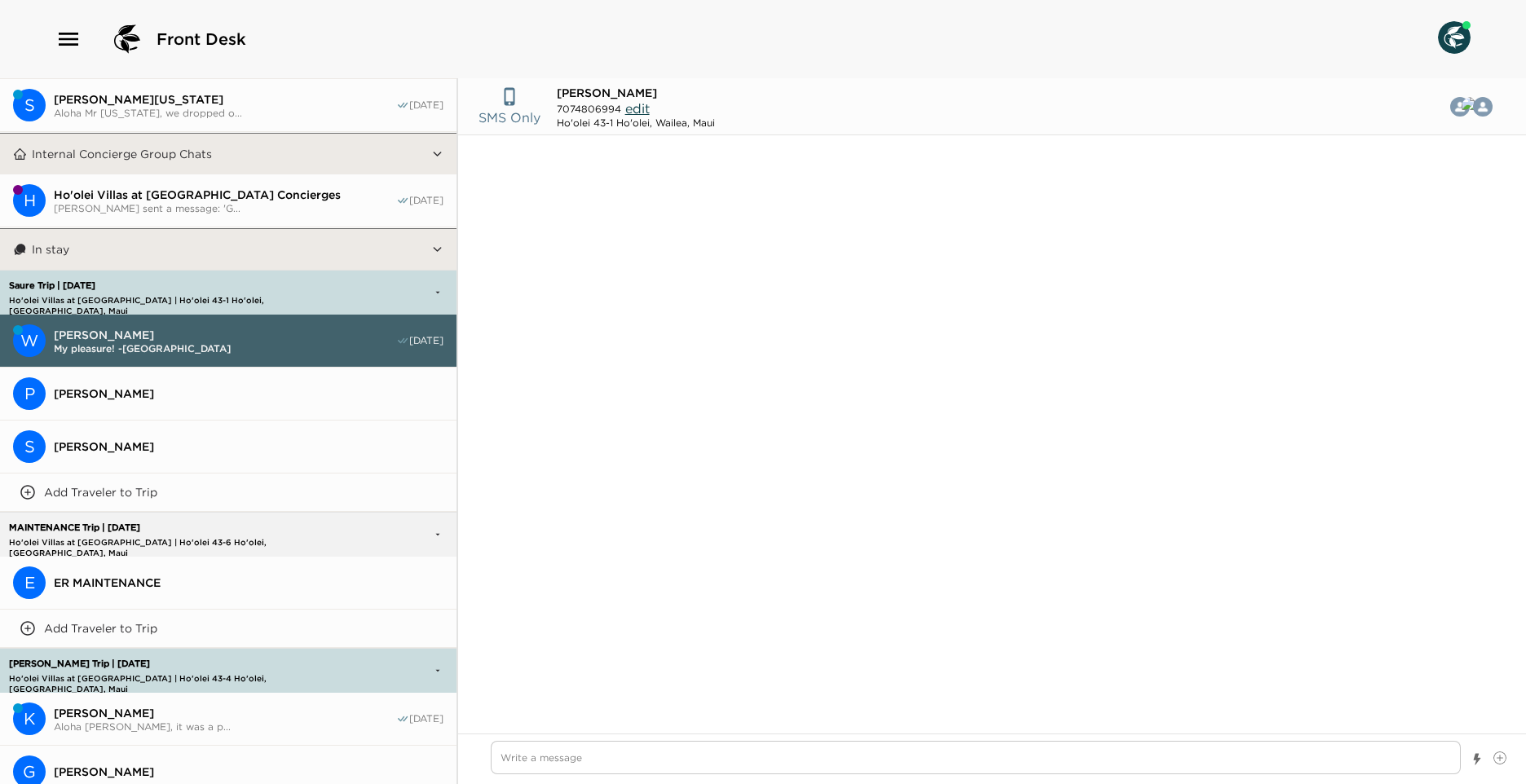
scroll to position [1123, 0]
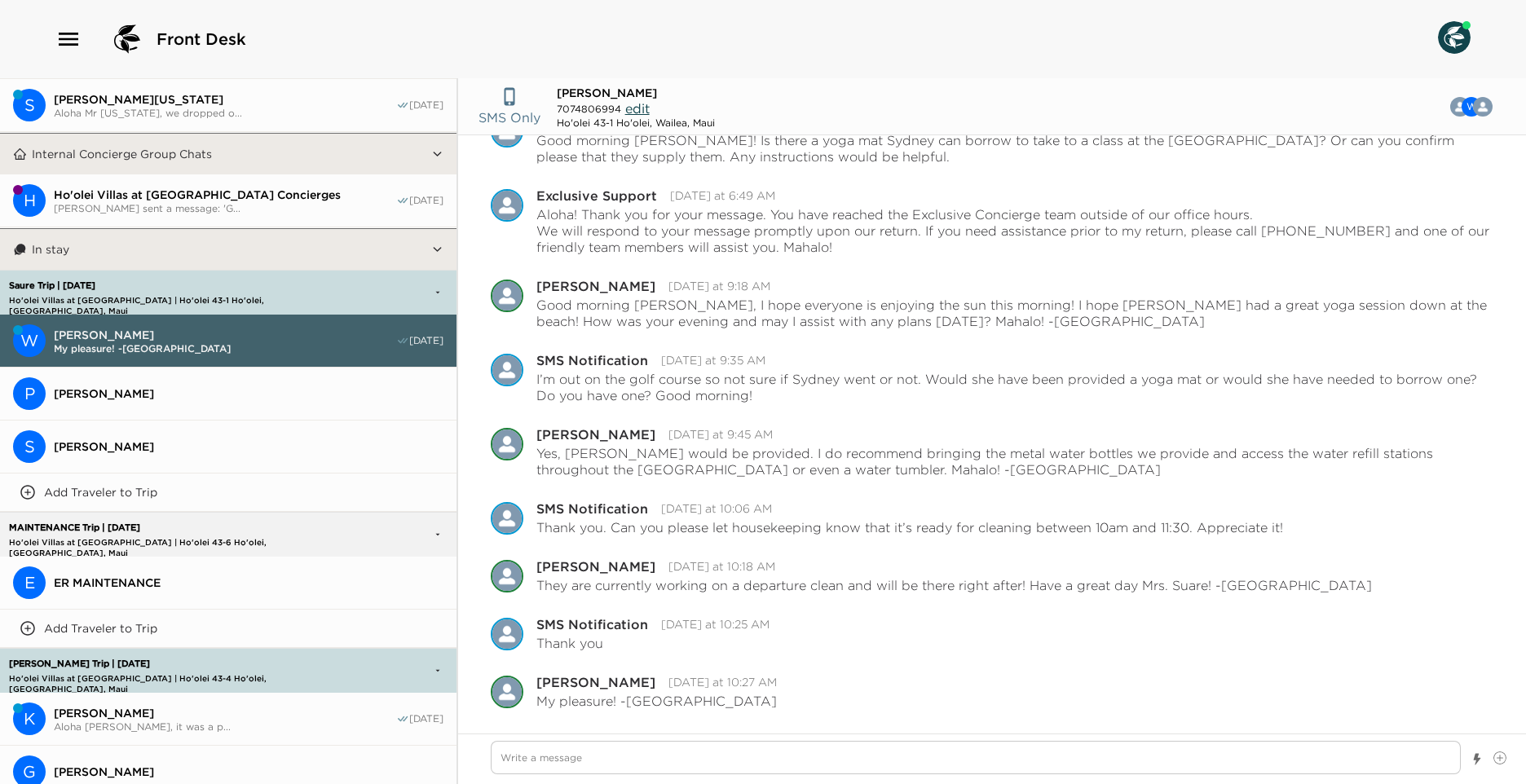
click at [756, 777] on div at bounding box center [976, 758] width 970 height 36
click at [667, 757] on textarea "Write a message" at bounding box center [976, 757] width 970 height 34
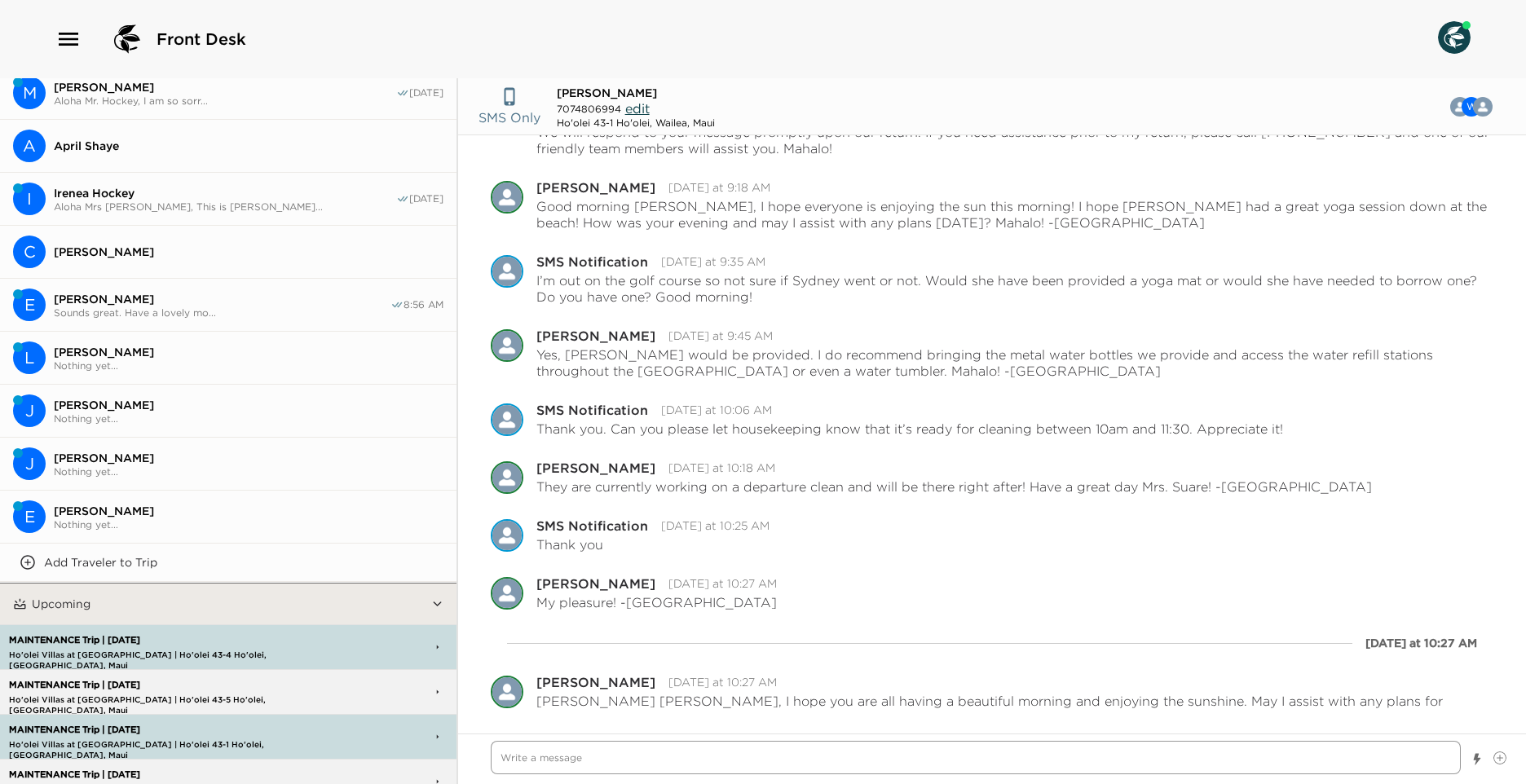
scroll to position [1304, 0]
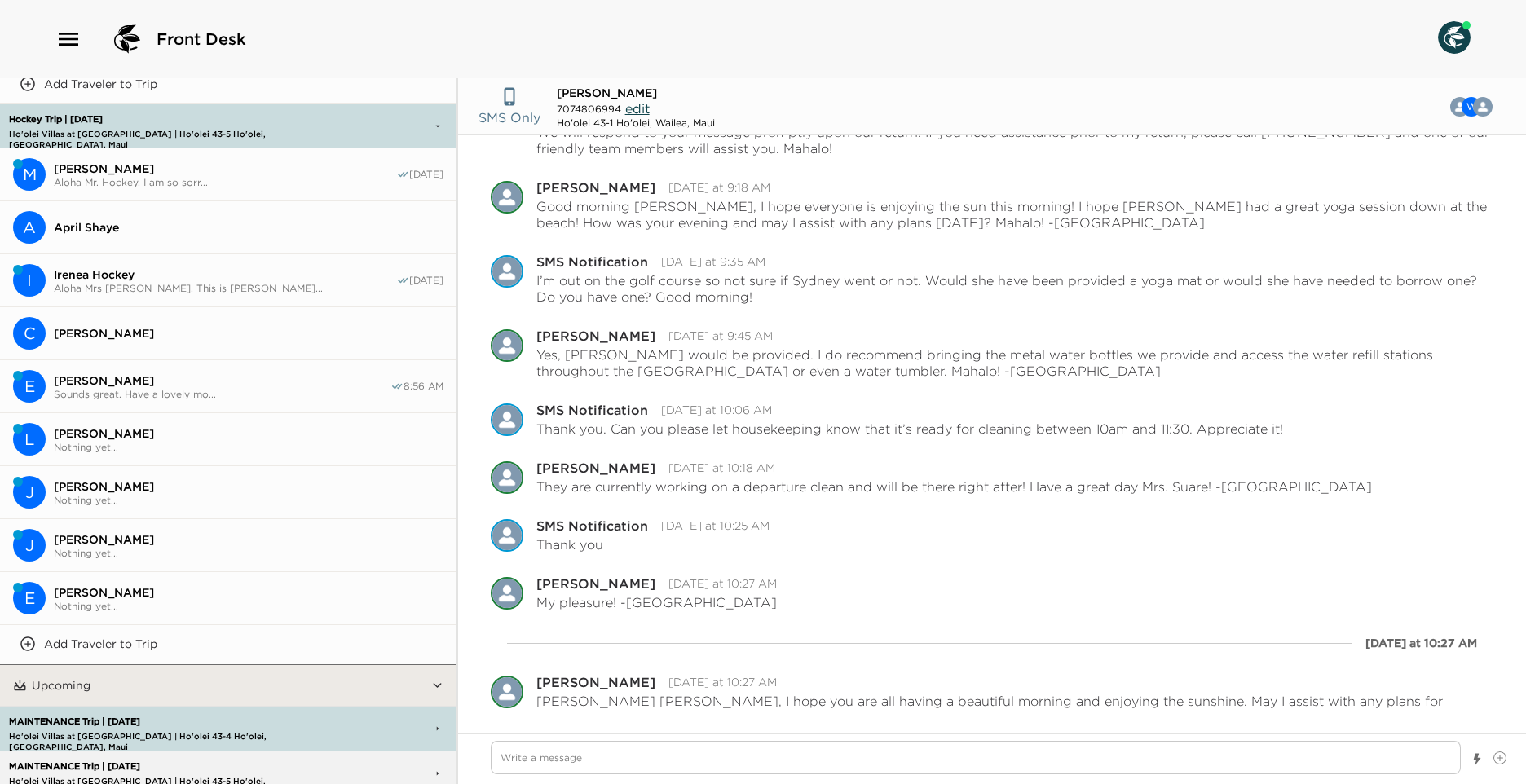
click at [240, 373] on span "[PERSON_NAME]" at bounding box center [222, 380] width 337 height 15
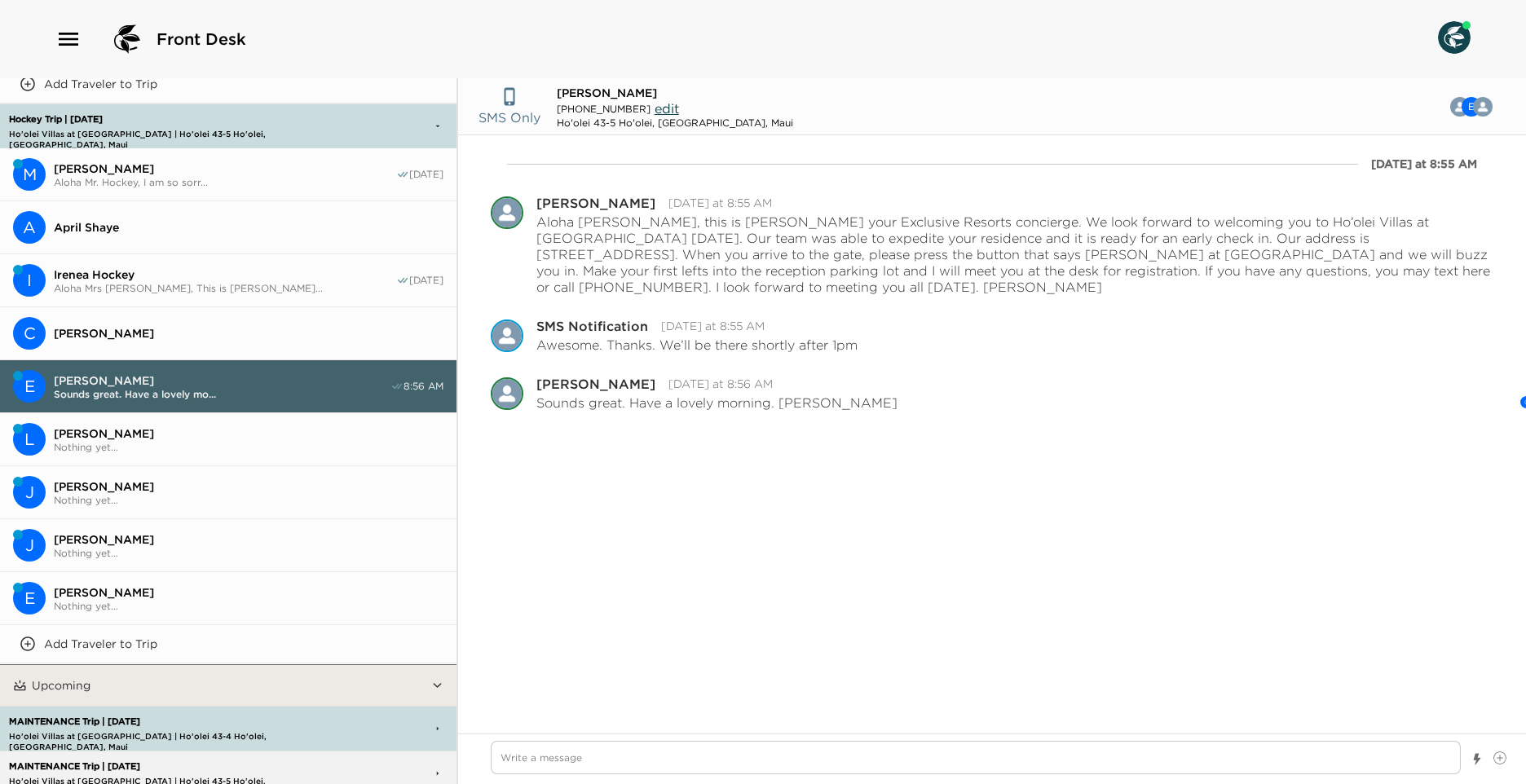
scroll to position [815, 0]
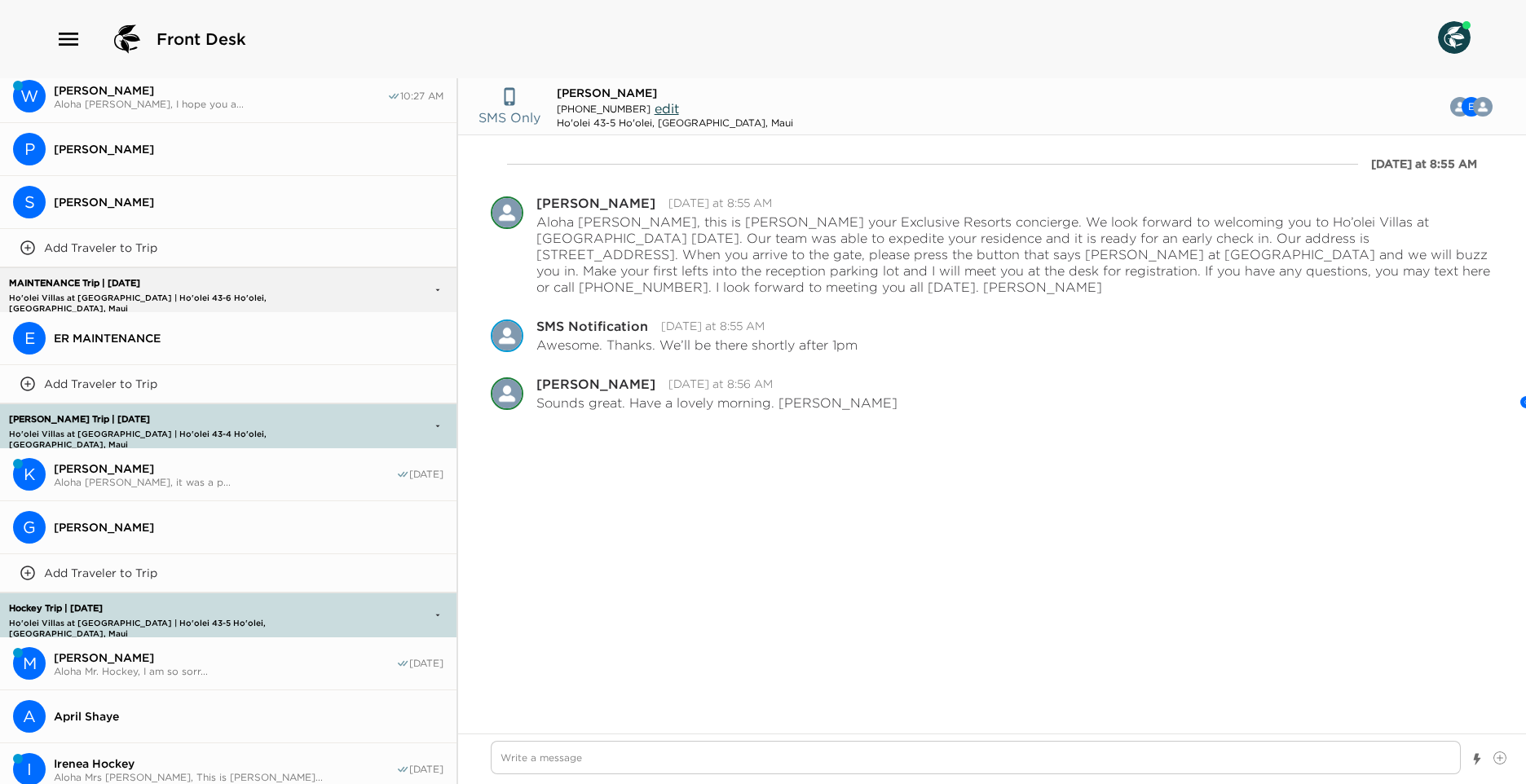
click at [201, 465] on span "[PERSON_NAME]" at bounding box center [225, 468] width 342 height 15
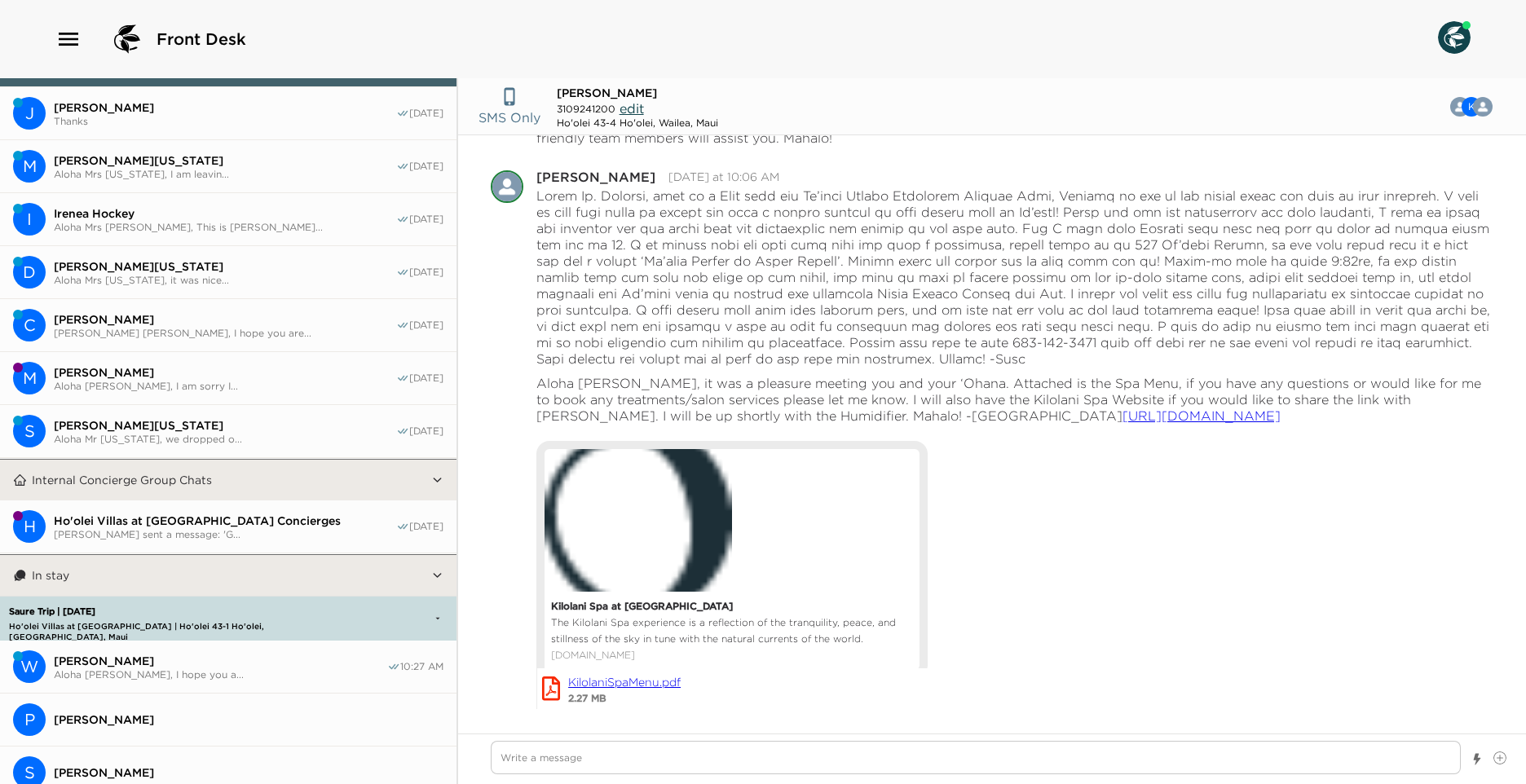
scroll to position [0, 0]
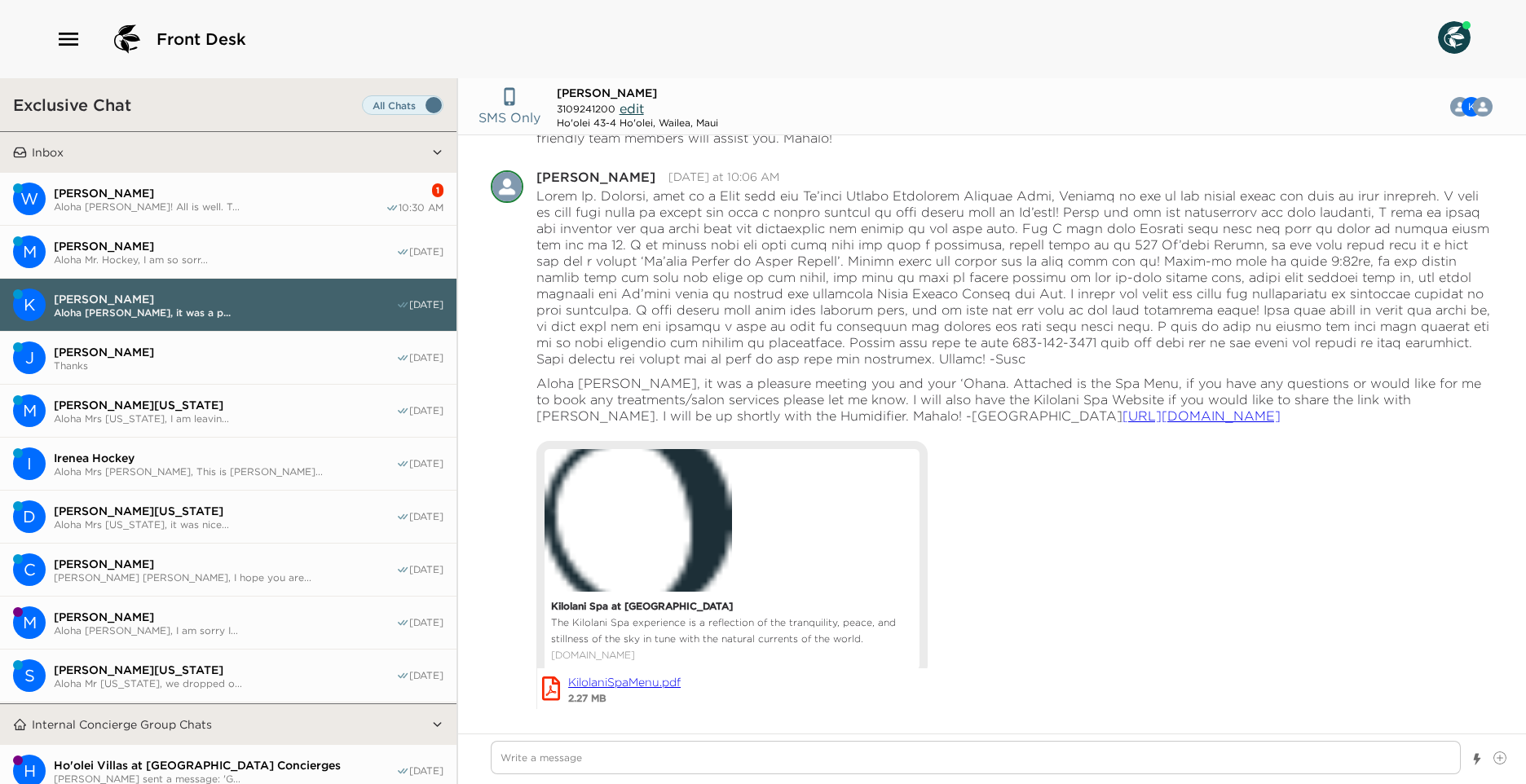
click at [272, 180] on button "W [PERSON_NAME] Aloha [PERSON_NAME]! All is well. T... 1 10:30 AM" at bounding box center [228, 199] width 456 height 53
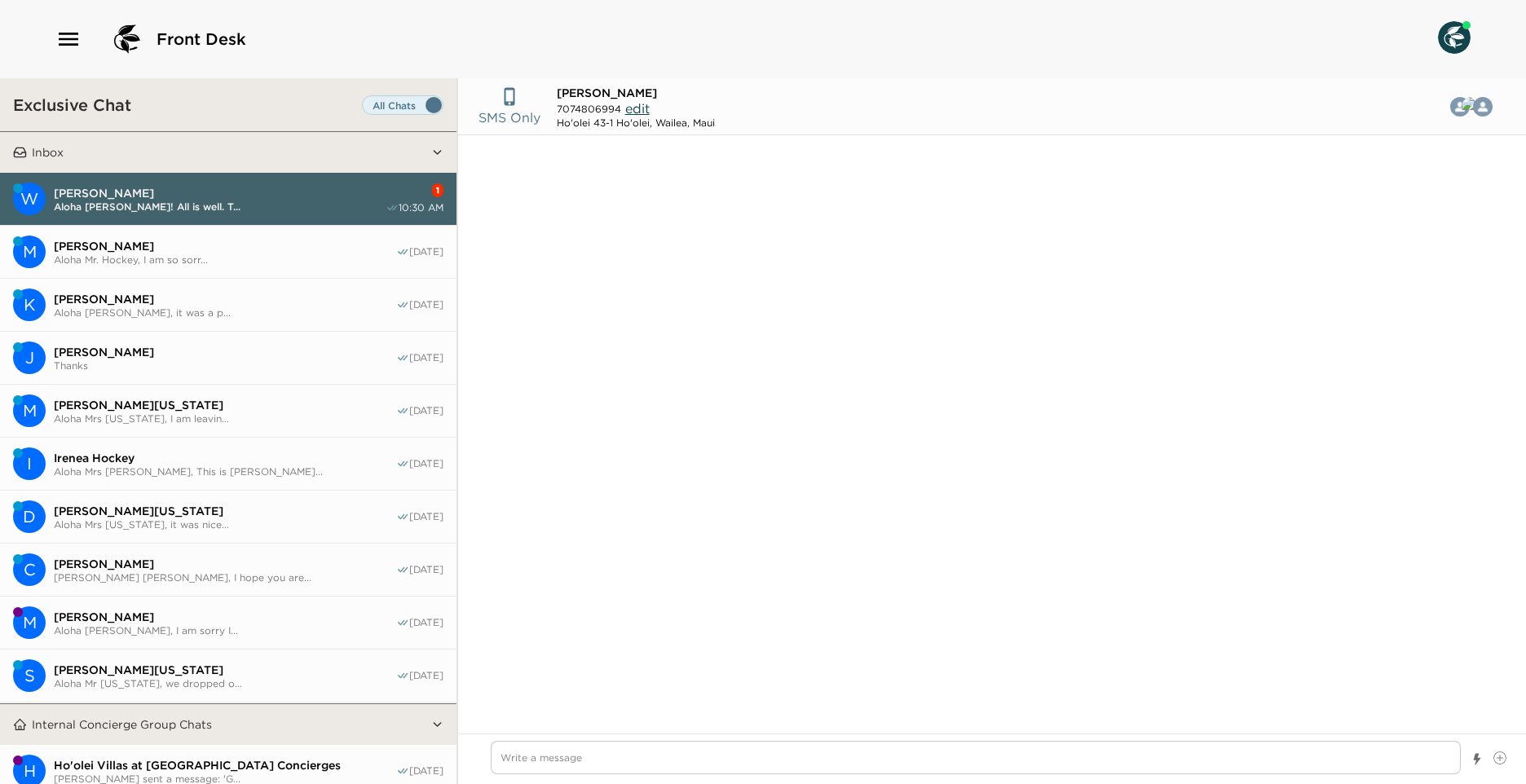
scroll to position [1248, 0]
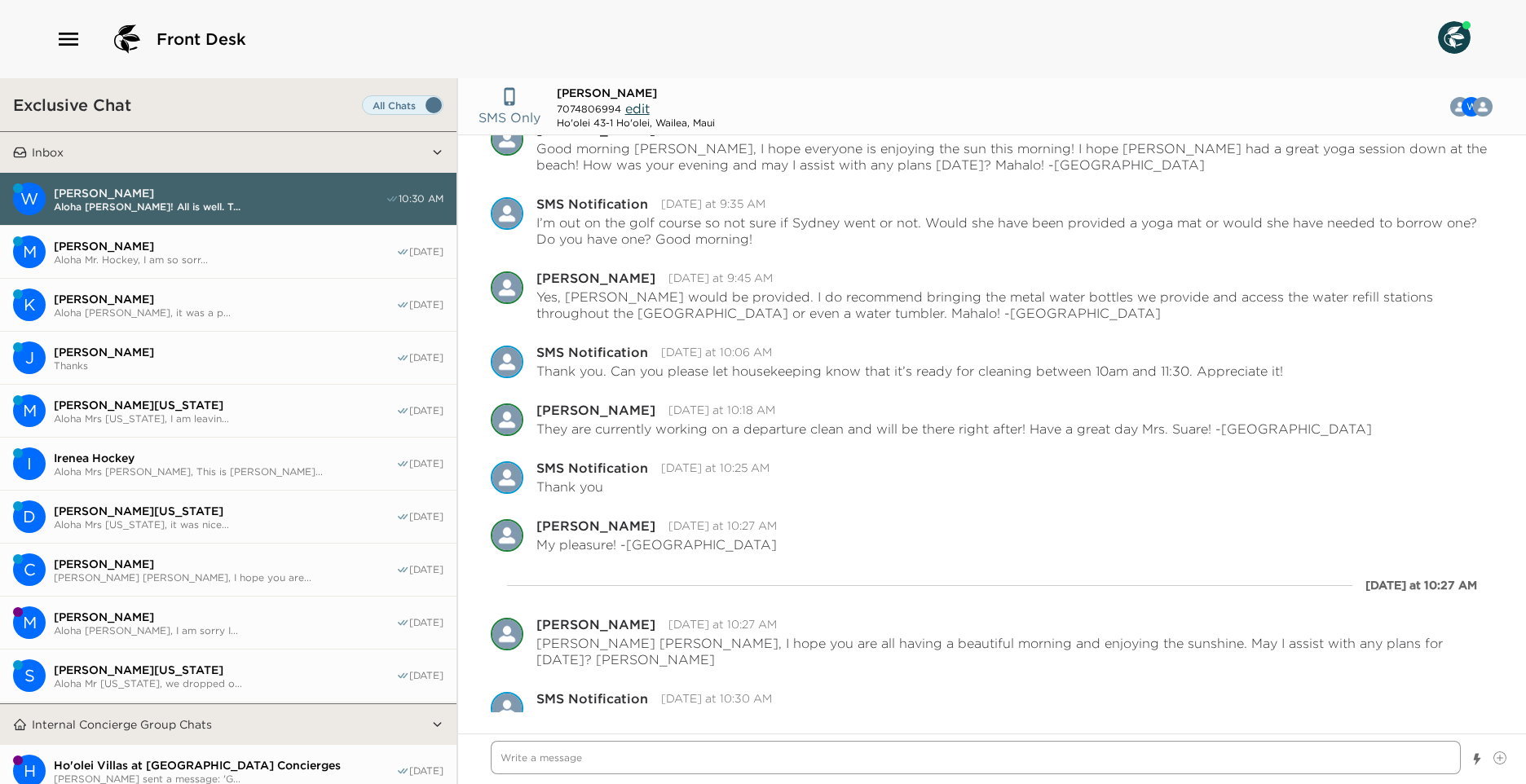
click at [1099, 759] on textarea "Write a message" at bounding box center [976, 757] width 970 height 34
